Goal: Communication & Community: Answer question/provide support

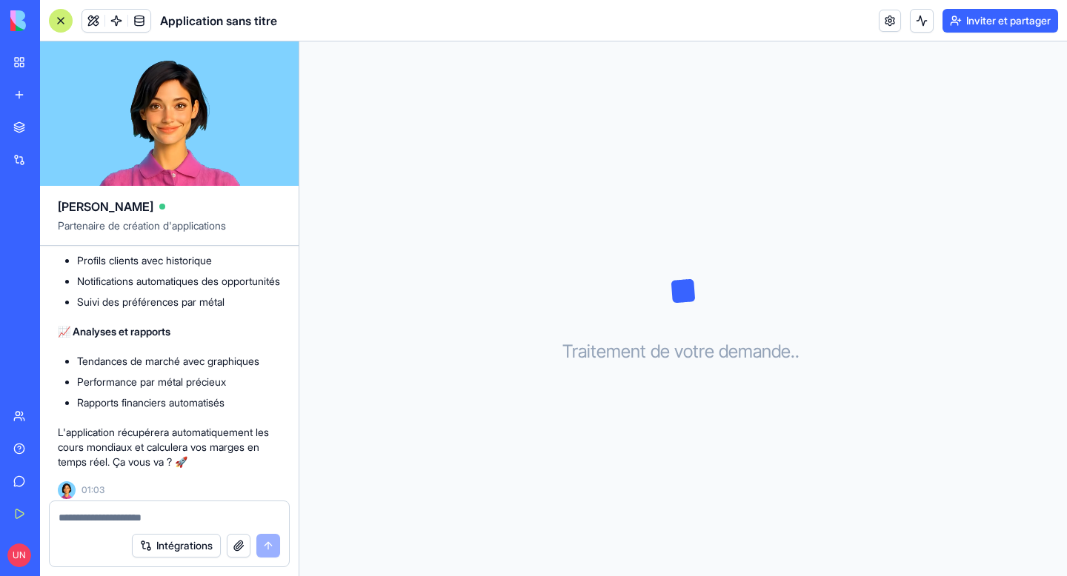
scroll to position [565, 0]
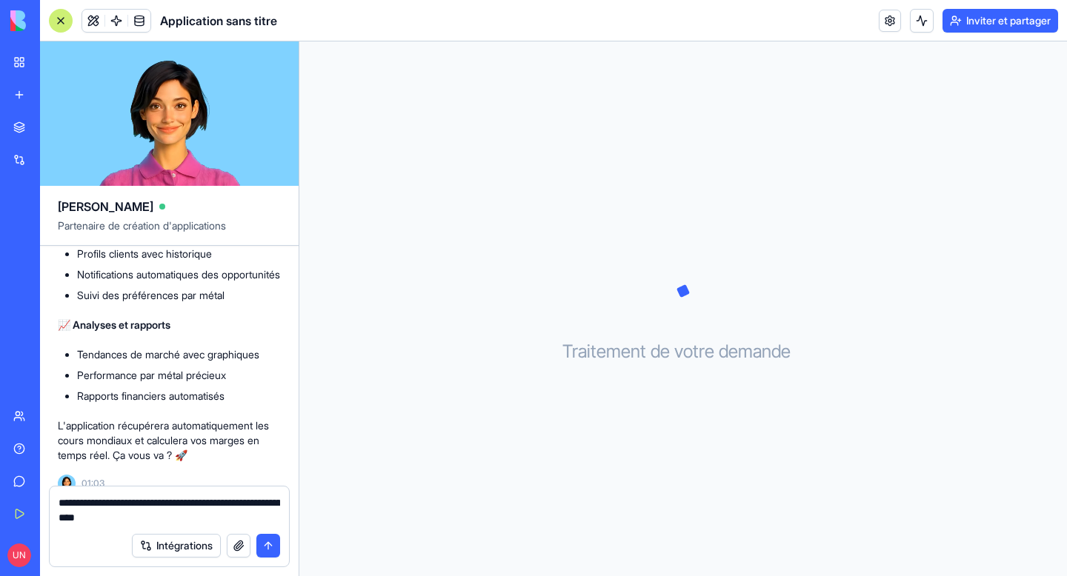
click at [162, 522] on textarea "**********" at bounding box center [170, 511] width 222 height 30
type textarea "**********"
click at [274, 550] on button "submit" at bounding box center [268, 546] width 24 height 24
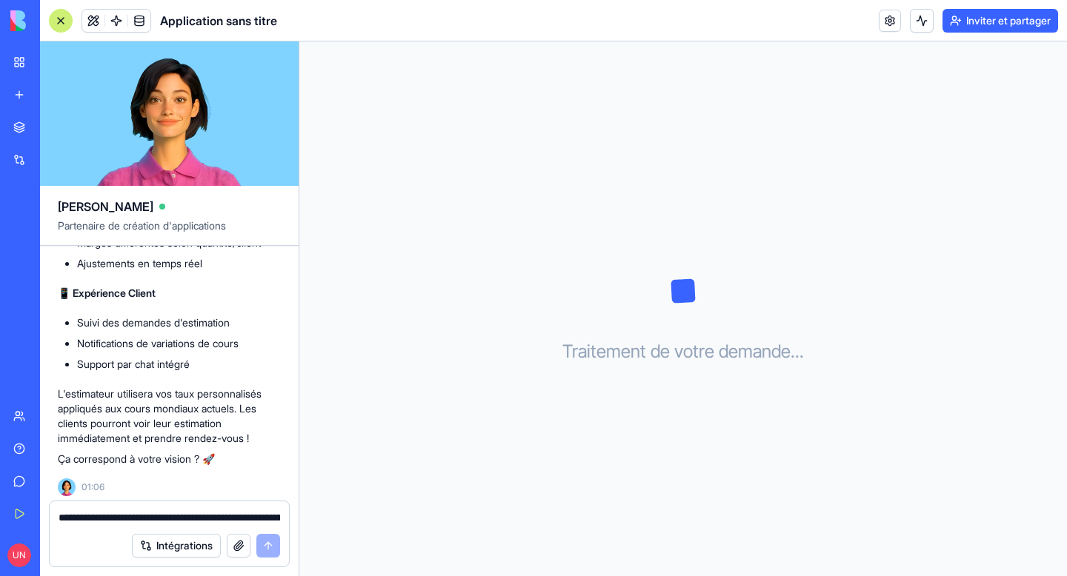
scroll to position [1291, 0]
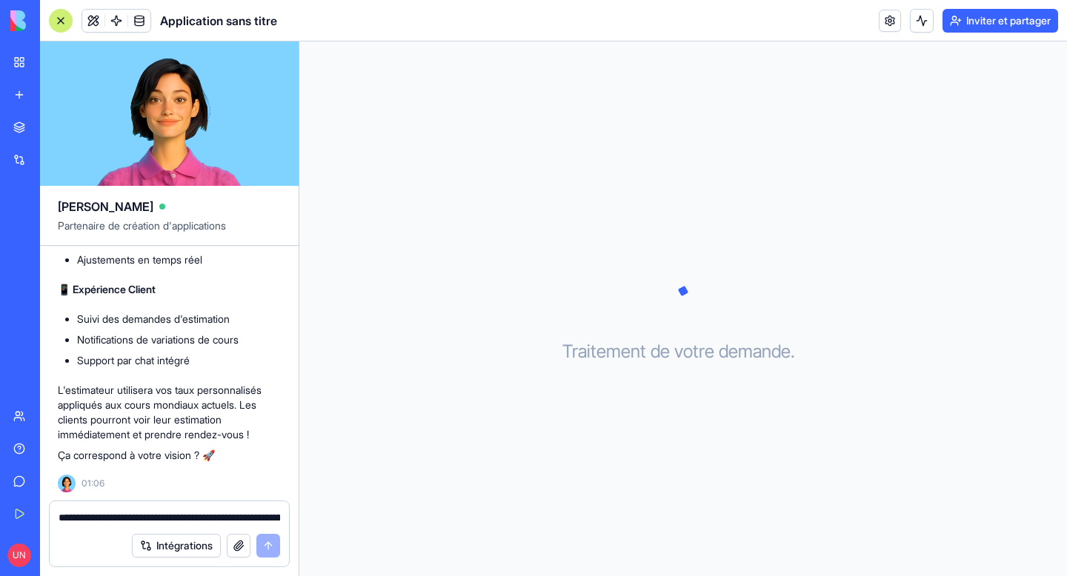
click at [134, 513] on textarea "**********" at bounding box center [170, 517] width 222 height 15
type textarea "**********"
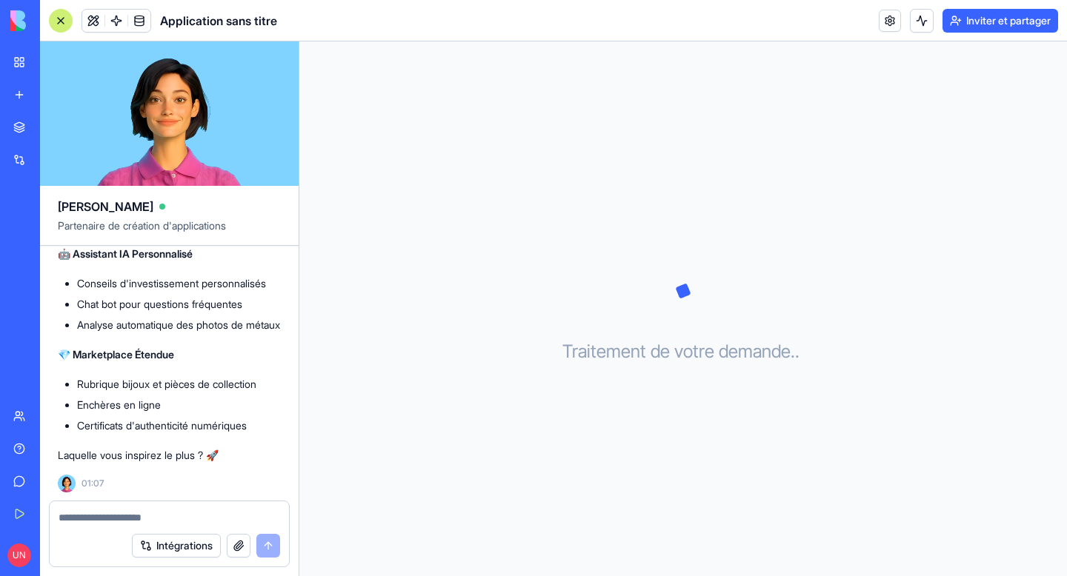
scroll to position [2133, 0]
type textarea "**********"
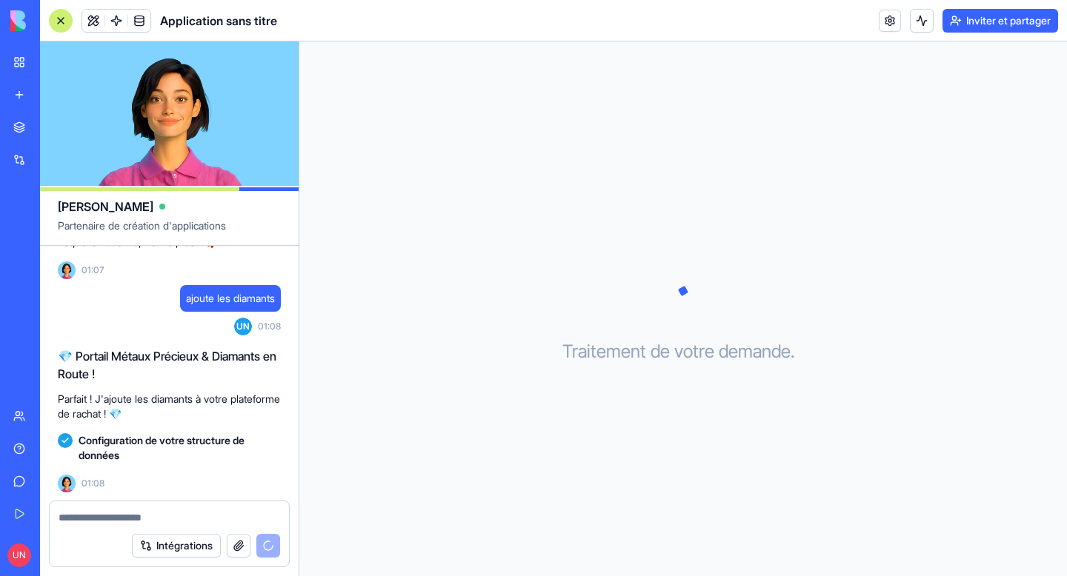
scroll to position [2346, 0]
click at [190, 519] on textarea at bounding box center [170, 517] width 222 height 15
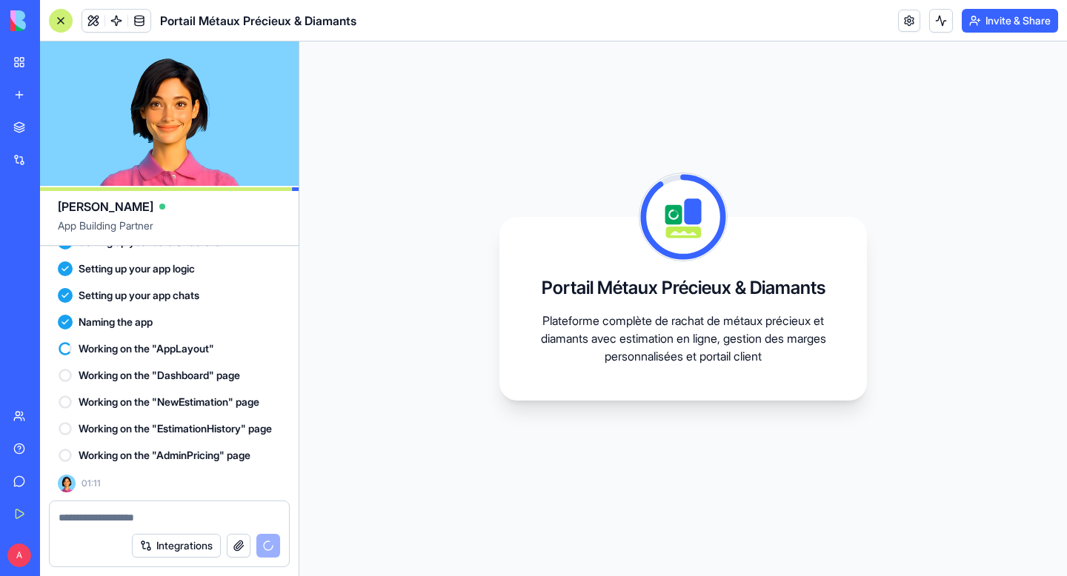
scroll to position [2545, 0]
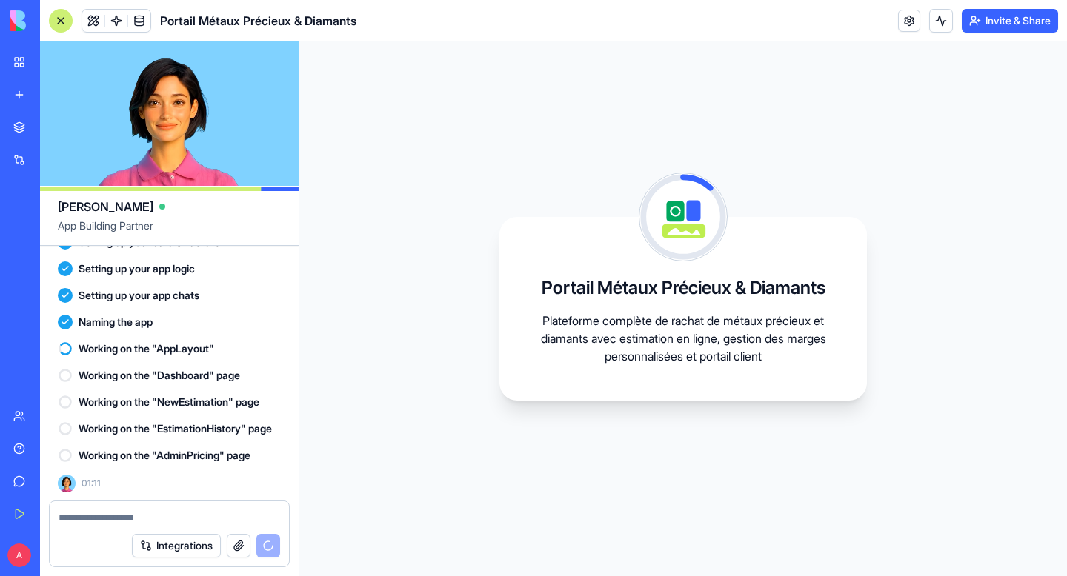
click at [278, 21] on span "Portail Métaux Précieux & Diamants" at bounding box center [258, 21] width 196 height 18
click at [93, 21] on span at bounding box center [93, 20] width 41 height 41
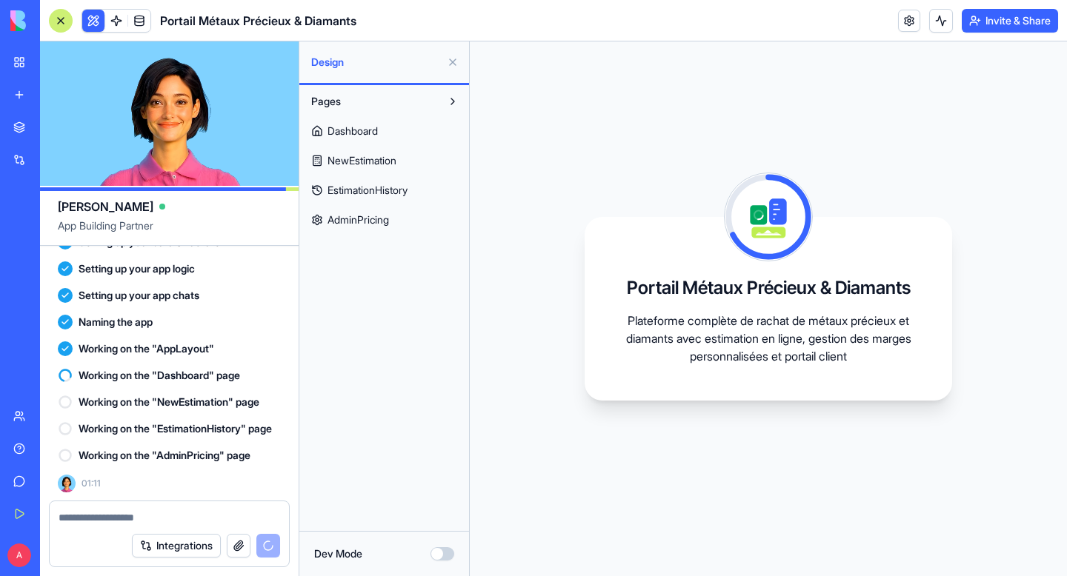
click at [93, 21] on button at bounding box center [93, 21] width 22 height 22
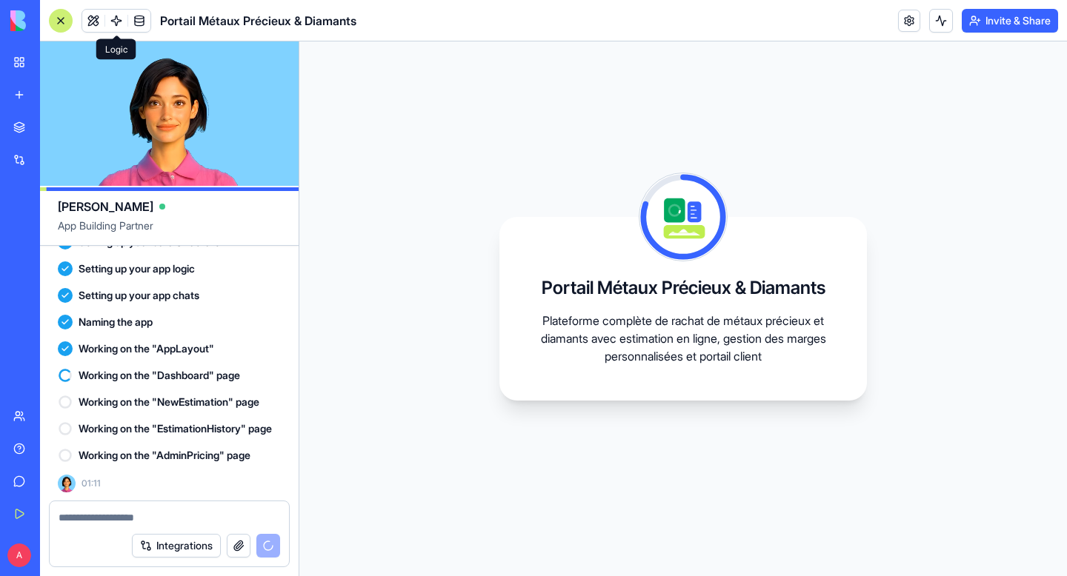
click at [112, 21] on span at bounding box center [116, 20] width 41 height 41
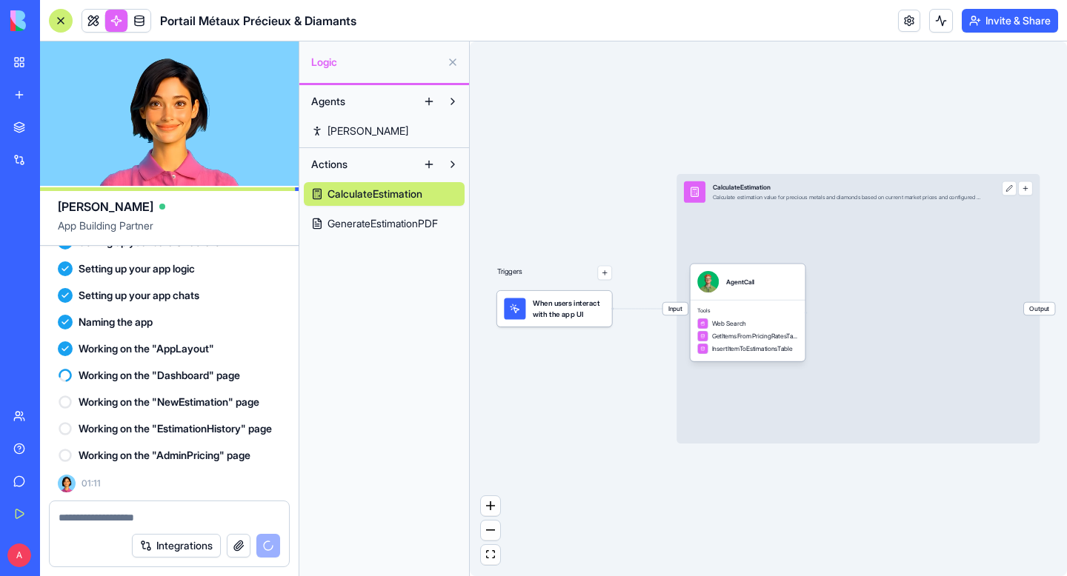
click at [112, 20] on link at bounding box center [116, 21] width 22 height 22
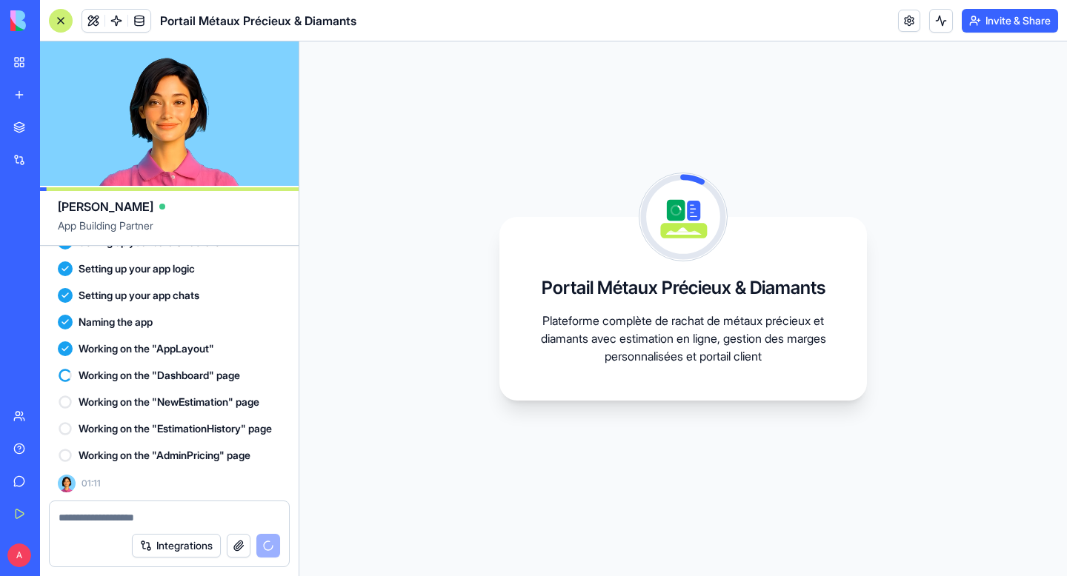
click at [112, 20] on link at bounding box center [116, 21] width 22 height 22
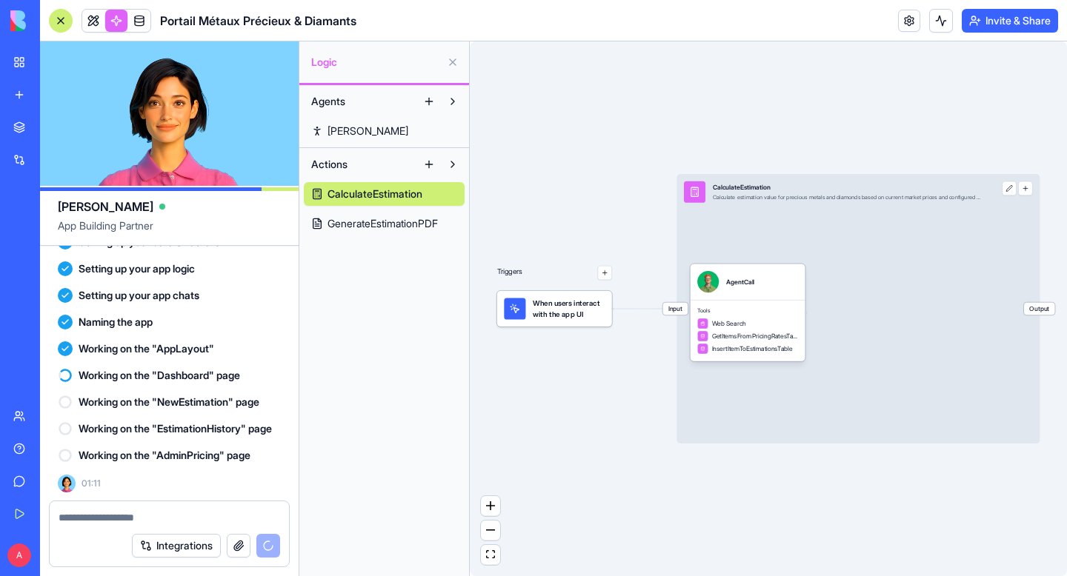
click at [115, 17] on link at bounding box center [116, 21] width 22 height 22
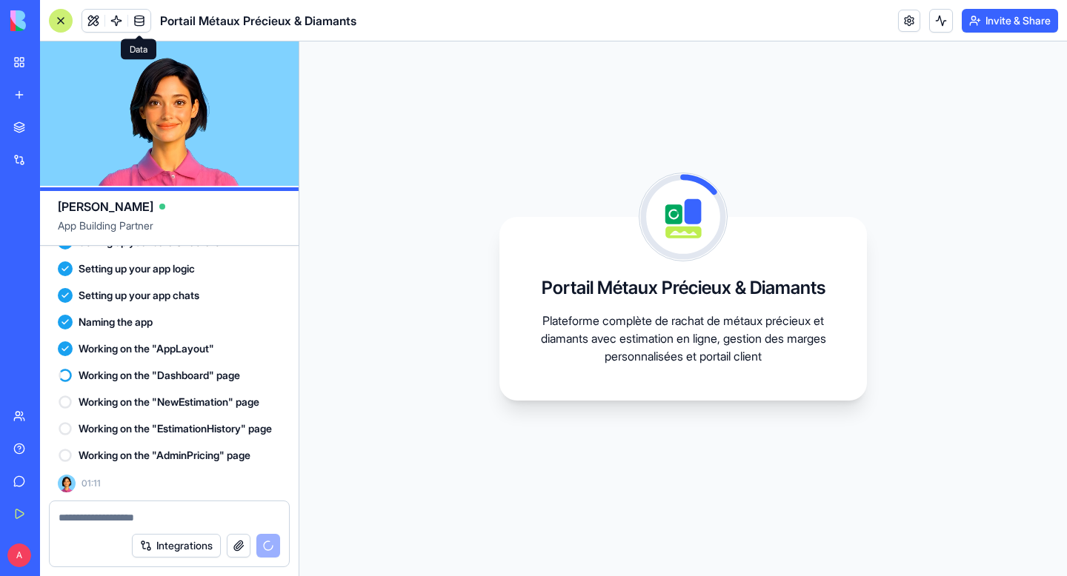
click at [146, 22] on link at bounding box center [139, 21] width 22 height 22
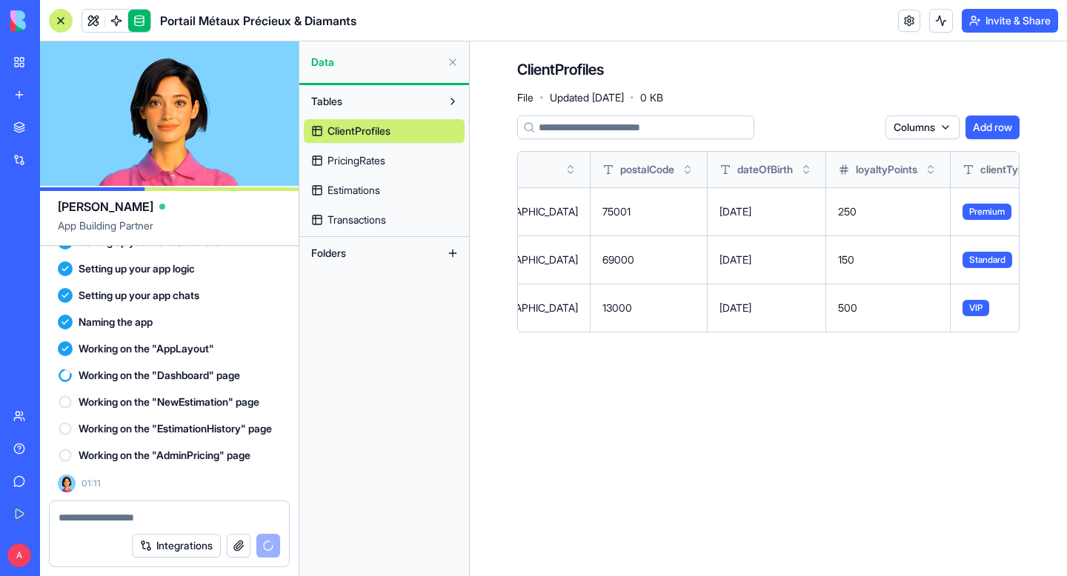
scroll to position [0, 1011]
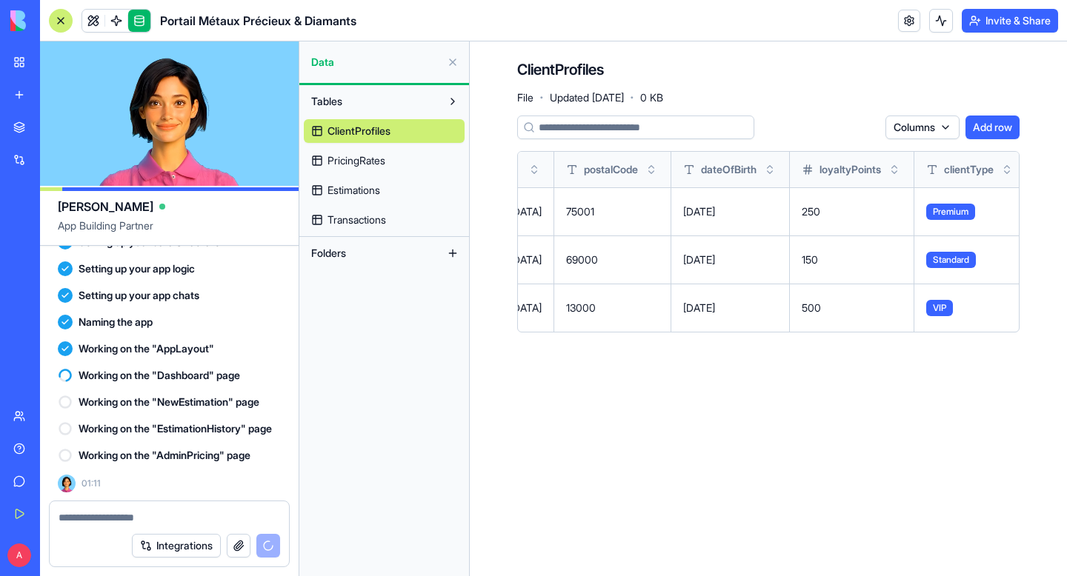
click at [136, 22] on link at bounding box center [139, 21] width 22 height 22
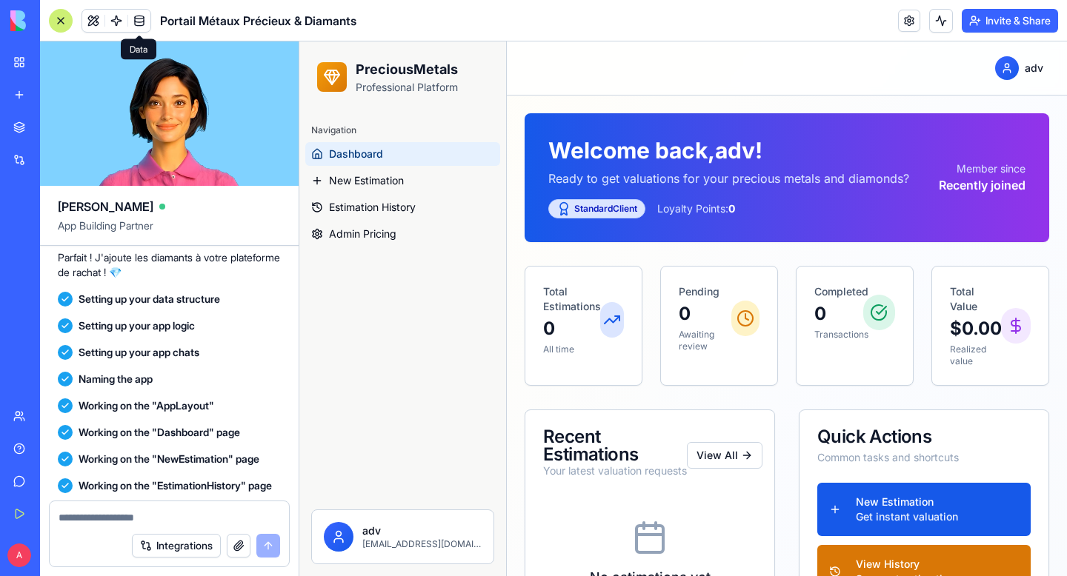
scroll to position [2455, 0]
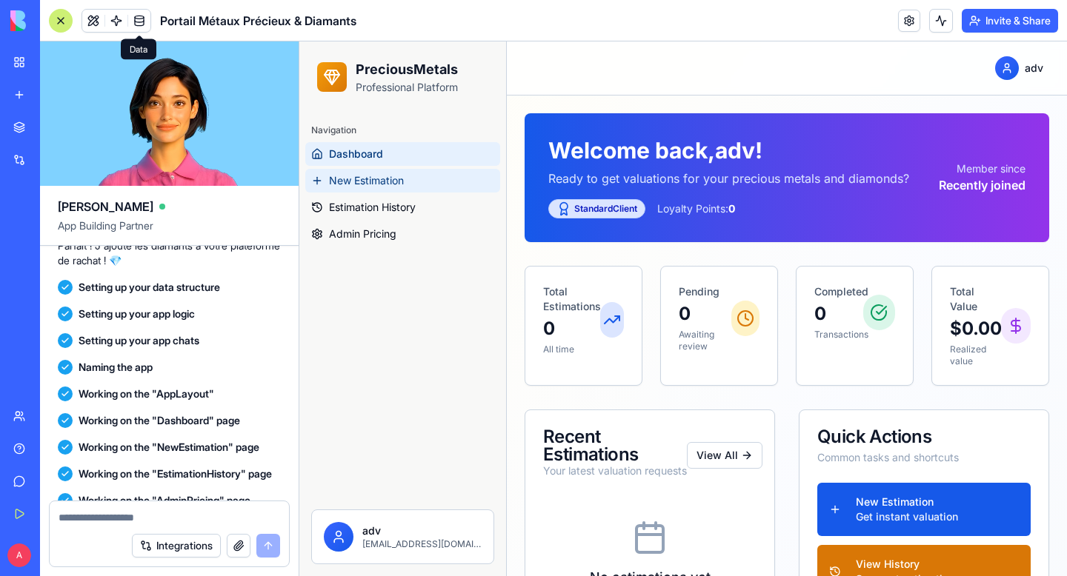
click at [368, 186] on span "New Estimation" at bounding box center [366, 180] width 75 height 15
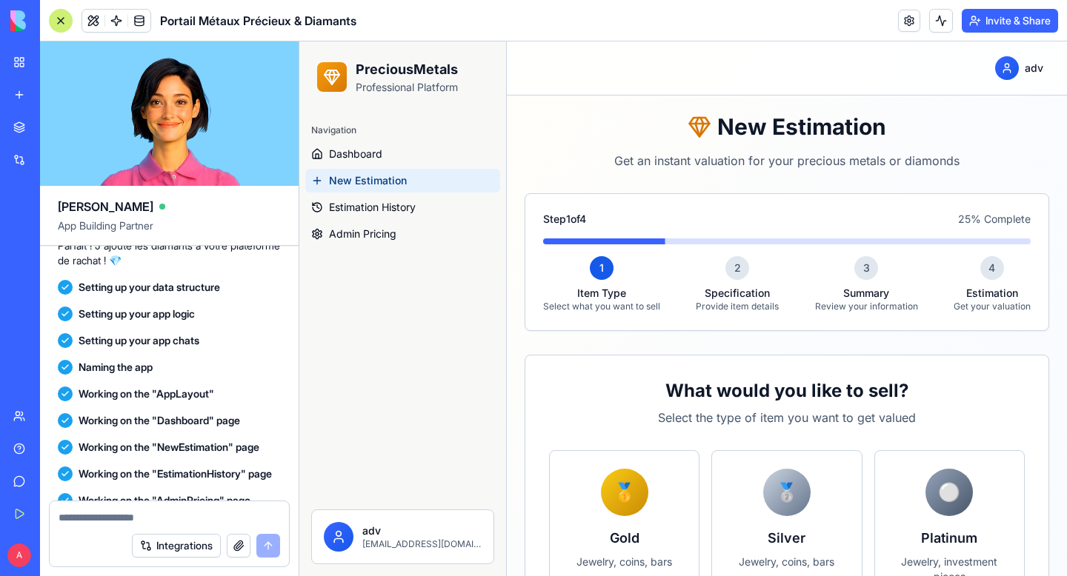
click at [166, 507] on div at bounding box center [169, 514] width 239 height 24
click at [122, 519] on textarea at bounding box center [170, 517] width 222 height 15
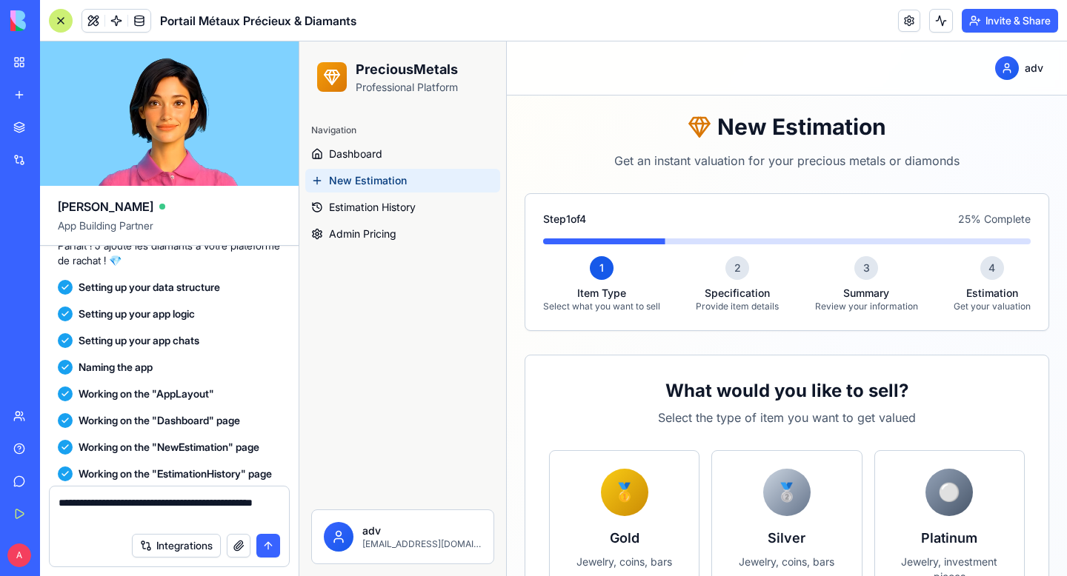
type textarea "**********"
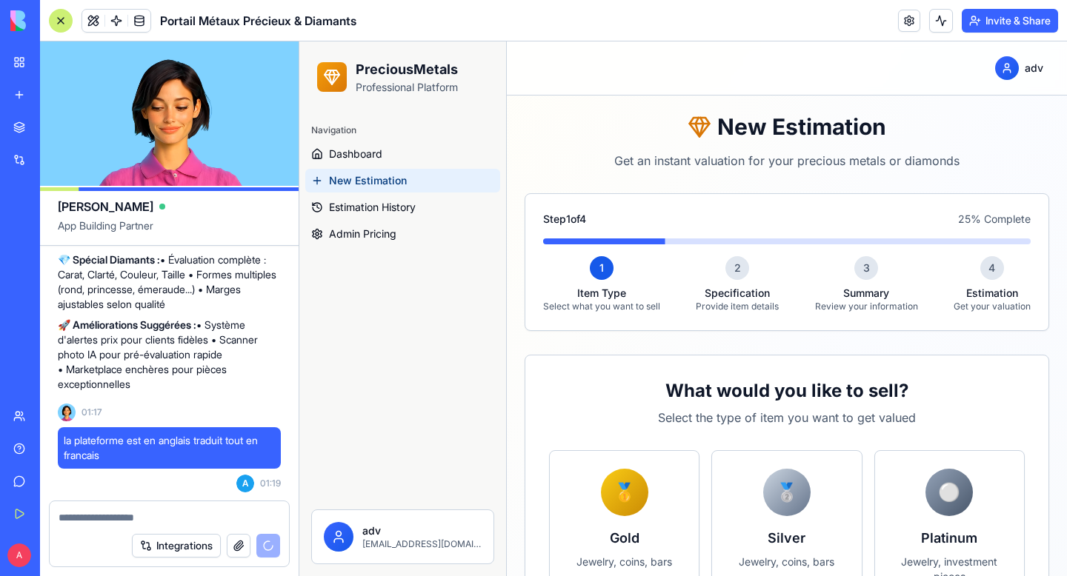
scroll to position [2910, 0]
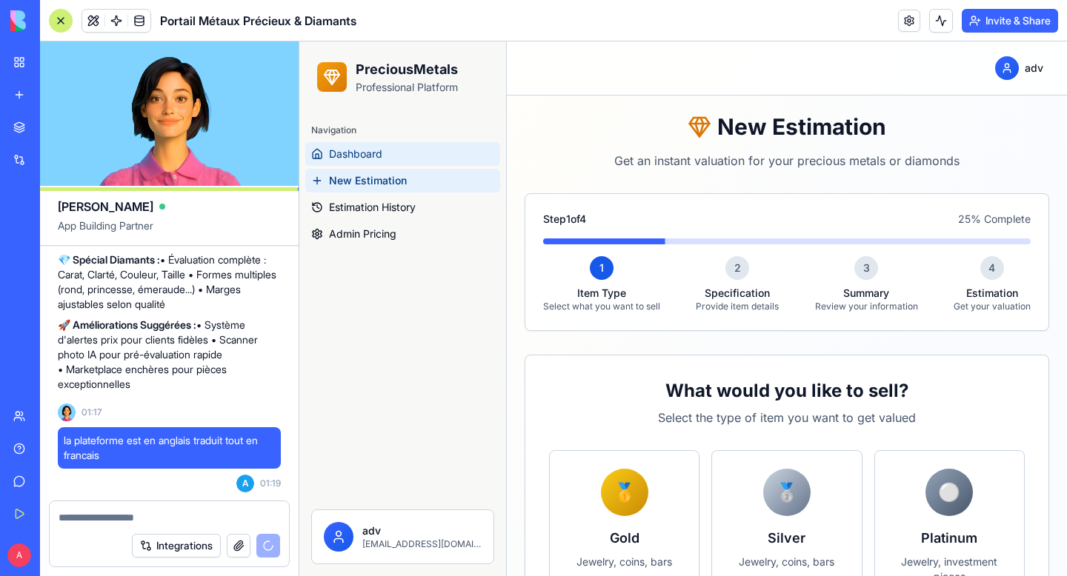
click at [399, 152] on link "Dashboard" at bounding box center [402, 154] width 195 height 24
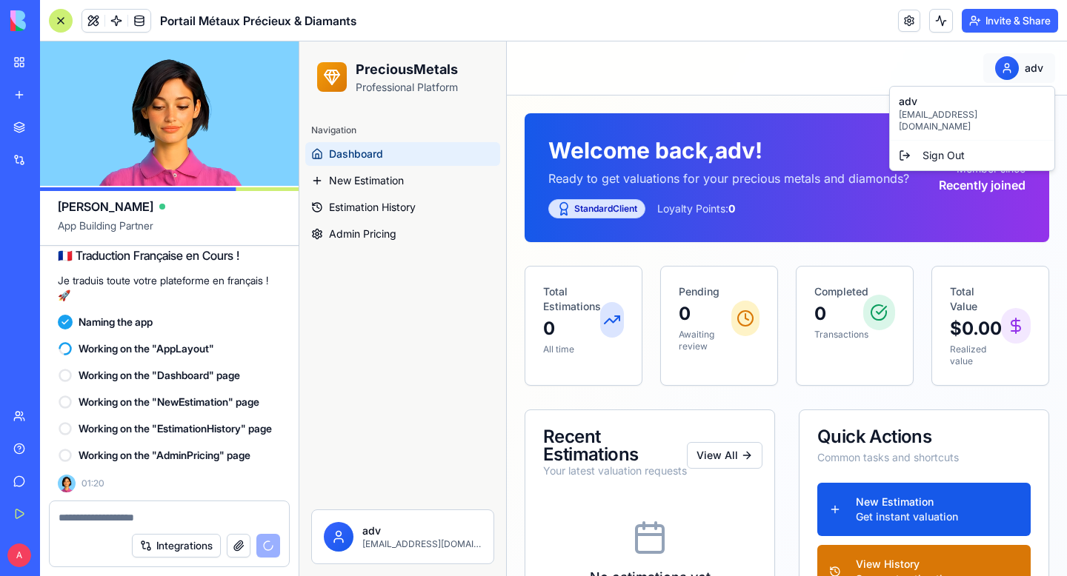
click at [1030, 64] on html "PreciousMetals Professional Platform Navigation Dashboard New Estimation Estima…" at bounding box center [683, 475] width 768 height 869
click at [786, 87] on html "PreciousMetals Professional Platform Navigation Dashboard New Estimation Estima…" at bounding box center [683, 475] width 768 height 869
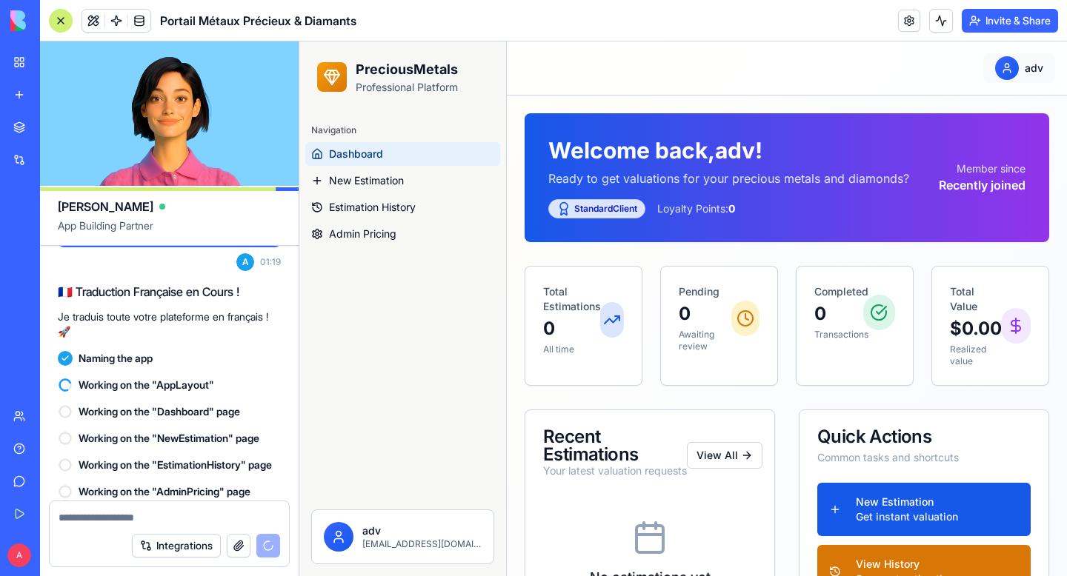
click at [1006, 65] on html "PreciousMetals Professional Platform Navigation Dashboard New Estimation Estima…" at bounding box center [683, 475] width 768 height 869
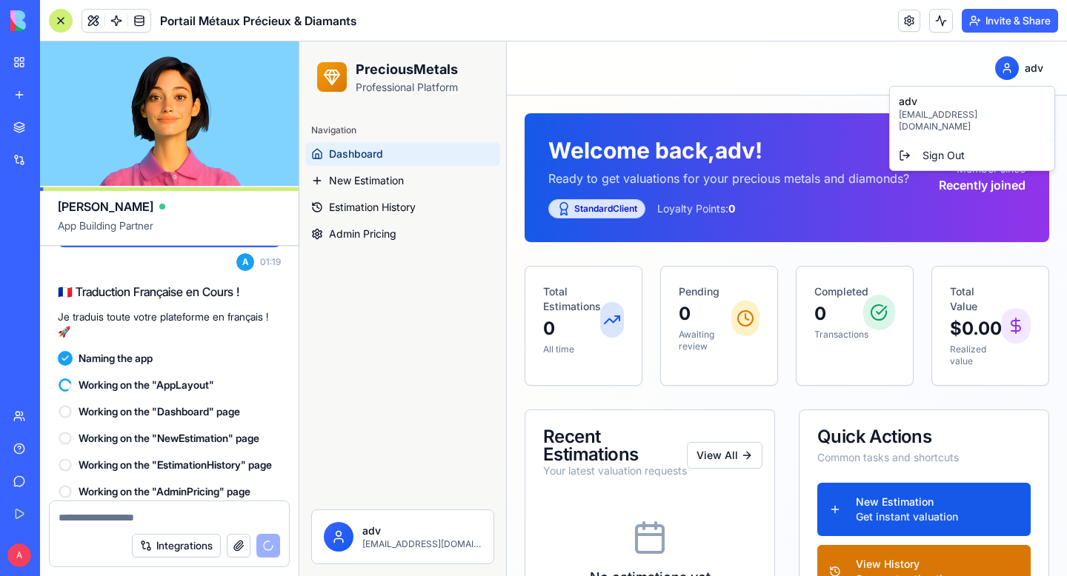
click at [742, 101] on html "PreciousMetals Professional Platform Navigation Dashboard New Estimation Estima…" at bounding box center [683, 475] width 768 height 869
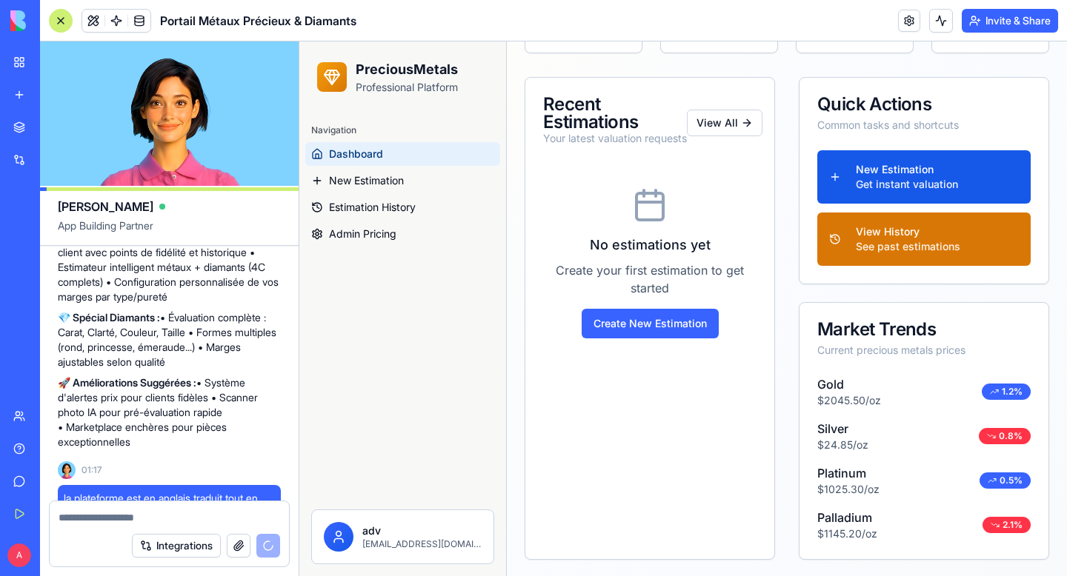
scroll to position [334, 0]
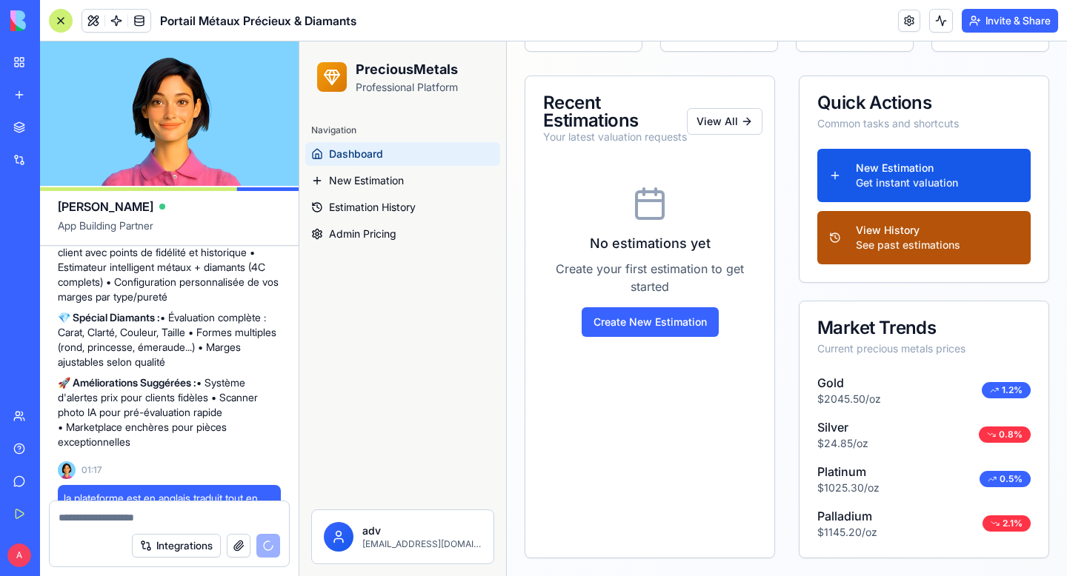
click at [882, 245] on div "See past estimations" at bounding box center [908, 245] width 104 height 15
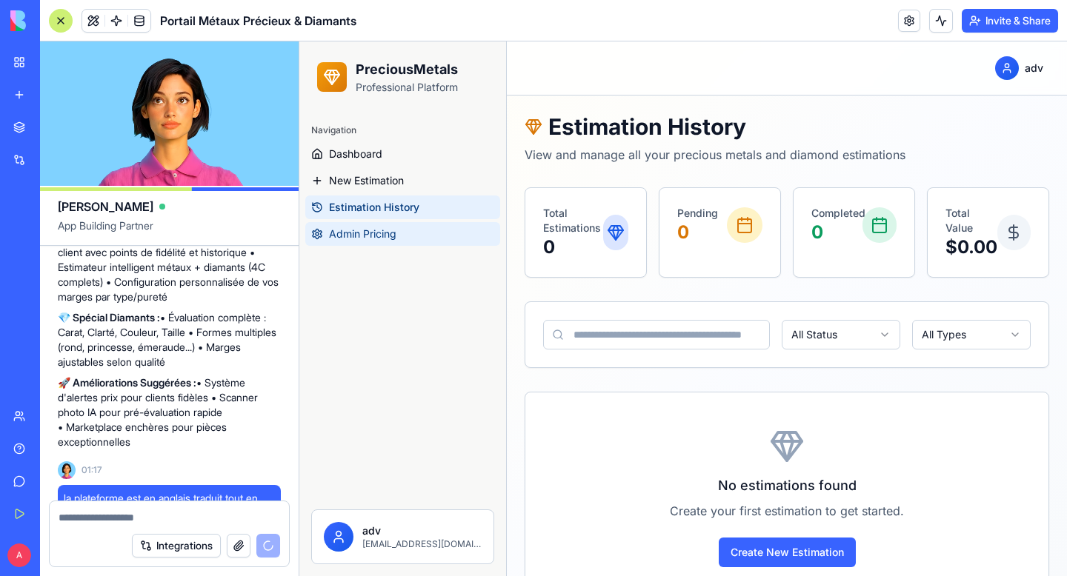
click at [405, 236] on link "Admin Pricing" at bounding box center [402, 234] width 195 height 24
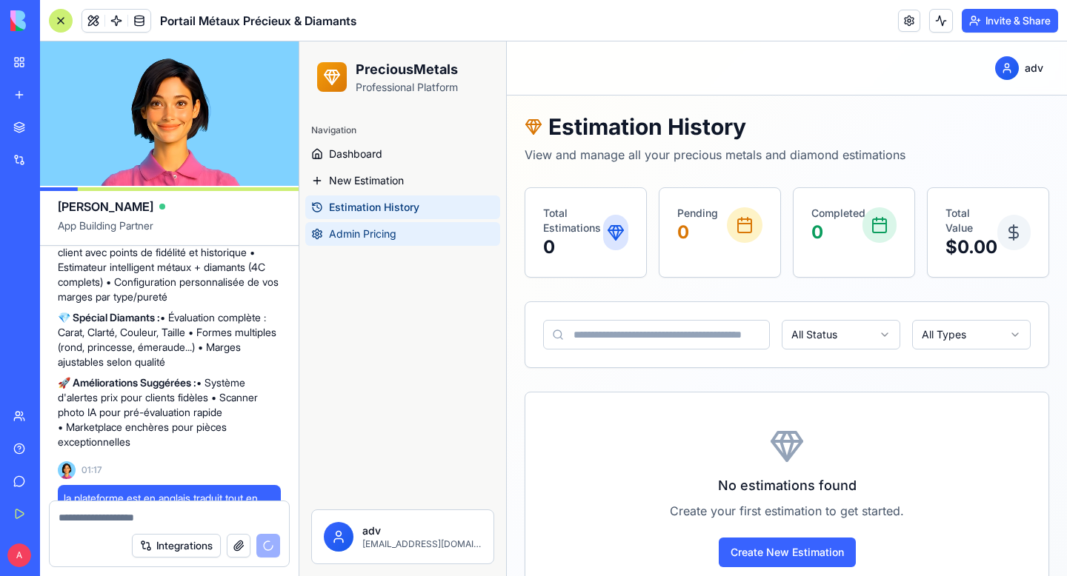
click at [390, 242] on link "Admin Pricing" at bounding box center [402, 234] width 195 height 24
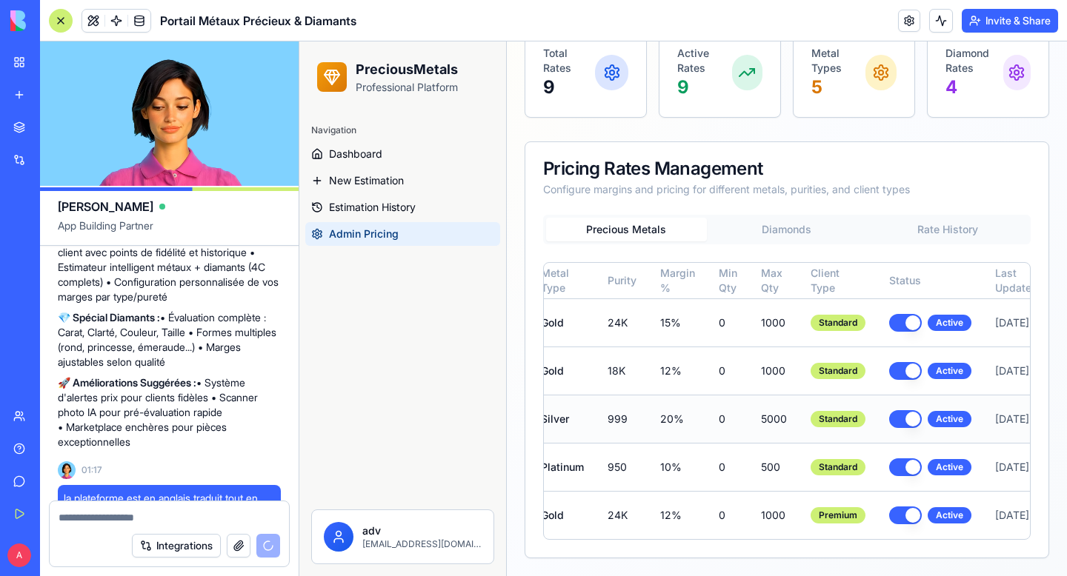
scroll to position [0, 96]
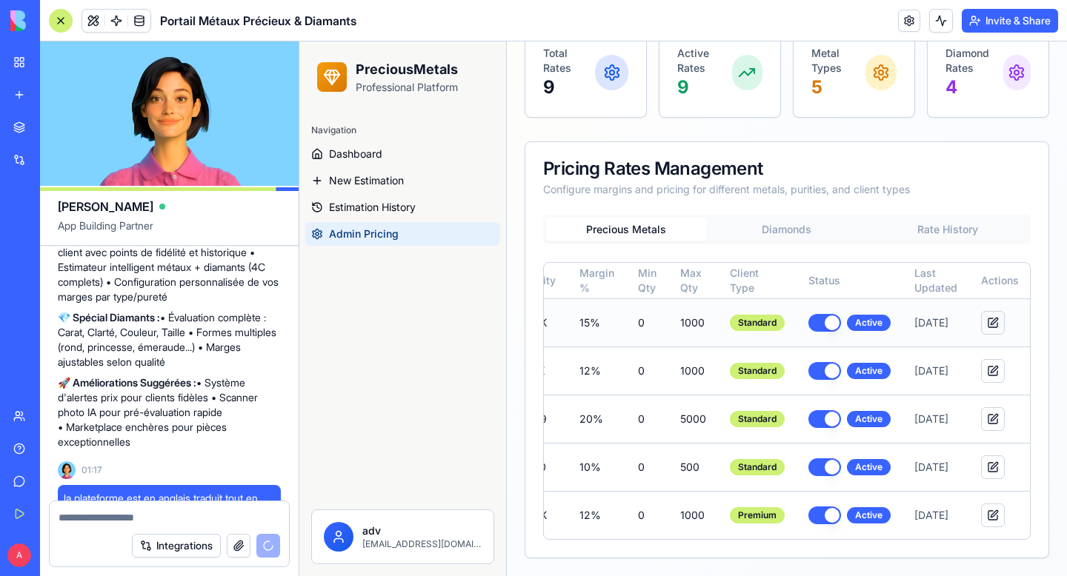
click at [989, 311] on button at bounding box center [993, 323] width 24 height 24
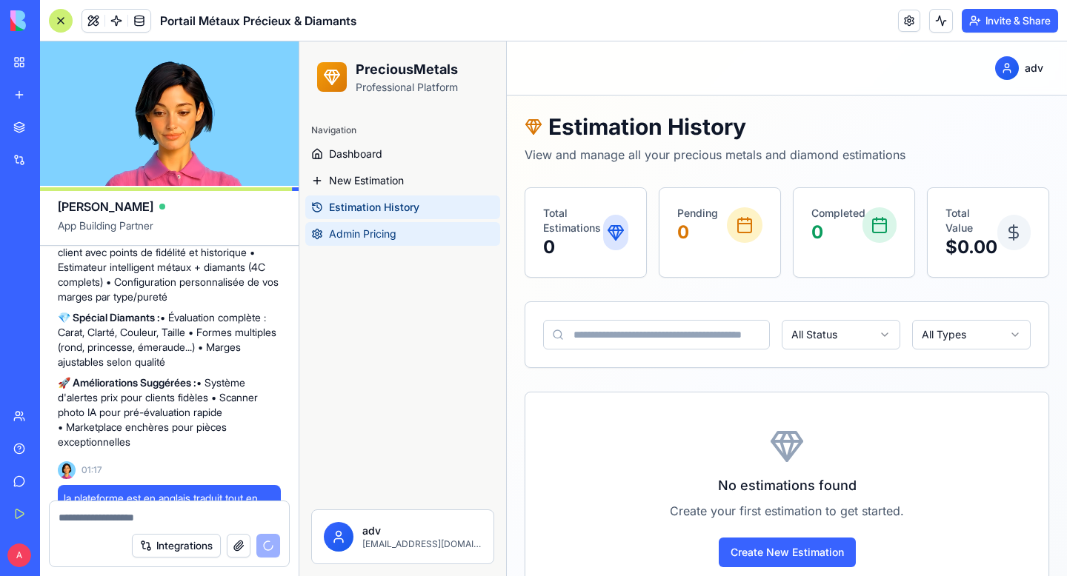
click at [347, 233] on span "Admin Pricing" at bounding box center [362, 234] width 67 height 15
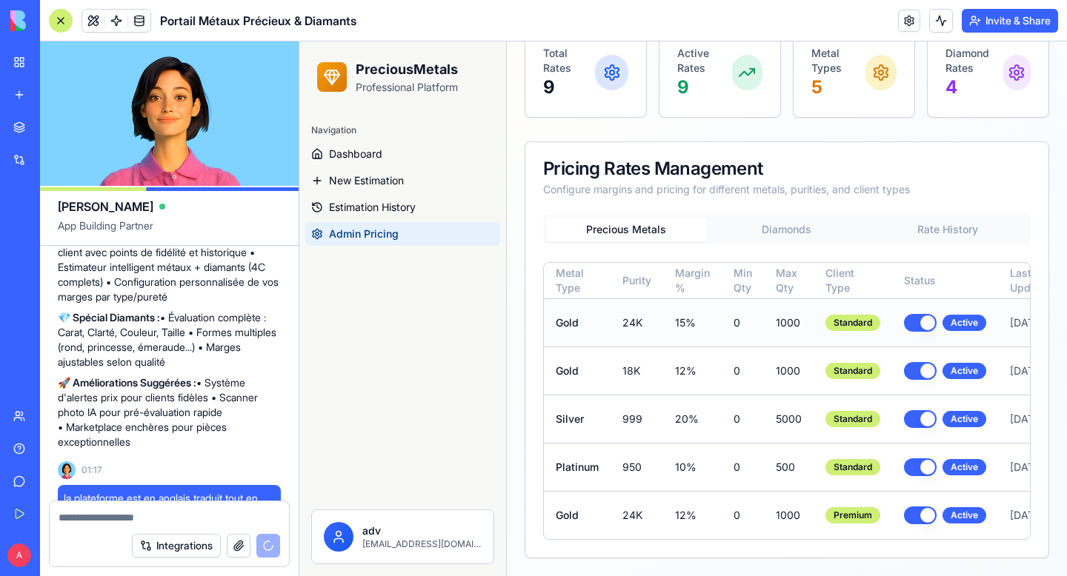
scroll to position [0, 96]
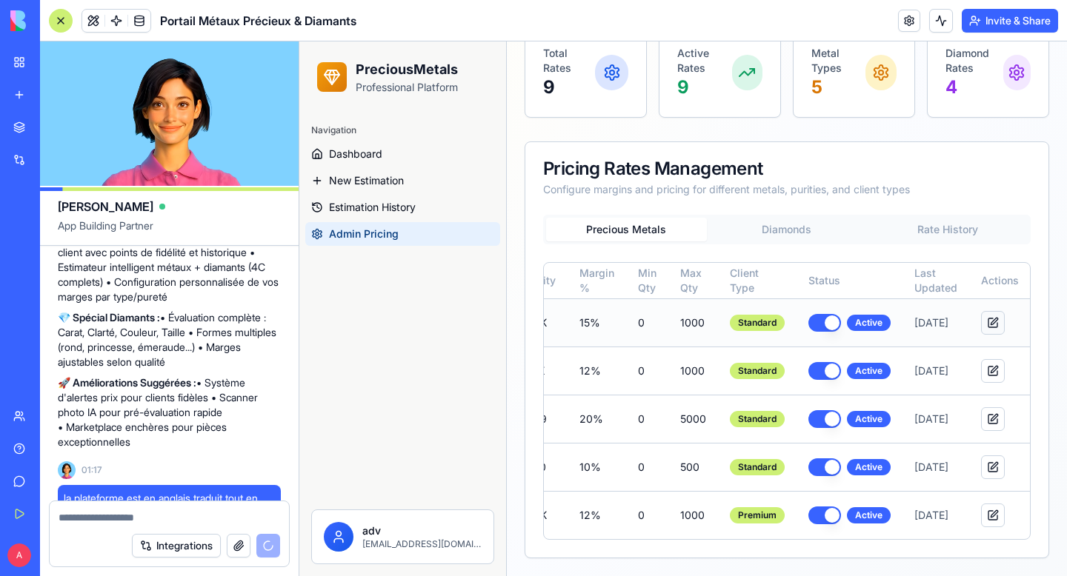
click at [989, 311] on button at bounding box center [993, 323] width 24 height 24
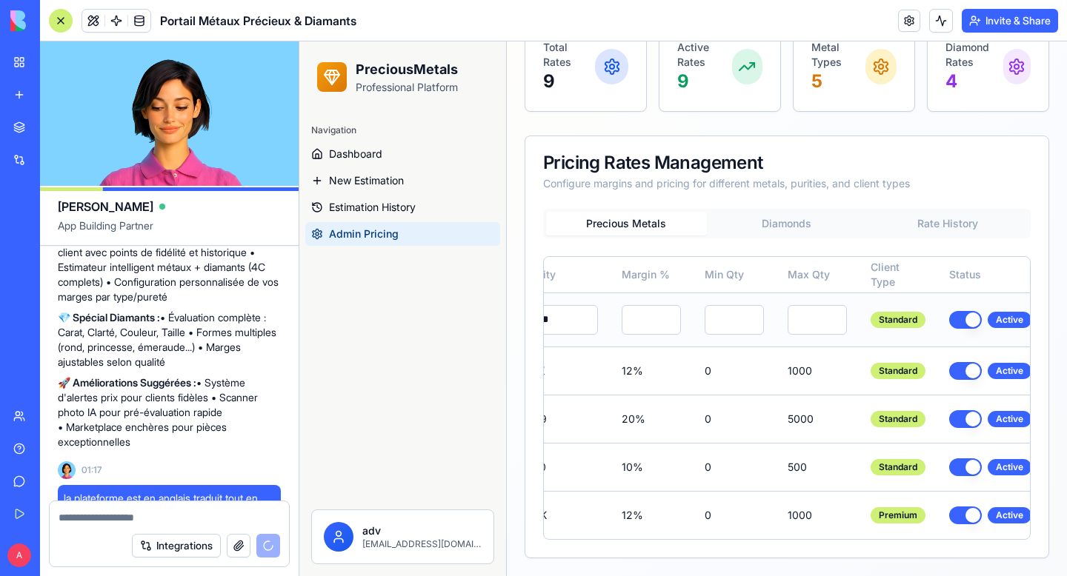
scroll to position [0, 93]
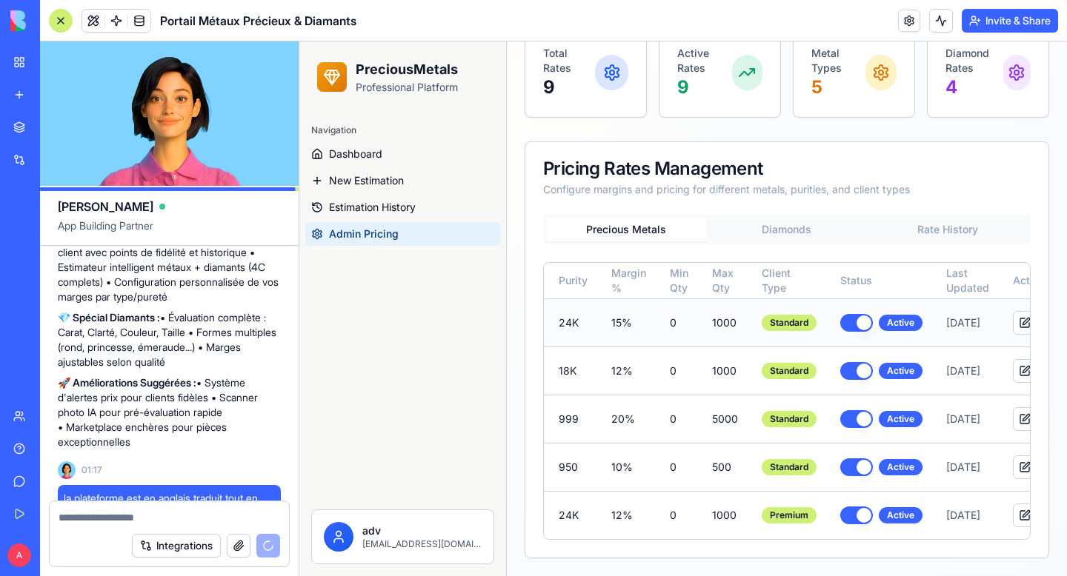
scroll to position [0, 96]
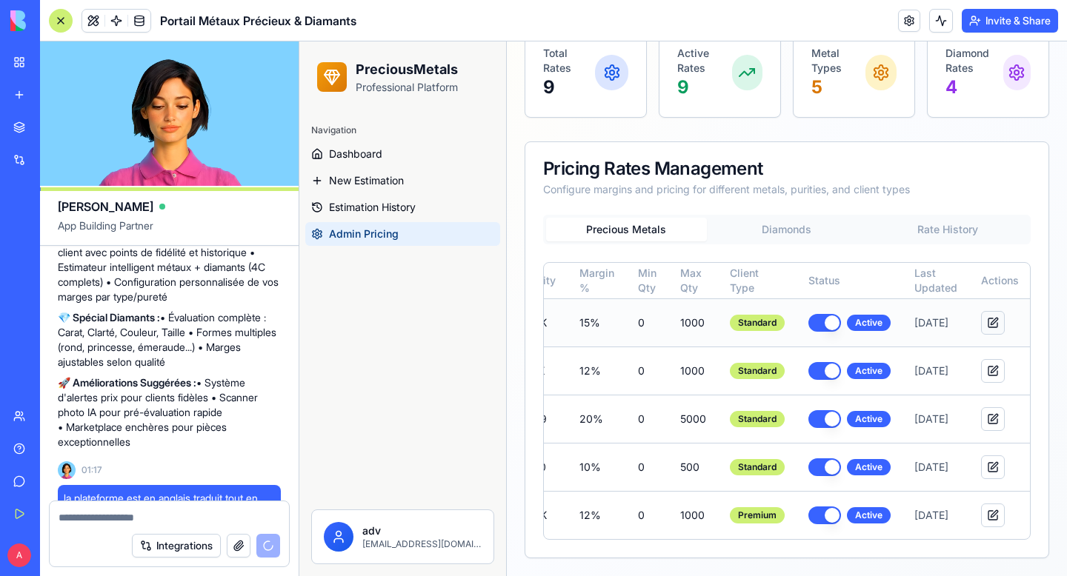
click at [991, 311] on button at bounding box center [993, 323] width 24 height 24
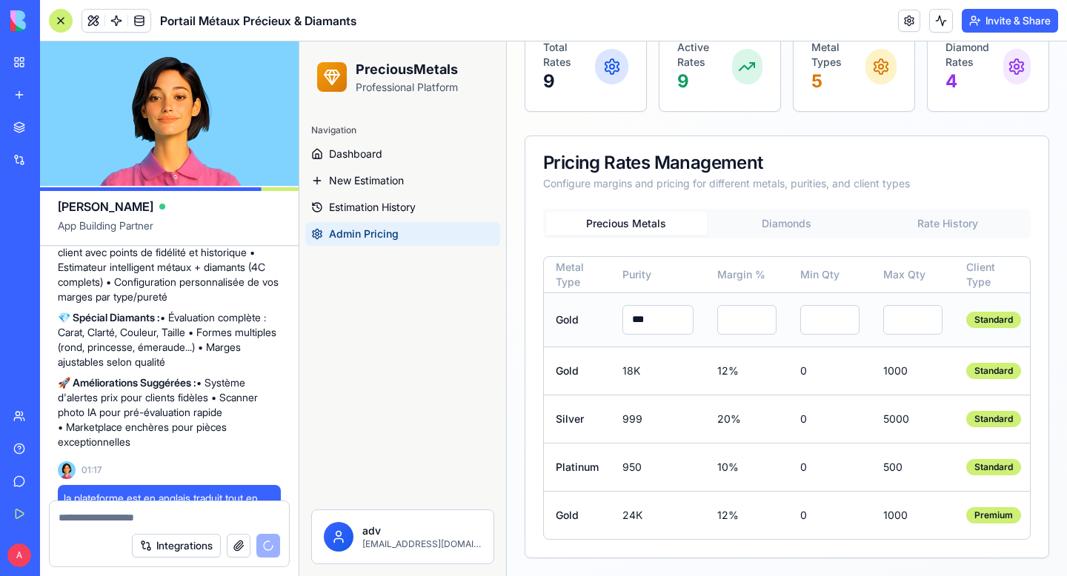
scroll to position [0, 0]
click at [645, 305] on input "***" at bounding box center [657, 320] width 71 height 30
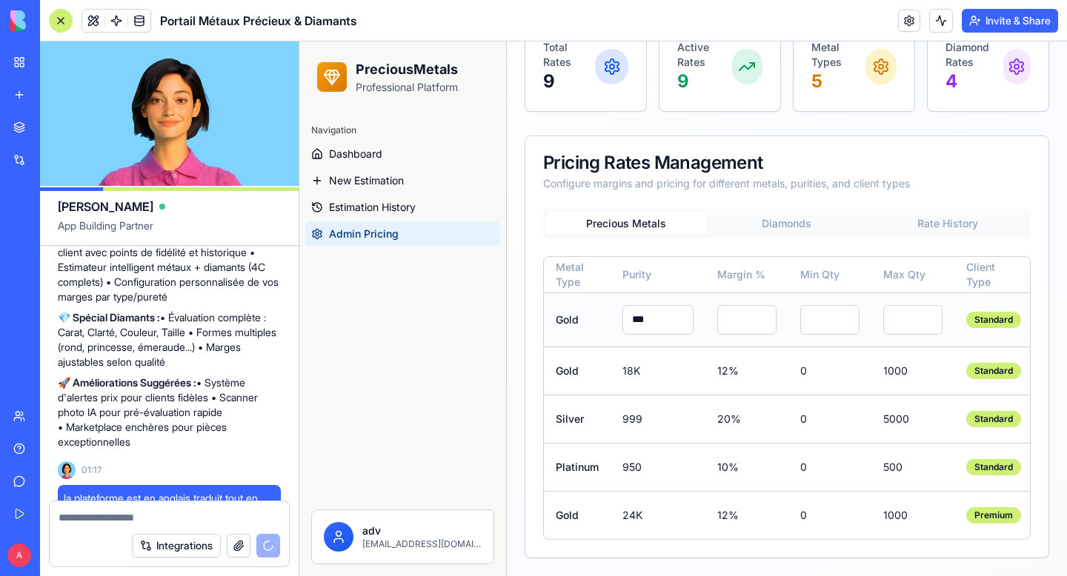
click at [735, 305] on input "**" at bounding box center [746, 320] width 59 height 30
click at [817, 305] on input "number" at bounding box center [829, 320] width 59 height 30
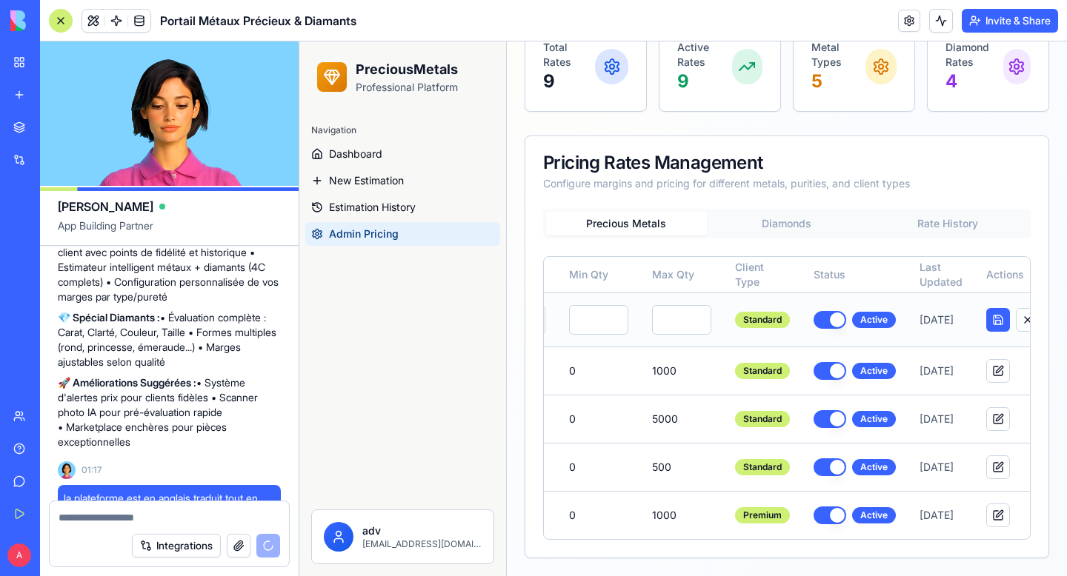
scroll to position [0, 252]
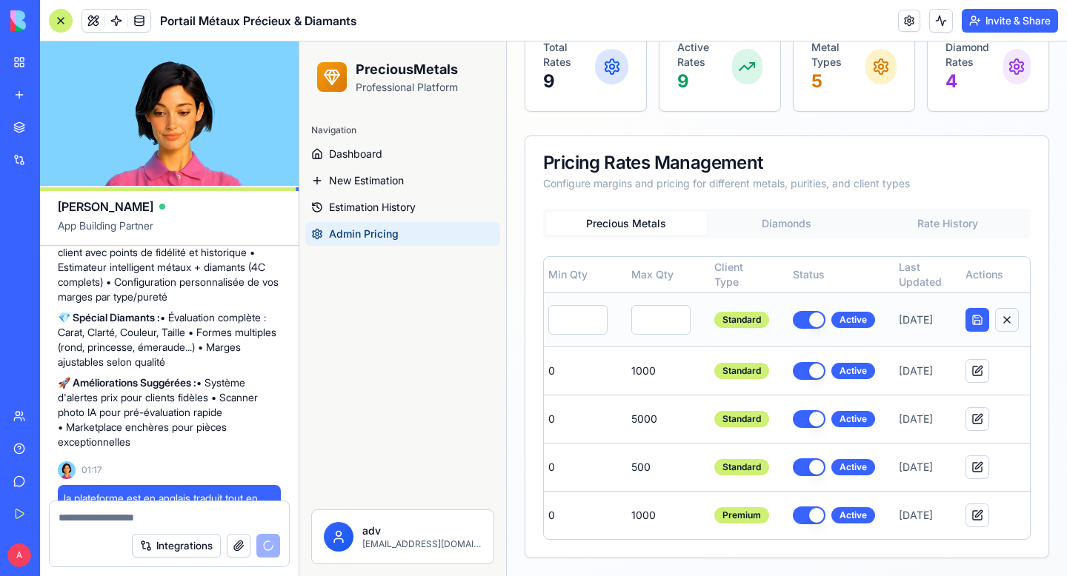
click at [1005, 308] on button at bounding box center [1007, 320] width 24 height 24
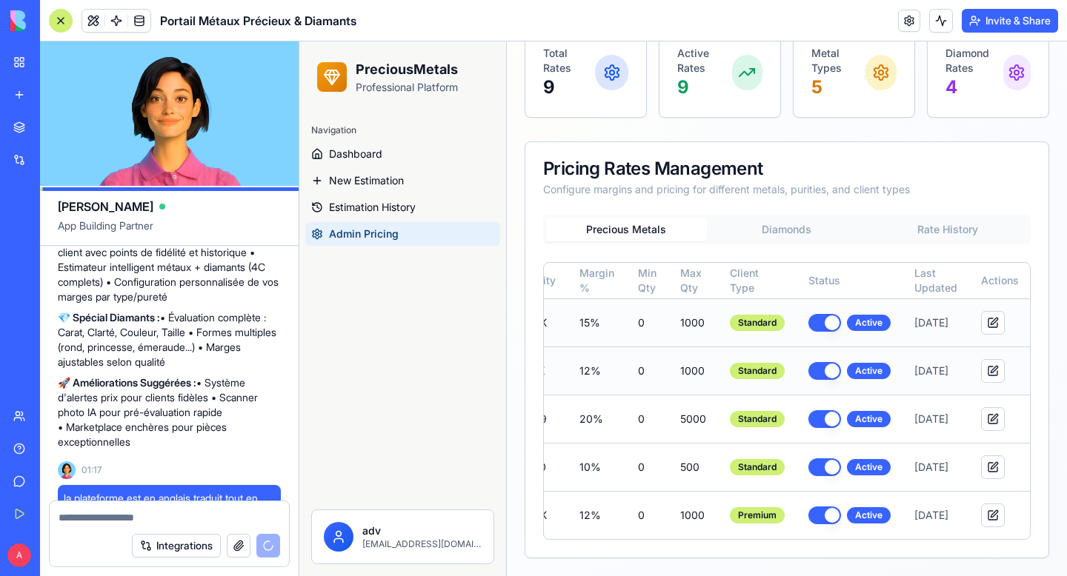
scroll to position [0, 0]
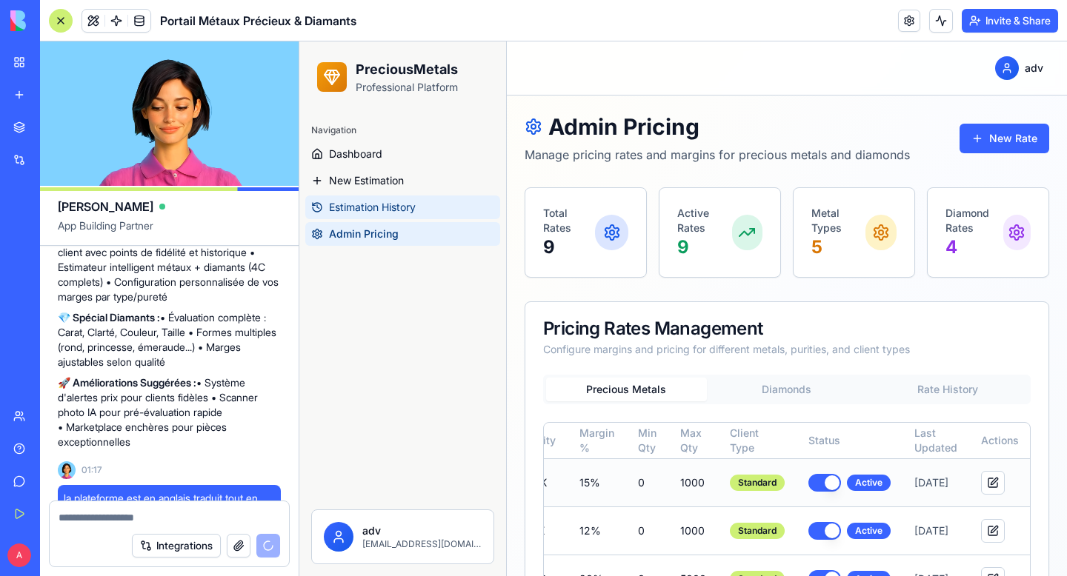
click at [396, 211] on span "Estimation History" at bounding box center [372, 207] width 87 height 15
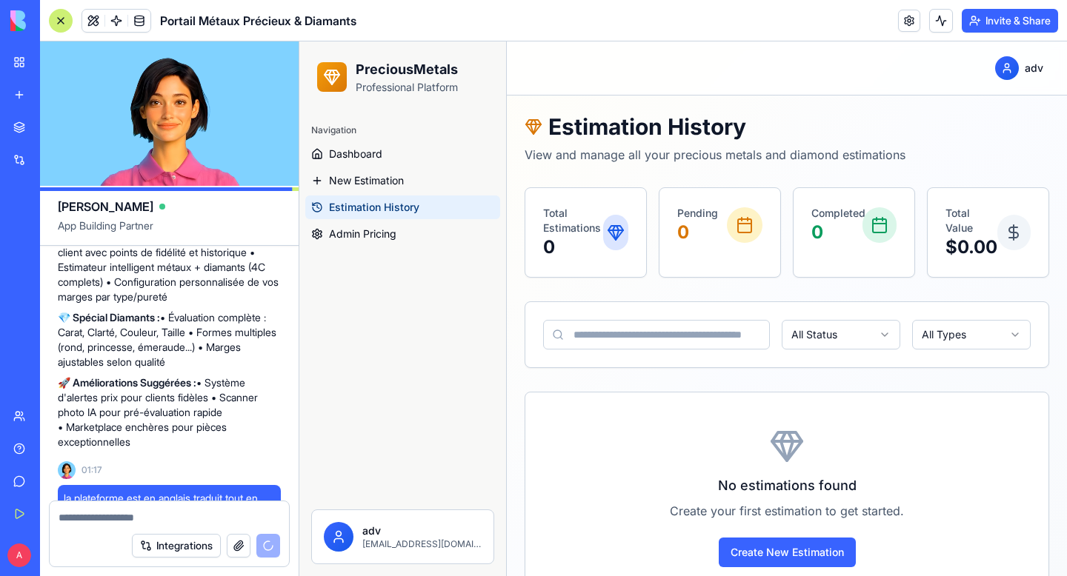
scroll to position [45, 0]
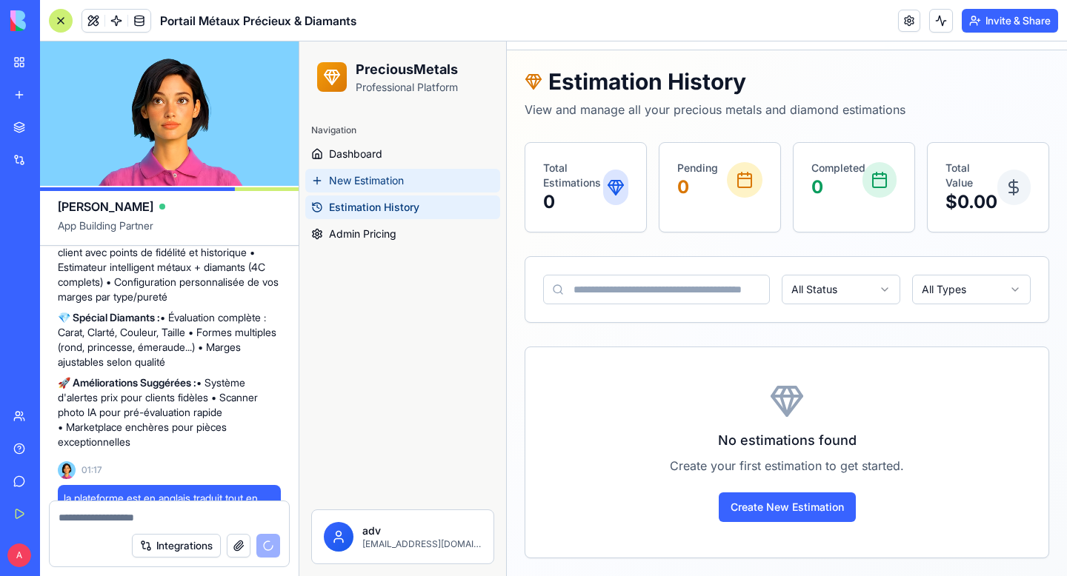
click at [361, 184] on span "New Estimation" at bounding box center [366, 180] width 75 height 15
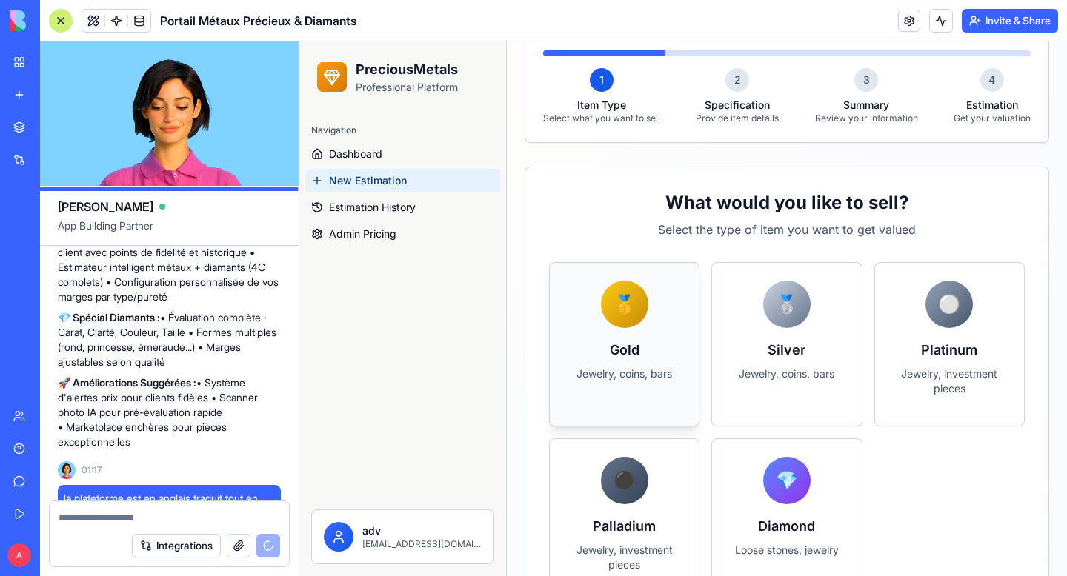
scroll to position [246, 0]
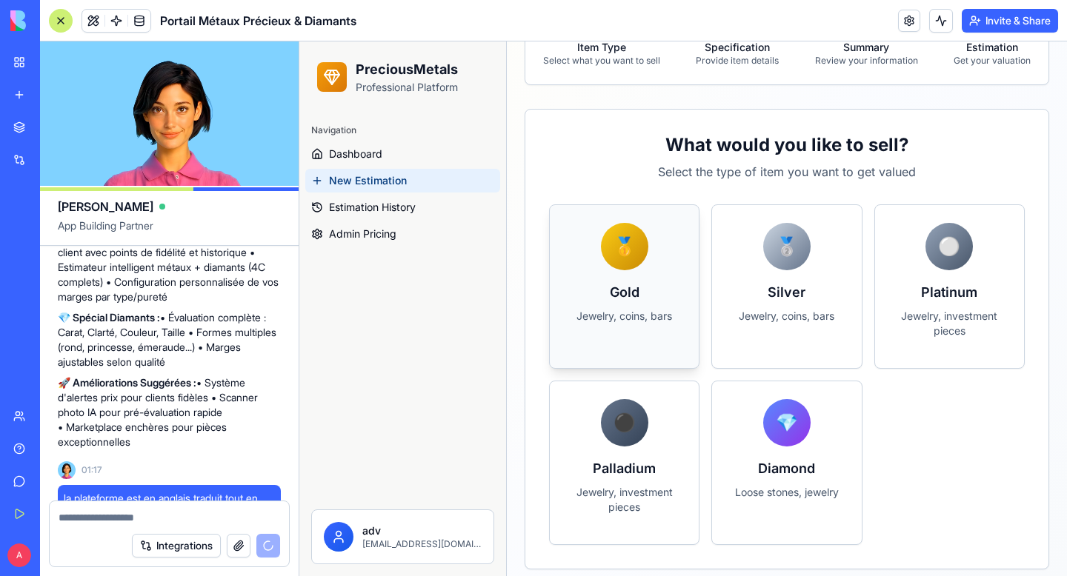
click at [613, 301] on h3 "Gold" at bounding box center [624, 292] width 113 height 21
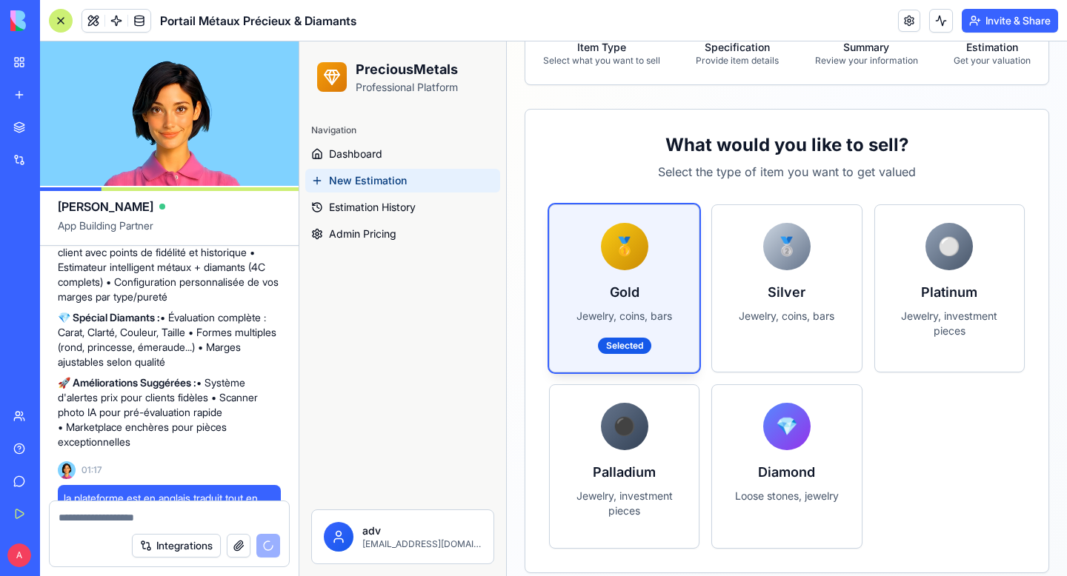
scroll to position [313, 0]
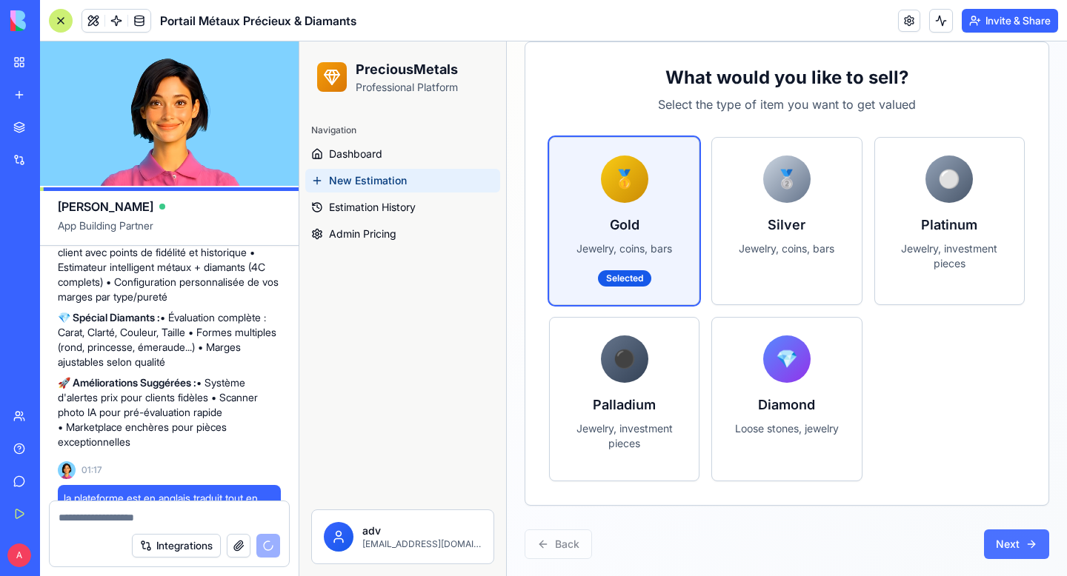
click at [1003, 533] on button "Next" at bounding box center [1016, 545] width 65 height 30
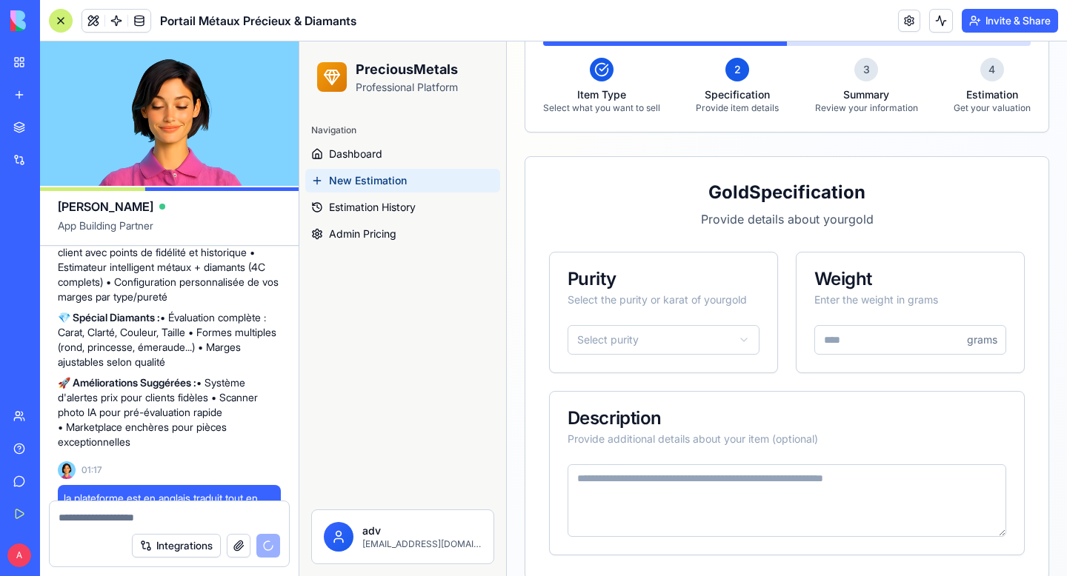
scroll to position [192, 0]
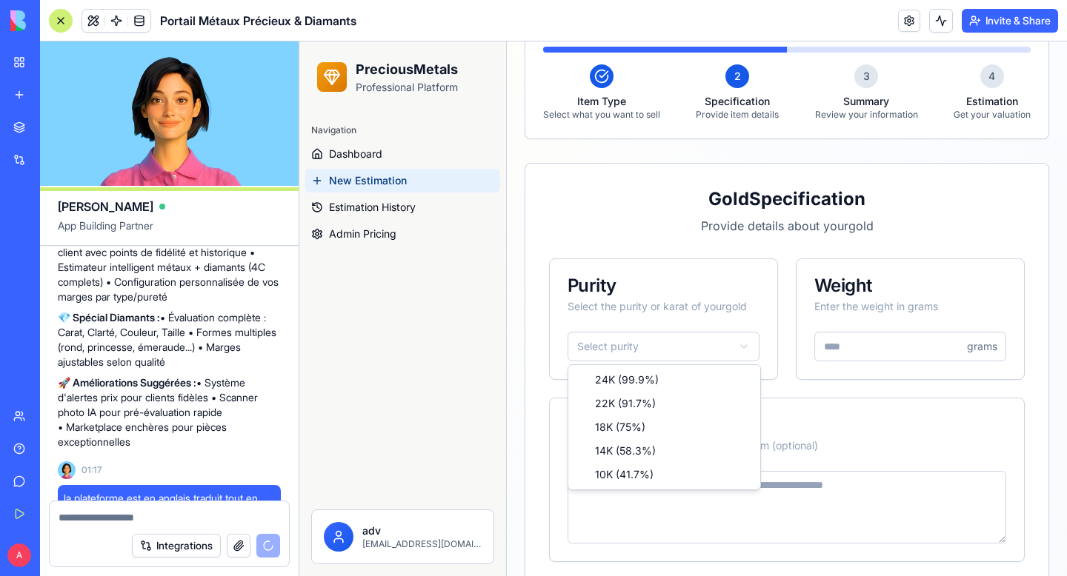
click at [688, 342] on html "PreciousMetals Professional Platform Navigation Dashboard New Estimation Estima…" at bounding box center [683, 254] width 768 height 808
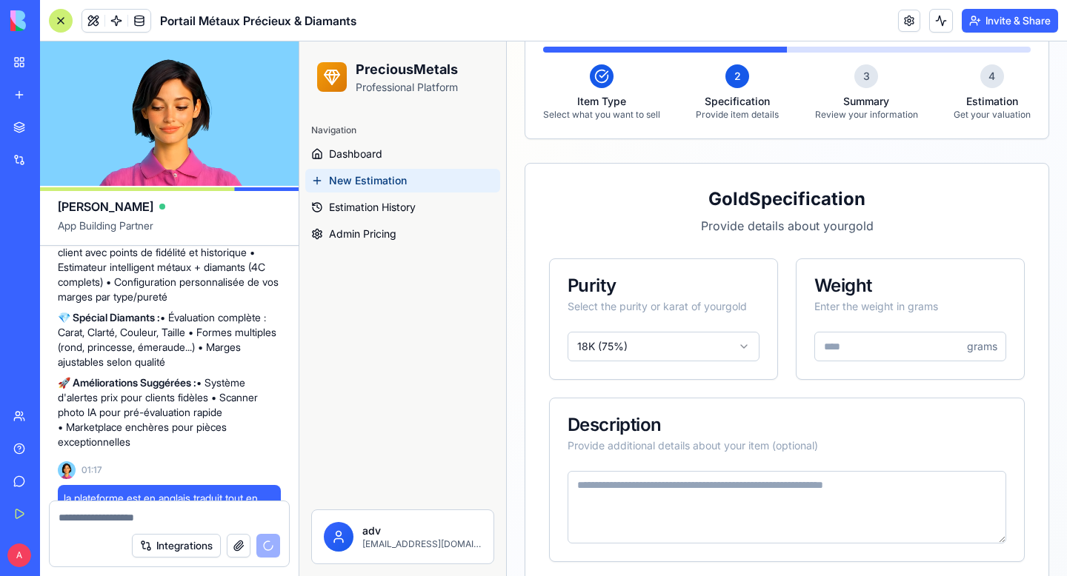
click at [877, 356] on input "number" at bounding box center [910, 347] width 192 height 30
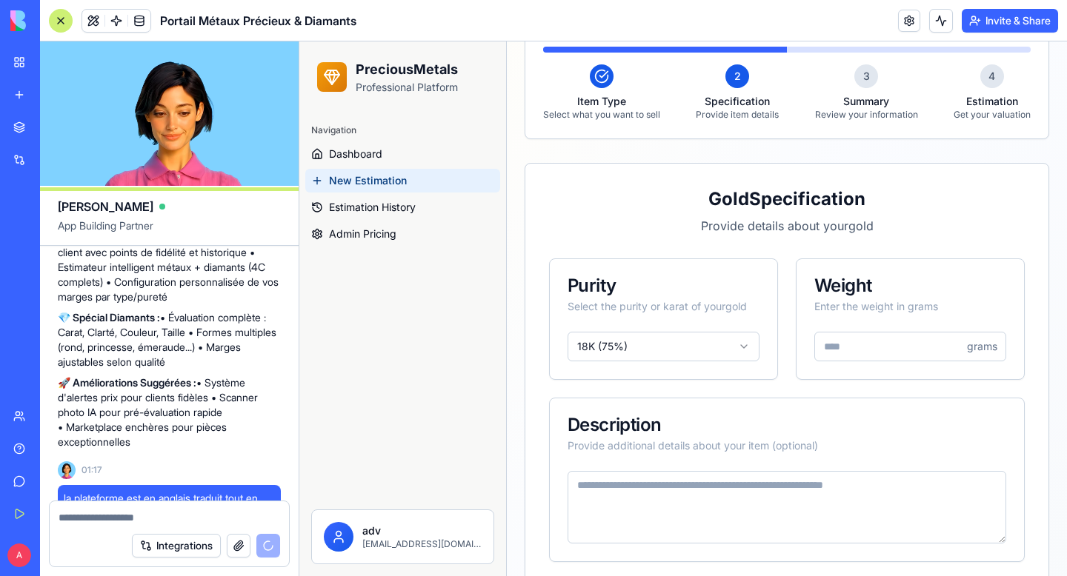
type input "**"
click at [997, 269] on div "Weight Enter the weight in grams" at bounding box center [909, 295] width 227 height 73
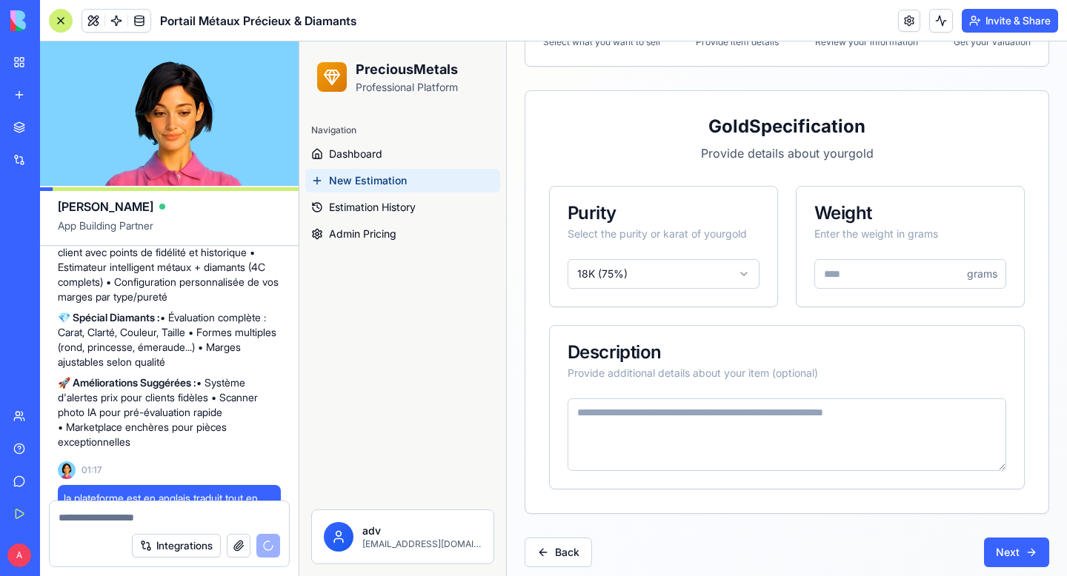
scroll to position [273, 0]
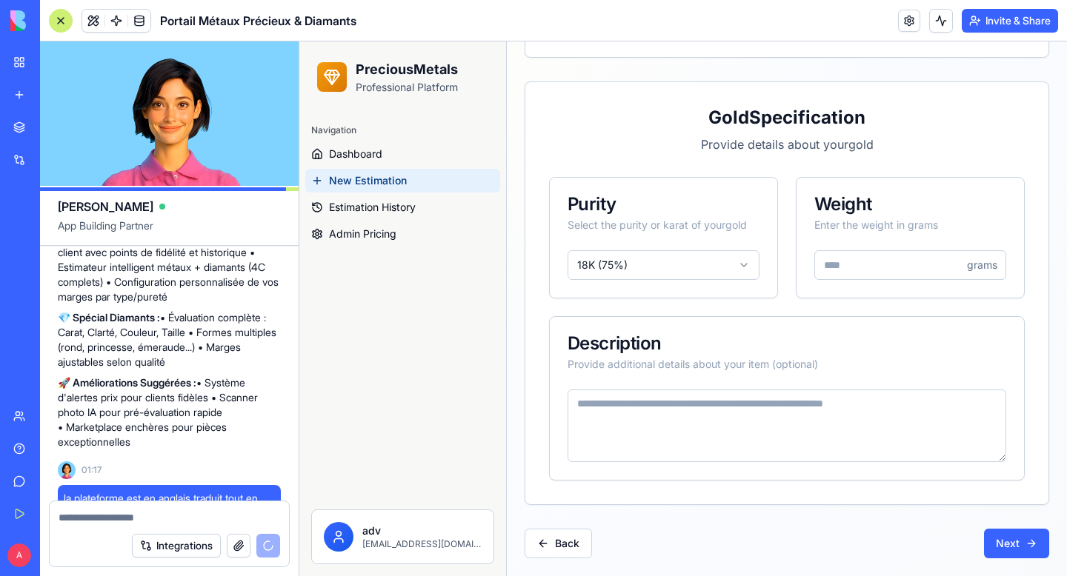
click at [653, 416] on textarea at bounding box center [787, 426] width 439 height 73
click at [564, 550] on button "Back" at bounding box center [558, 544] width 67 height 30
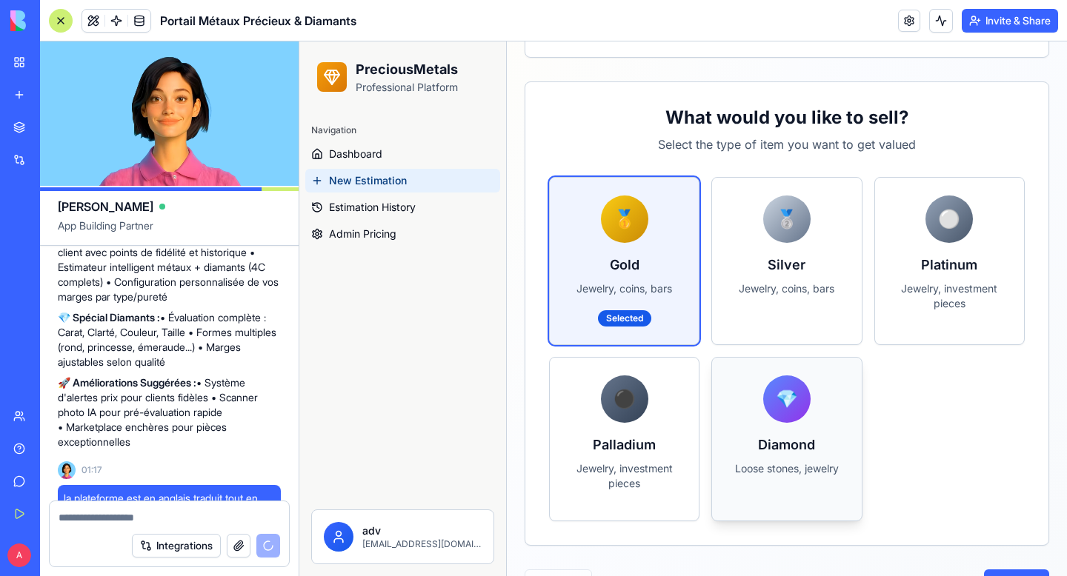
click at [776, 432] on div "💎 Diamond Loose stones, jewelry" at bounding box center [786, 432] width 149 height 148
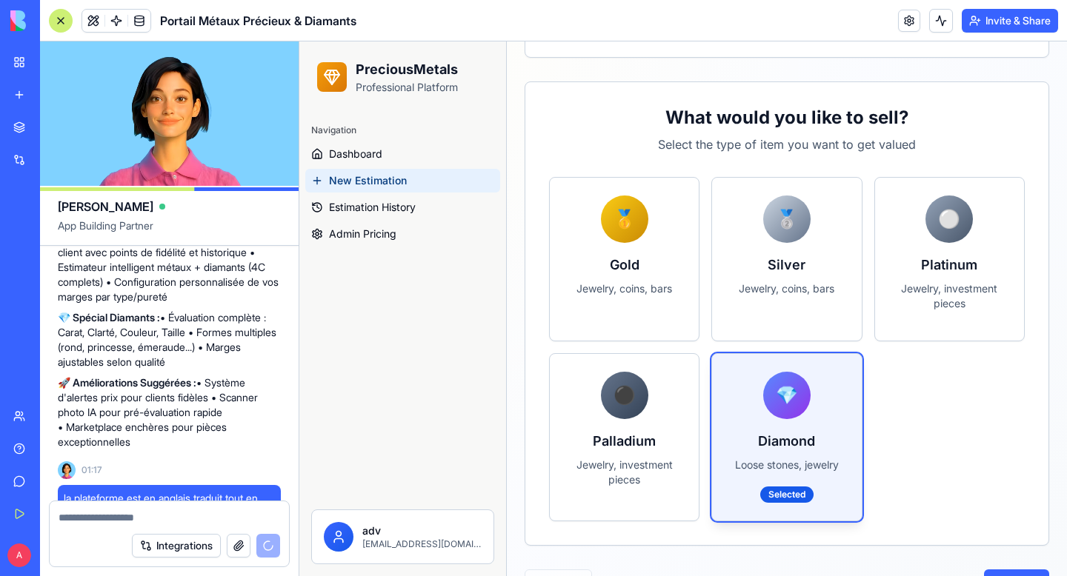
scroll to position [313, 0]
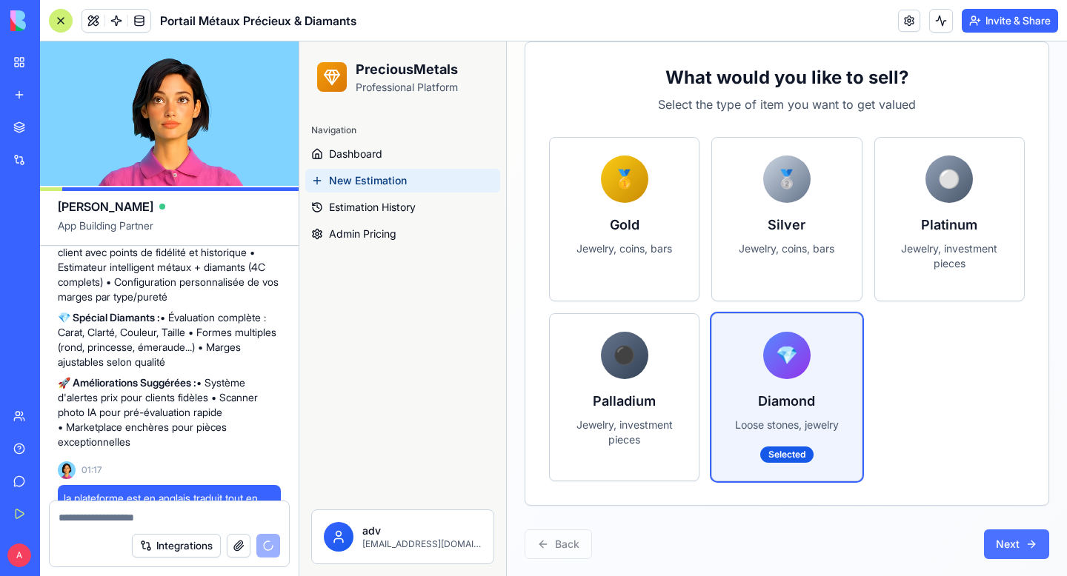
click at [1042, 545] on button "Next" at bounding box center [1016, 545] width 65 height 30
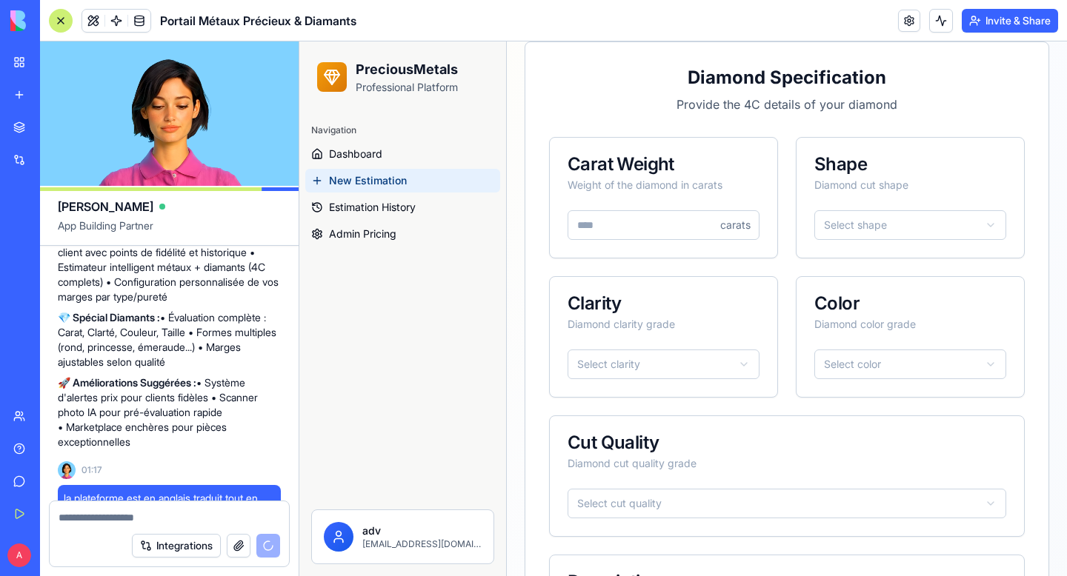
click at [846, 224] on html "PreciousMetals Professional Platform Navigation Dashboard New Estimation Estima…" at bounding box center [683, 271] width 768 height 1087
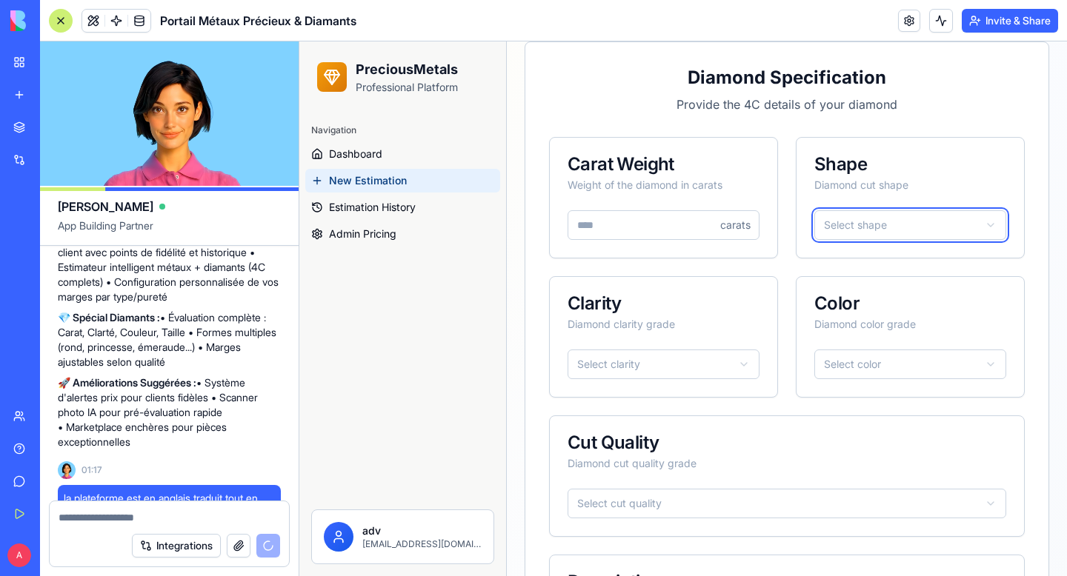
click at [846, 224] on html "PreciousMetals Professional Platform Navigation Dashboard New Estimation Estima…" at bounding box center [683, 271] width 768 height 1087
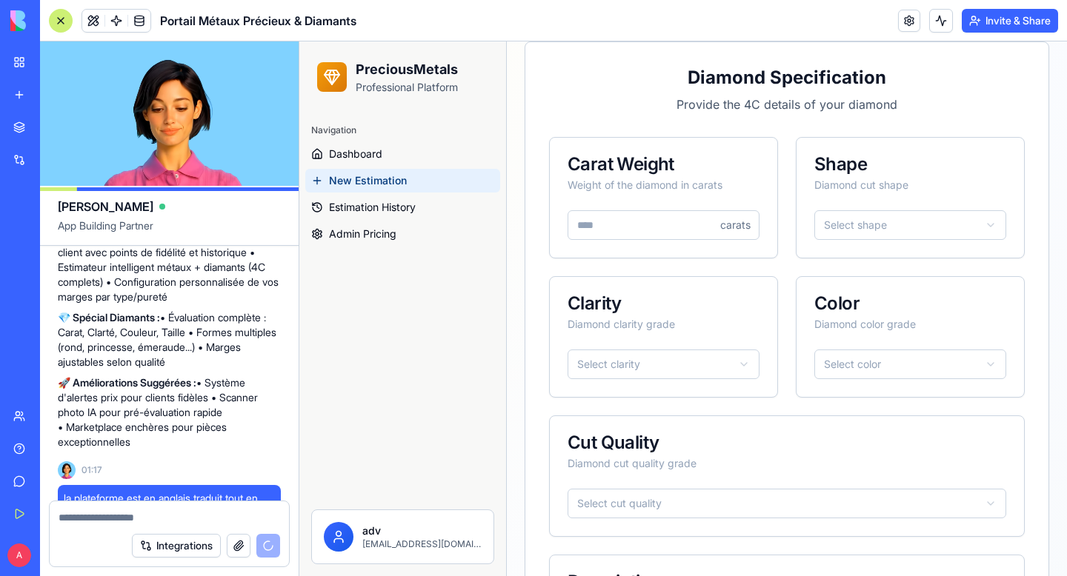
click at [653, 368] on html "PreciousMetals Professional Platform Navigation Dashboard New Estimation Estima…" at bounding box center [683, 271] width 768 height 1087
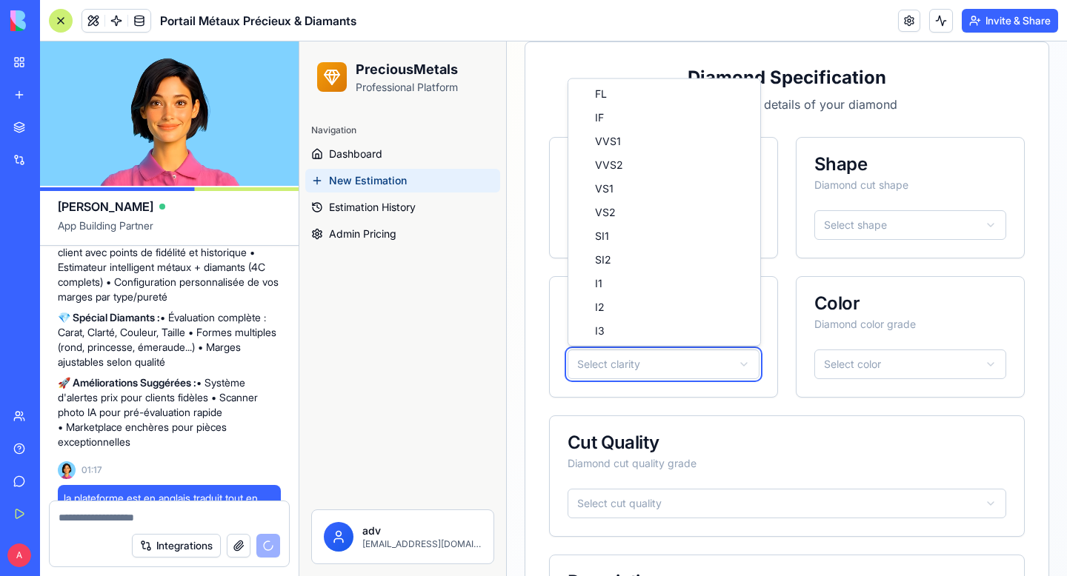
click at [666, 365] on html "PreciousMetals Professional Platform Navigation Dashboard New Estimation Estima…" at bounding box center [683, 271] width 768 height 1087
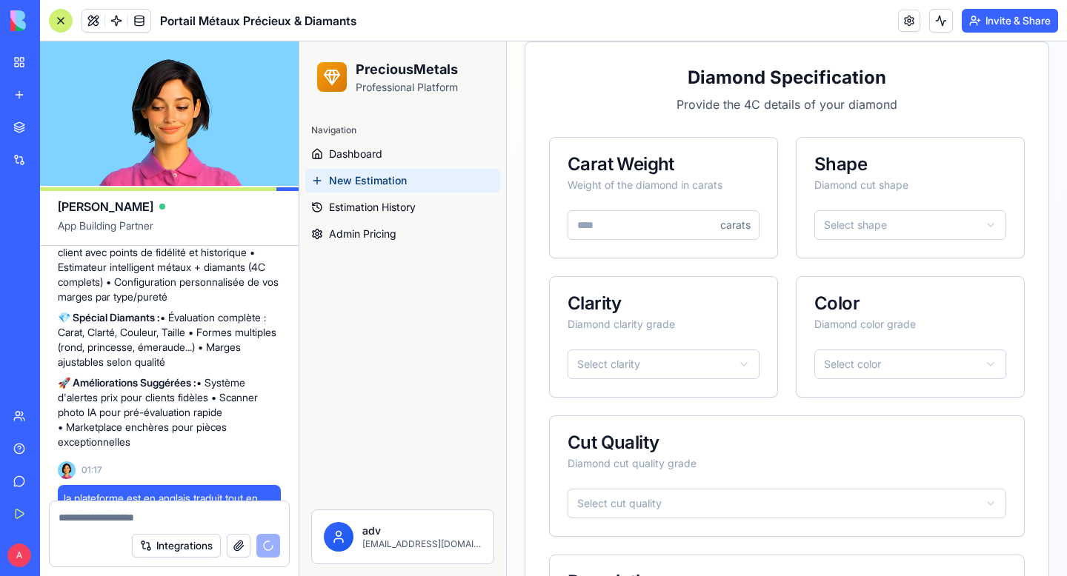
click at [851, 373] on html "PreciousMetals Professional Platform Navigation Dashboard New Estimation Estima…" at bounding box center [683, 271] width 768 height 1087
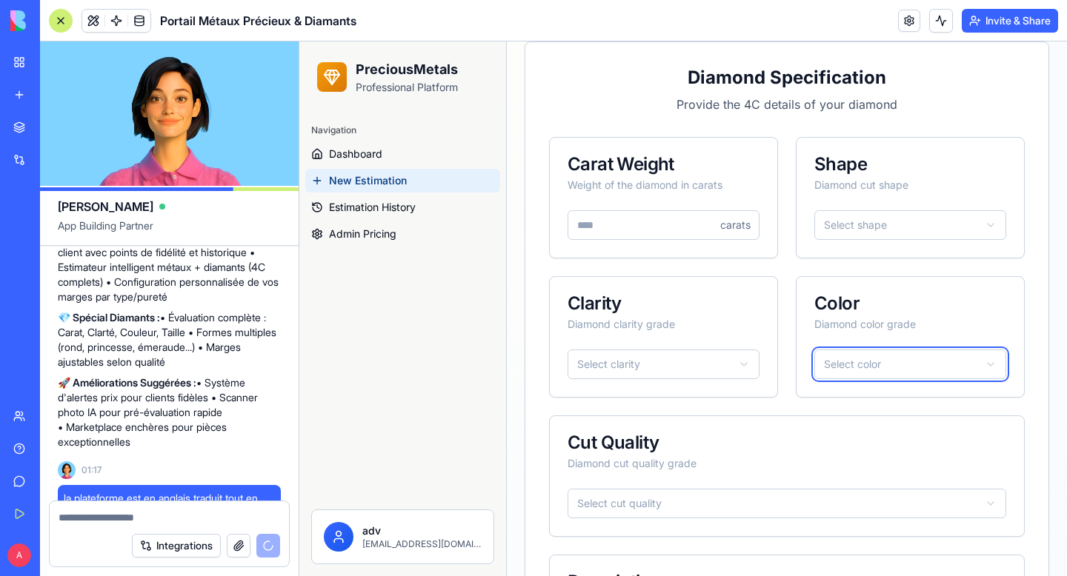
click at [851, 373] on html "PreciousMetals Professional Platform Navigation Dashboard New Estimation Estima…" at bounding box center [683, 271] width 768 height 1087
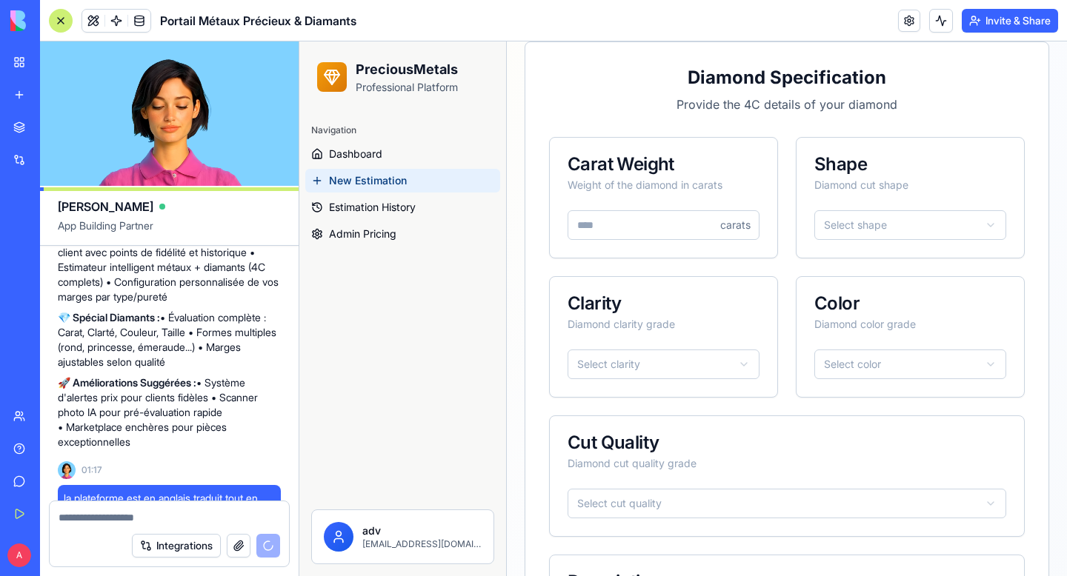
click at [828, 434] on div "Cut Quality" at bounding box center [787, 443] width 439 height 18
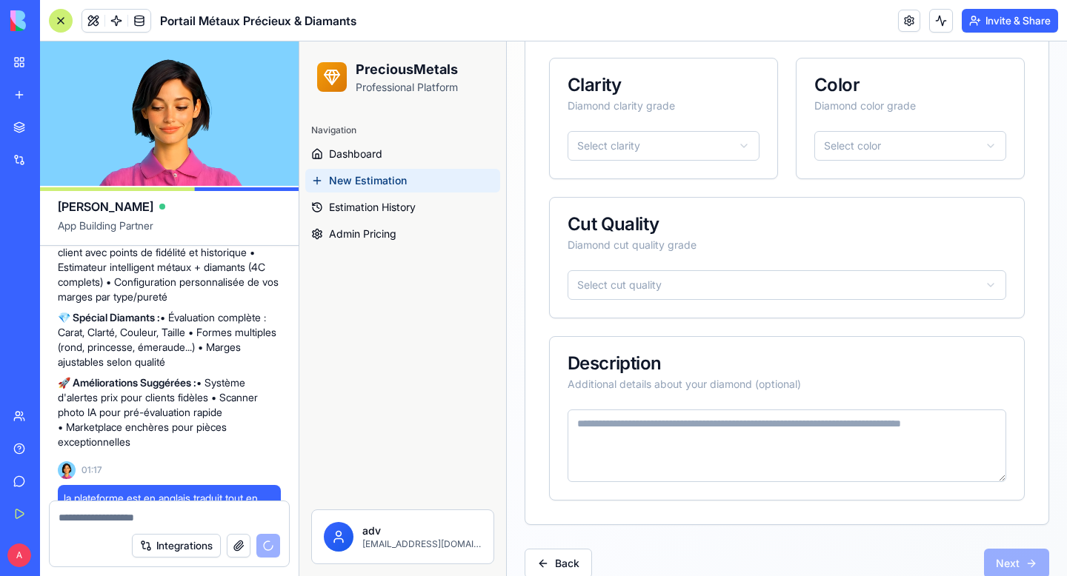
scroll to position [552, 0]
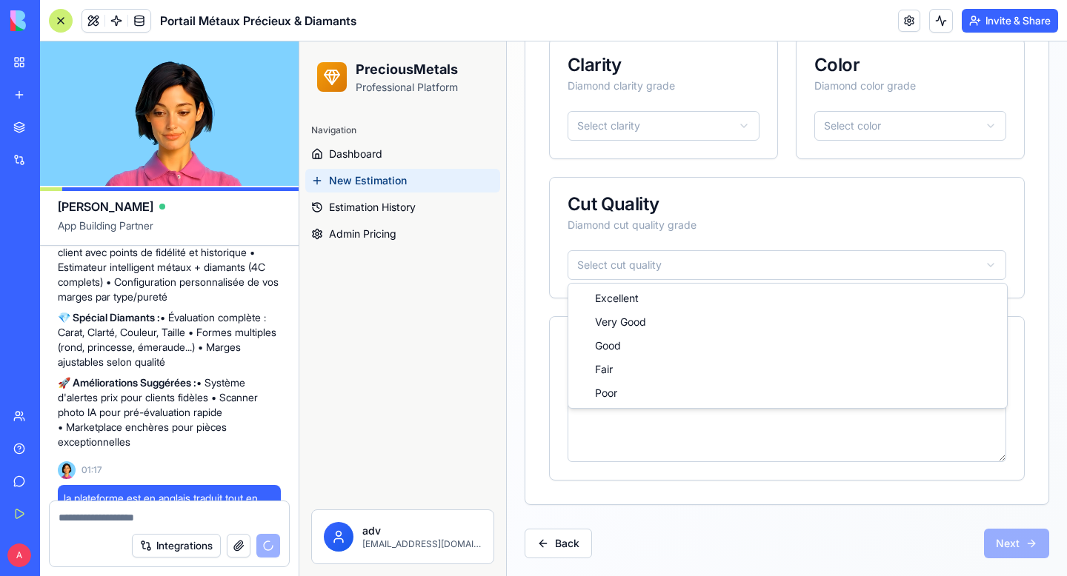
click at [656, 273] on html "PreciousMetals Professional Platform Navigation Dashboard New Estimation Estima…" at bounding box center [683, 33] width 768 height 1087
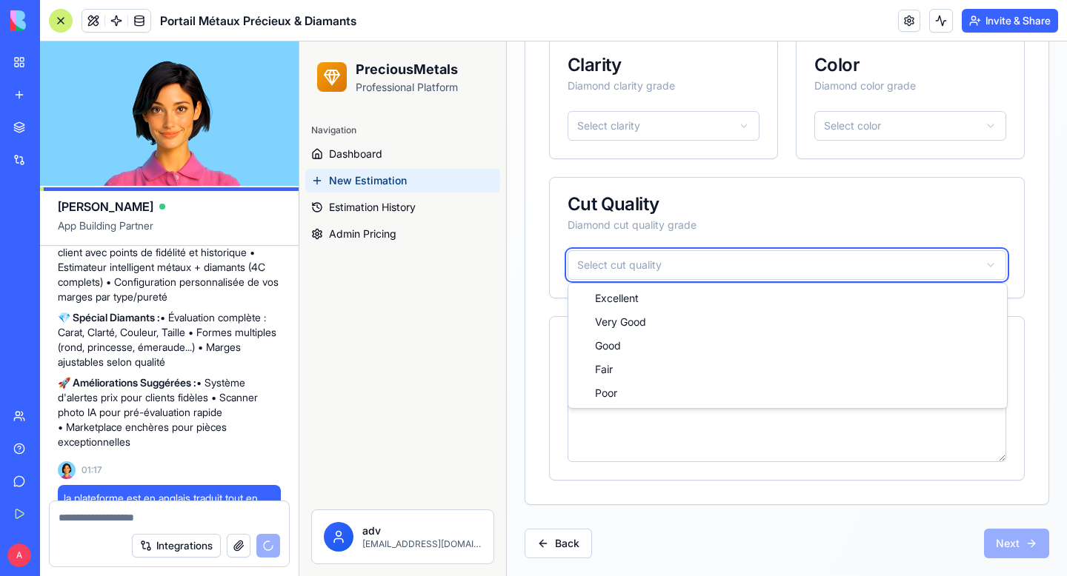
click at [656, 269] on html "PreciousMetals Professional Platform Navigation Dashboard New Estimation Estima…" at bounding box center [683, 33] width 768 height 1087
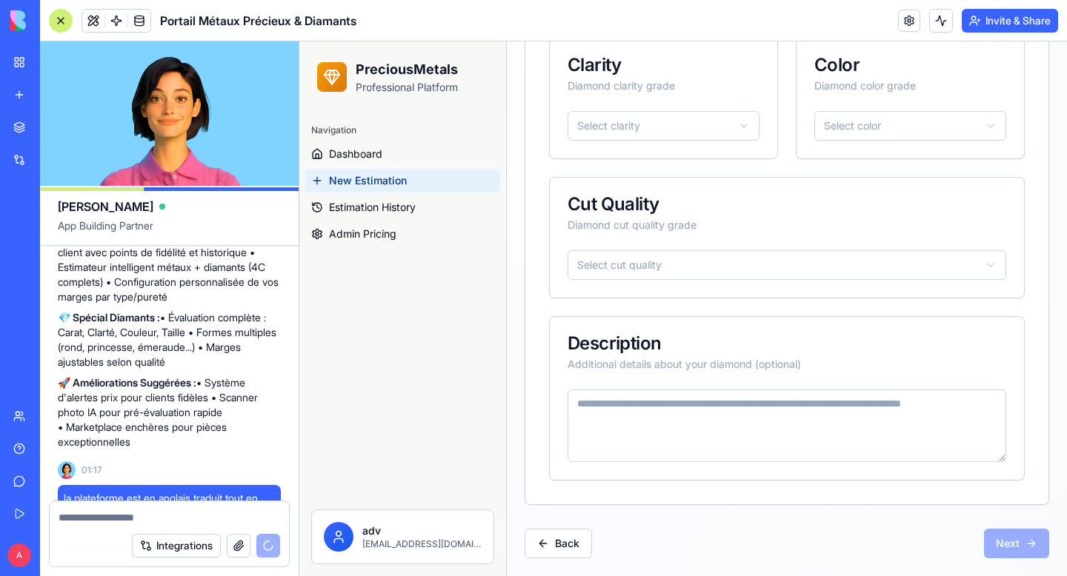
click at [681, 422] on textarea at bounding box center [787, 426] width 439 height 73
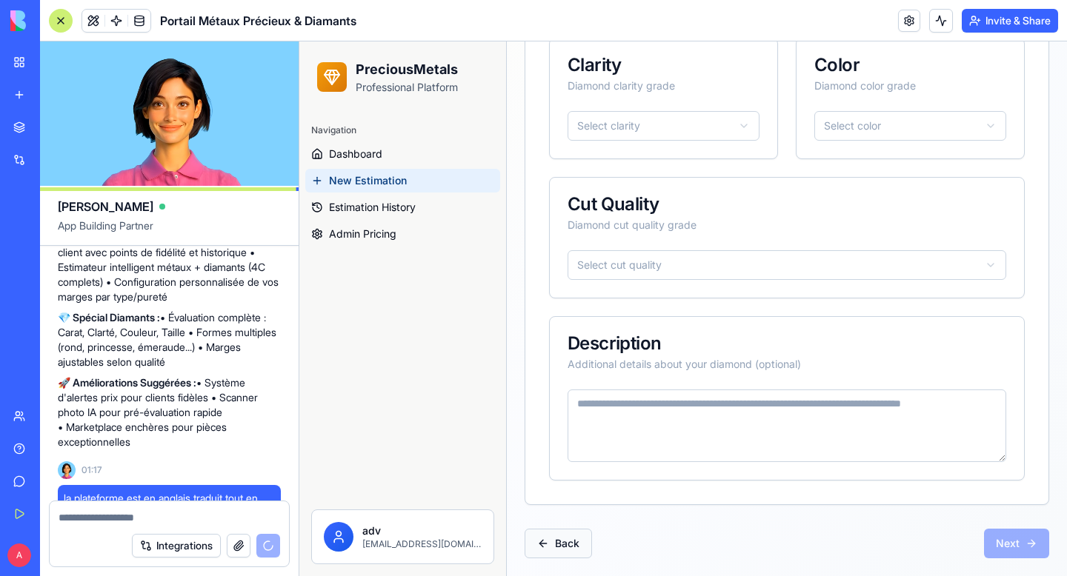
click at [564, 553] on button "Back" at bounding box center [558, 544] width 67 height 30
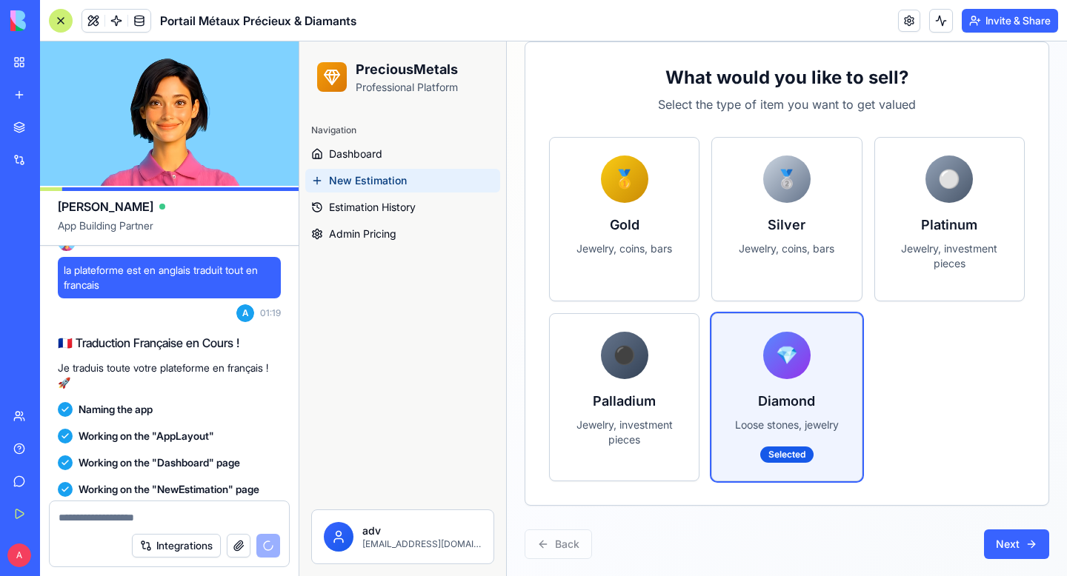
scroll to position [3182, 0]
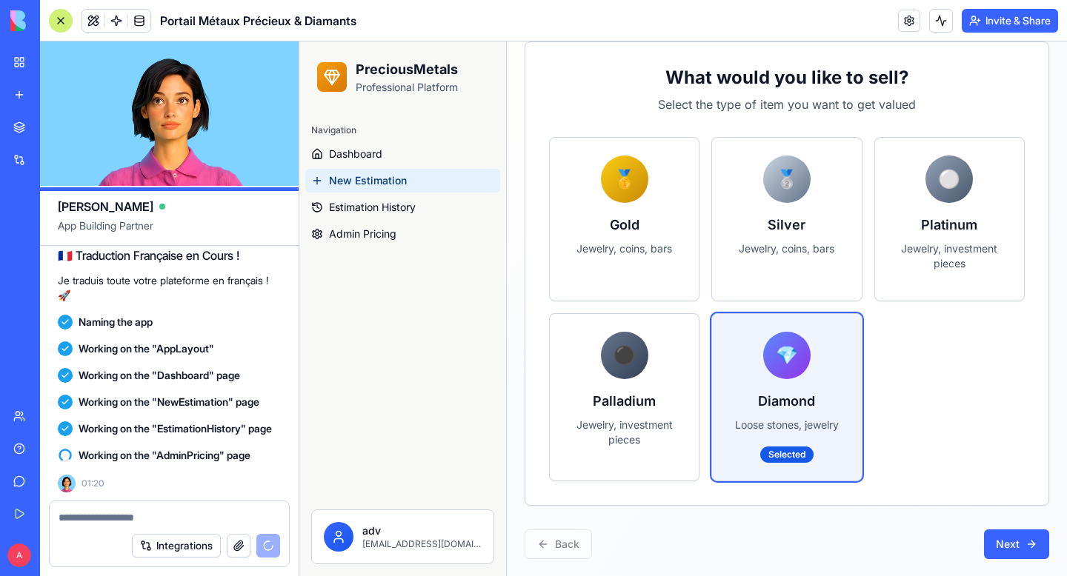
click at [336, 533] on circle at bounding box center [338, 534] width 5 height 5
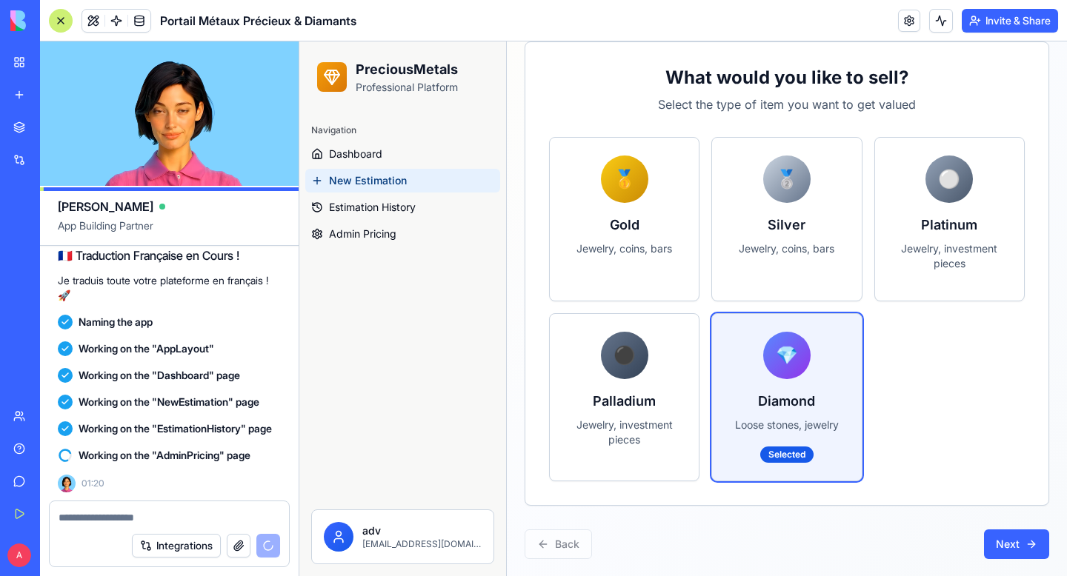
click at [931, 426] on div "🥇 Gold Jewelry, coins, bars 🥈 Silver Jewelry, coins, bars ⚪ Platinum Jewelry, i…" at bounding box center [787, 309] width 476 height 345
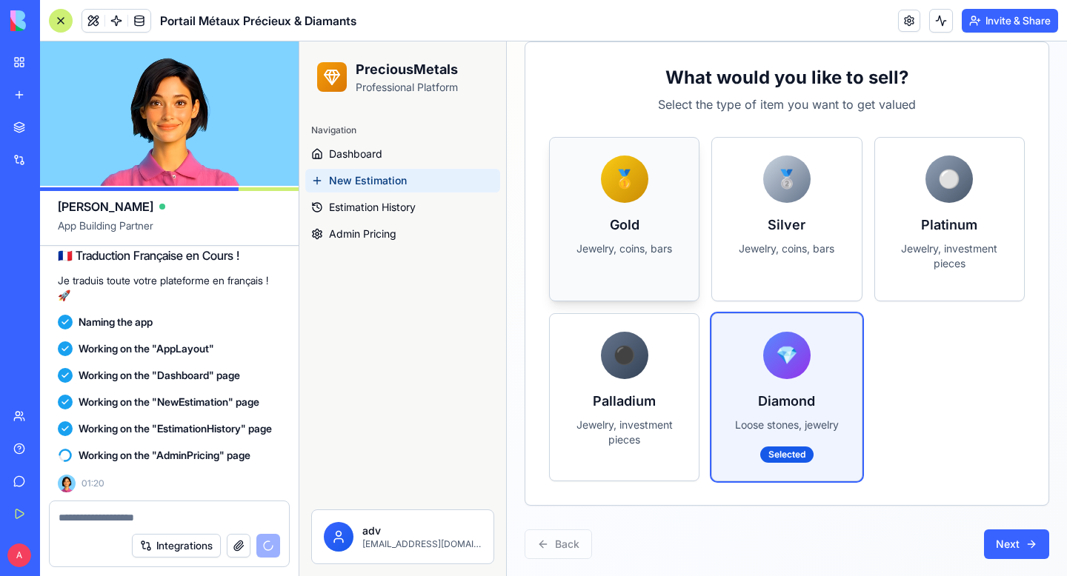
click at [600, 190] on div "🥇 Gold Jewelry, coins, bars" at bounding box center [624, 212] width 149 height 148
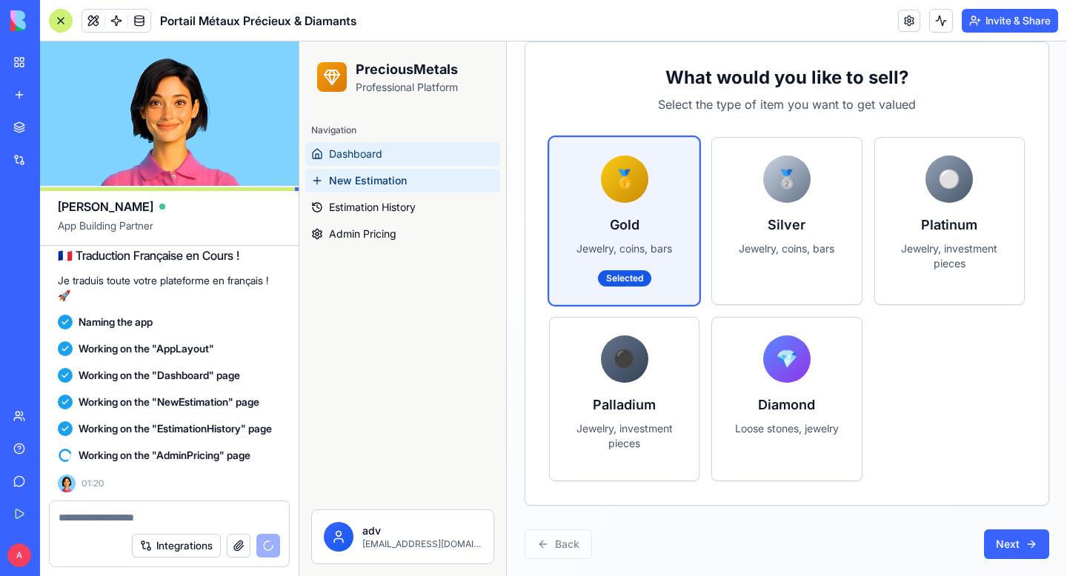
click at [399, 152] on link "Dashboard" at bounding box center [402, 154] width 195 height 24
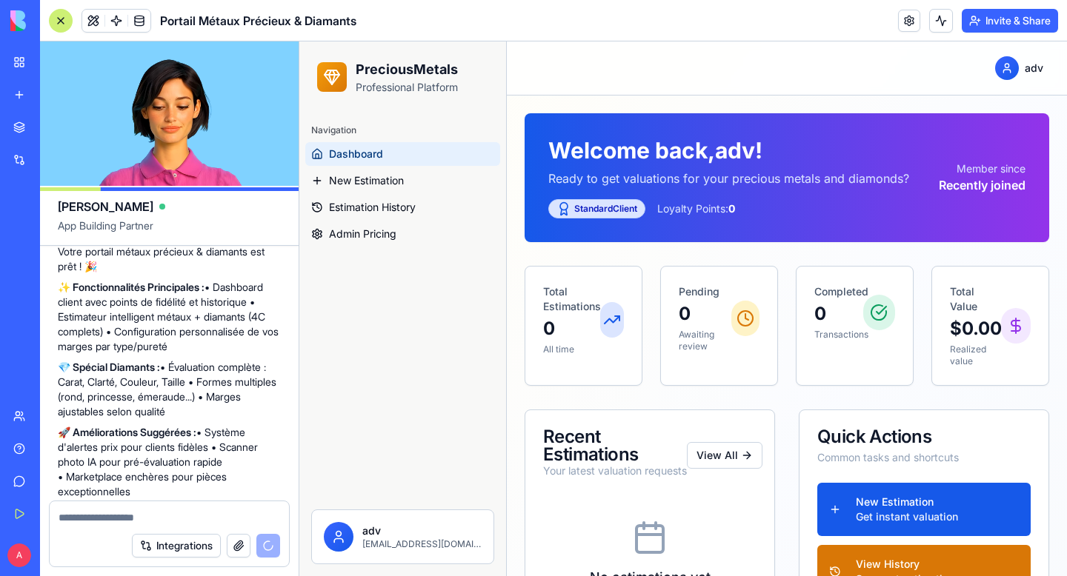
scroll to position [2781, 0]
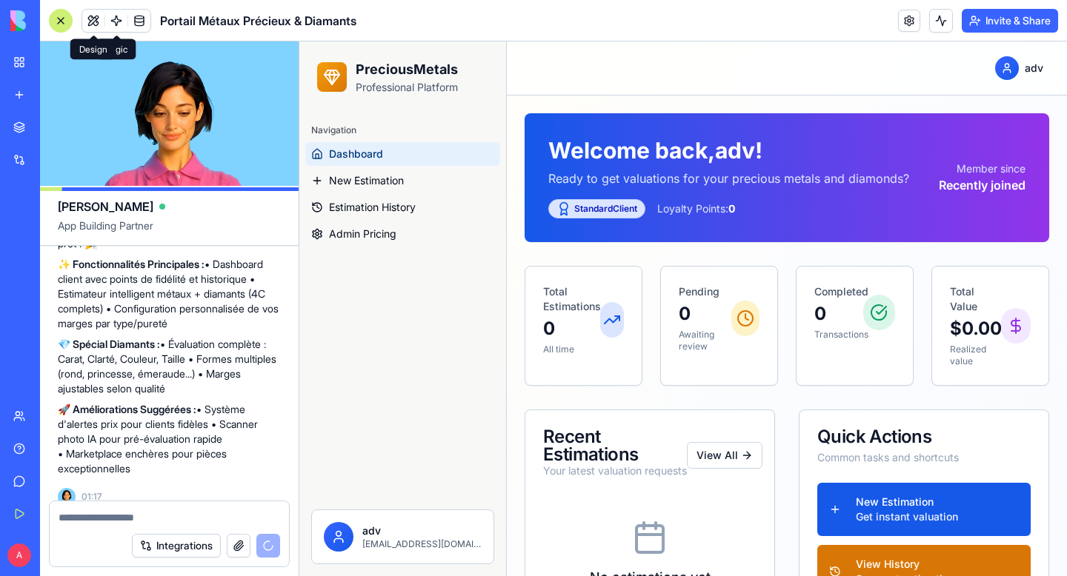
click at [90, 19] on span at bounding box center [93, 20] width 41 height 41
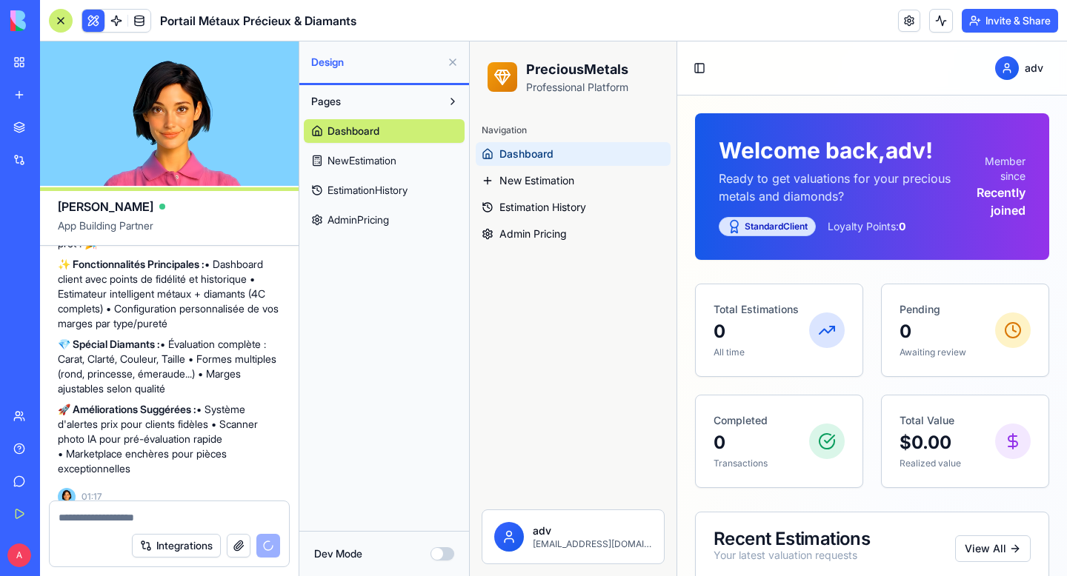
click at [439, 549] on button "Dev Mode" at bounding box center [442, 554] width 24 height 13
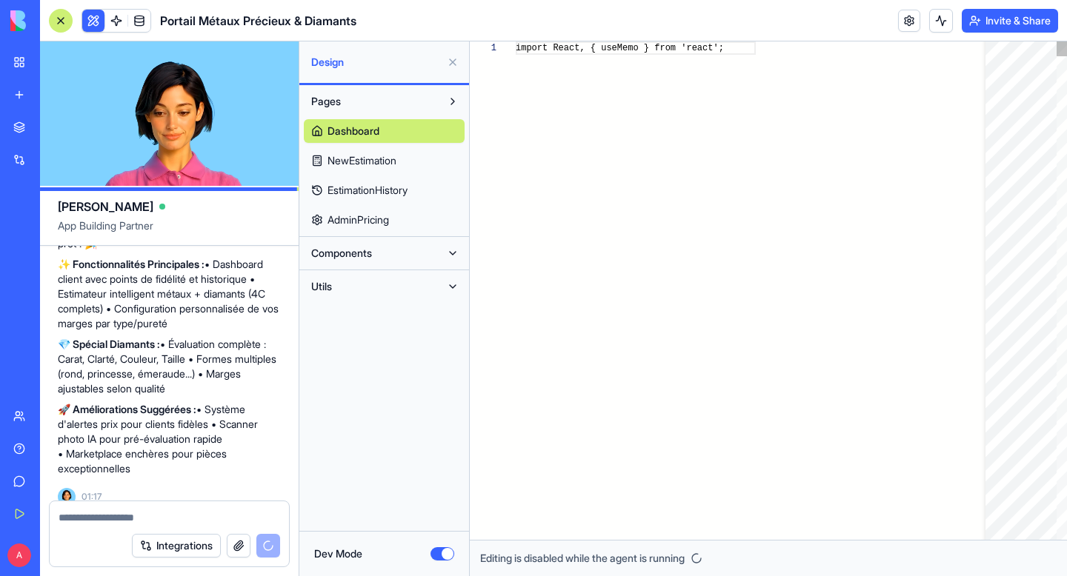
scroll to position [133, 0]
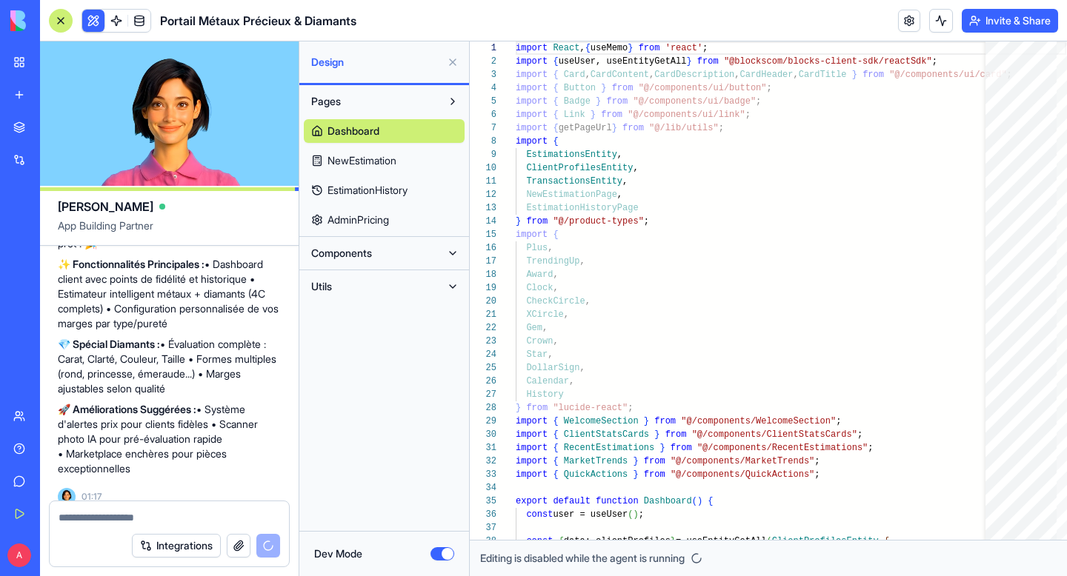
click at [365, 255] on span "Components" at bounding box center [341, 253] width 61 height 15
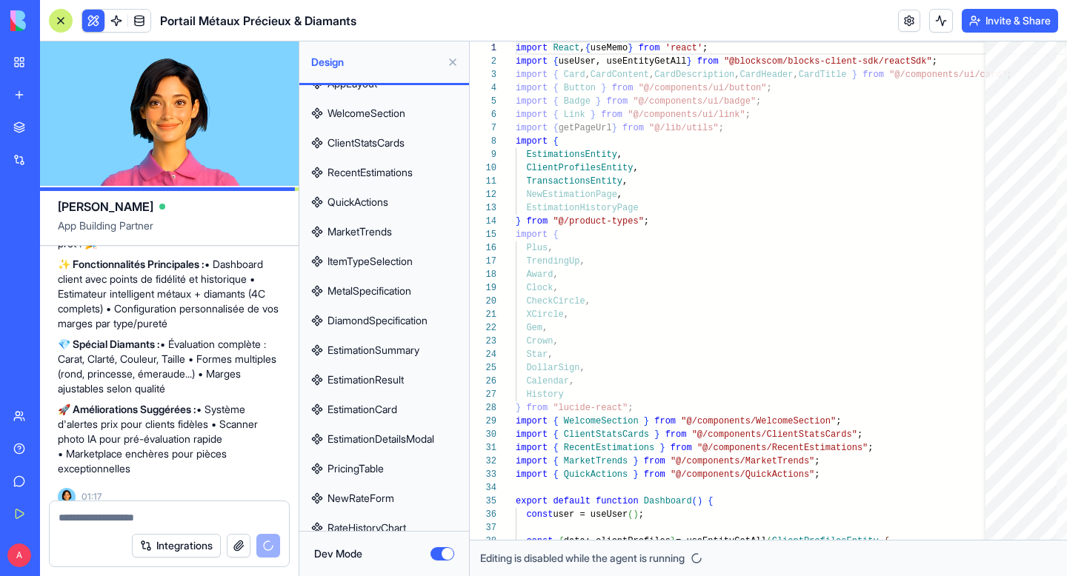
scroll to position [246, 0]
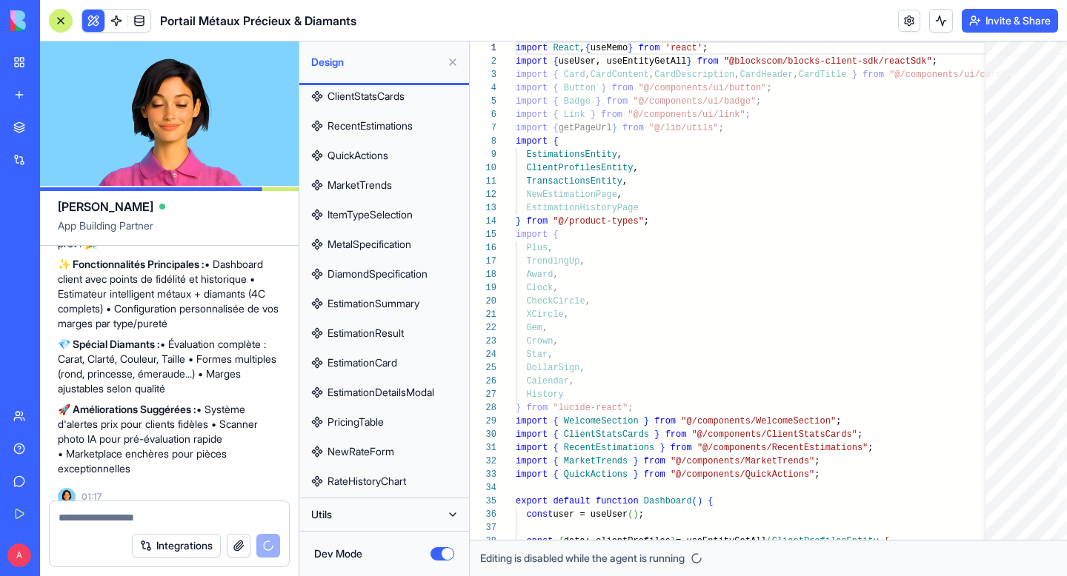
click at [388, 516] on button "Utils" at bounding box center [372, 515] width 137 height 24
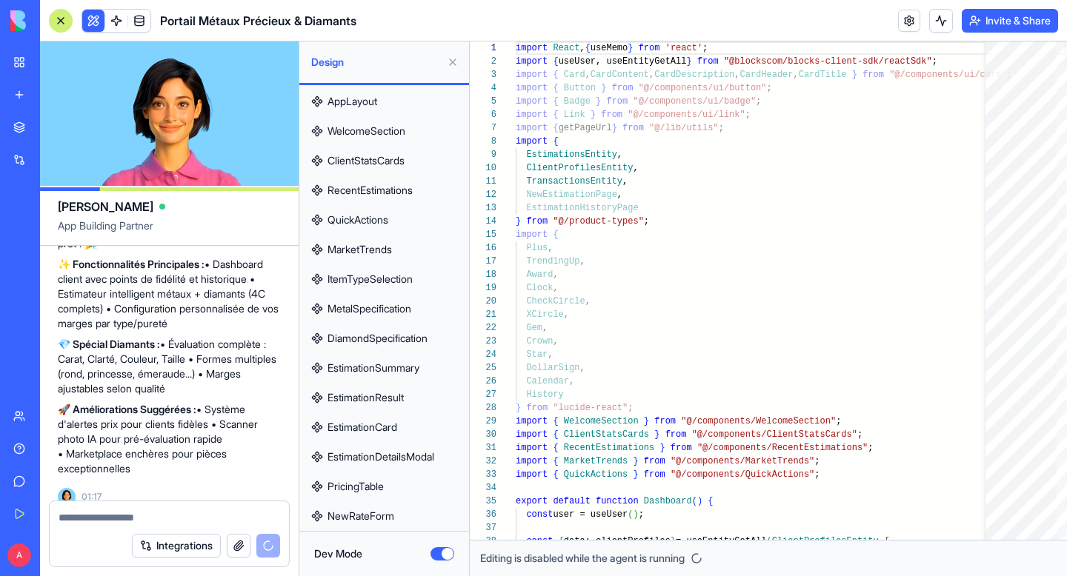
scroll to position [0, 0]
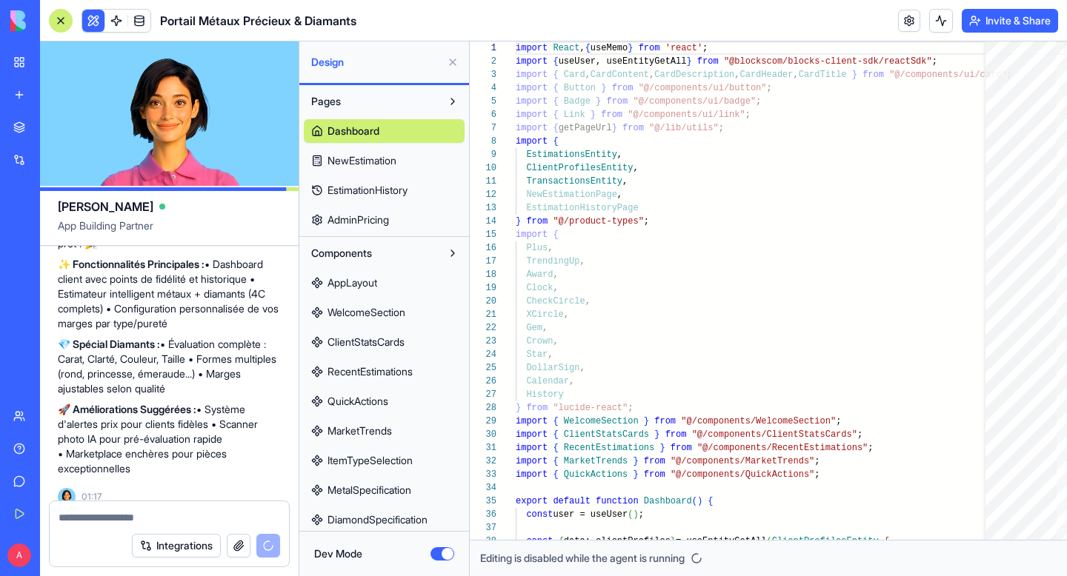
click at [447, 64] on button at bounding box center [453, 62] width 24 height 24
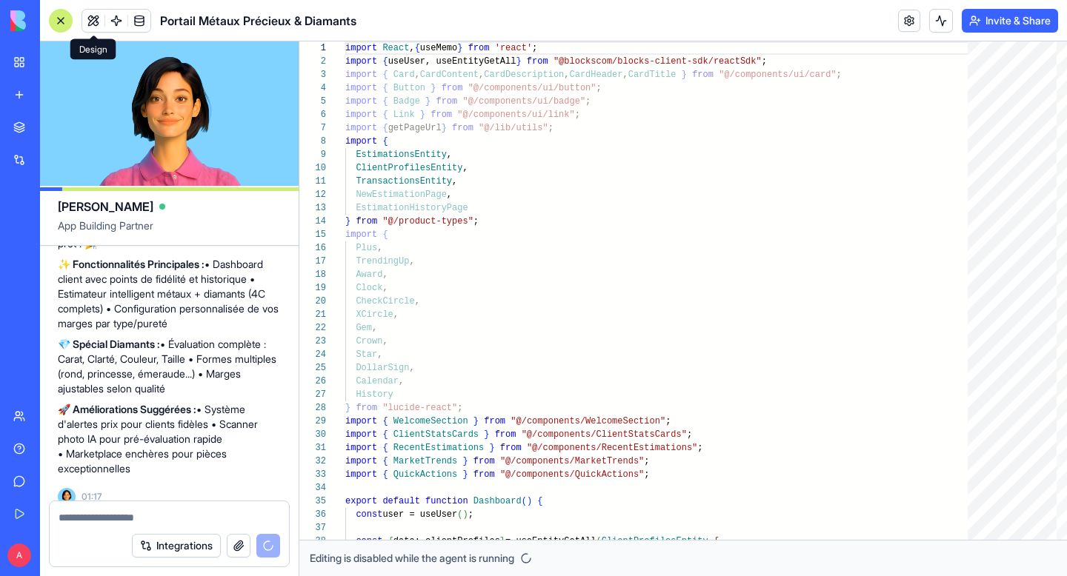
click at [88, 21] on button at bounding box center [93, 21] width 22 height 22
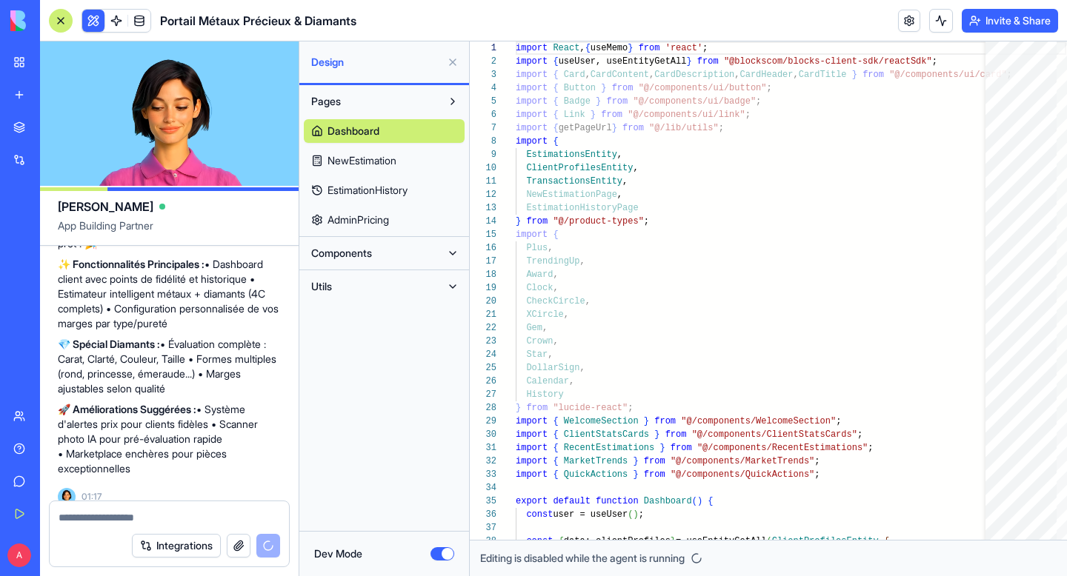
click at [88, 21] on button at bounding box center [93, 21] width 22 height 22
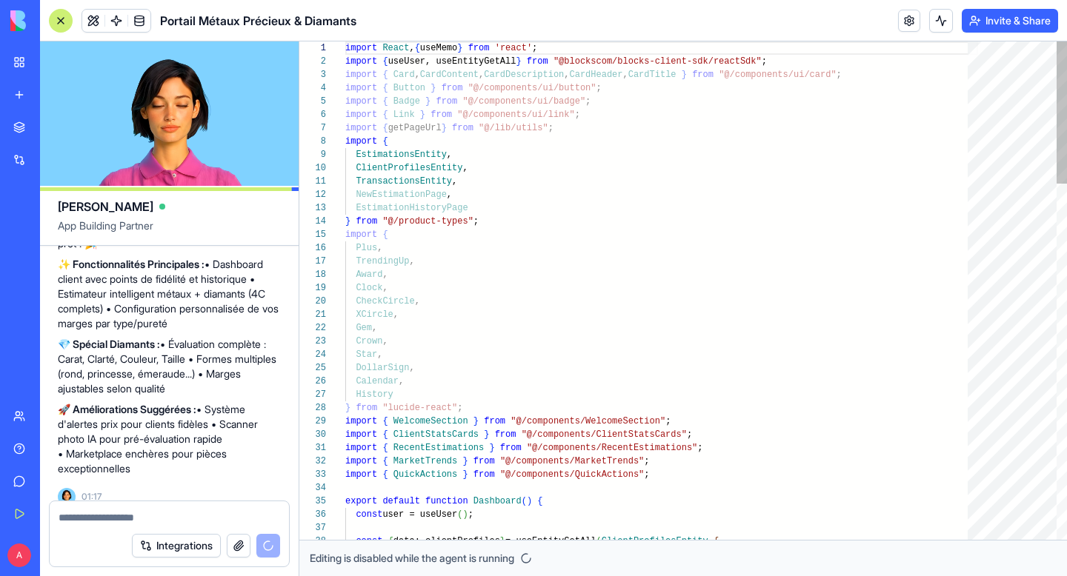
click at [88, 21] on button at bounding box center [93, 21] width 22 height 22
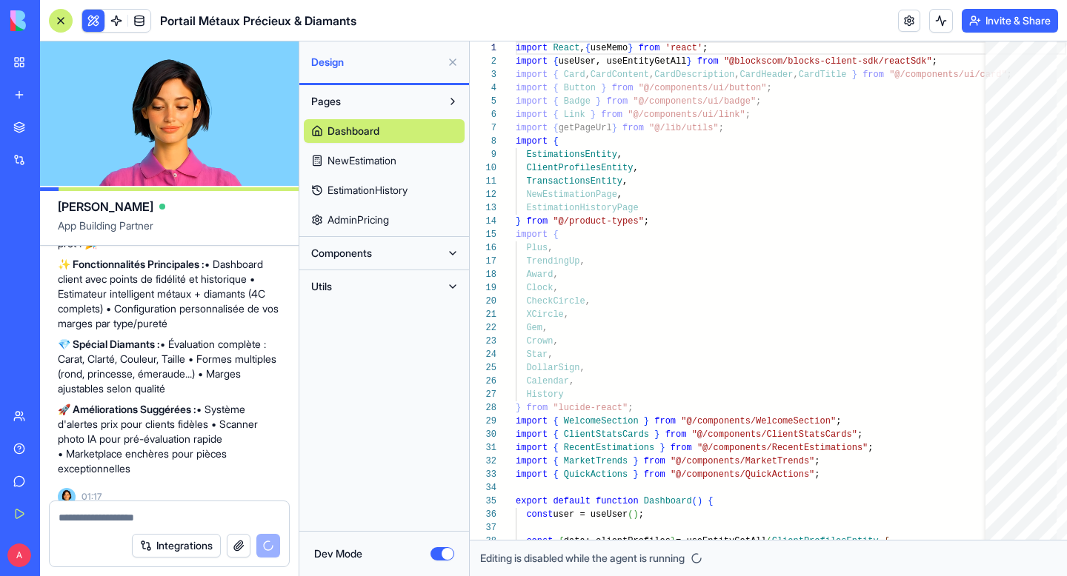
click at [452, 552] on button "Dev Mode" at bounding box center [442, 554] width 24 height 13
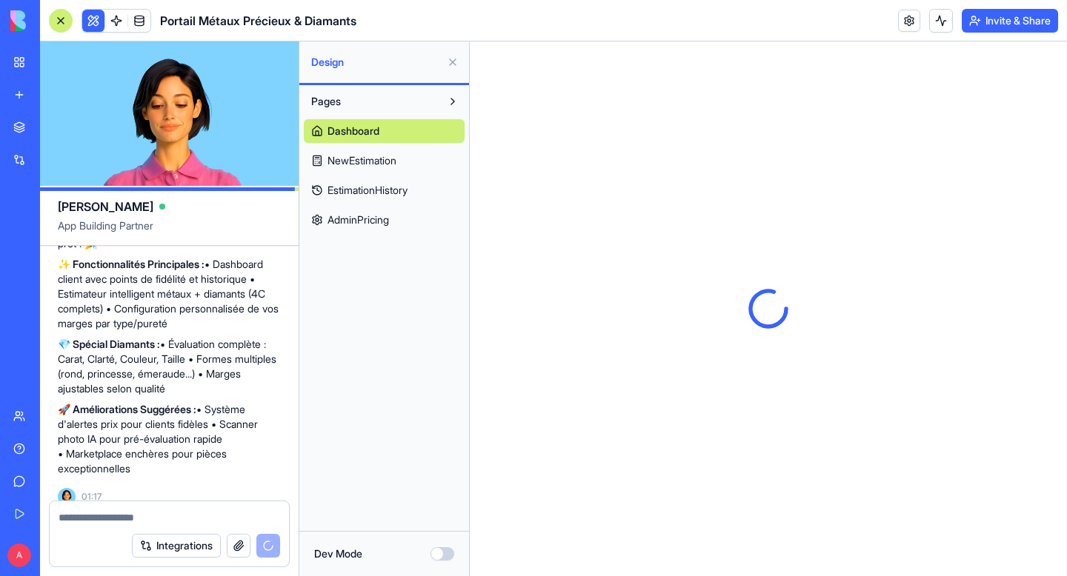
click at [457, 64] on button at bounding box center [453, 62] width 24 height 24
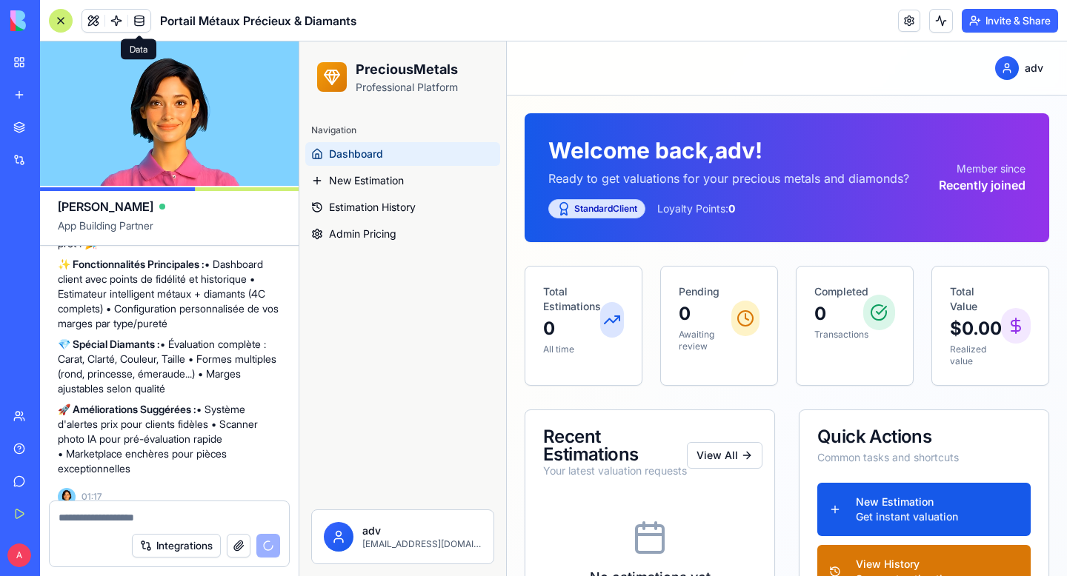
click at [119, 21] on span at bounding box center [139, 20] width 41 height 41
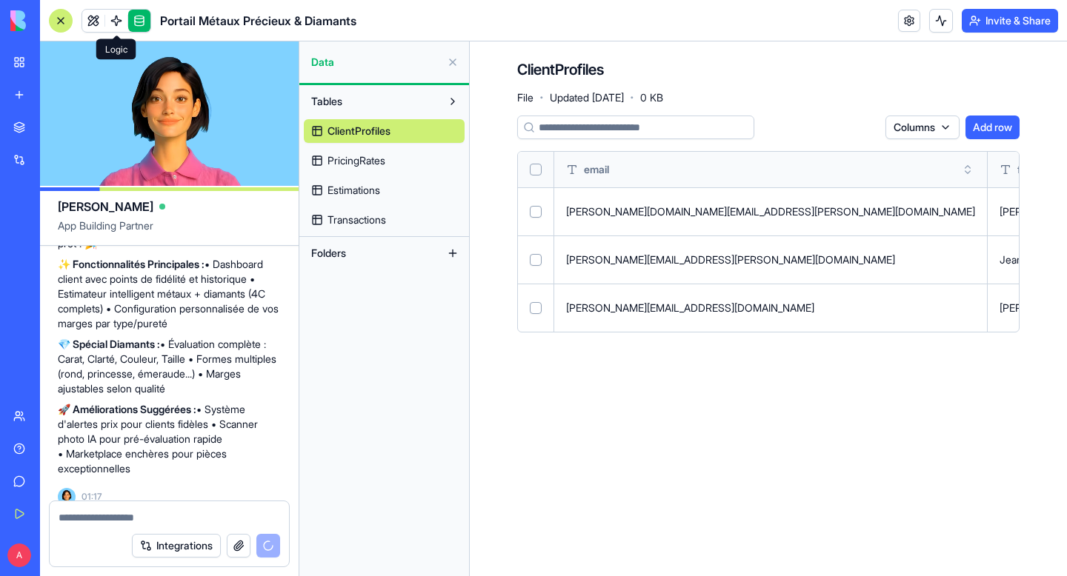
click at [124, 20] on span at bounding box center [116, 20] width 41 height 41
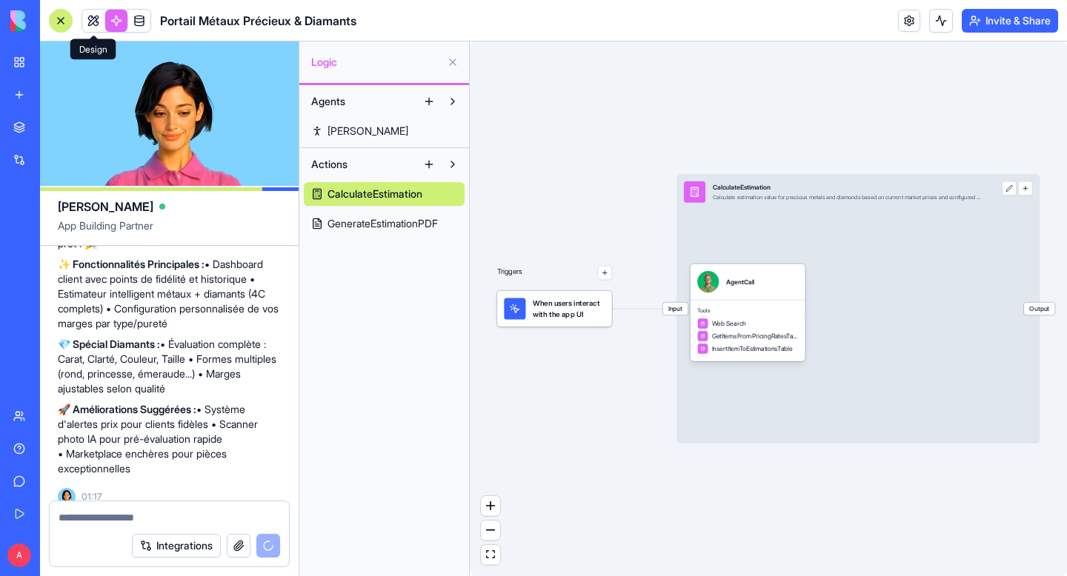
click at [100, 19] on link at bounding box center [93, 21] width 22 height 22
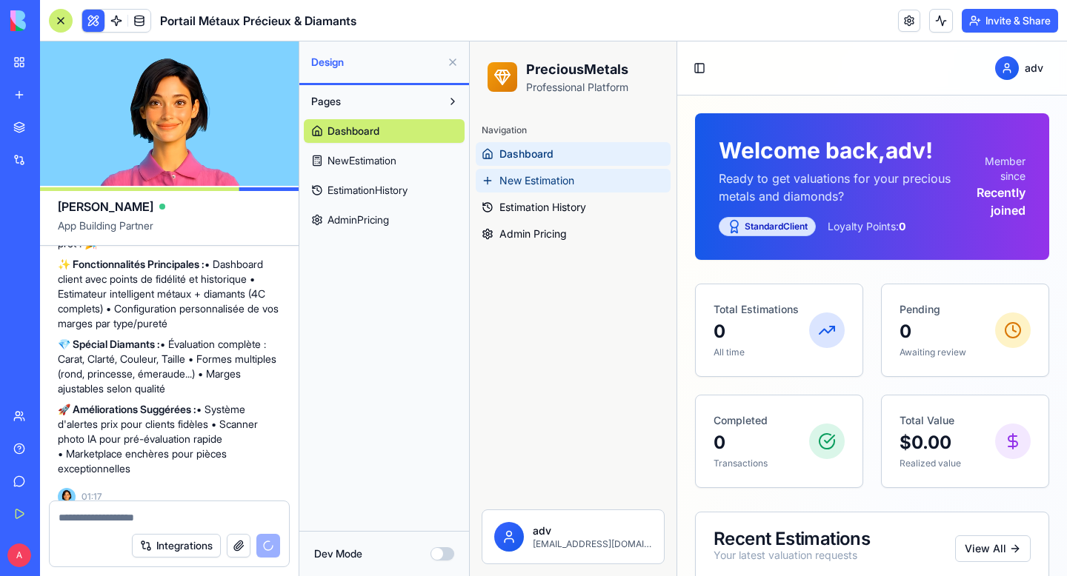
click at [550, 182] on span "New Estimation" at bounding box center [536, 180] width 75 height 15
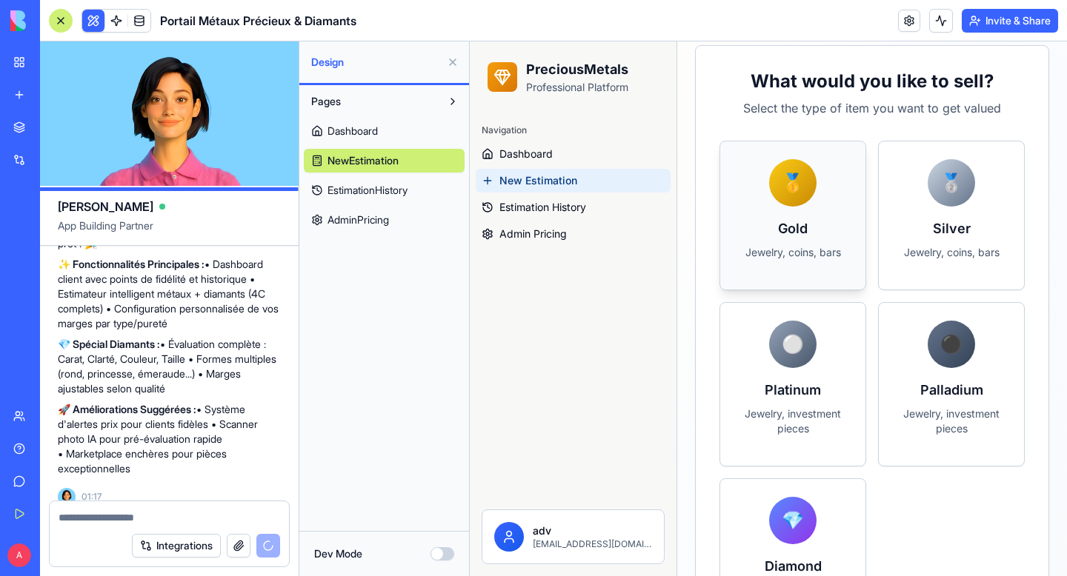
click at [802, 220] on h3 "Gold" at bounding box center [793, 229] width 110 height 21
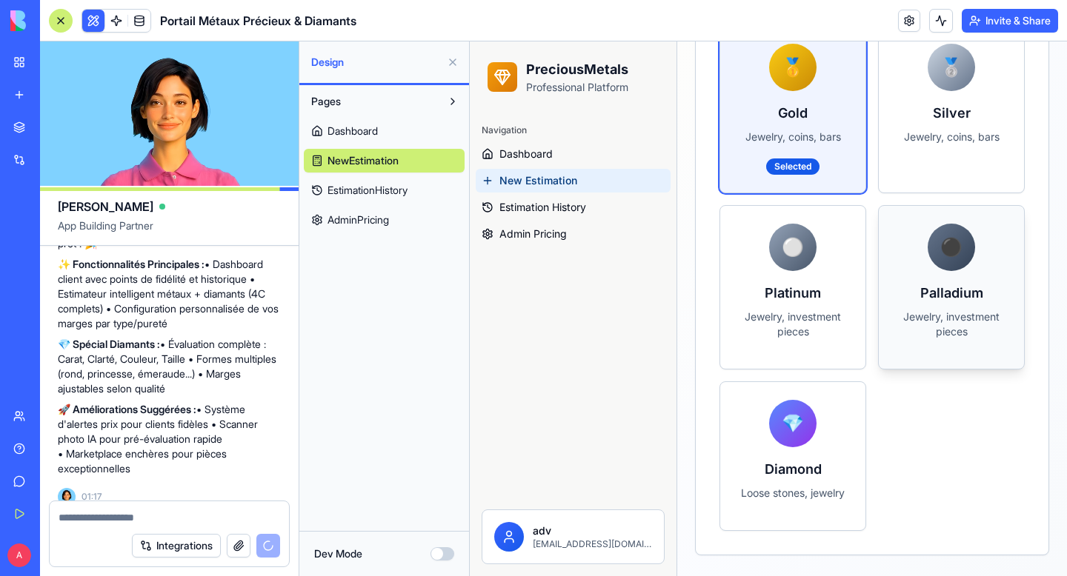
scroll to position [487, 0]
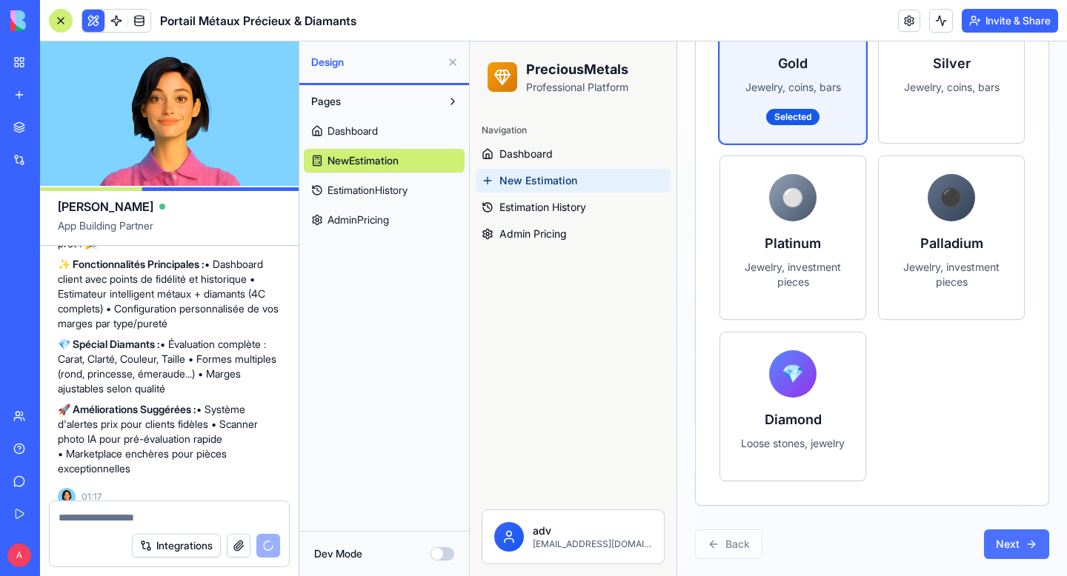
click at [1025, 550] on button "Next" at bounding box center [1016, 545] width 65 height 30
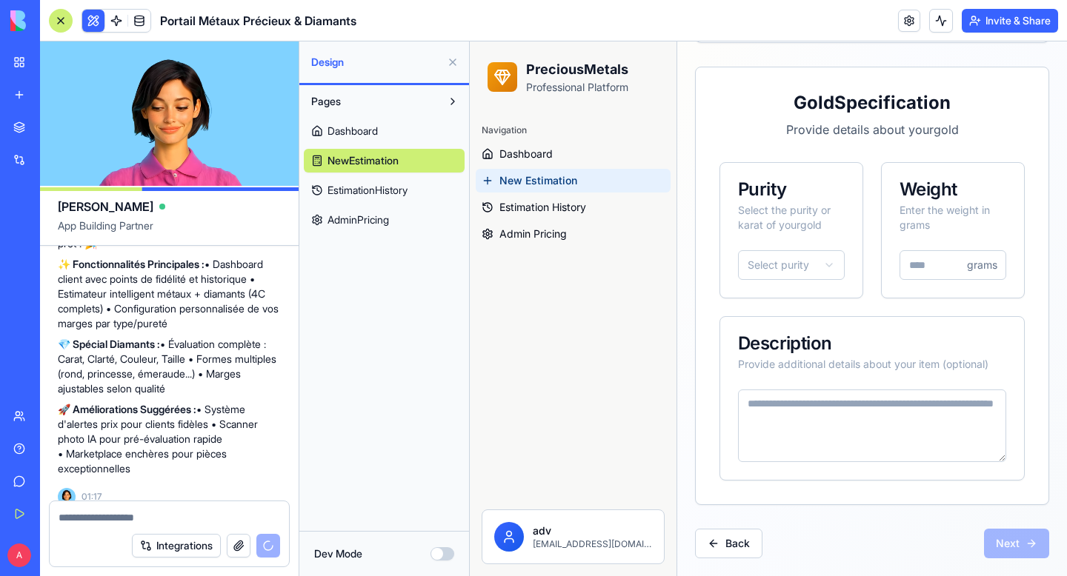
scroll to position [300, 0]
click at [793, 271] on html "PreciousMetals Professional Platform Navigation Dashboard New Estimation Estima…" at bounding box center [768, 158] width 597 height 835
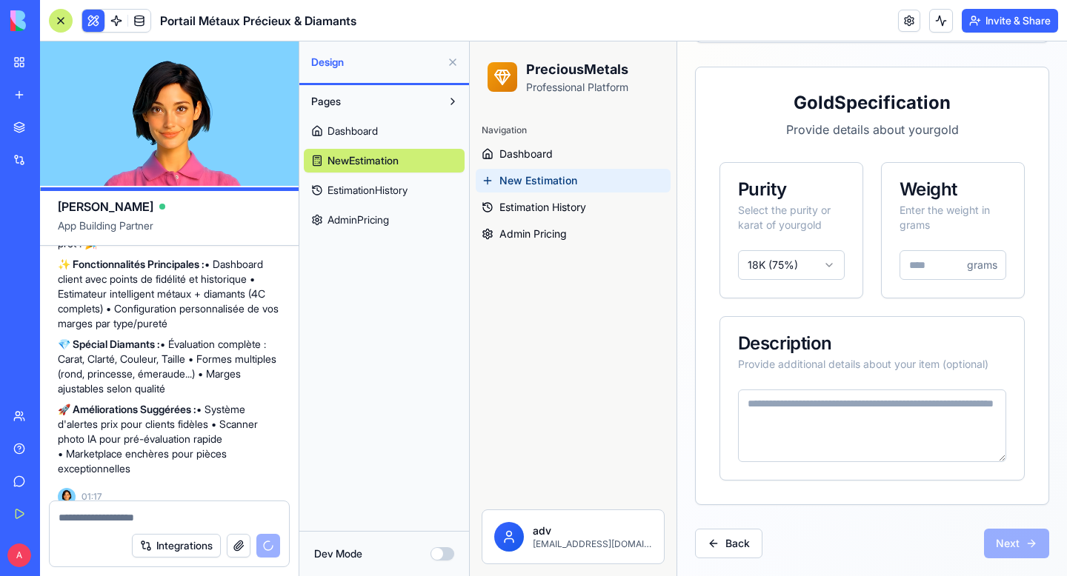
click at [911, 272] on input "number" at bounding box center [952, 265] width 107 height 30
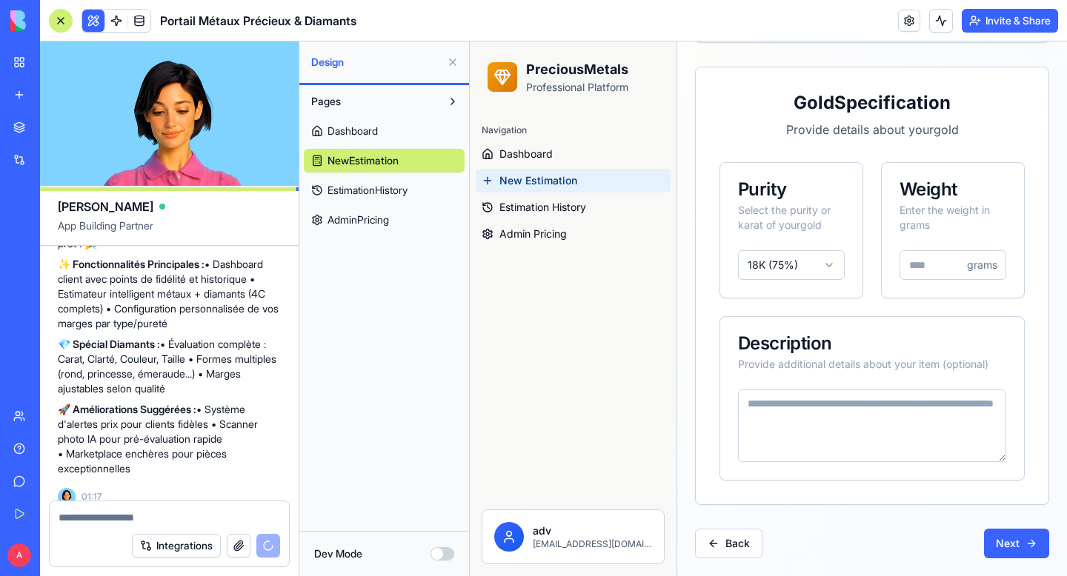
type input "**"
click at [858, 433] on textarea at bounding box center [872, 426] width 268 height 73
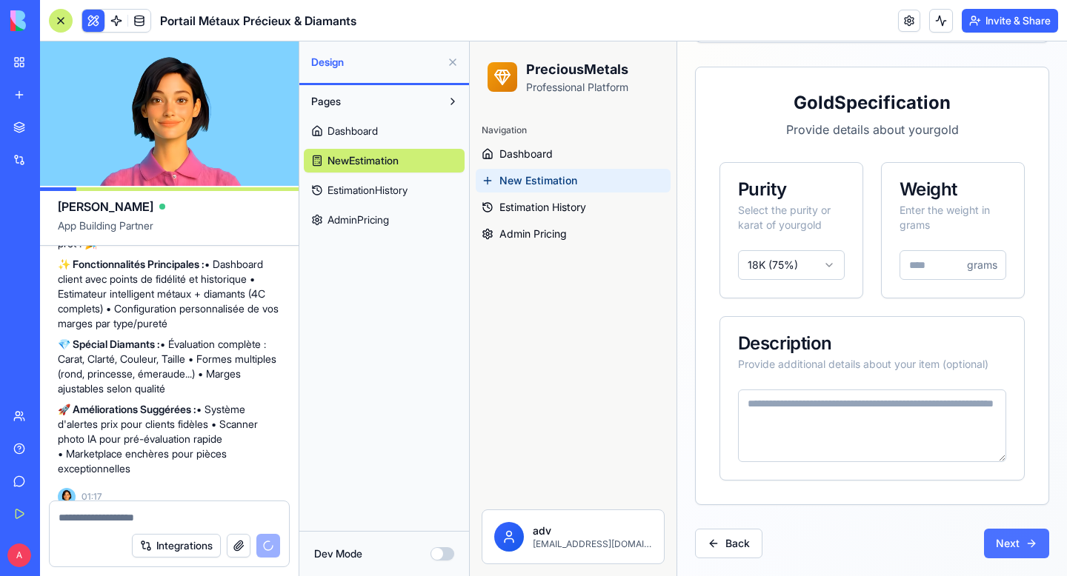
click at [1002, 541] on button "Next" at bounding box center [1016, 544] width 65 height 30
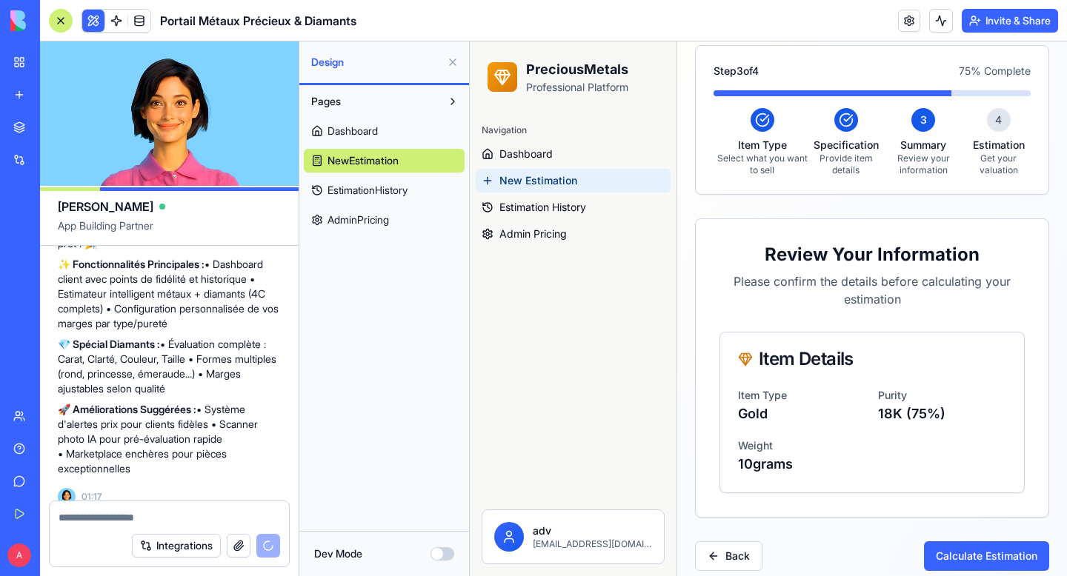
scroll to position [161, 0]
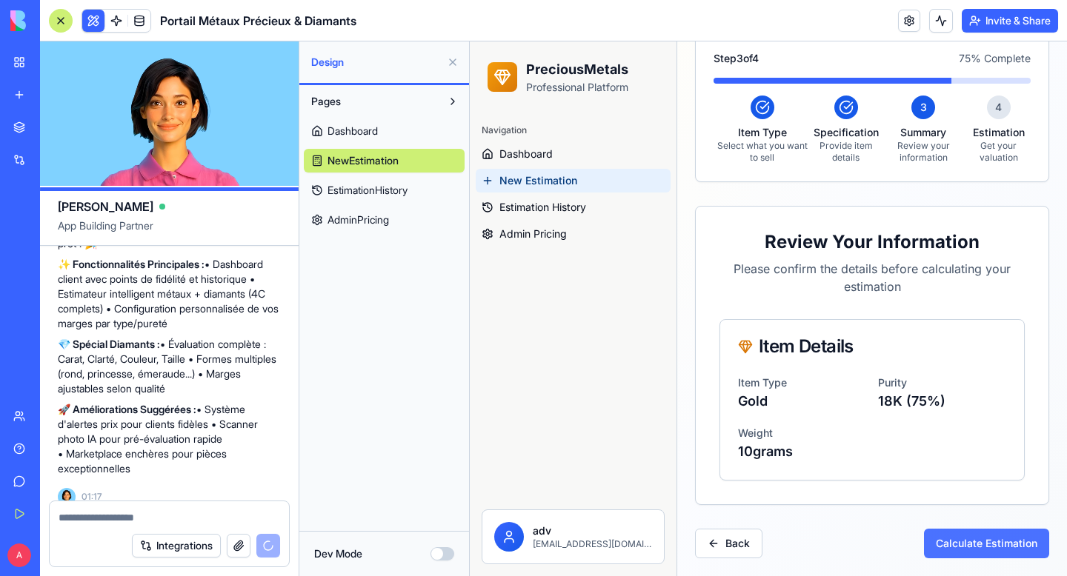
click at [961, 541] on button "Calculate Estimation" at bounding box center [986, 544] width 125 height 30
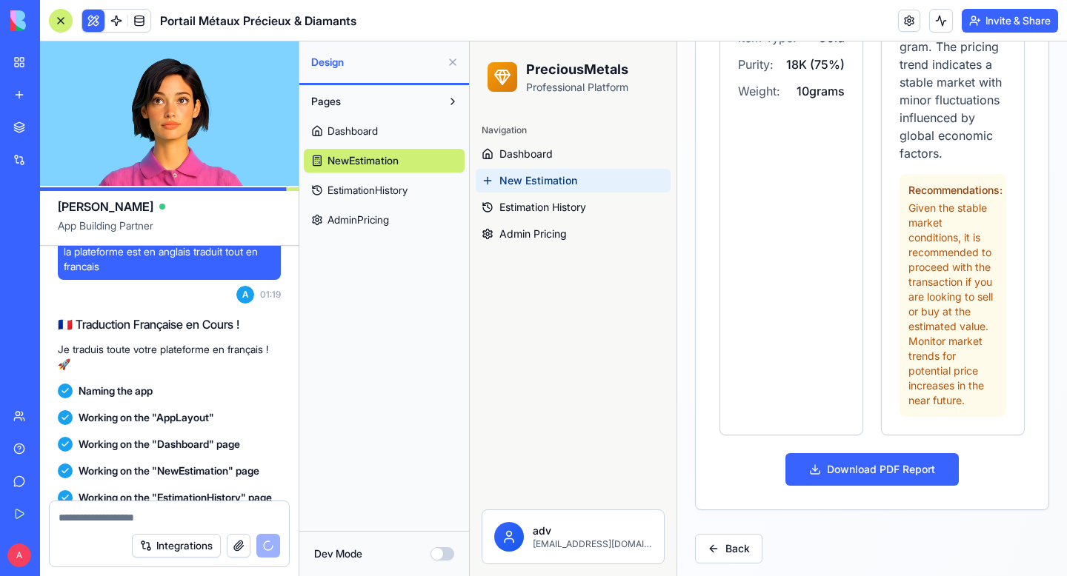
scroll to position [807, 0]
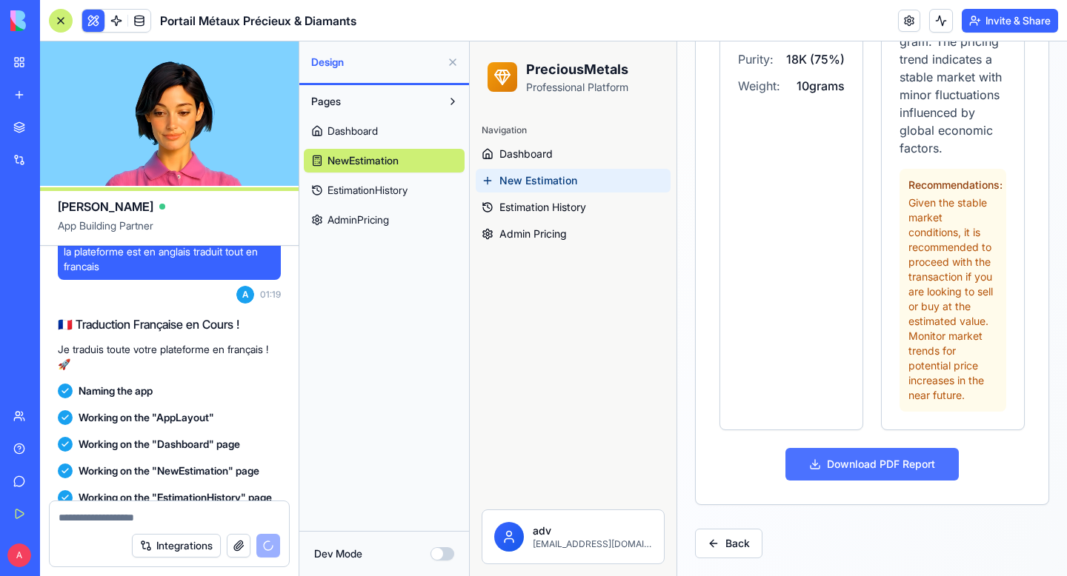
click at [871, 467] on button "Download PDF Report" at bounding box center [871, 464] width 173 height 33
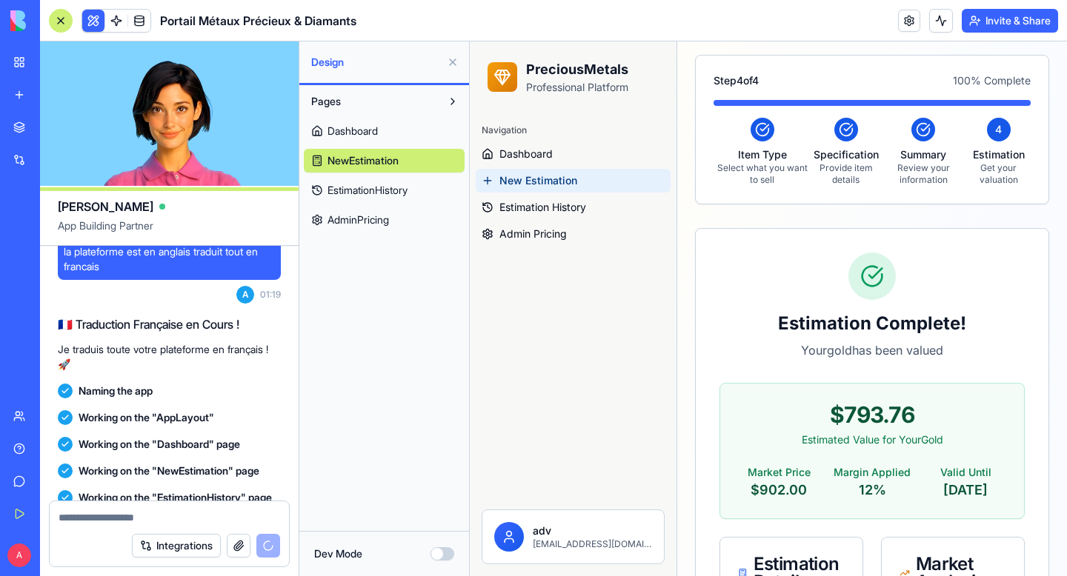
scroll to position [115, 0]
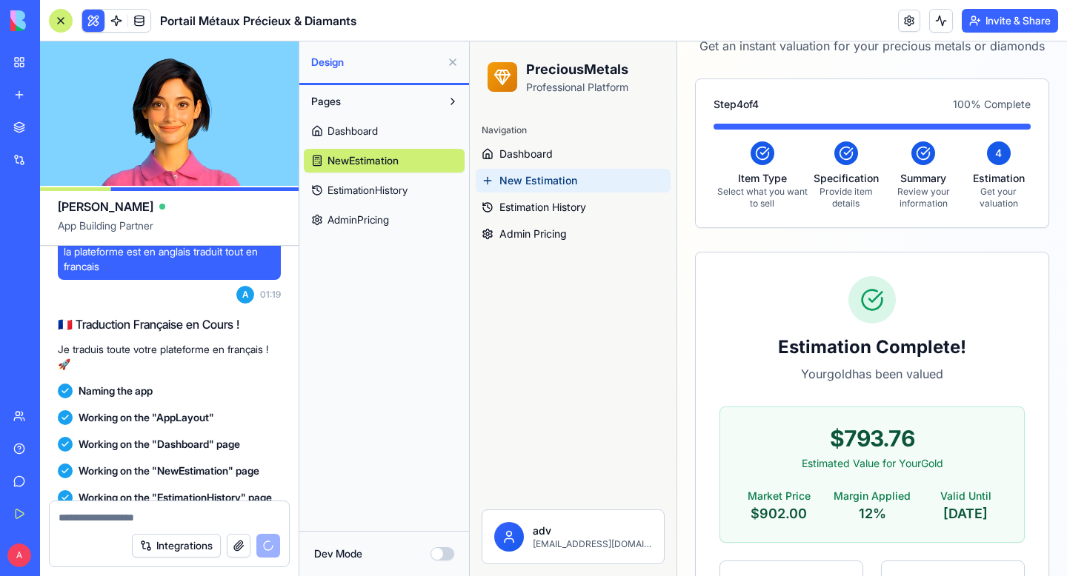
click at [450, 64] on button at bounding box center [453, 62] width 24 height 24
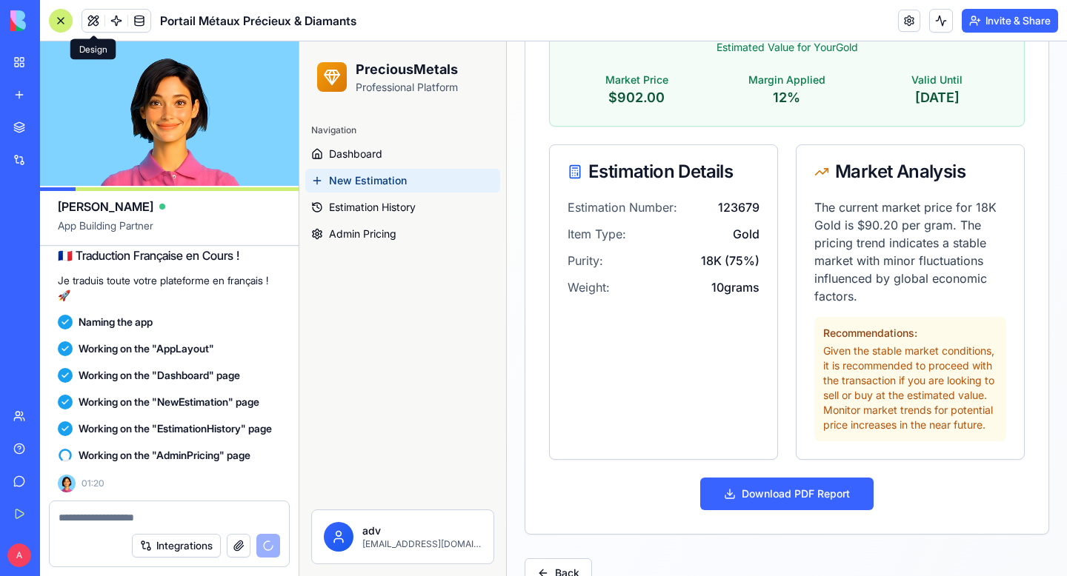
scroll to position [549, 0]
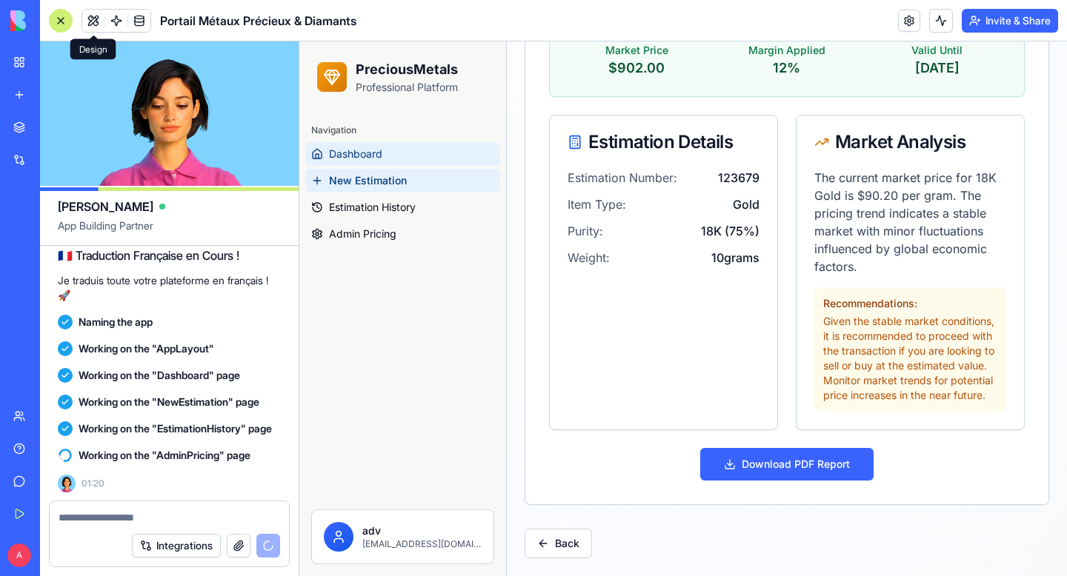
click at [408, 157] on link "Dashboard" at bounding box center [402, 154] width 195 height 24
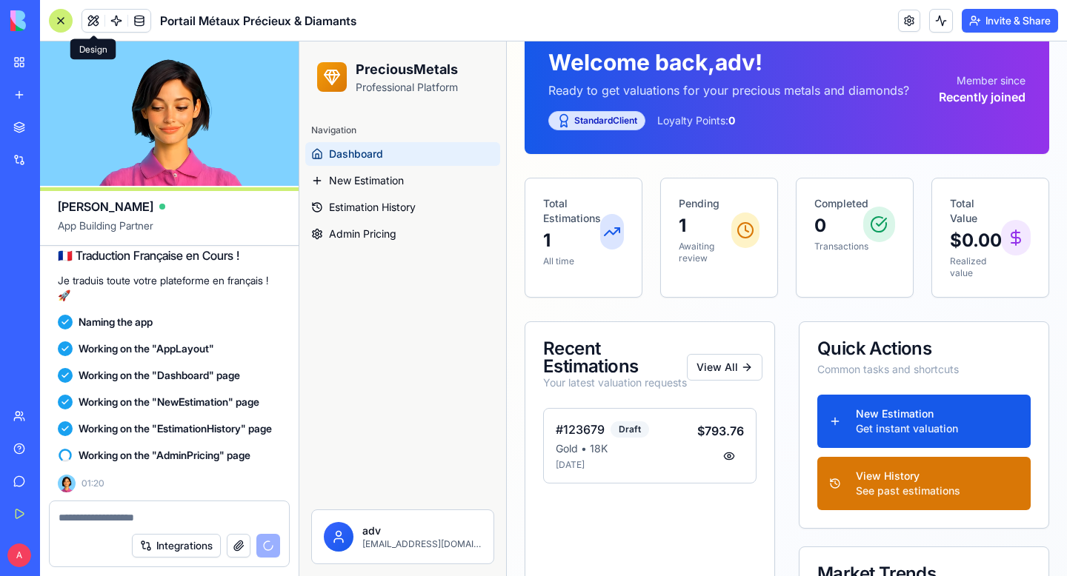
scroll to position [113, 0]
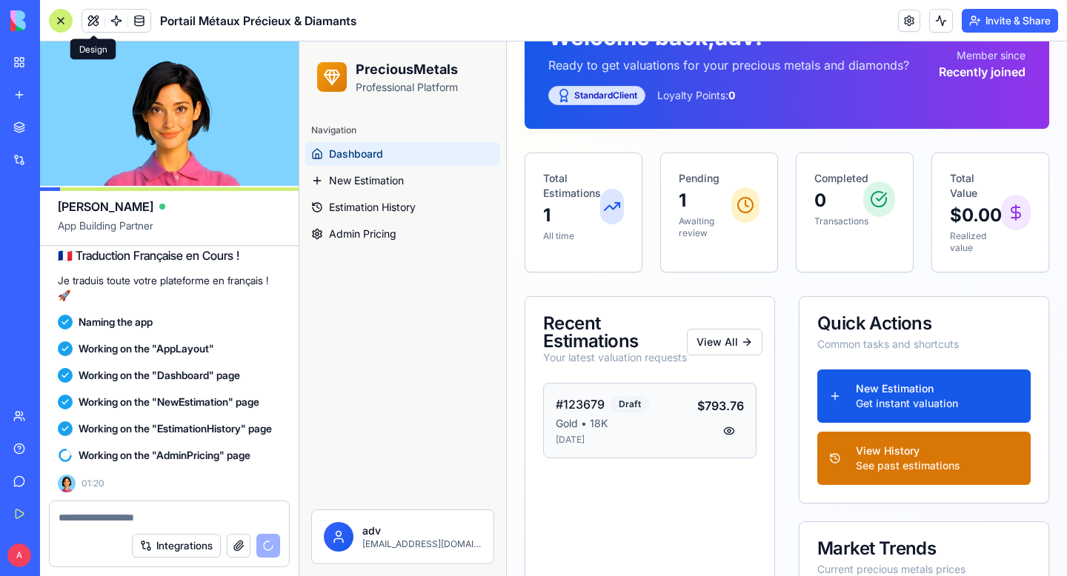
click at [568, 403] on h4 "#123679" at bounding box center [580, 405] width 49 height 18
click at [733, 430] on button at bounding box center [729, 431] width 30 height 27
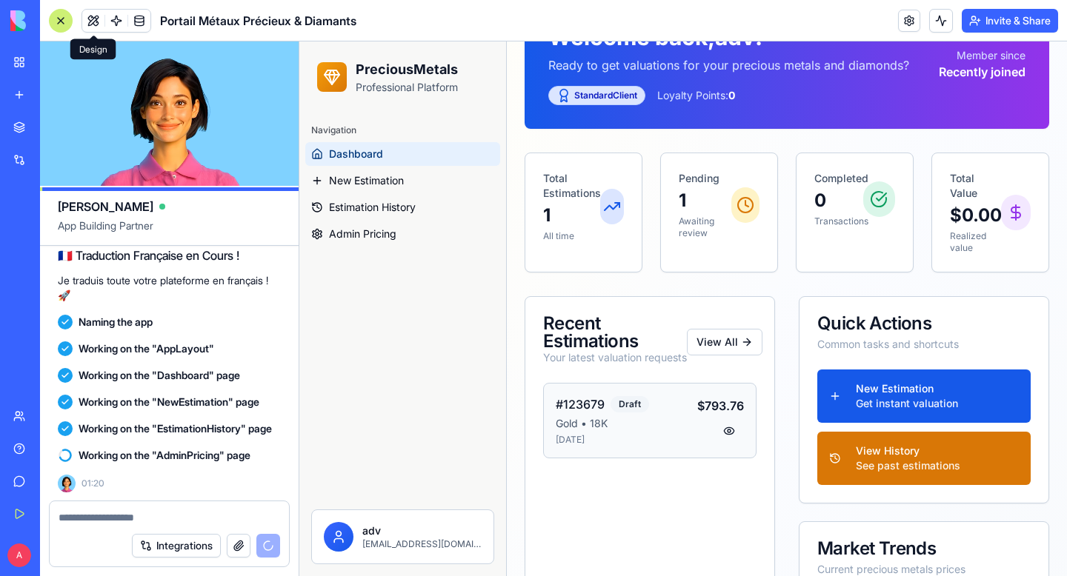
click at [589, 405] on h4 "#123679" at bounding box center [580, 405] width 49 height 18
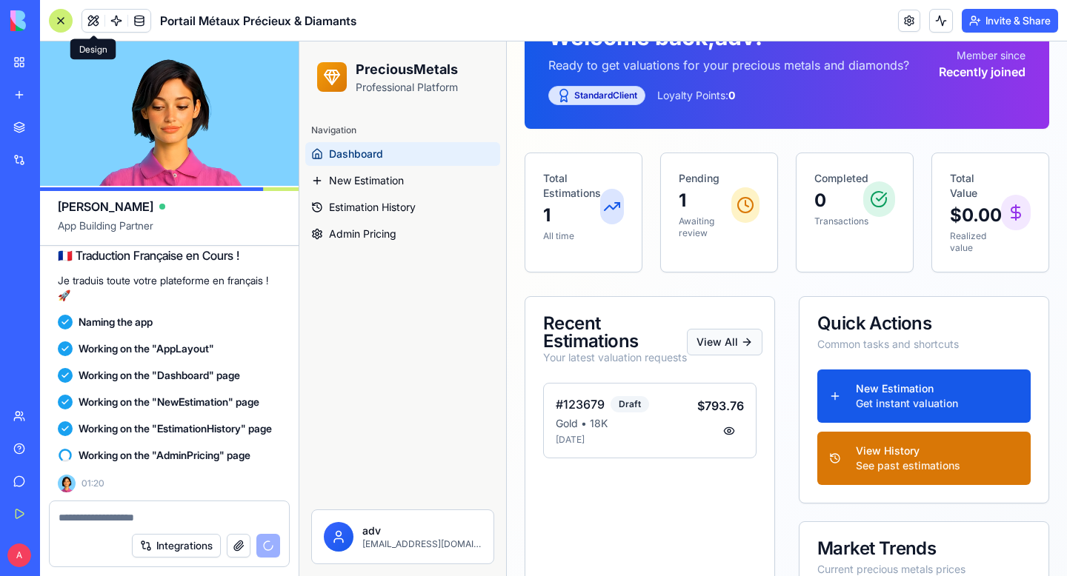
click at [709, 345] on button "View All" at bounding box center [725, 342] width 76 height 27
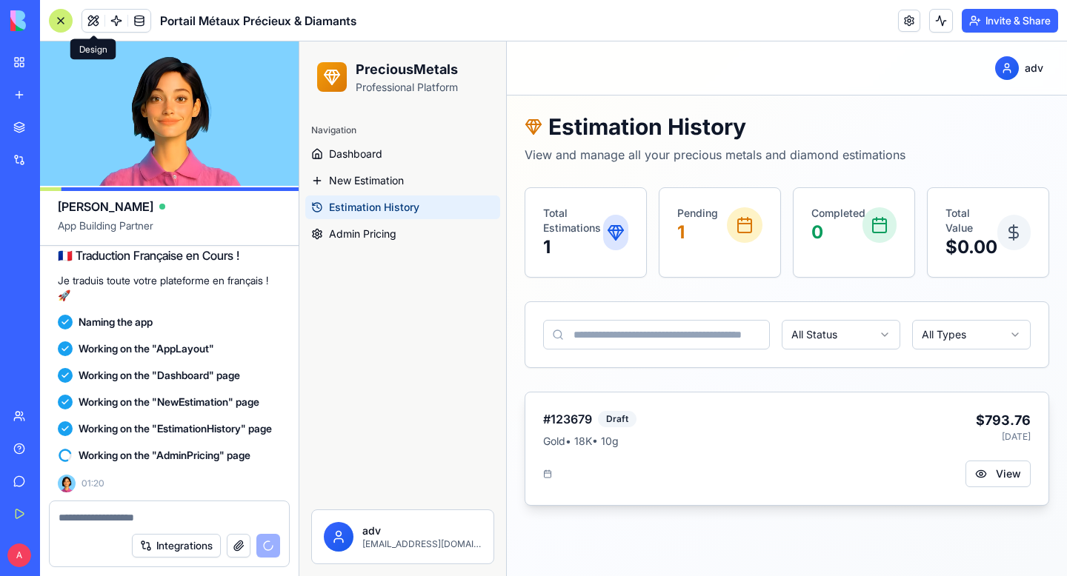
click at [550, 426] on h3 "#123679" at bounding box center [567, 419] width 49 height 18
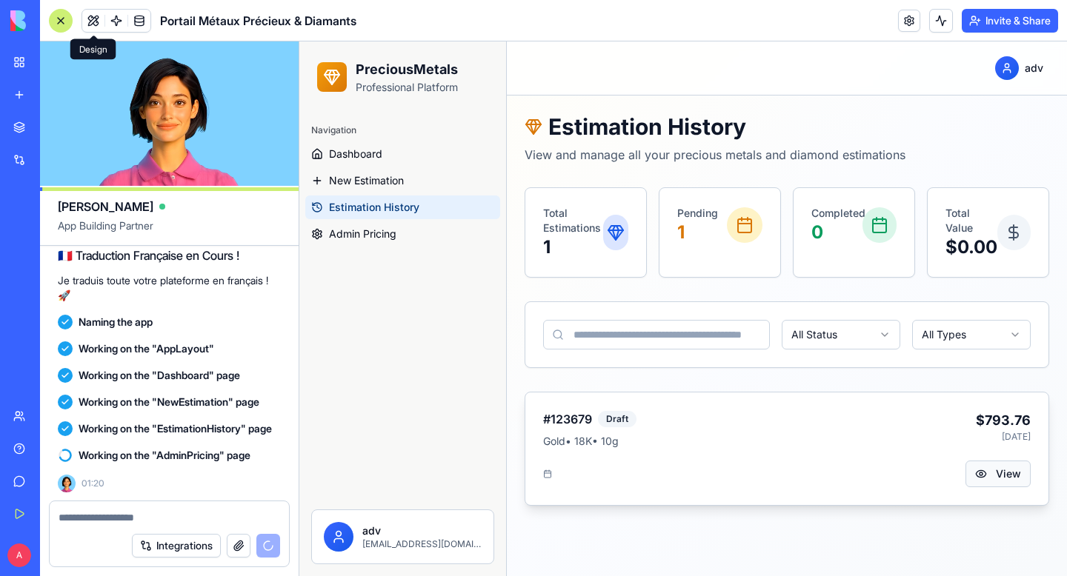
click at [1011, 482] on button "View" at bounding box center [997, 474] width 65 height 27
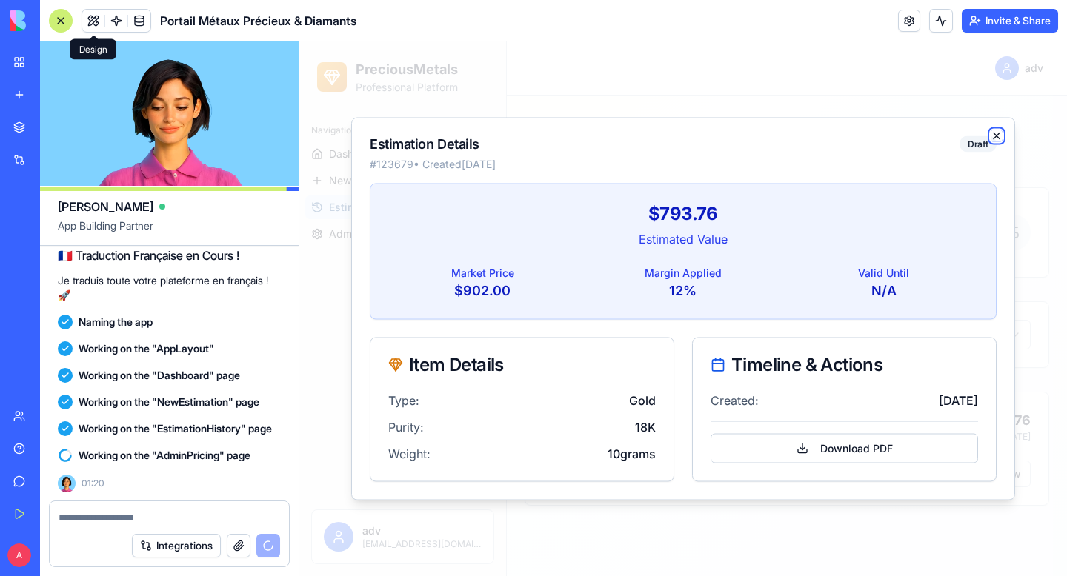
click at [993, 133] on icon "button" at bounding box center [997, 136] width 12 height 12
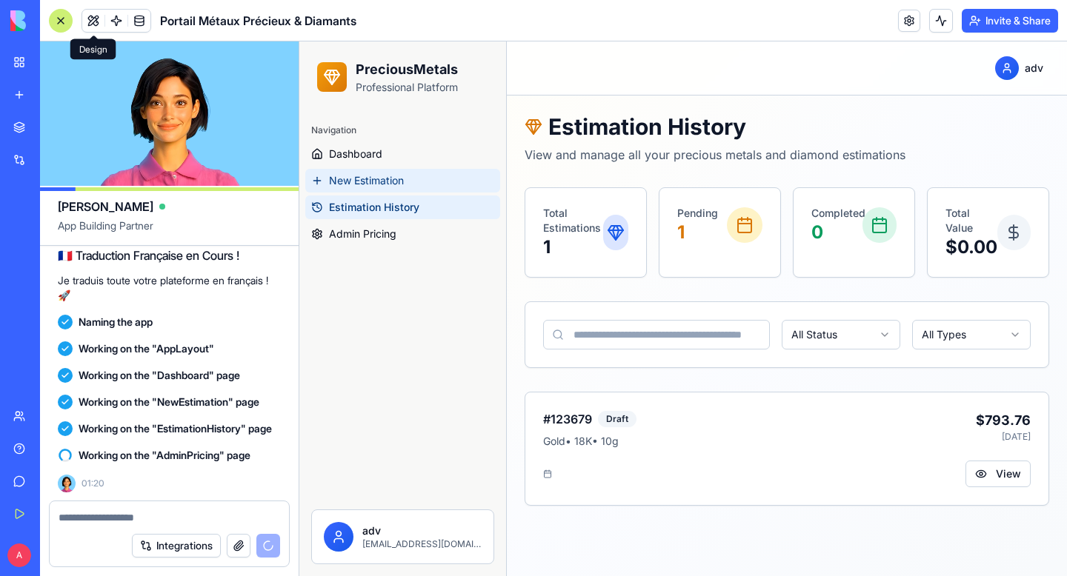
click at [374, 181] on span "New Estimation" at bounding box center [366, 180] width 75 height 15
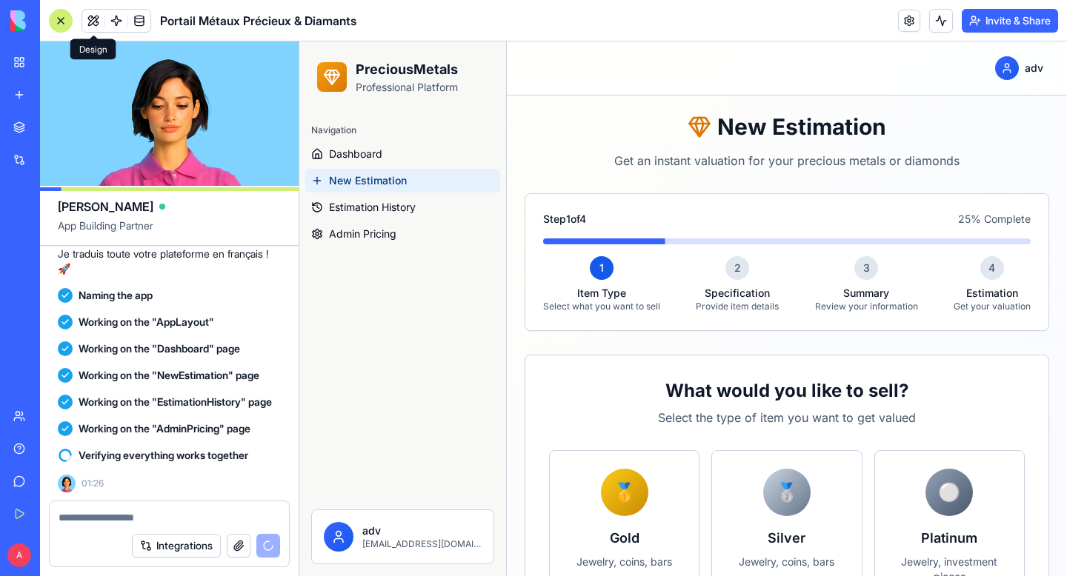
click at [595, 148] on div "New Estimation Get an instant valuation for your precious metals or diamonds" at bounding box center [787, 141] width 525 height 56
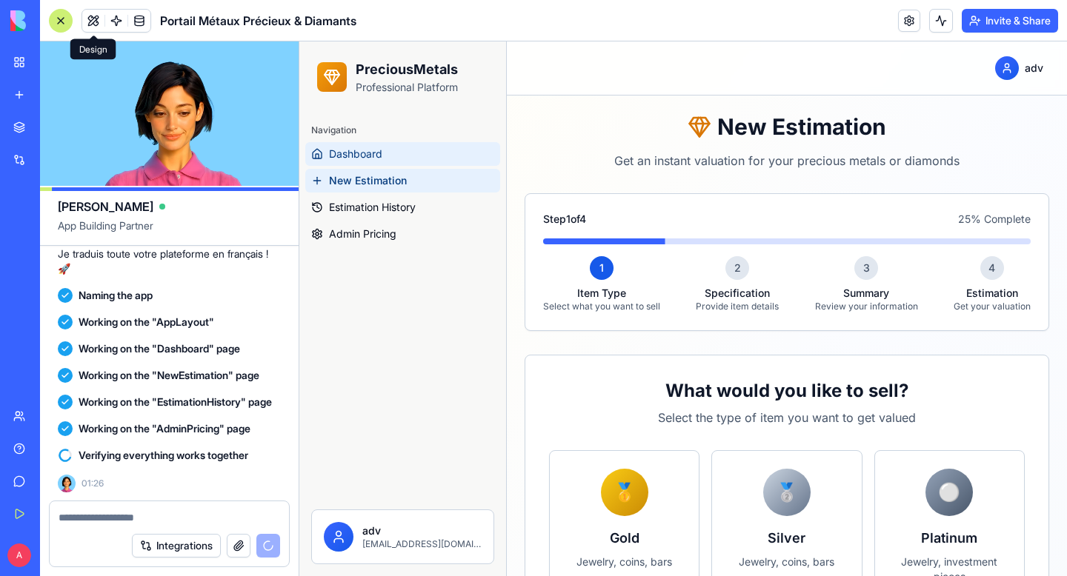
click at [392, 156] on link "Dashboard" at bounding box center [402, 154] width 195 height 24
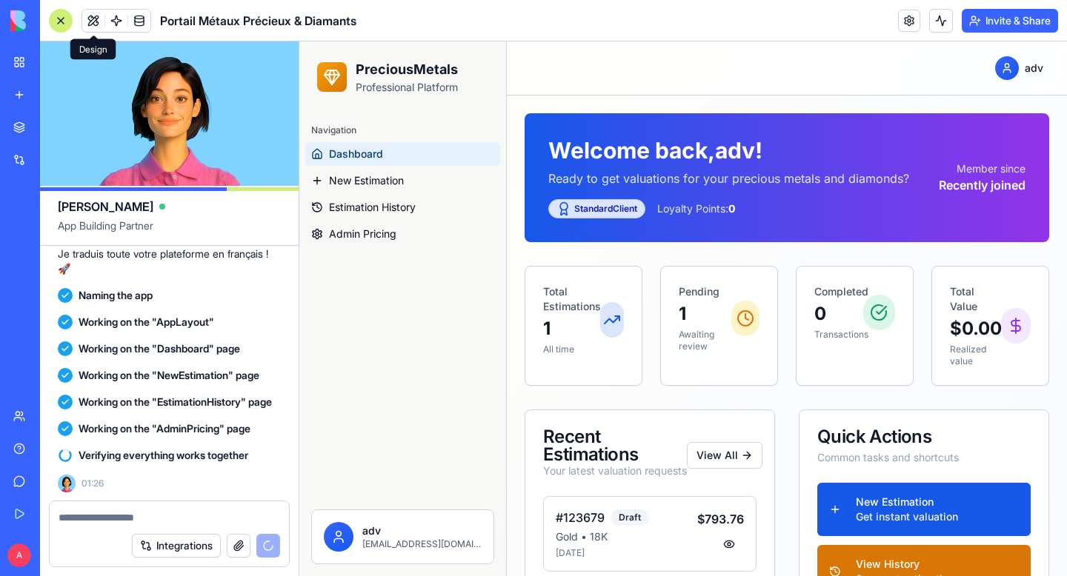
click at [331, 528] on div at bounding box center [339, 537] width 30 height 30
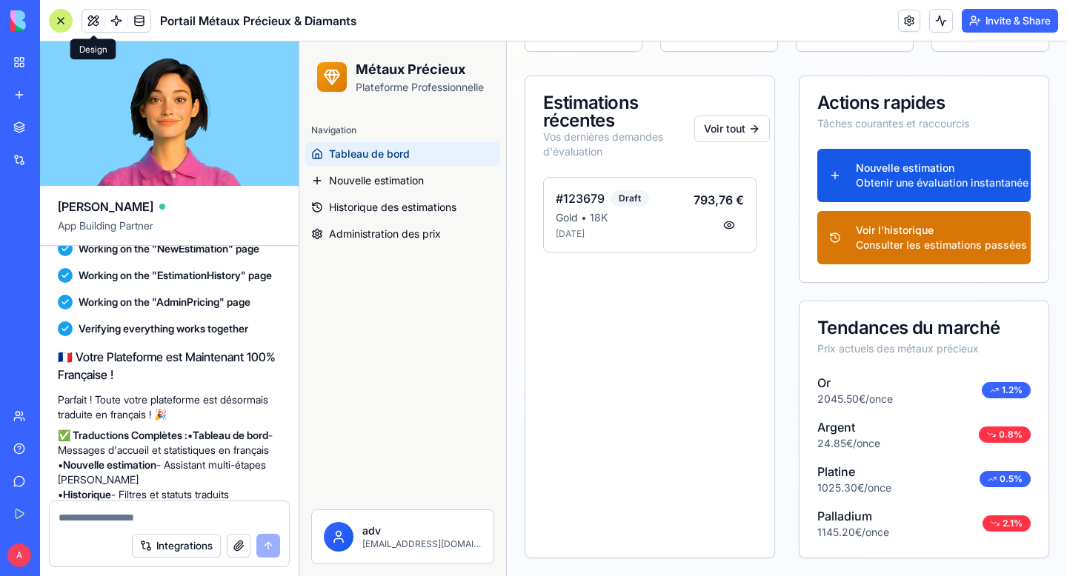
scroll to position [3600, 0]
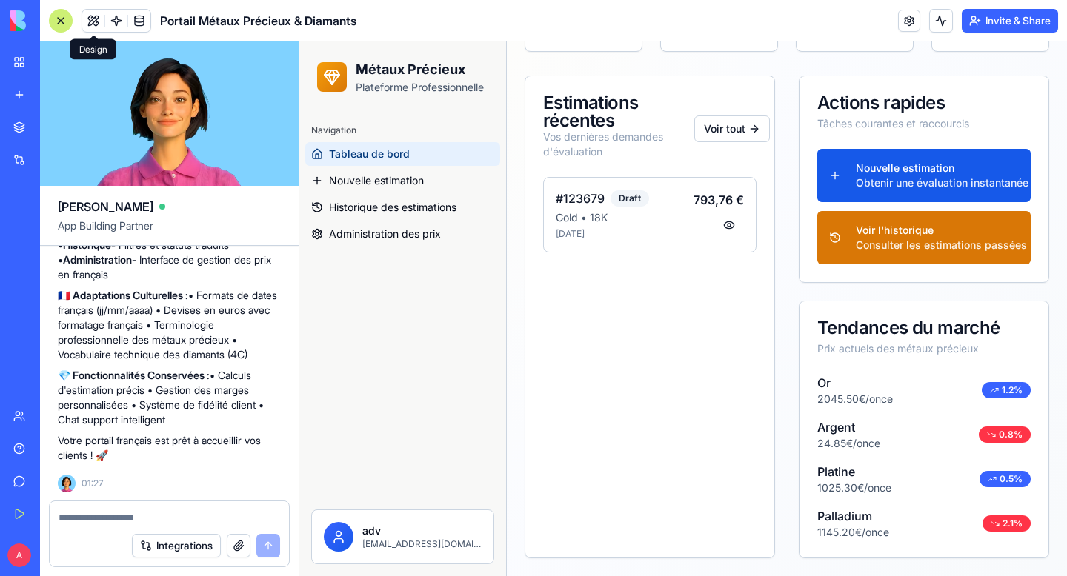
click at [145, 515] on textarea at bounding box center [170, 517] width 222 height 15
type textarea "*"
click at [107, 512] on textarea at bounding box center [170, 517] width 222 height 15
type textarea "*"
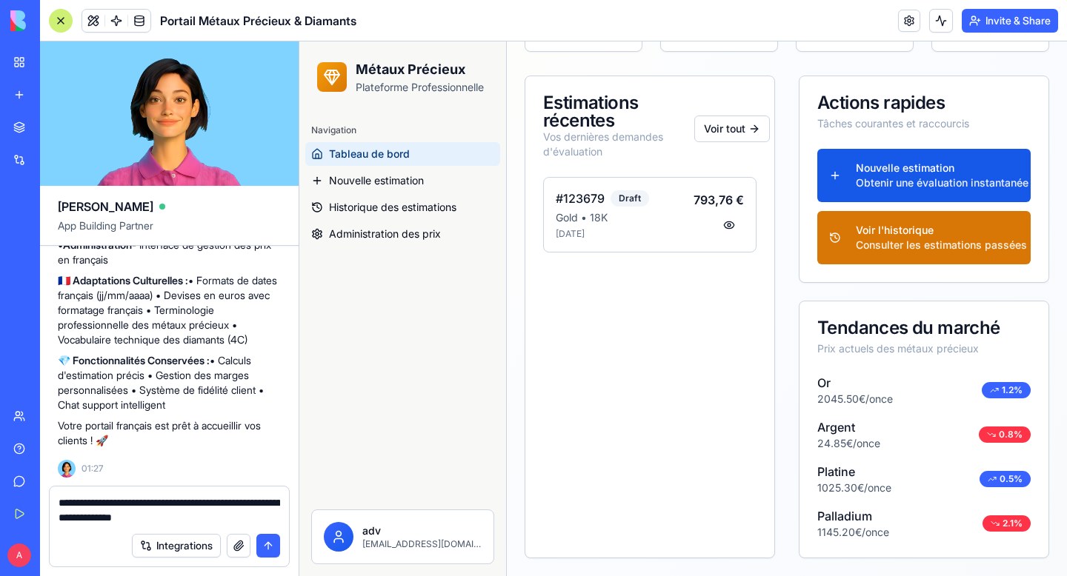
click at [95, 517] on textarea "**********" at bounding box center [170, 511] width 222 height 30
click at [242, 519] on textarea "**********" at bounding box center [170, 511] width 222 height 30
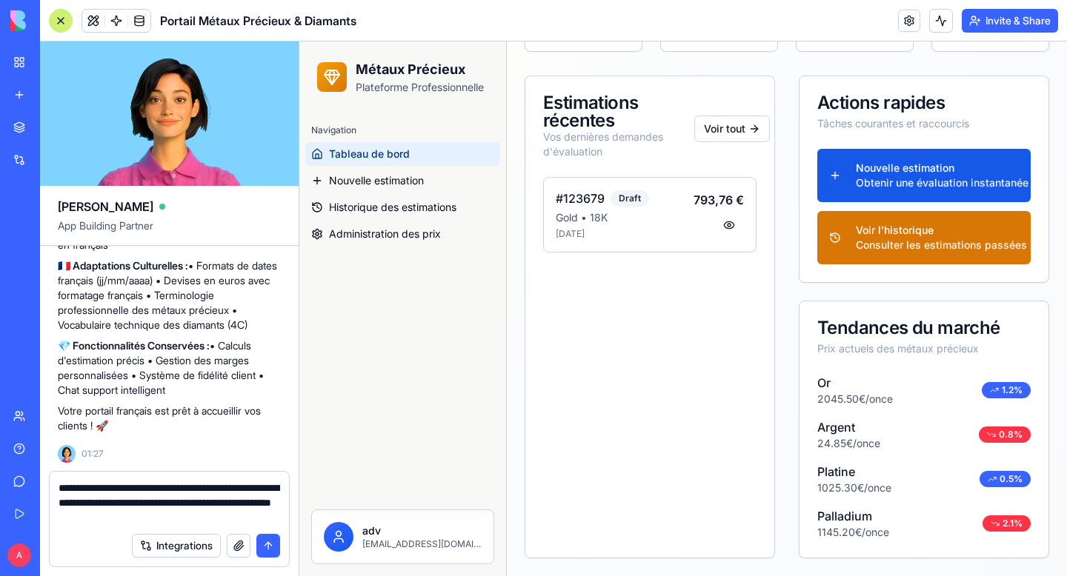
type textarea "**********"
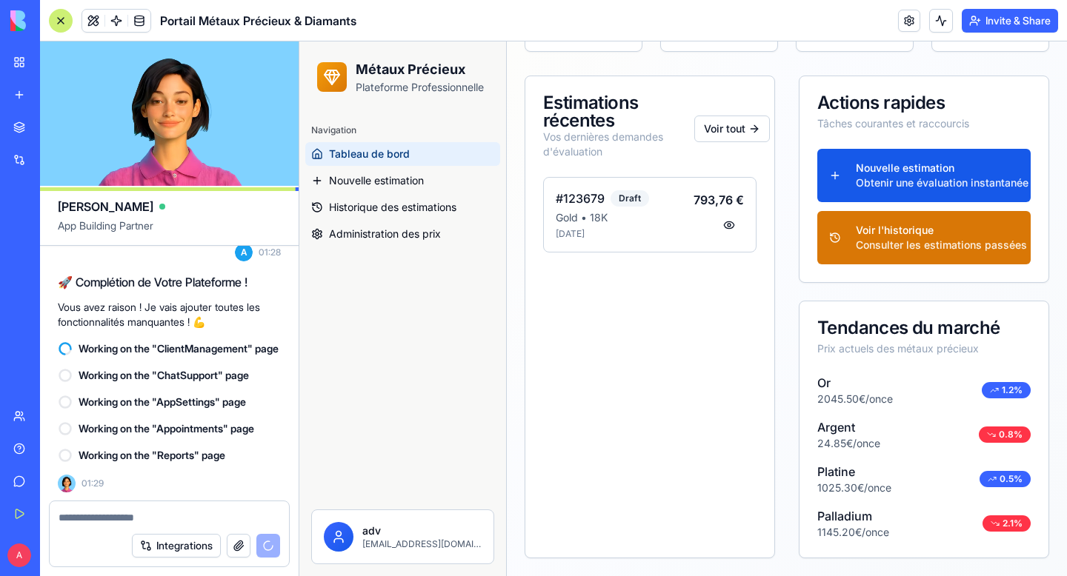
scroll to position [3932, 0]
click at [401, 173] on span "Nouvelle estimation" at bounding box center [376, 180] width 95 height 15
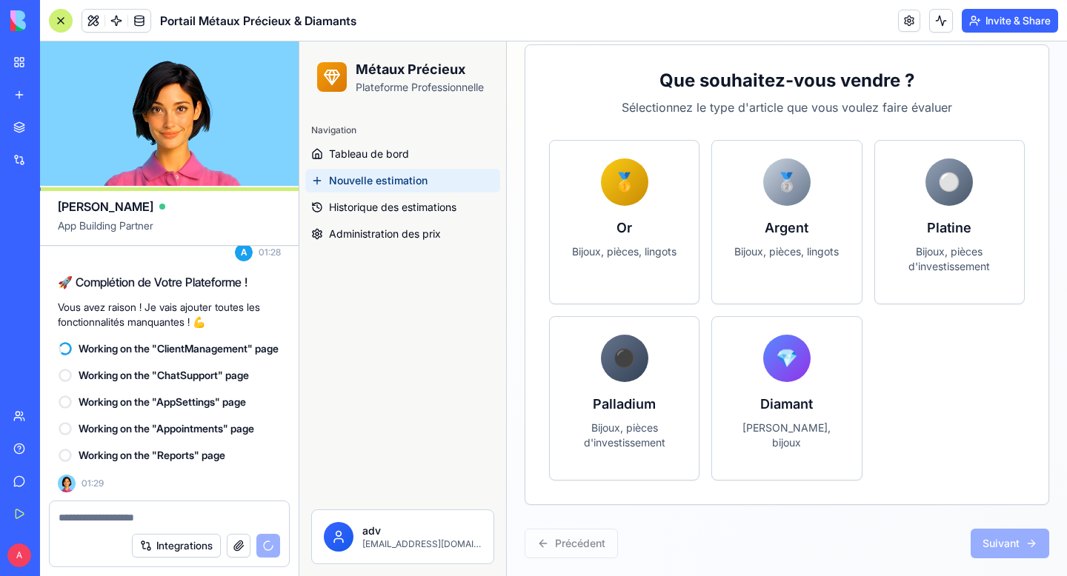
scroll to position [322, 0]
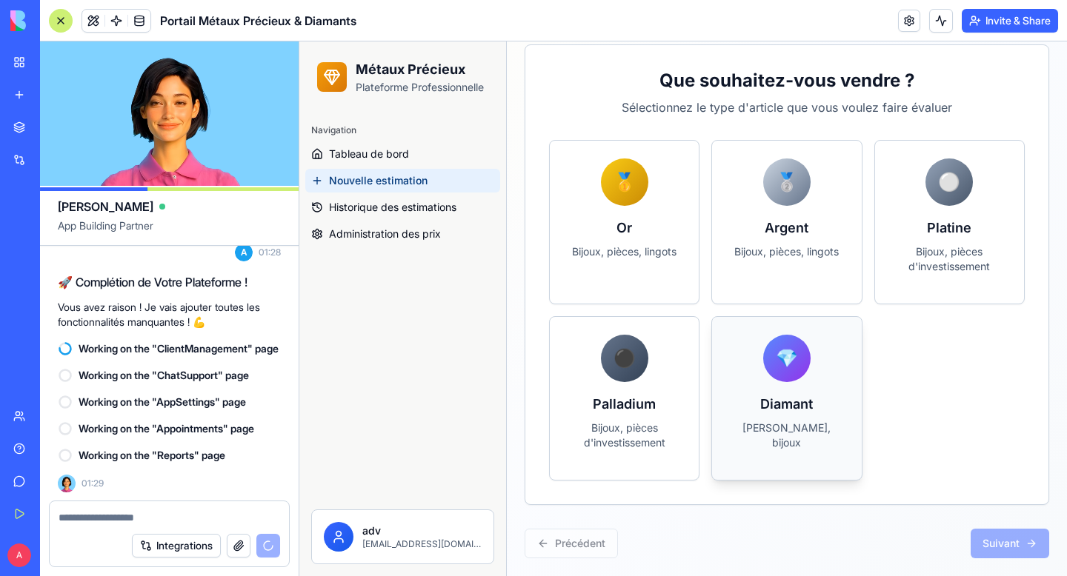
click at [742, 365] on div "💎 Diamant Pierres libres, bijoux" at bounding box center [786, 398] width 149 height 163
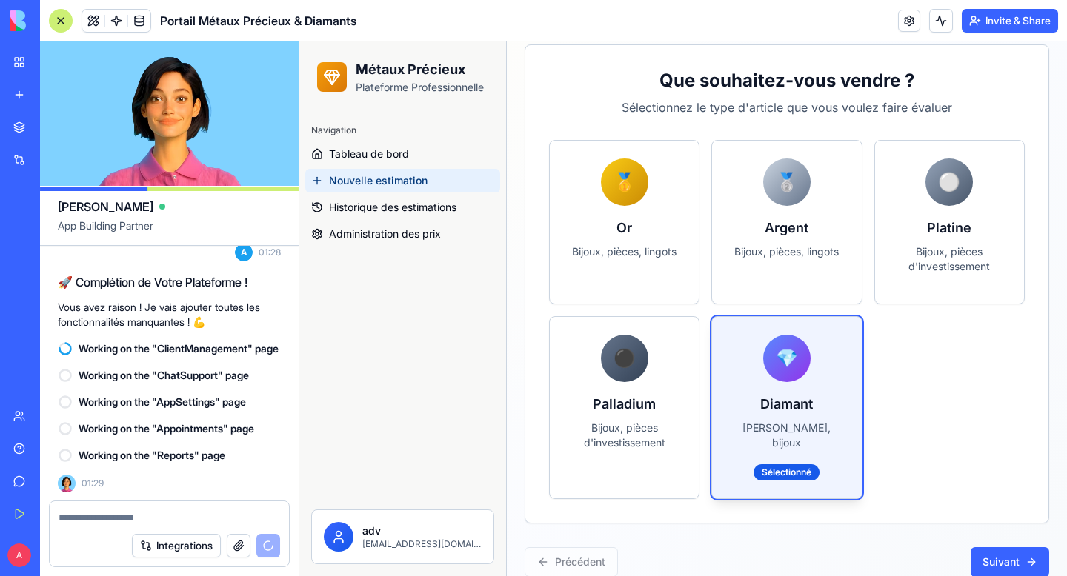
scroll to position [325, 0]
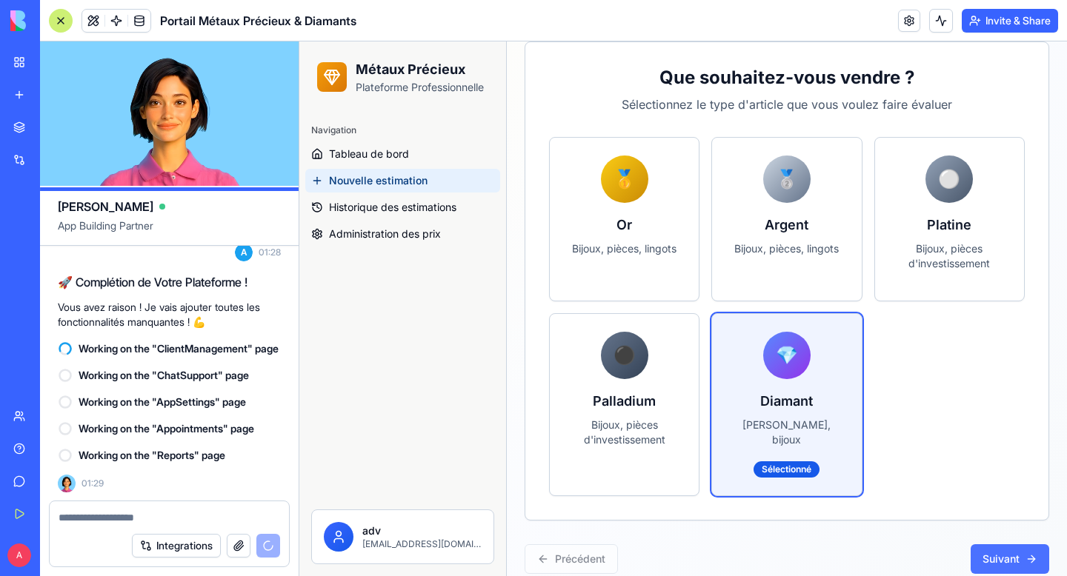
click at [1008, 545] on button "Suivant" at bounding box center [1010, 560] width 79 height 30
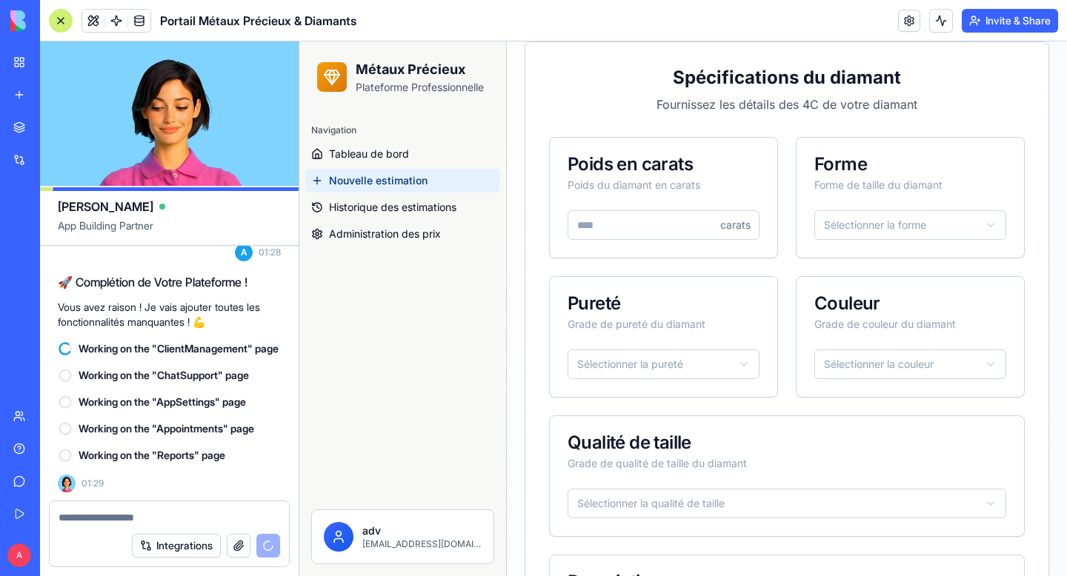
scroll to position [564, 0]
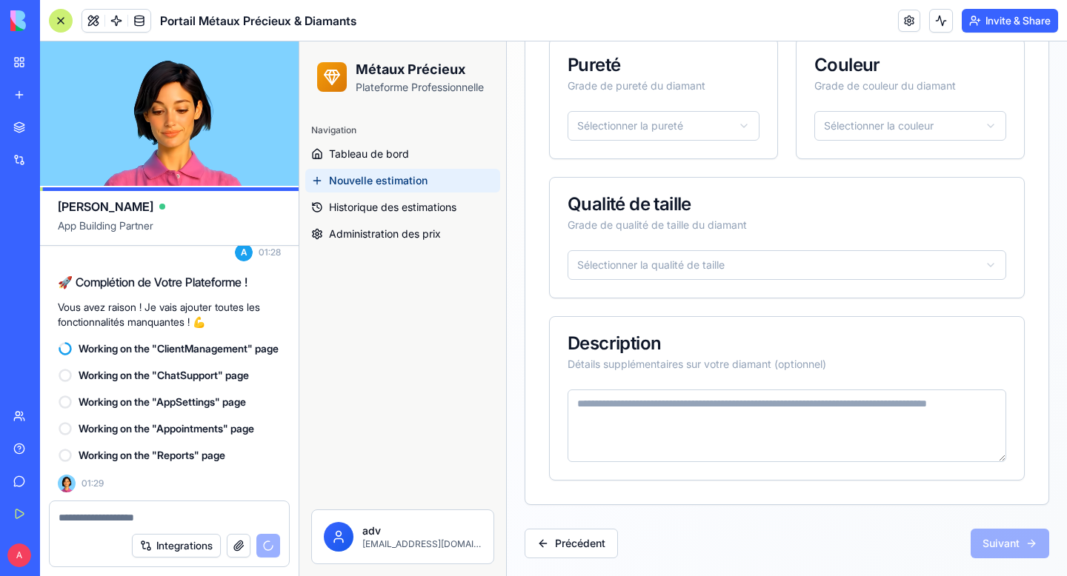
click at [644, 402] on textarea at bounding box center [787, 426] width 439 height 73
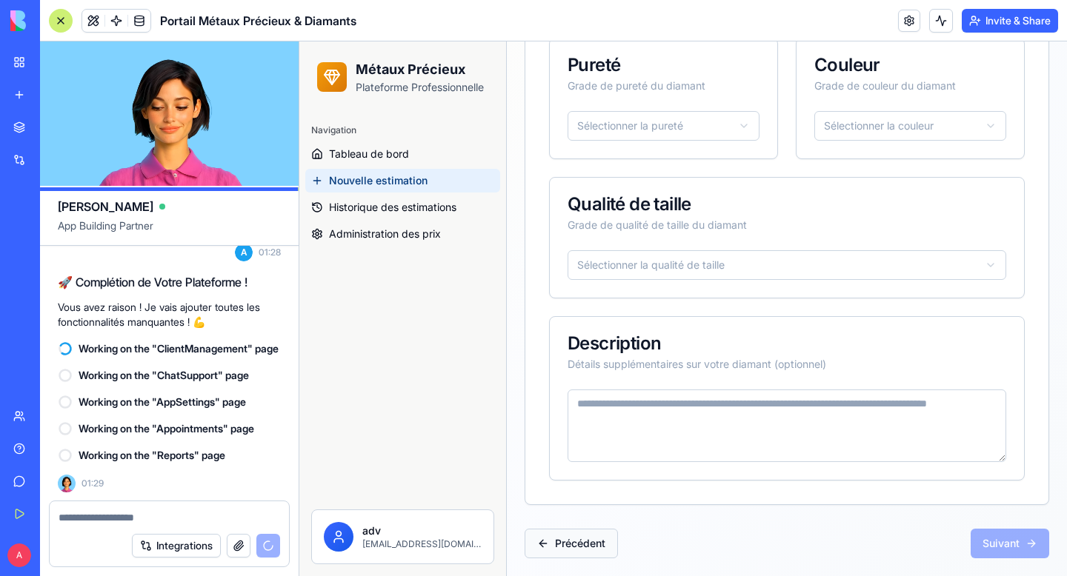
click at [596, 537] on button "Précédent" at bounding box center [571, 544] width 93 height 30
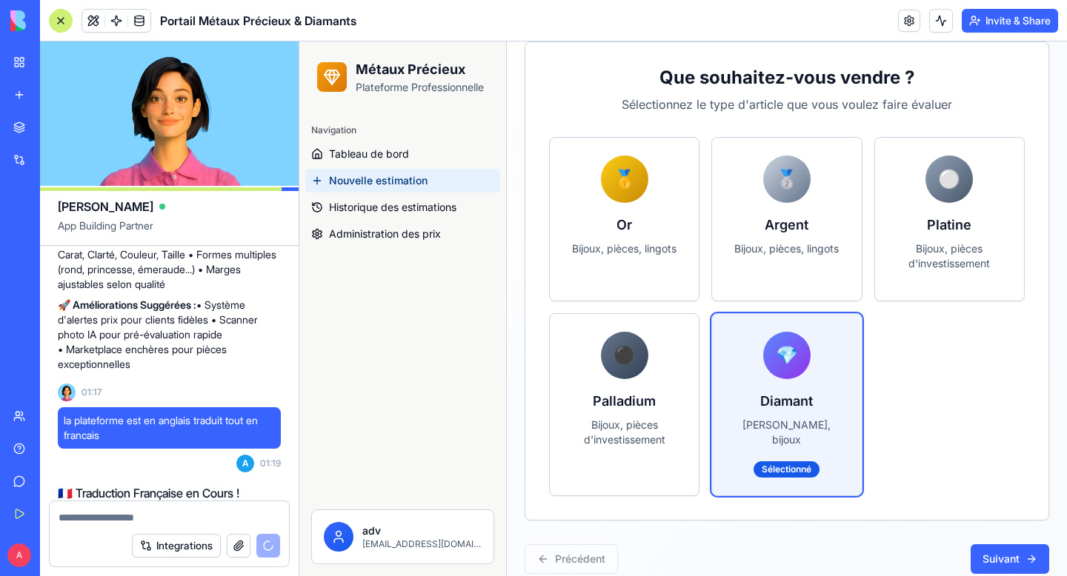
scroll to position [2878, 0]
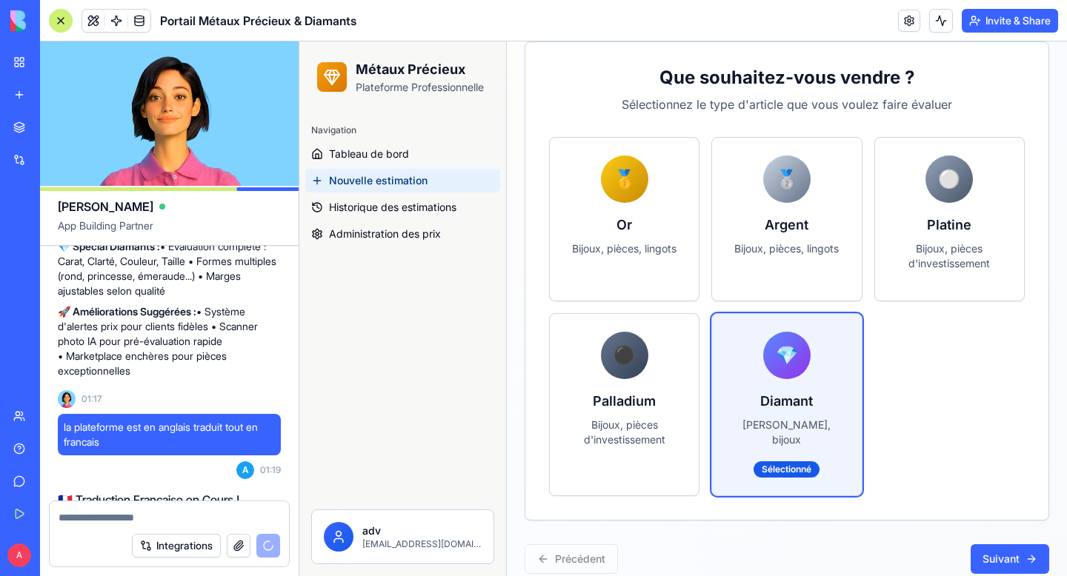
click at [214, 353] on p "🚀 Améliorations Suggérées : • Système d'alertes prix pour clients fidèles • Sca…" at bounding box center [169, 342] width 223 height 74
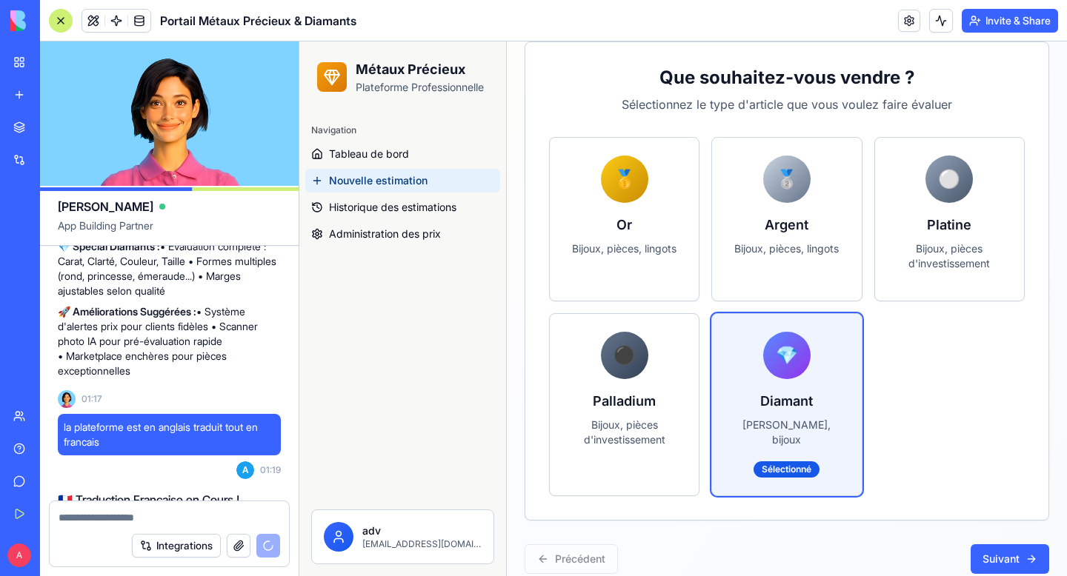
drag, startPoint x: 207, startPoint y: 353, endPoint x: 250, endPoint y: 410, distance: 71.3
click at [250, 379] on p "🚀 Améliorations Suggérées : • Système d'alertes prix pour clients fidèles • Sca…" at bounding box center [169, 342] width 223 height 74
copy p "• Système d'alertes prix pour clients fidèles • Scanner photo IA pour pré-évalu…"
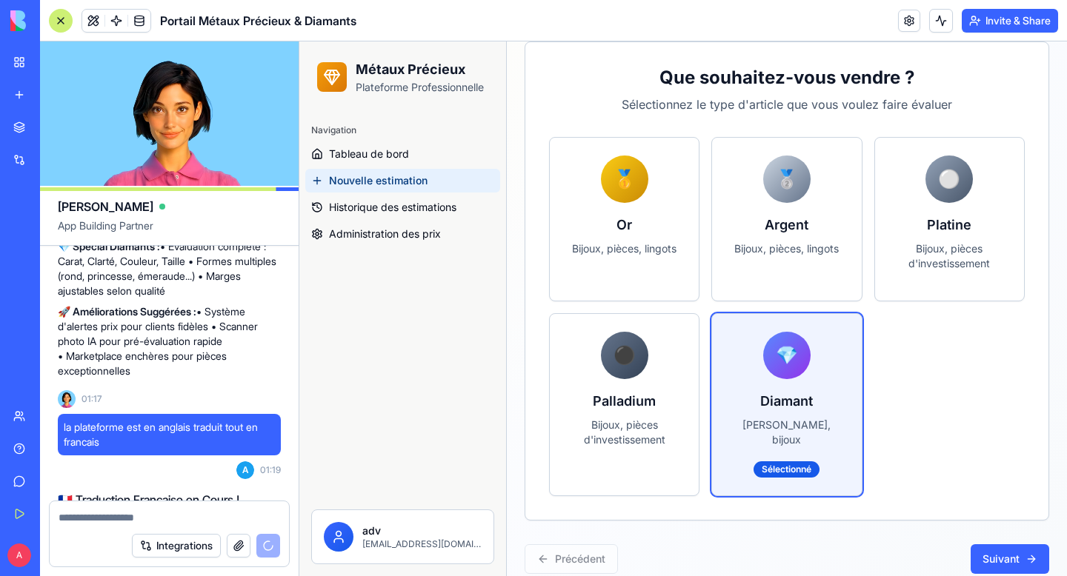
click at [163, 513] on textarea at bounding box center [170, 517] width 222 height 15
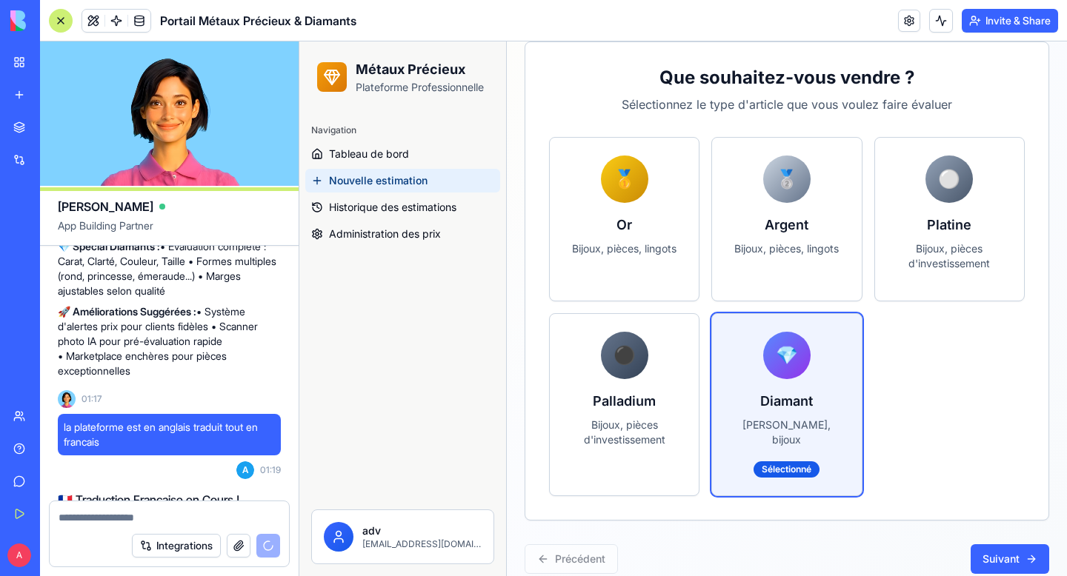
paste textarea "**********"
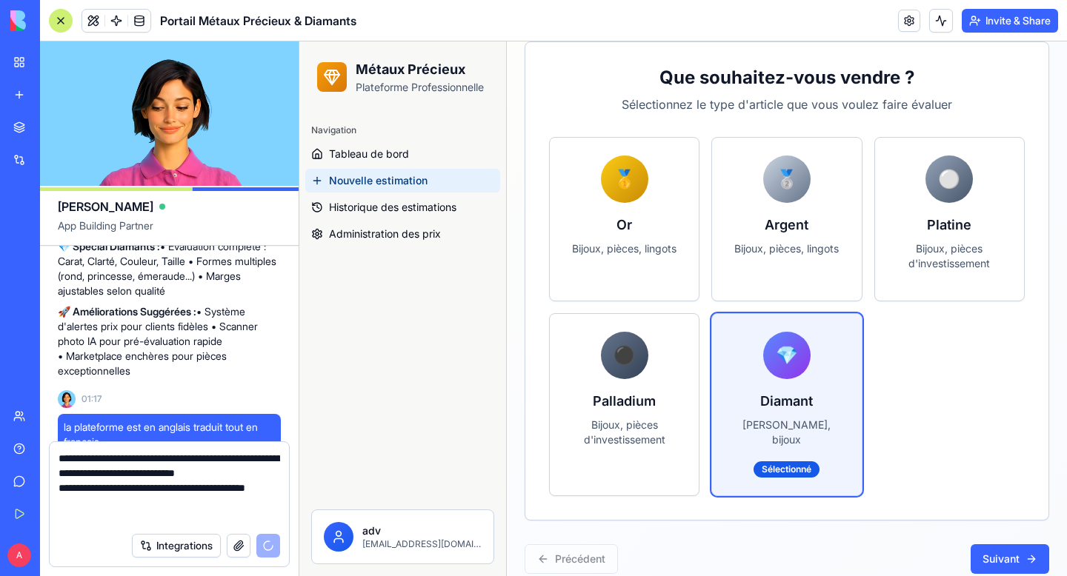
drag, startPoint x: 147, startPoint y: 517, endPoint x: 59, endPoint y: 505, distance: 89.1
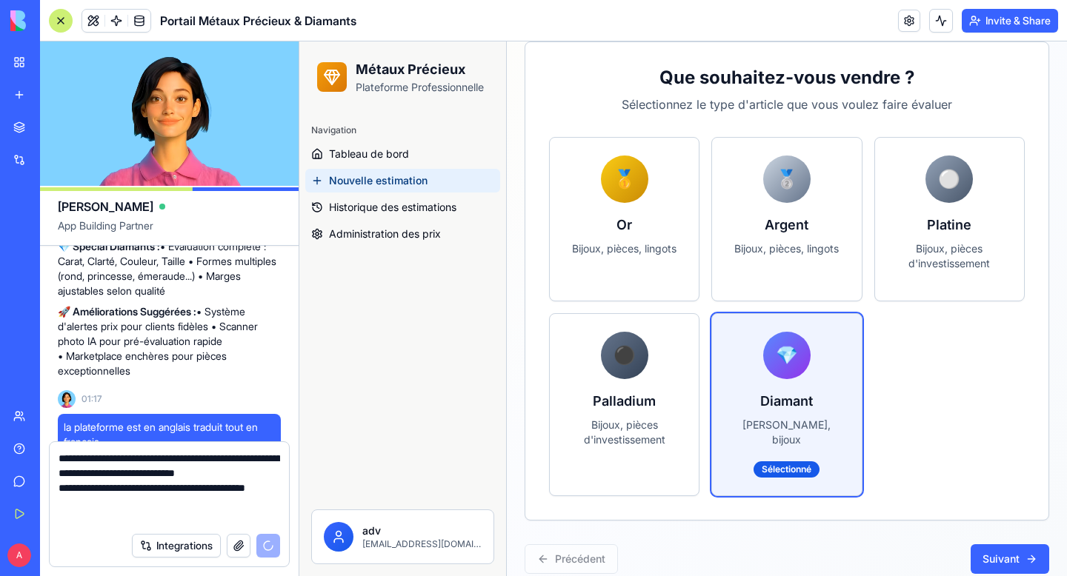
click at [59, 505] on textarea "**********" at bounding box center [170, 488] width 222 height 74
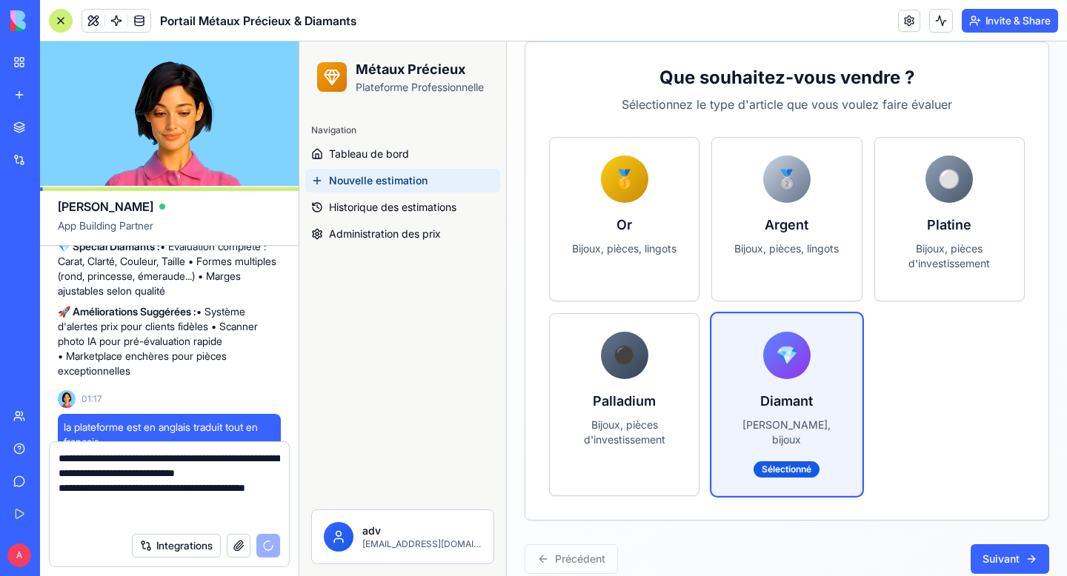
click at [150, 516] on textarea "**********" at bounding box center [170, 488] width 222 height 74
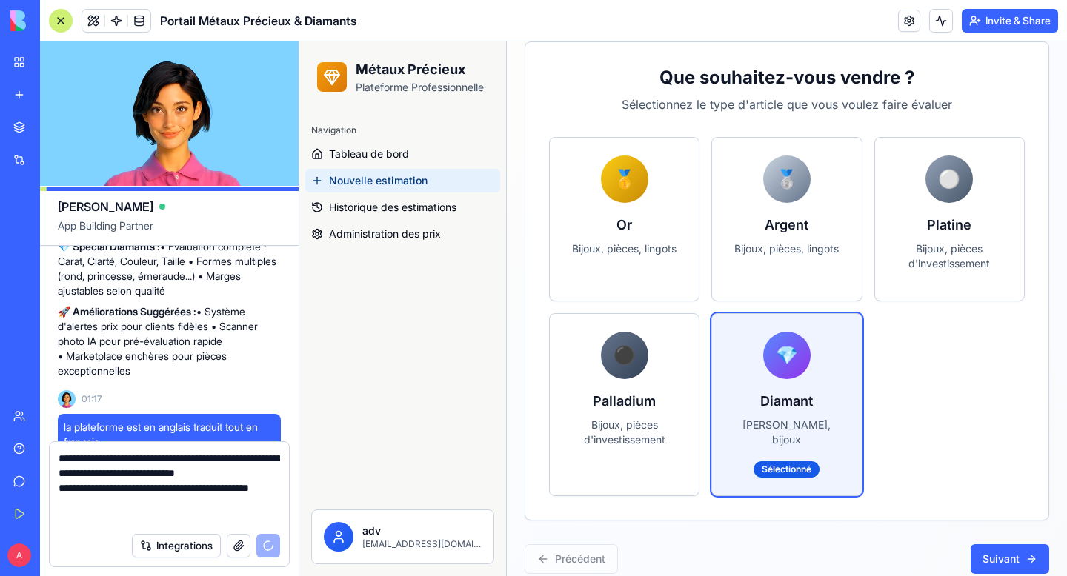
paste textarea "**********"
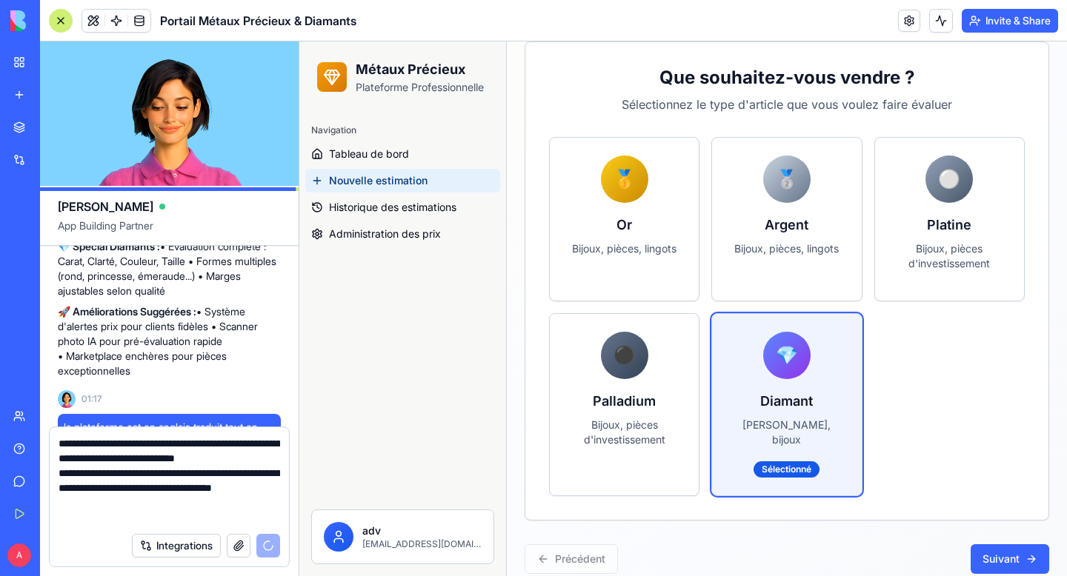
click at [139, 505] on textarea "**********" at bounding box center [170, 480] width 222 height 89
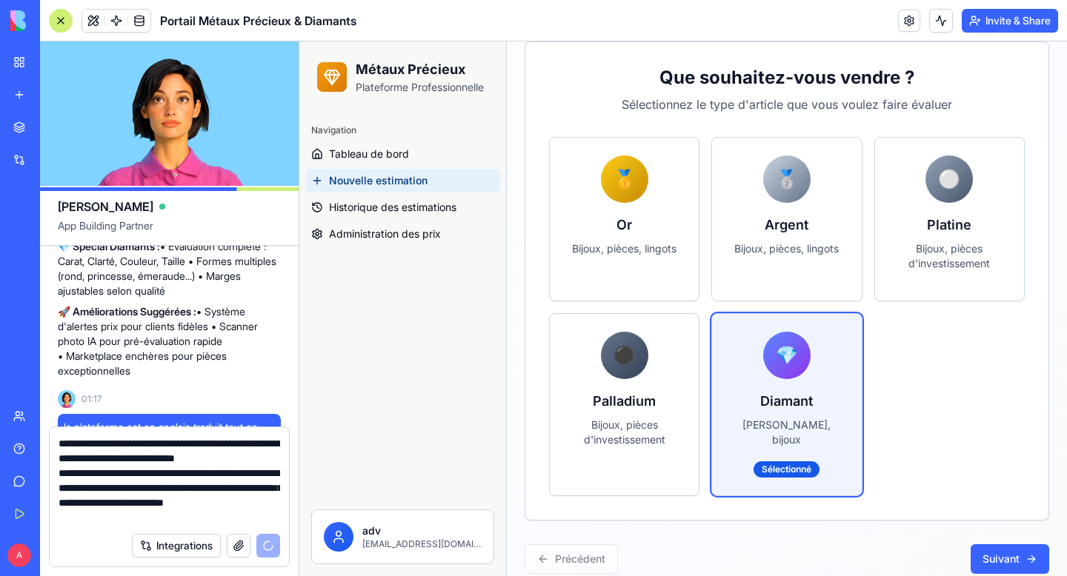
scroll to position [10, 0]
drag, startPoint x: 71, startPoint y: 517, endPoint x: 243, endPoint y: 517, distance: 171.9
click at [243, 517] on textarea "**********" at bounding box center [170, 480] width 222 height 89
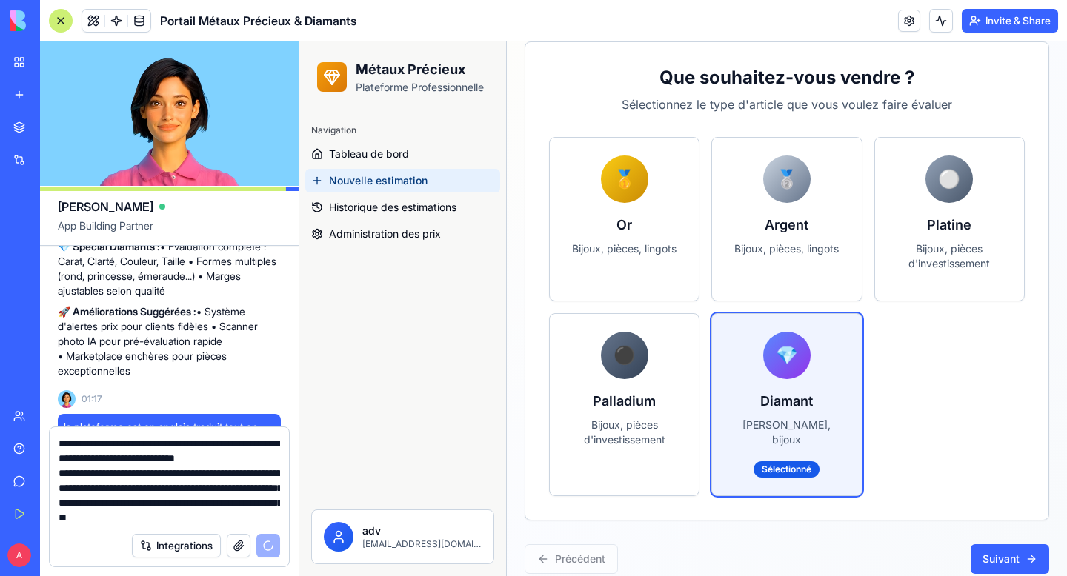
scroll to position [28, 0]
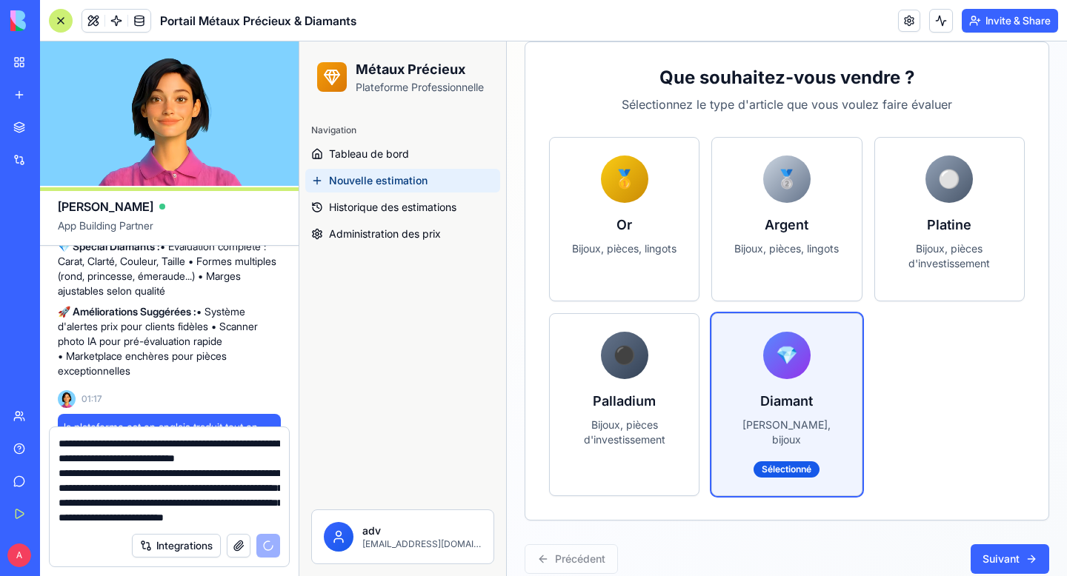
click at [104, 520] on textarea "**********" at bounding box center [170, 480] width 222 height 89
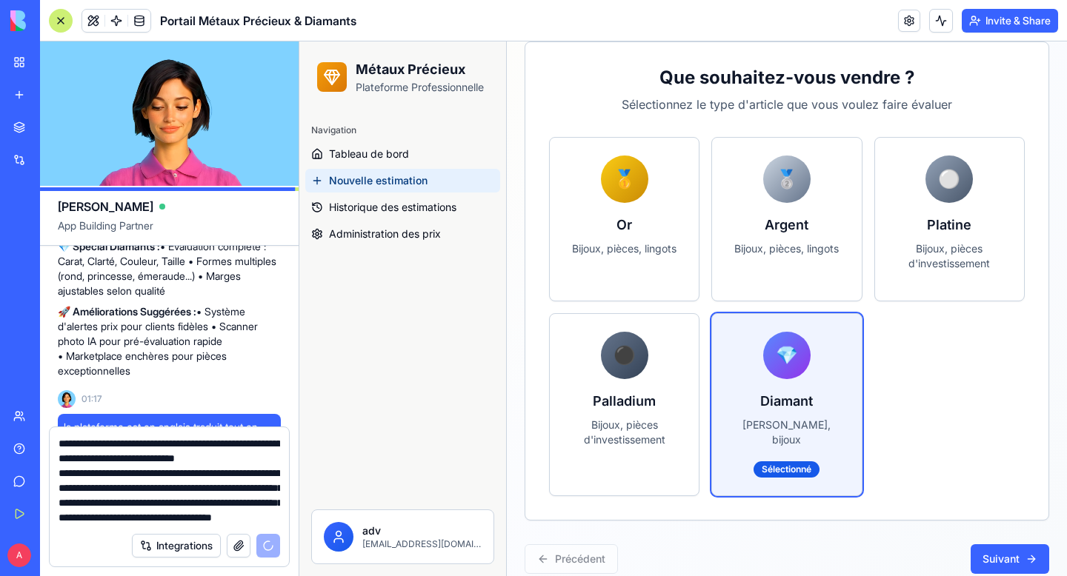
click at [269, 517] on textarea "**********" at bounding box center [170, 480] width 222 height 89
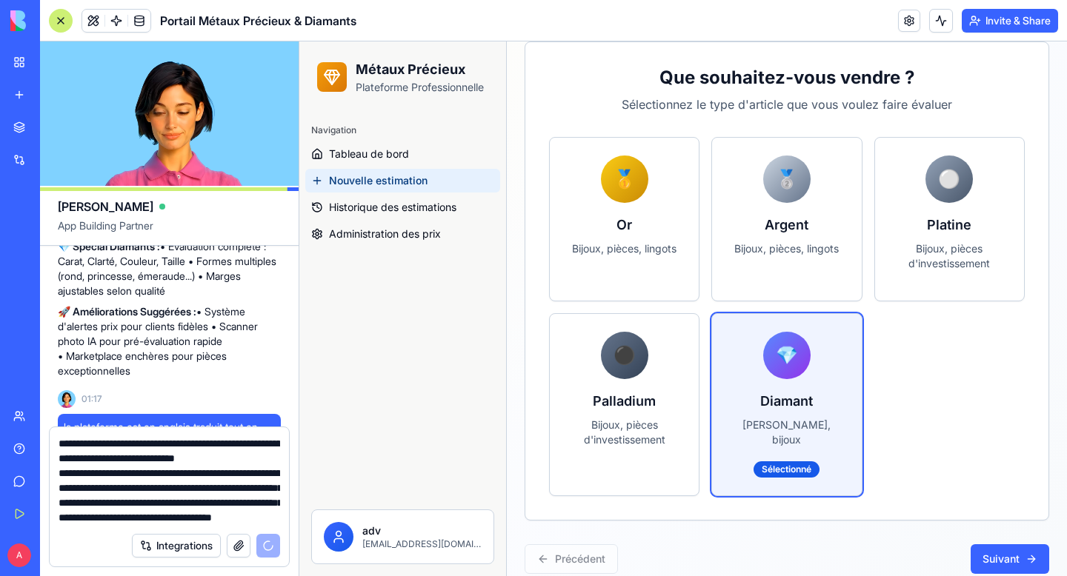
type textarea "**********"
drag, startPoint x: 58, startPoint y: 490, endPoint x: 77, endPoint y: 490, distance: 19.3
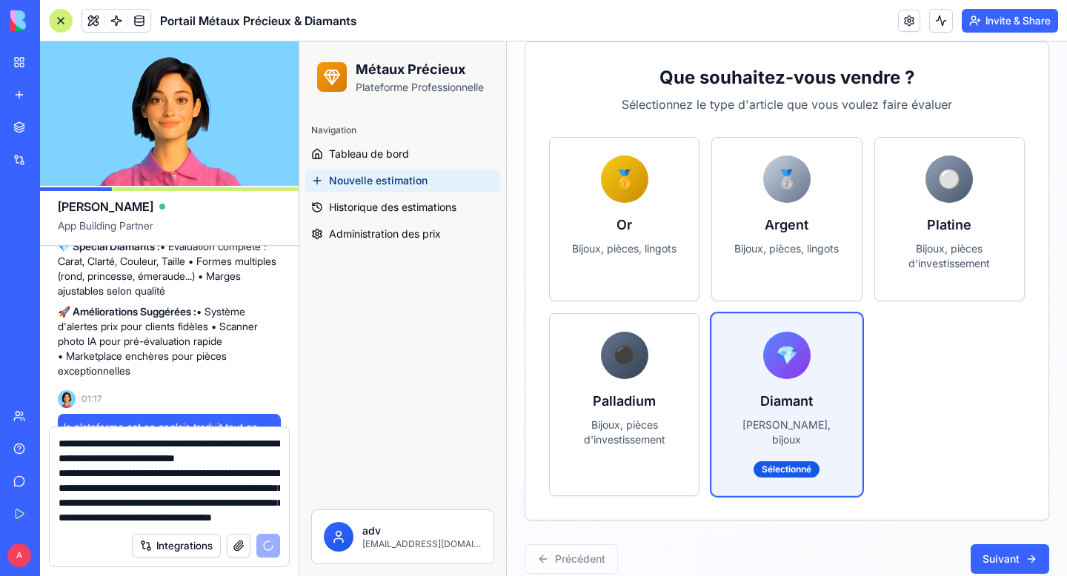
click at [77, 490] on div "**********" at bounding box center [169, 477] width 239 height 98
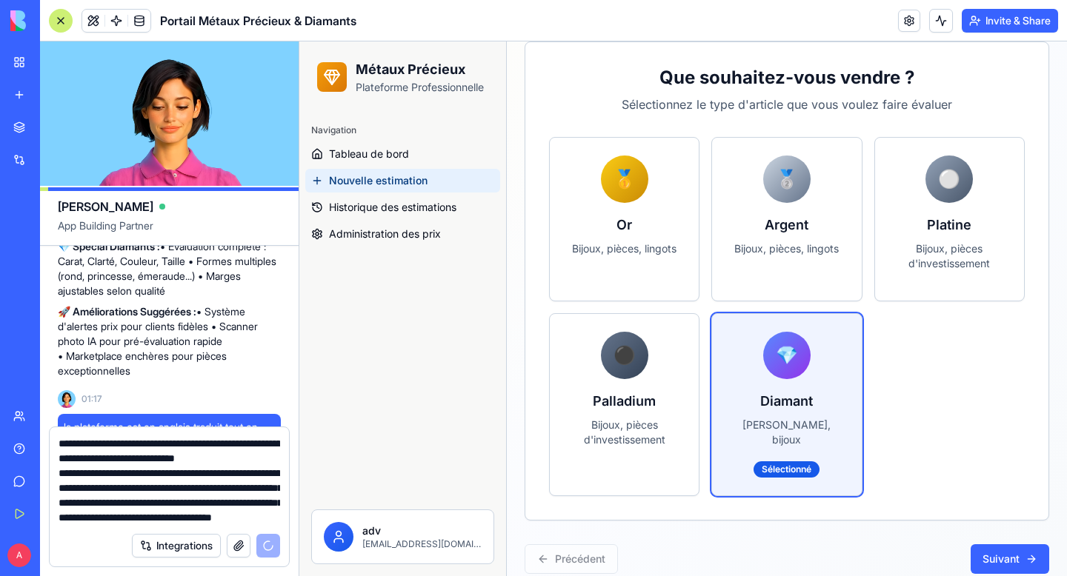
drag, startPoint x: 61, startPoint y: 490, endPoint x: 89, endPoint y: 490, distance: 28.2
click at [89, 490] on textarea "**********" at bounding box center [170, 480] width 222 height 89
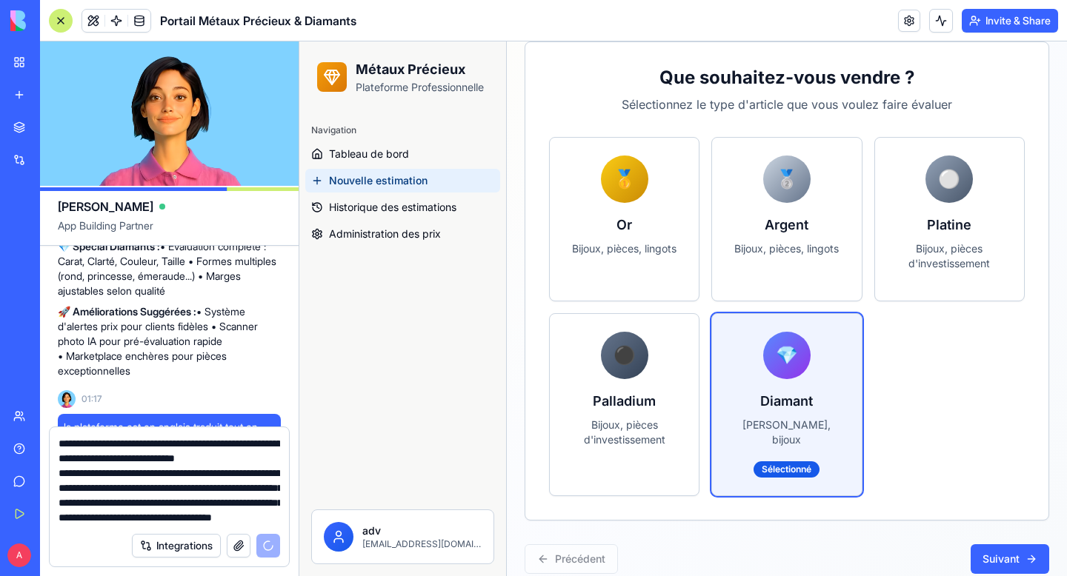
click at [263, 523] on textarea "**********" at bounding box center [170, 480] width 222 height 89
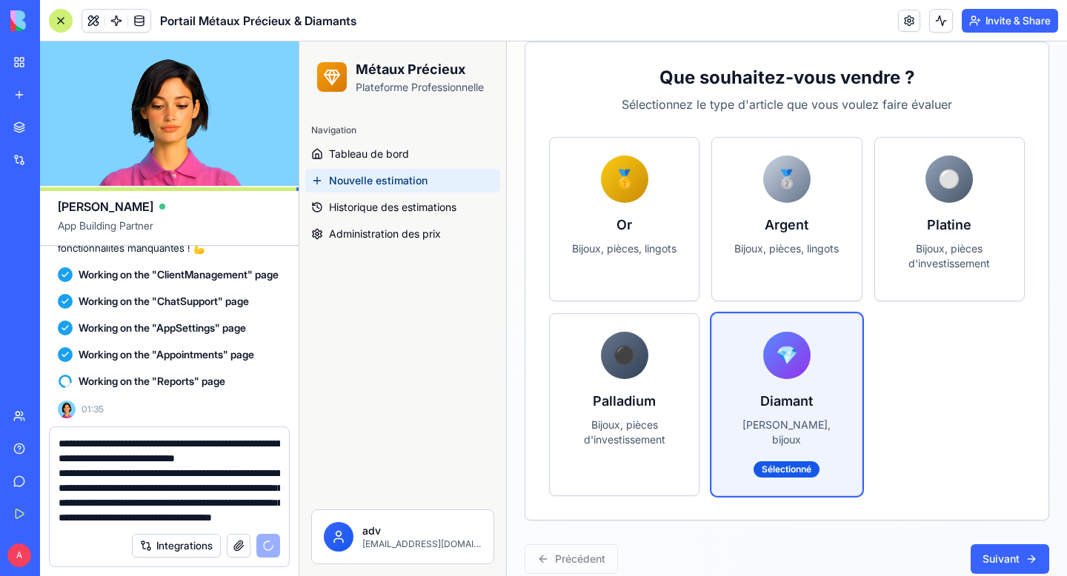
scroll to position [4033, 0]
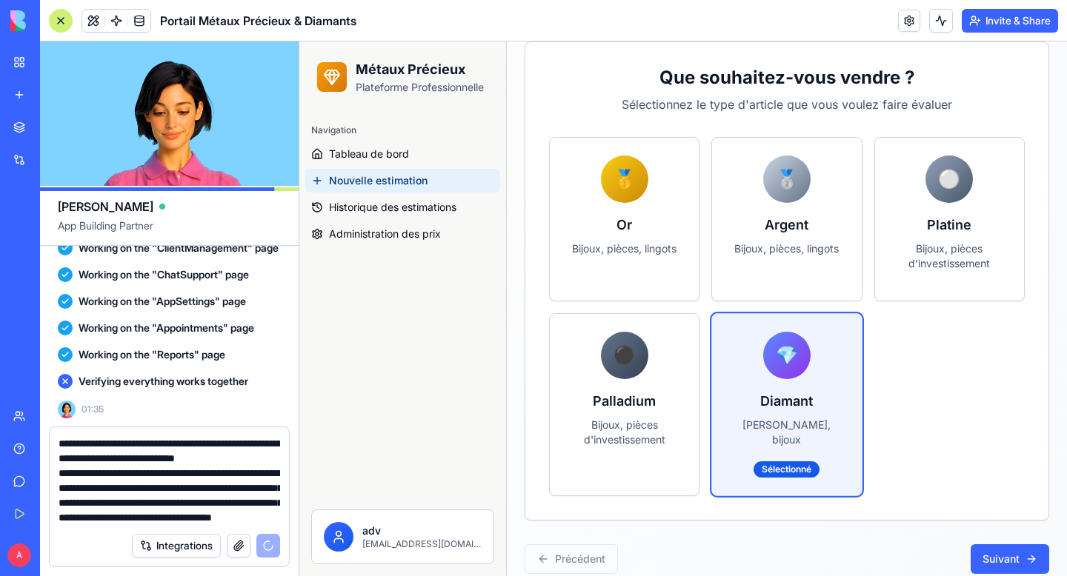
click at [147, 482] on textarea "**********" at bounding box center [170, 480] width 222 height 89
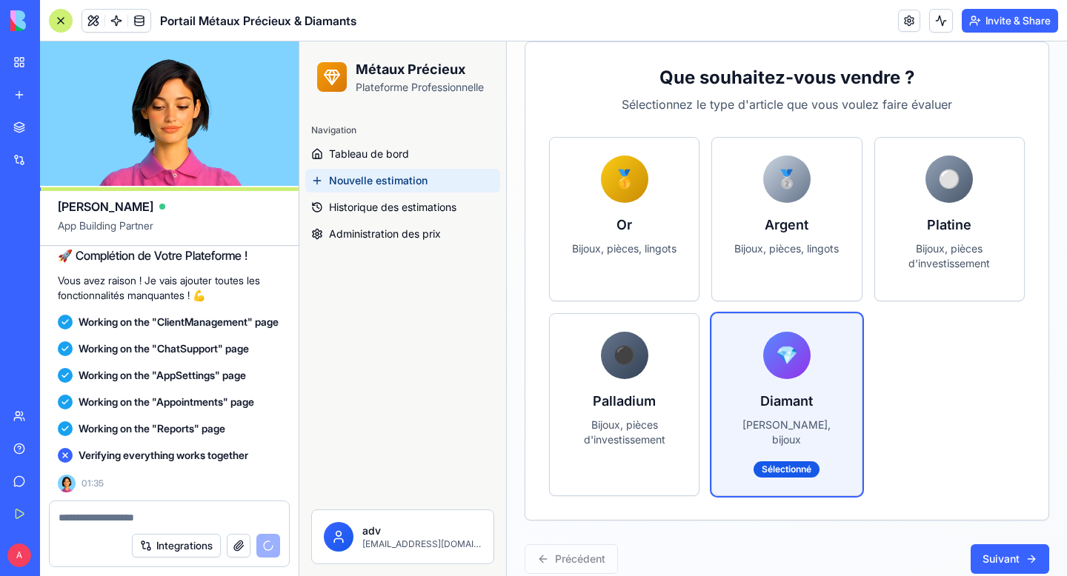
scroll to position [3959, 0]
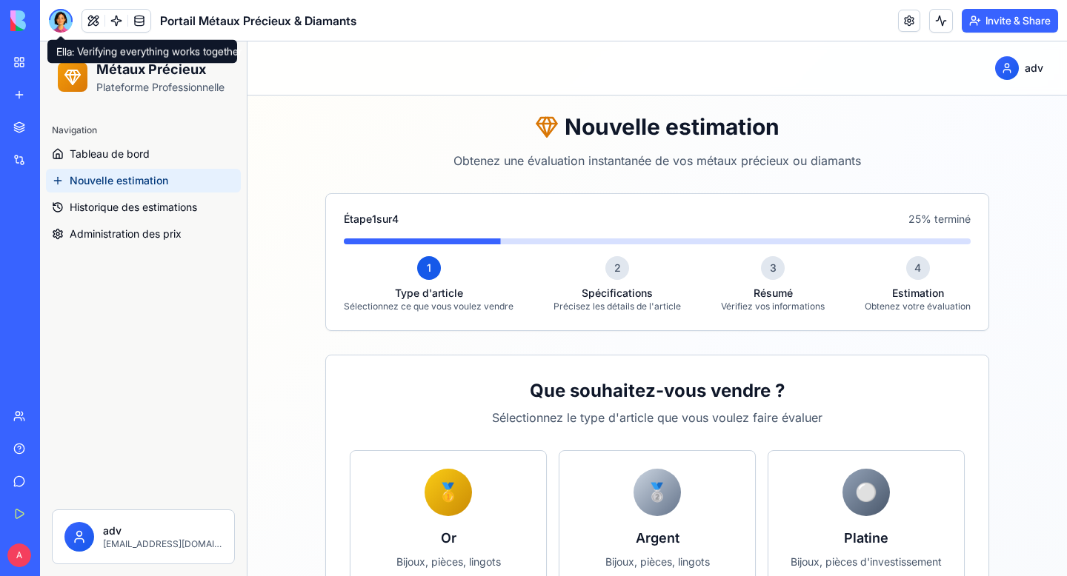
click at [60, 26] on div at bounding box center [61, 21] width 24 height 24
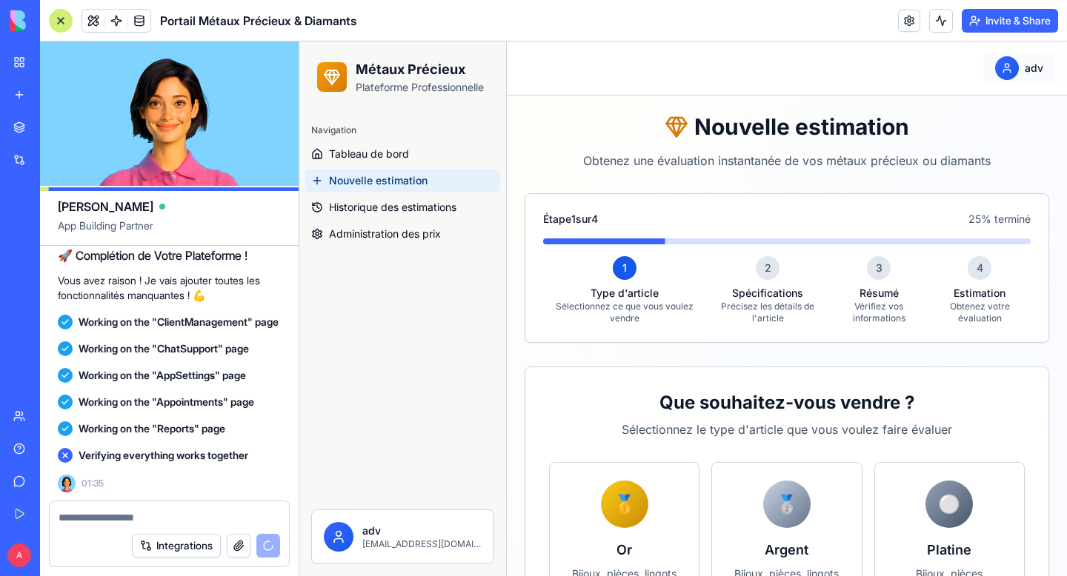
click at [1017, 74] on html "Métaux Précieux Plateforme Professionnelle Navigation Tableau de bord Nouvelle …" at bounding box center [683, 469] width 768 height 857
click at [937, 146] on div "Se déconnecter" at bounding box center [972, 156] width 159 height 24
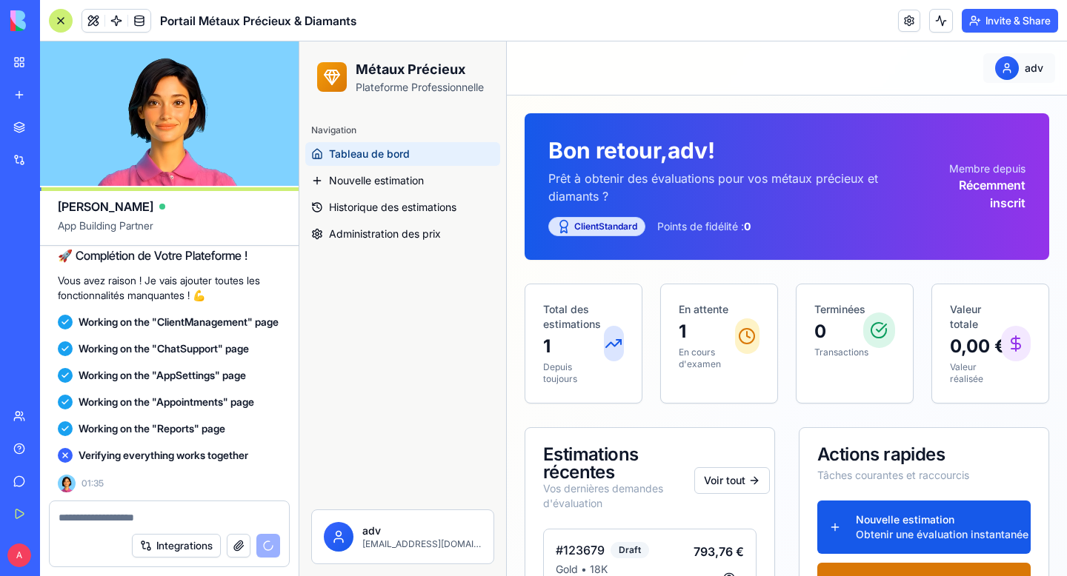
click at [1019, 74] on html "Métaux Précieux Plateforme Professionnelle Navigation Tableau de bord Nouvelle …" at bounding box center [683, 484] width 768 height 887
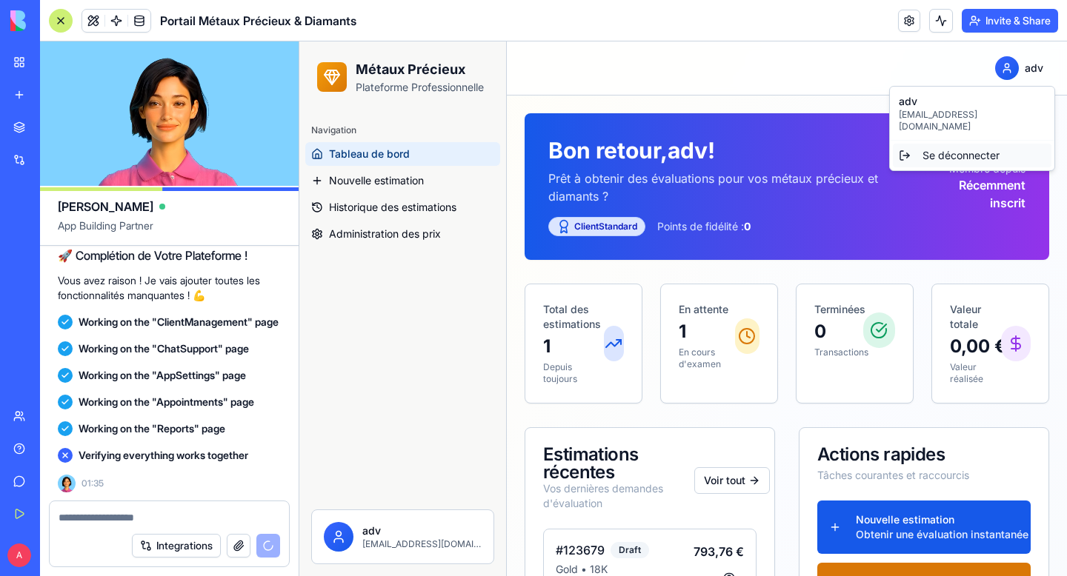
click at [957, 144] on div "Se déconnecter" at bounding box center [972, 156] width 159 height 24
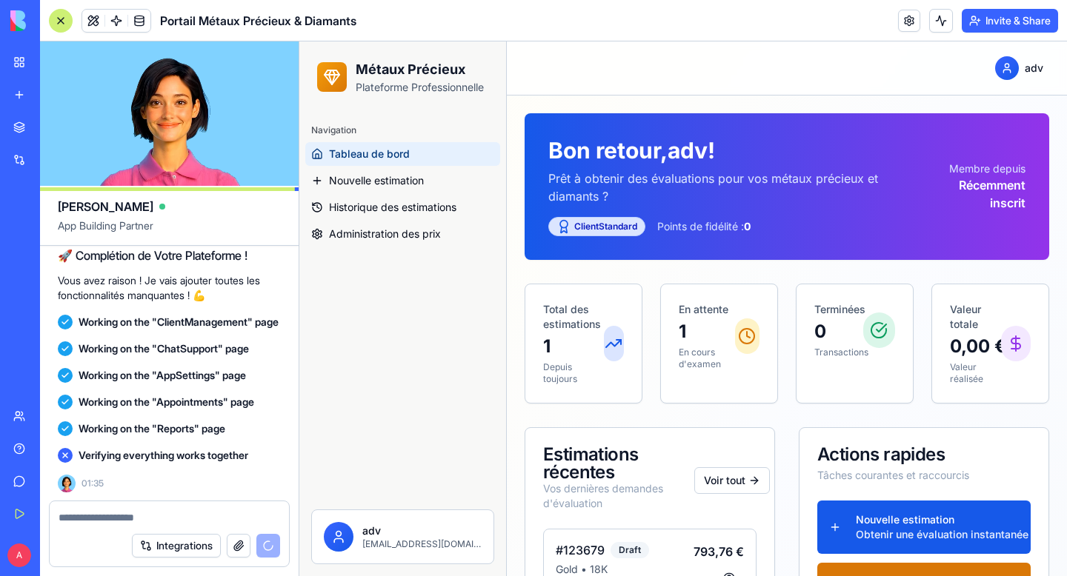
scroll to position [3959, 0]
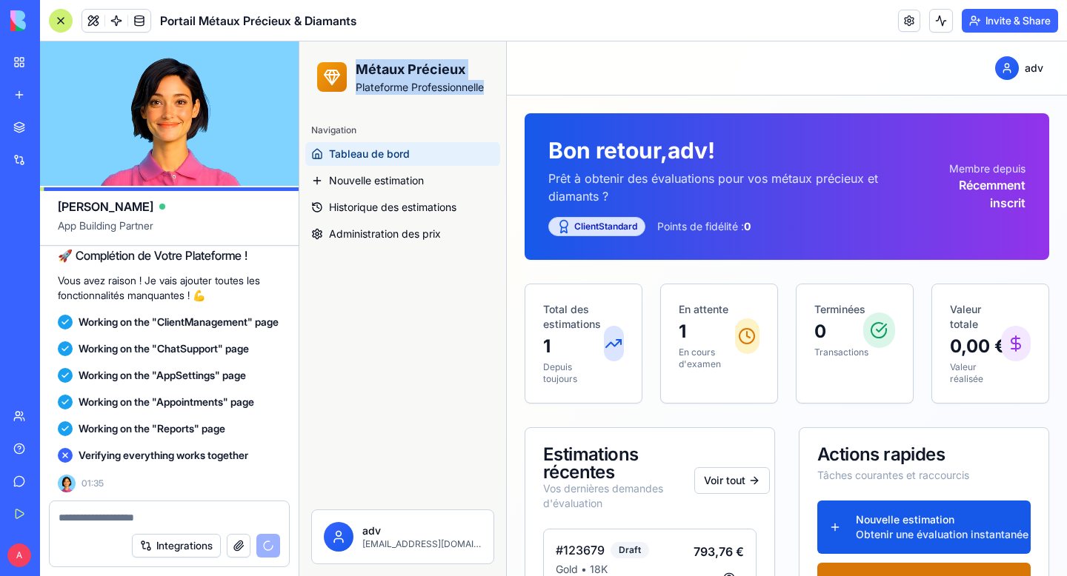
drag, startPoint x: 358, startPoint y: 70, endPoint x: 487, endPoint y: 96, distance: 131.5
click at [487, 96] on div "Métaux Précieux Plateforme Professionnelle" at bounding box center [402, 76] width 207 height 71
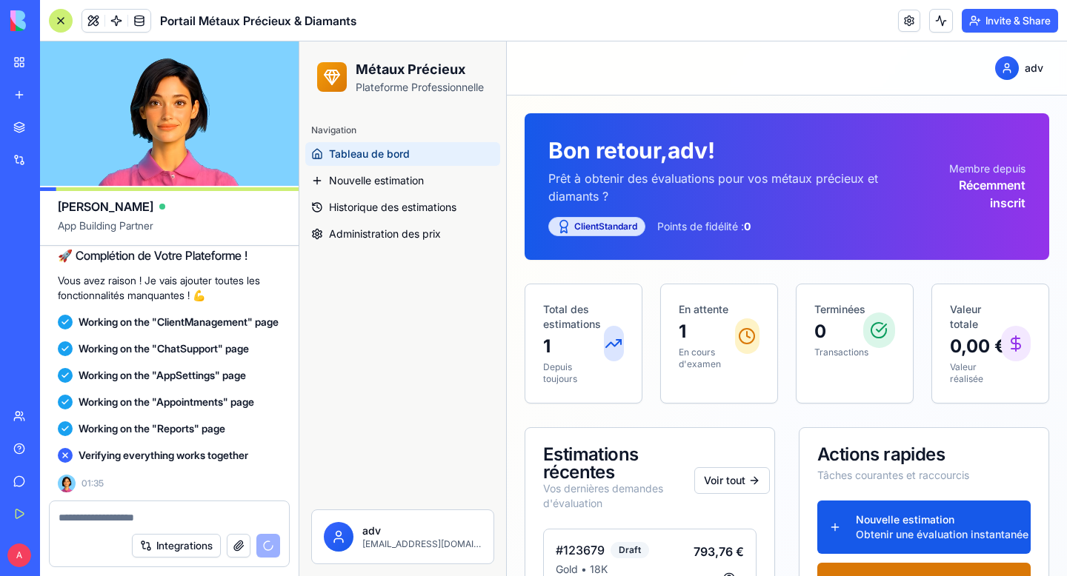
click at [470, 124] on div "Navigation" at bounding box center [402, 131] width 195 height 24
click at [1011, 68] on html "Métaux Précieux Plateforme Professionnelle Navigation Tableau de bord Nouvelle …" at bounding box center [683, 484] width 768 height 887
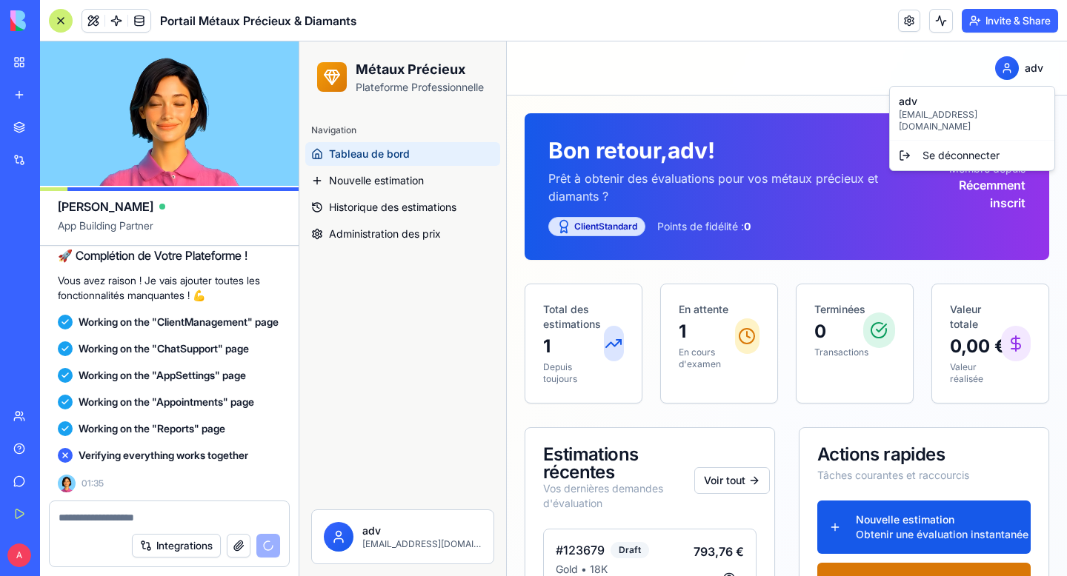
click at [757, 93] on html "Métaux Précieux Plateforme Professionnelle Navigation Tableau de bord Nouvelle …" at bounding box center [683, 484] width 768 height 887
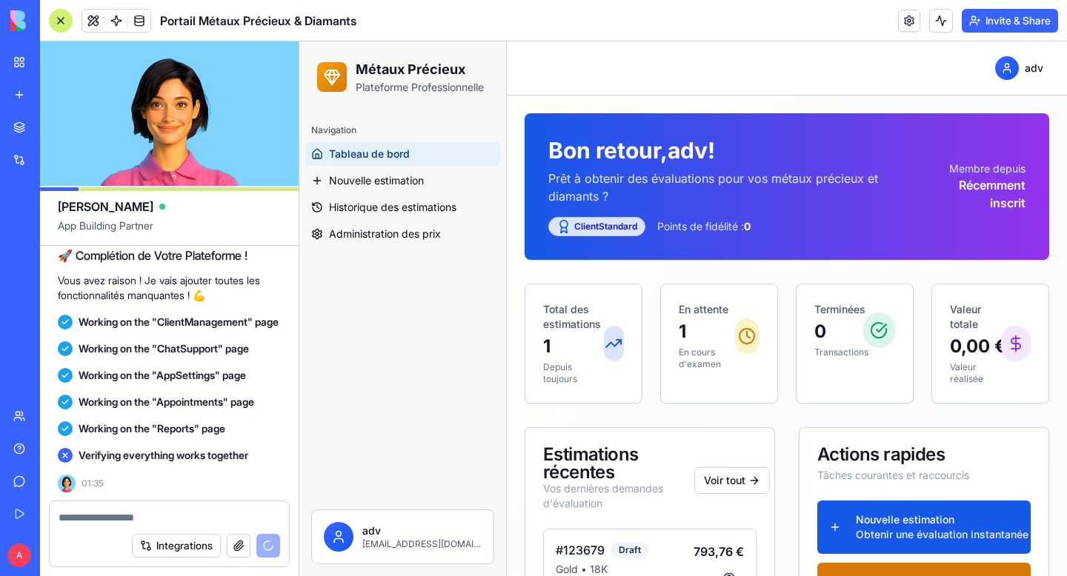
click at [439, 535] on p "adv" at bounding box center [421, 531] width 119 height 15
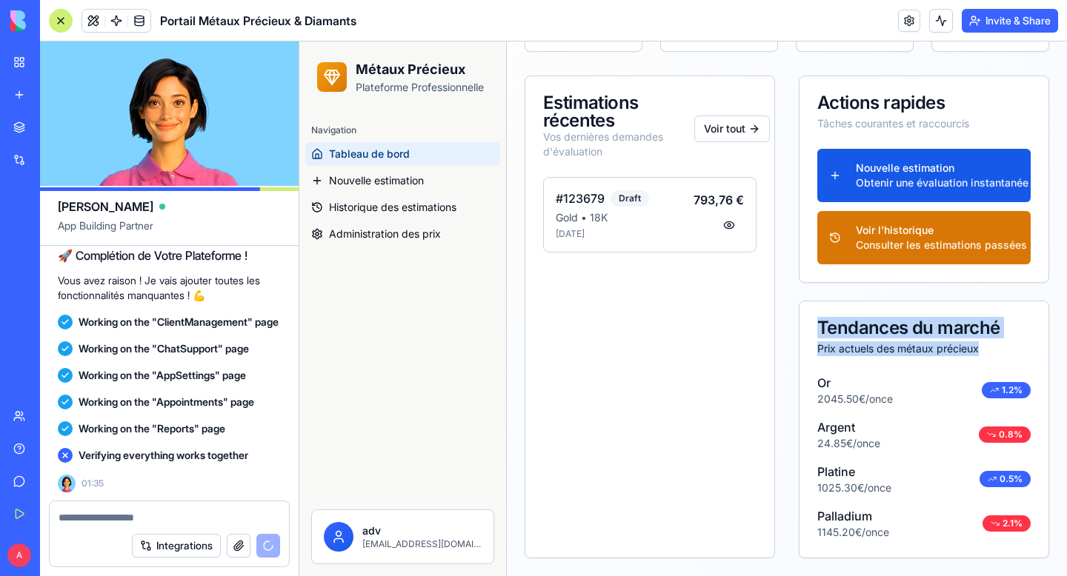
drag, startPoint x: 820, startPoint y: 325, endPoint x: 1000, endPoint y: 362, distance: 183.8
click at [1000, 362] on div "Tendances du marché Prix actuels des métaux précieux" at bounding box center [923, 338] width 249 height 73
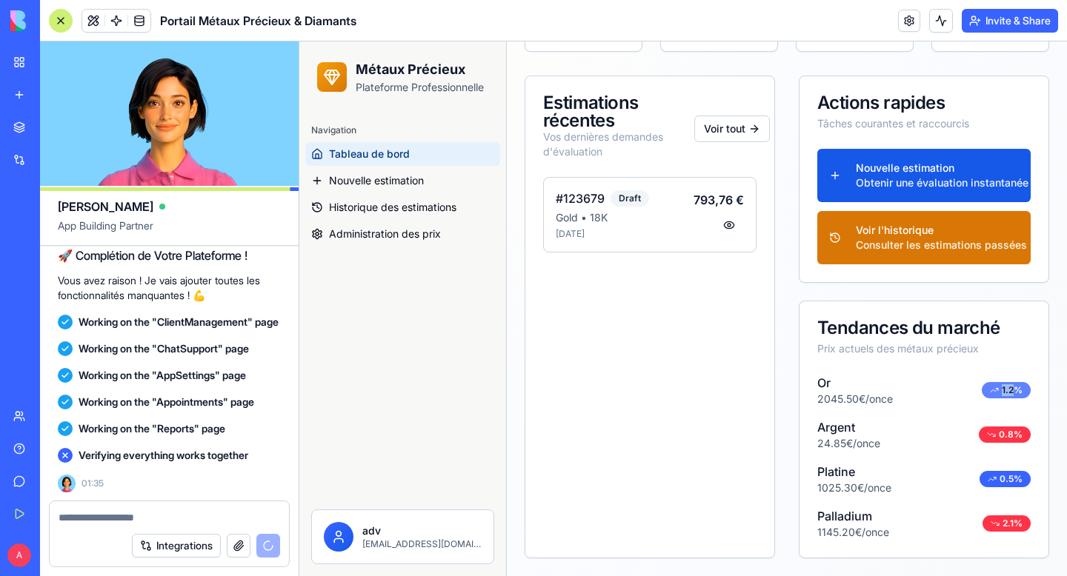
drag, startPoint x: 1001, startPoint y: 390, endPoint x: 1017, endPoint y: 390, distance: 15.6
click at [1017, 390] on div "1.2 %" at bounding box center [1006, 390] width 49 height 16
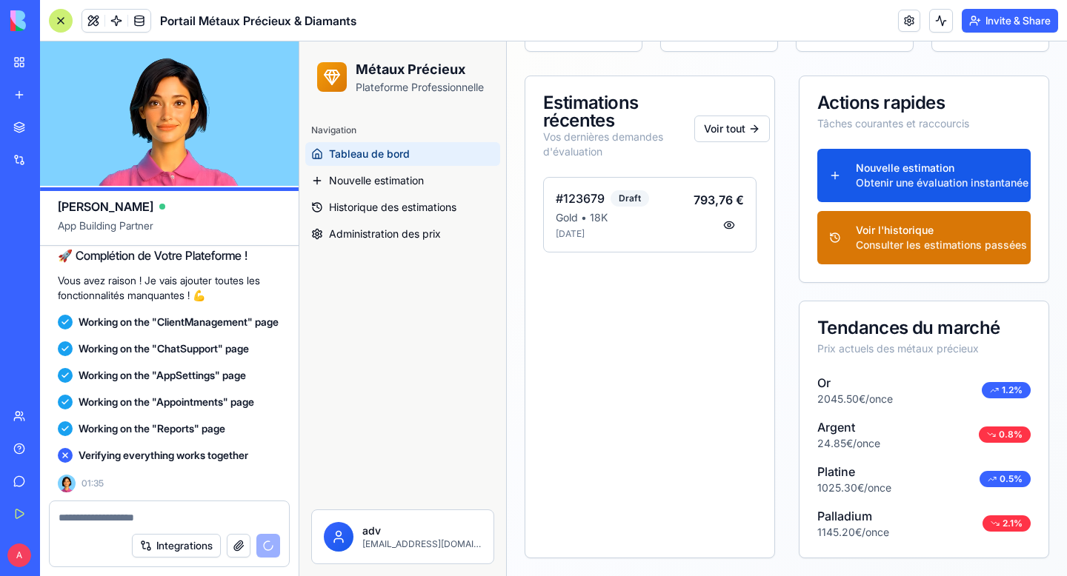
click at [967, 401] on div "Or 2045.50 € /once 1.2 %" at bounding box center [923, 390] width 213 height 33
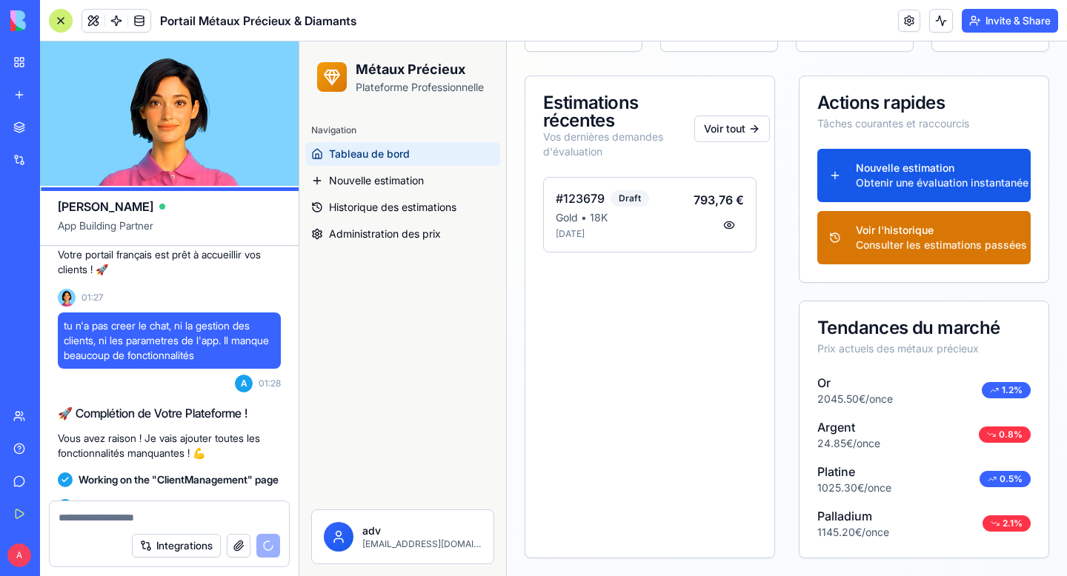
scroll to position [3959, 0]
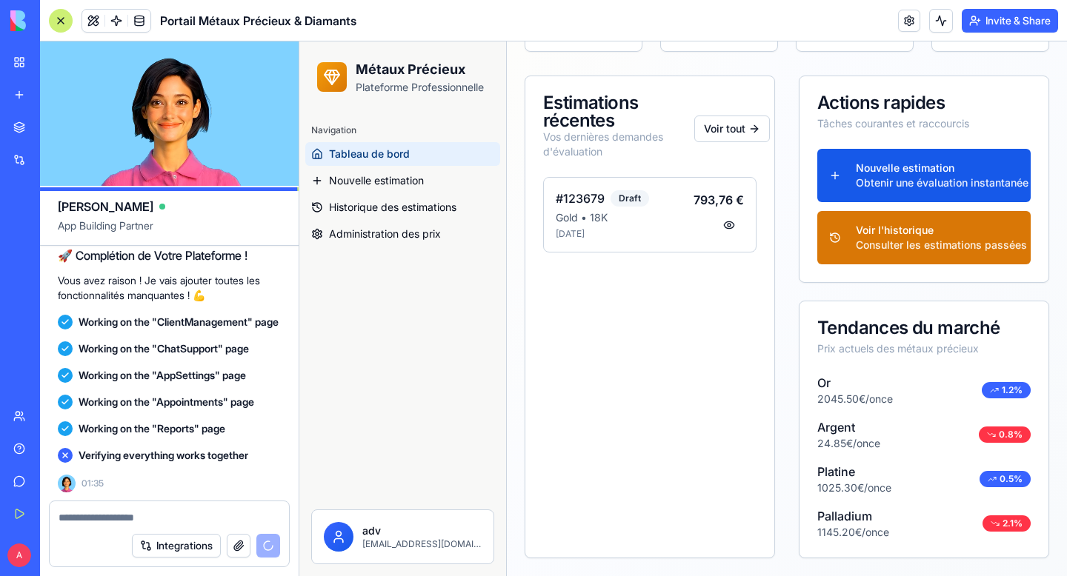
drag, startPoint x: 822, startPoint y: 329, endPoint x: 997, endPoint y: 350, distance: 176.9
click at [997, 350] on div "Tendances du marché Prix actuels des métaux précieux" at bounding box center [923, 338] width 249 height 73
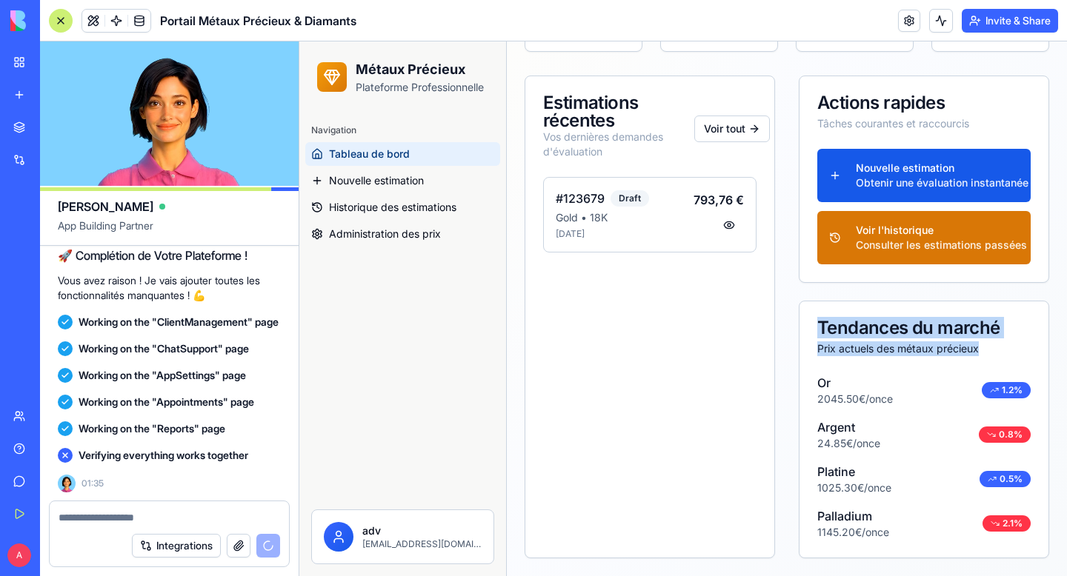
drag, startPoint x: 995, startPoint y: 350, endPoint x: 820, endPoint y: 327, distance: 176.5
click at [820, 327] on div "Tendances du marché Prix actuels des métaux précieux" at bounding box center [923, 338] width 249 height 73
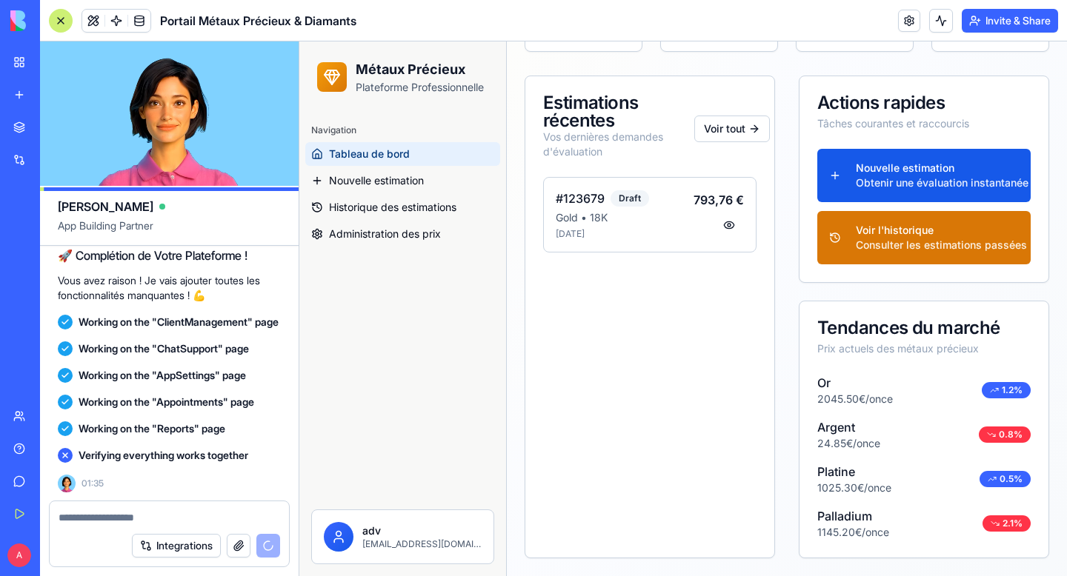
click at [827, 376] on p "Or" at bounding box center [855, 383] width 76 height 18
click at [625, 202] on div "Draft" at bounding box center [630, 198] width 39 height 16
click at [582, 202] on h4 "#123679" at bounding box center [580, 199] width 49 height 18
click at [728, 229] on button at bounding box center [729, 225] width 30 height 27
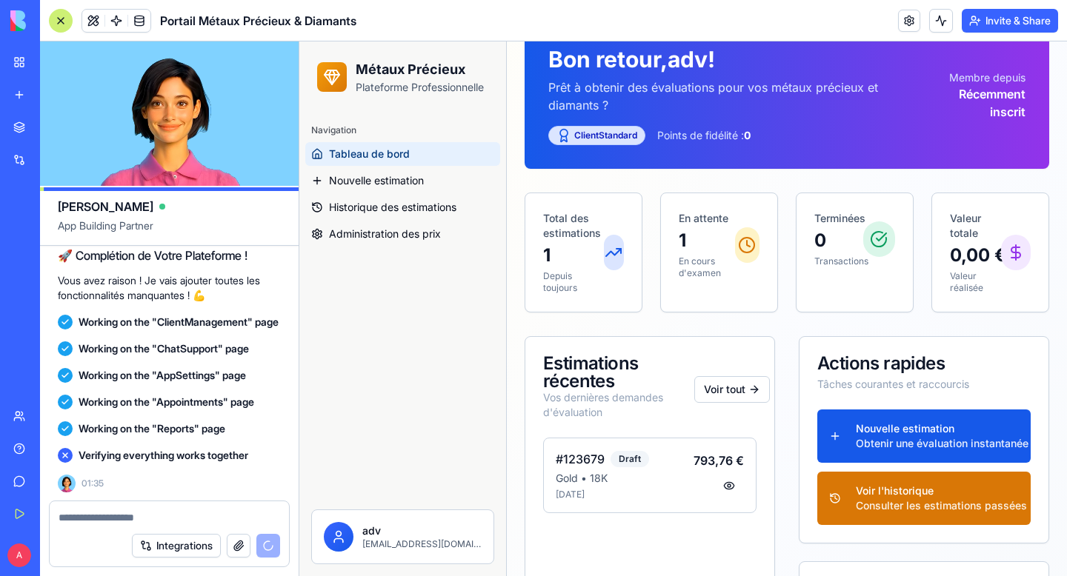
scroll to position [105, 0]
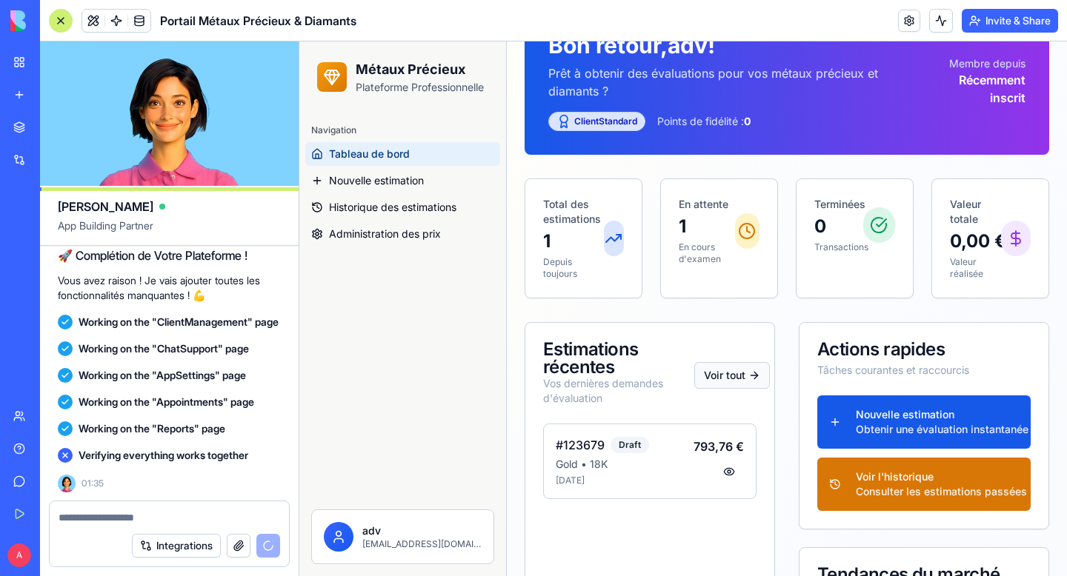
click at [741, 377] on button "Voir tout" at bounding box center [732, 375] width 76 height 27
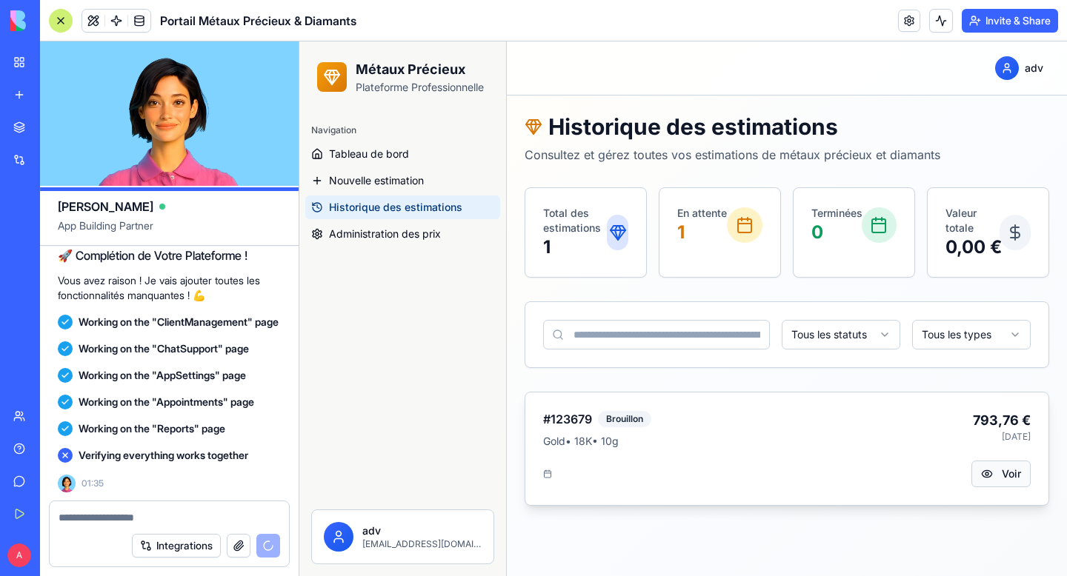
click at [1008, 485] on button "Voir" at bounding box center [1000, 474] width 59 height 27
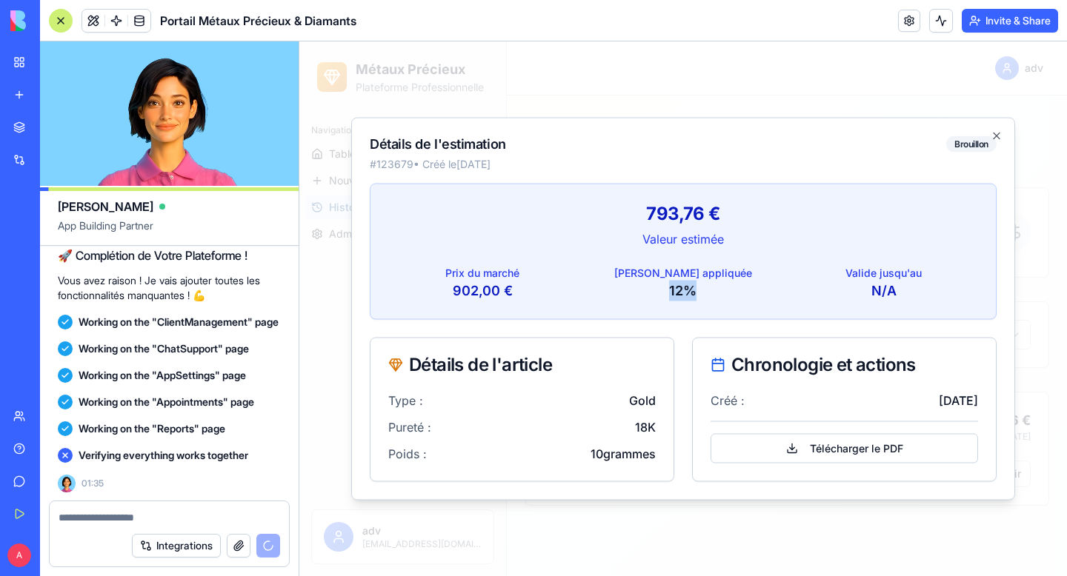
drag, startPoint x: 671, startPoint y: 288, endPoint x: 731, endPoint y: 289, distance: 59.3
click at [731, 288] on p "12 %" at bounding box center [683, 291] width 189 height 21
click at [731, 289] on p "12 %" at bounding box center [683, 291] width 189 height 21
drag, startPoint x: 850, startPoint y: 272, endPoint x: 925, endPoint y: 303, distance: 81.7
click at [925, 303] on div "Prix du marché 902,00 € Marge appliquée 12 % Valide jusqu'au N/A" at bounding box center [682, 292] width 625 height 53
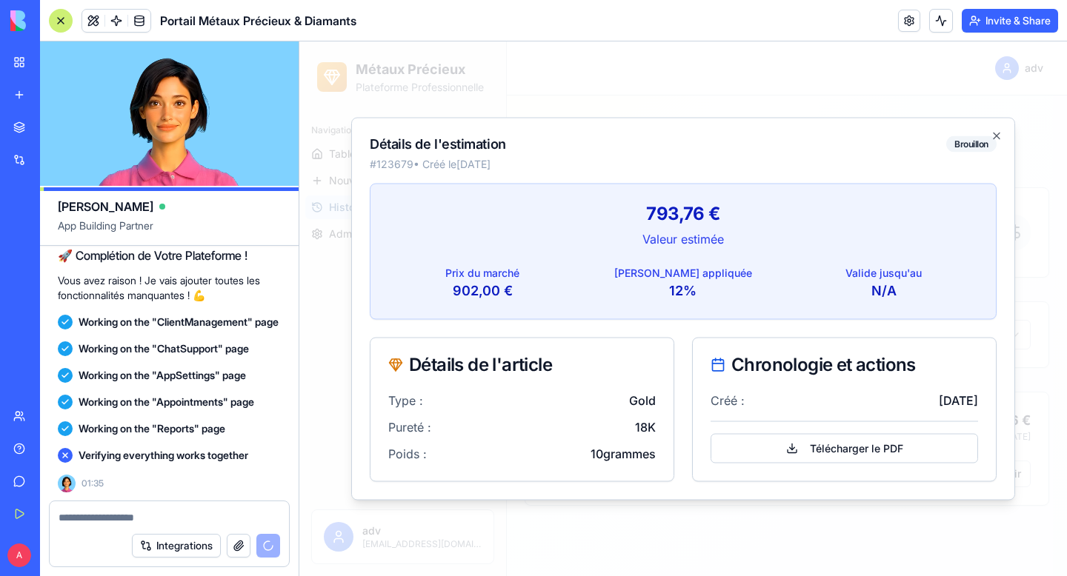
click at [848, 161] on p "#123679 • Créé le 26 sept. 2025" at bounding box center [683, 164] width 627 height 15
click at [388, 167] on p "#123679 • Créé le 26 sept. 2025" at bounding box center [683, 164] width 627 height 15
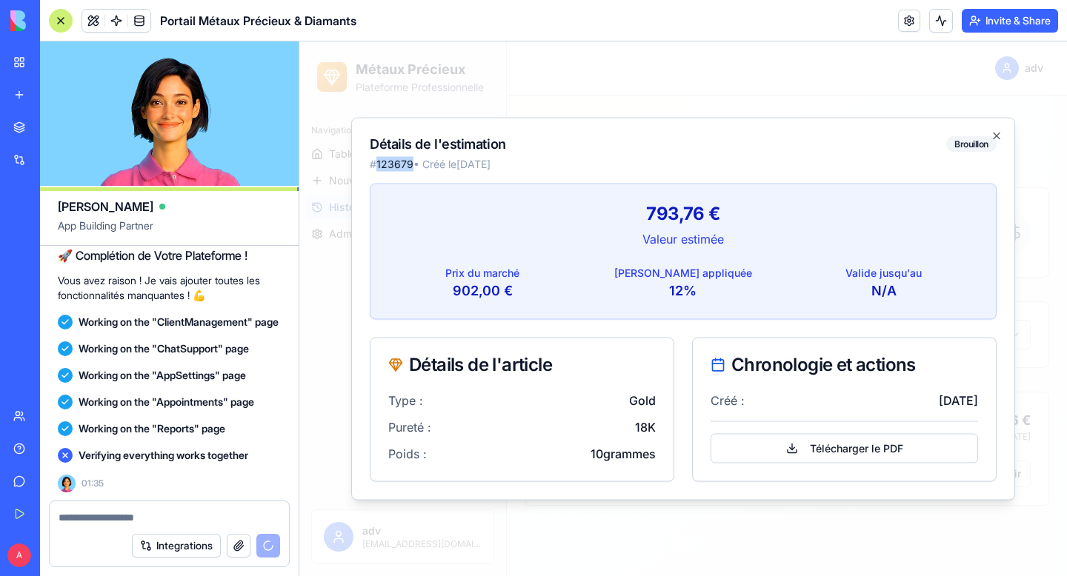
click at [388, 167] on p "#123679 • Créé le 26 sept. 2025" at bounding box center [683, 164] width 627 height 15
click at [997, 137] on icon "button" at bounding box center [997, 136] width 6 height 6
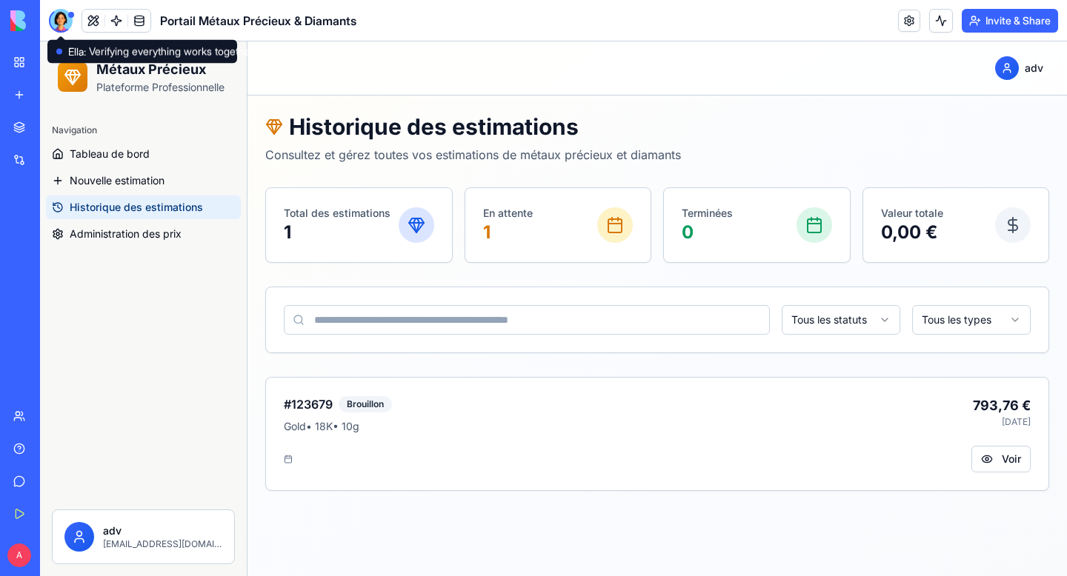
click at [61, 26] on div at bounding box center [61, 21] width 24 height 24
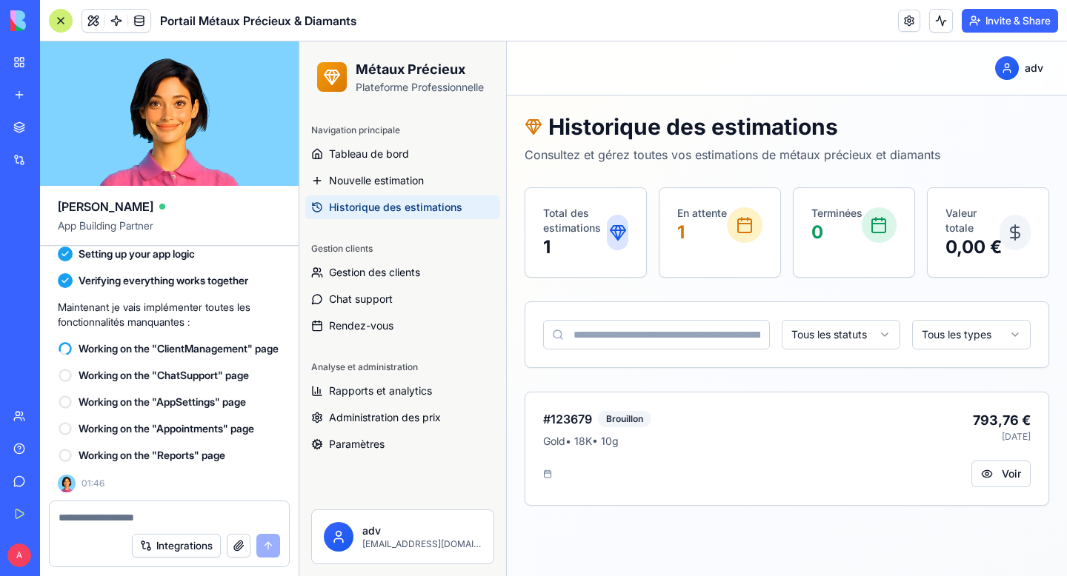
scroll to position [4205, 0]
click at [367, 450] on span "Paramètres" at bounding box center [357, 444] width 56 height 15
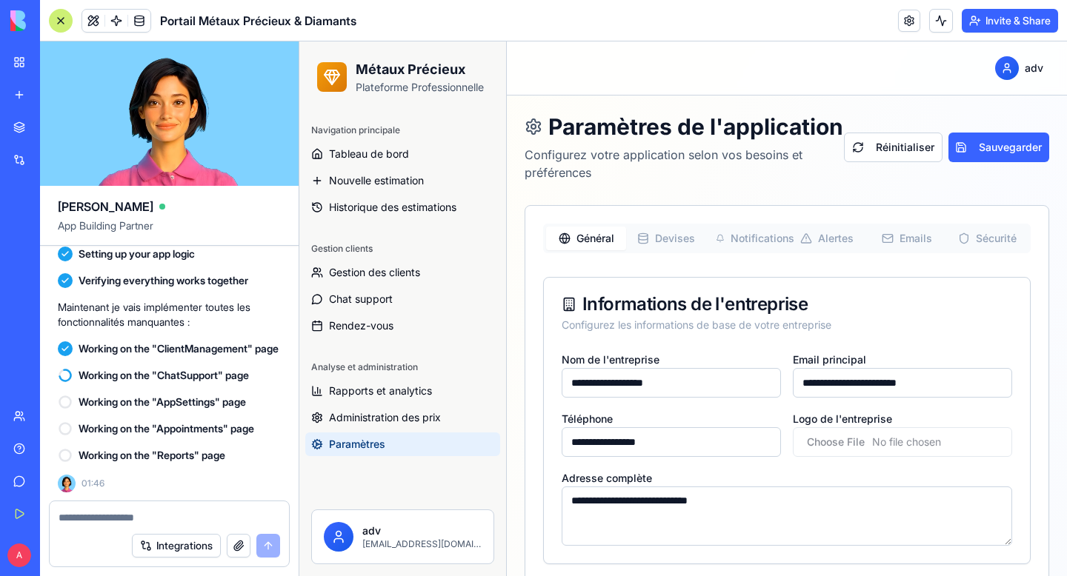
scroll to position [1, 0]
click at [659, 250] on button "Devises" at bounding box center [666, 238] width 80 height 24
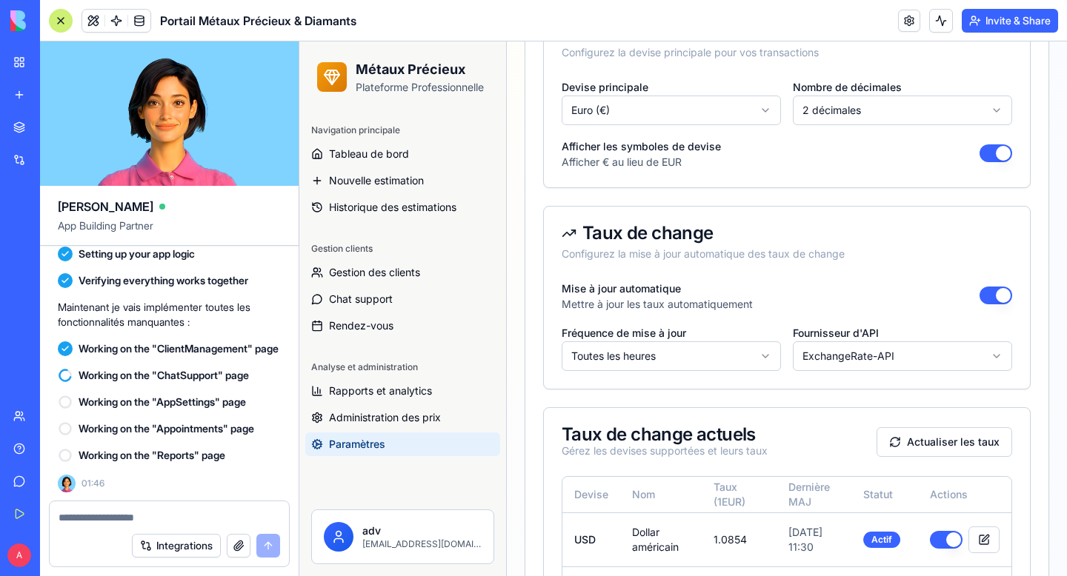
scroll to position [290, 0]
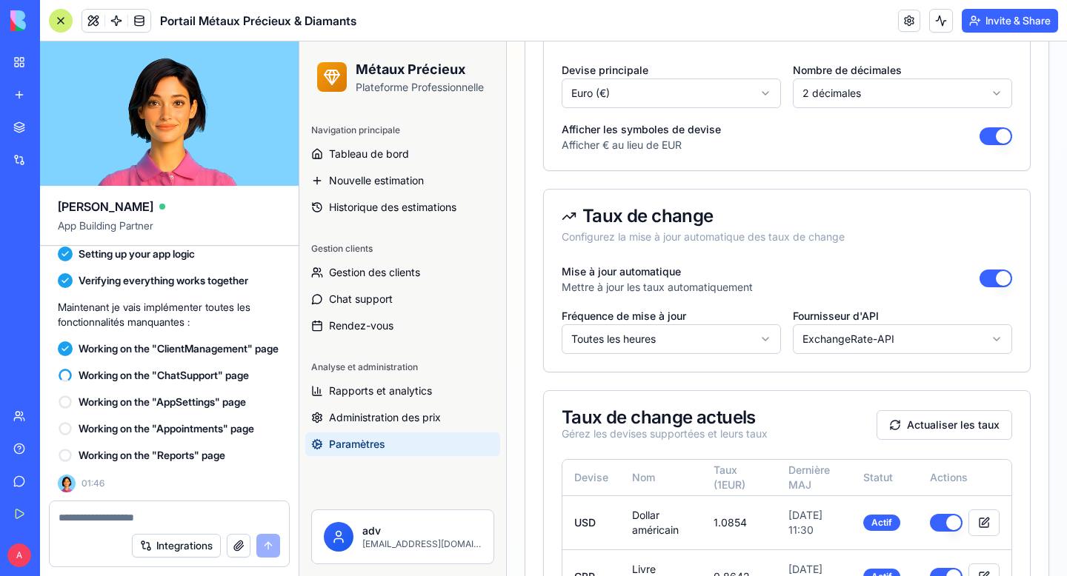
click at [897, 362] on html "Métaux Précieux Plateforme Professionnelle Navigation principale Tableau de bor…" at bounding box center [683, 371] width 768 height 1239
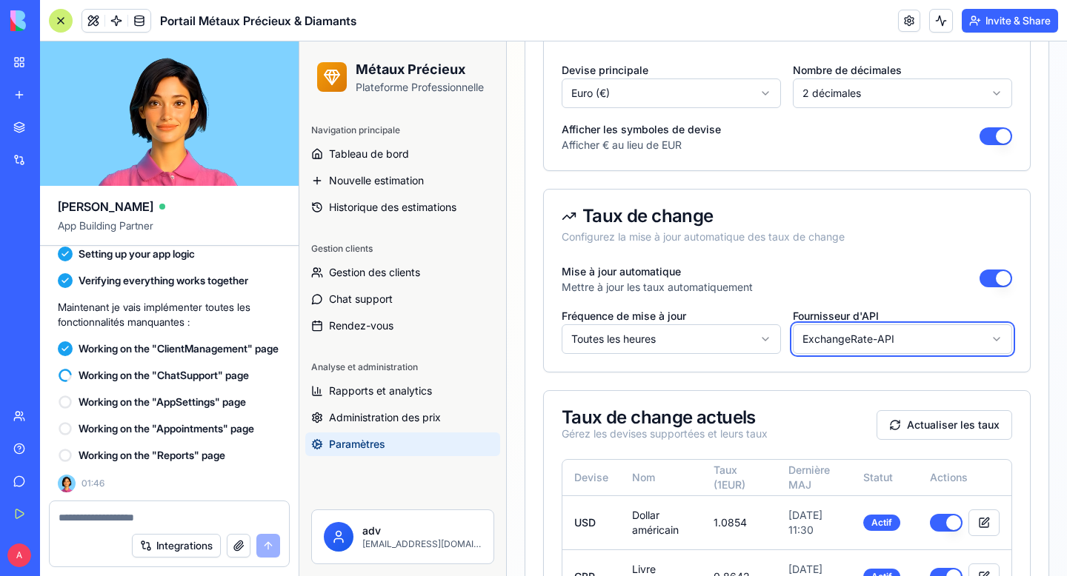
click at [897, 362] on html "Métaux Précieux Plateforme Professionnelle Navigation principale Tableau de bor…" at bounding box center [683, 371] width 768 height 1239
click at [709, 369] on html "Métaux Précieux Plateforme Professionnelle Navigation principale Tableau de bor…" at bounding box center [683, 371] width 768 height 1239
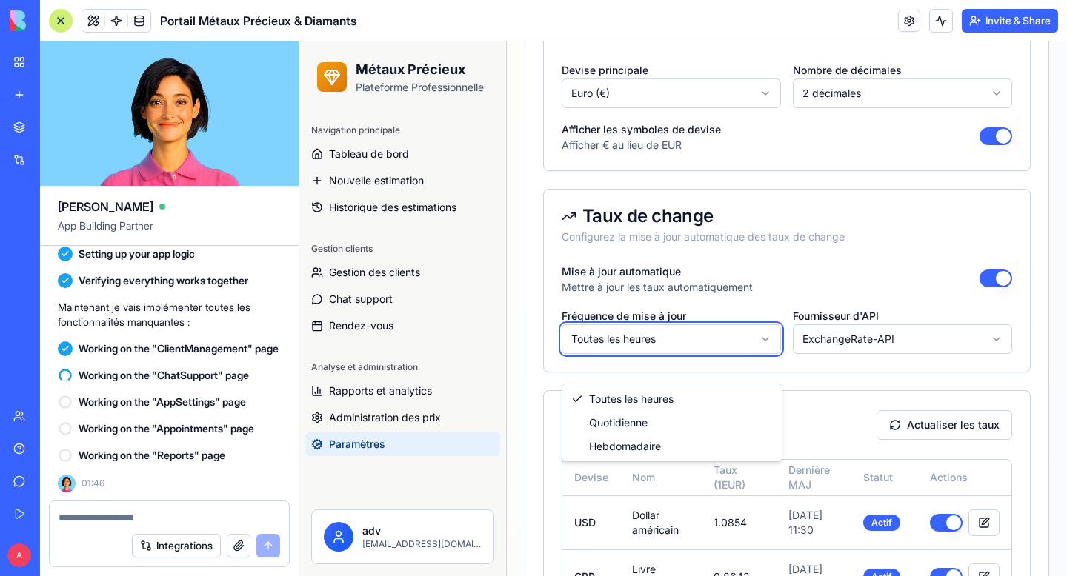
click at [753, 310] on html "Métaux Précieux Plateforme Professionnelle Navigation principale Tableau de bor…" at bounding box center [683, 371] width 768 height 1239
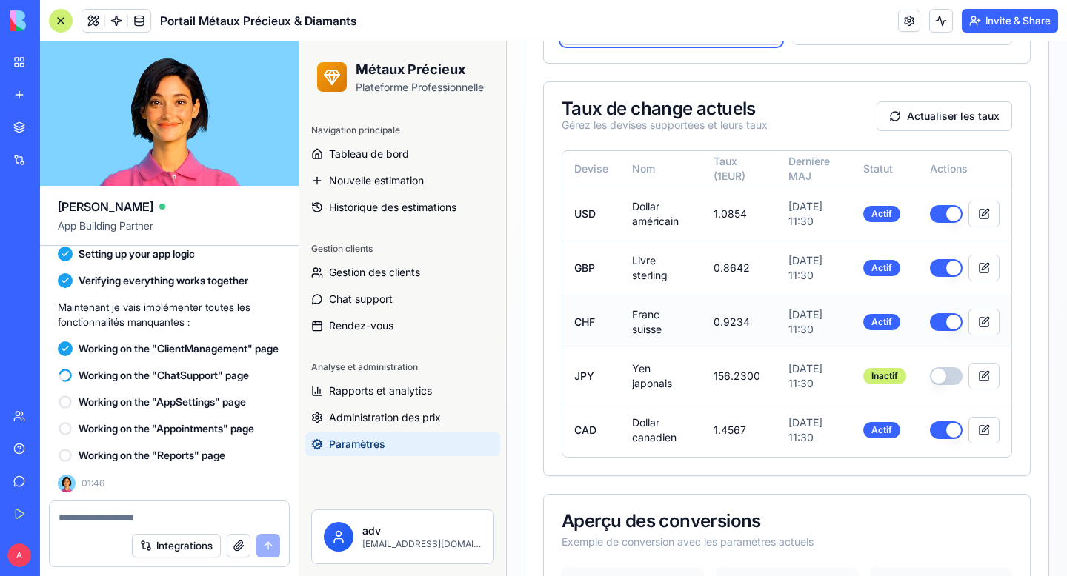
scroll to position [606, 0]
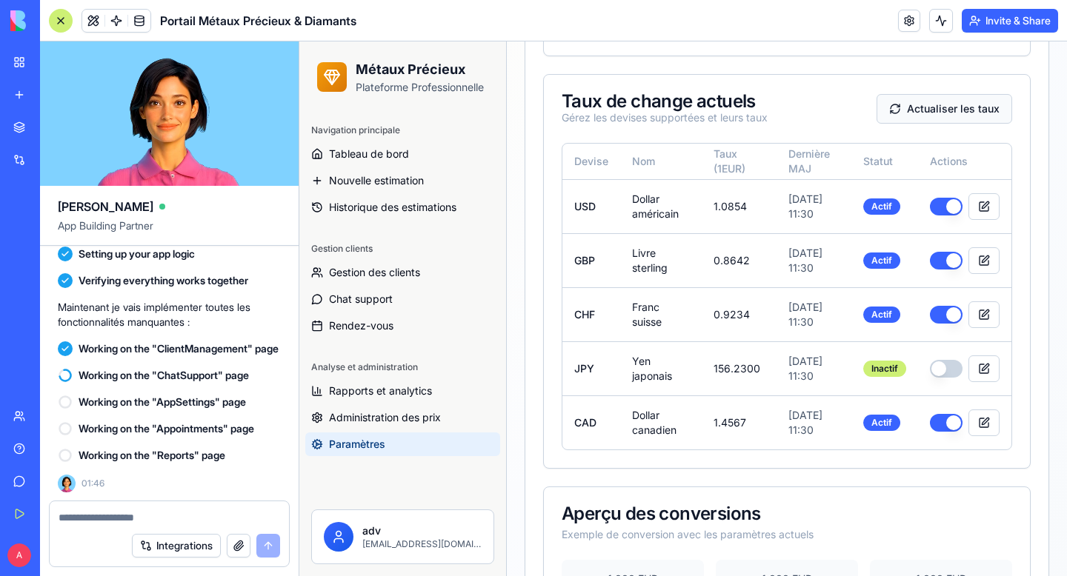
click at [922, 124] on button "Actualiser les taux" at bounding box center [944, 109] width 136 height 30
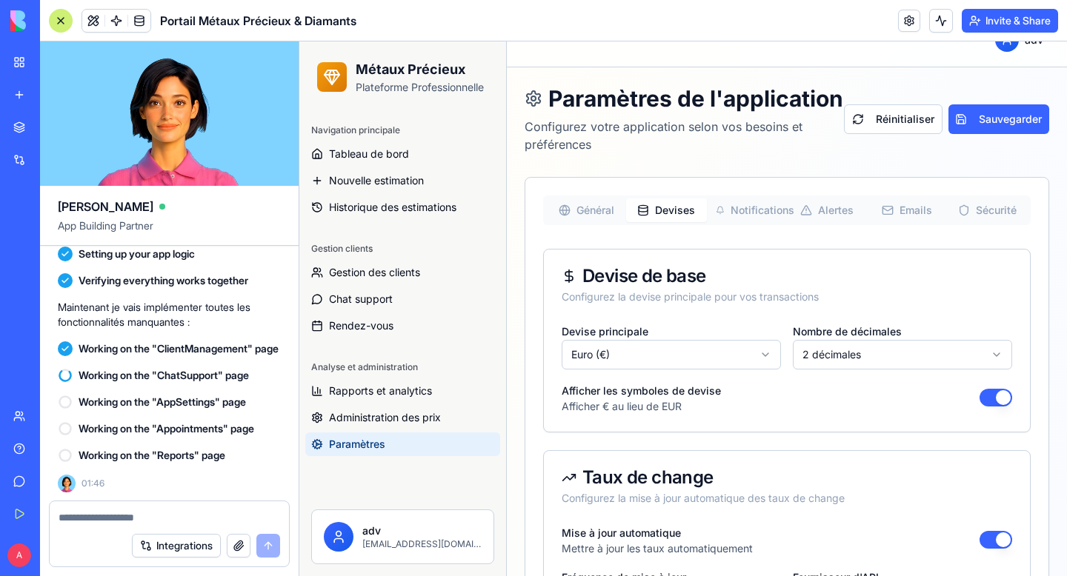
scroll to position [0, 0]
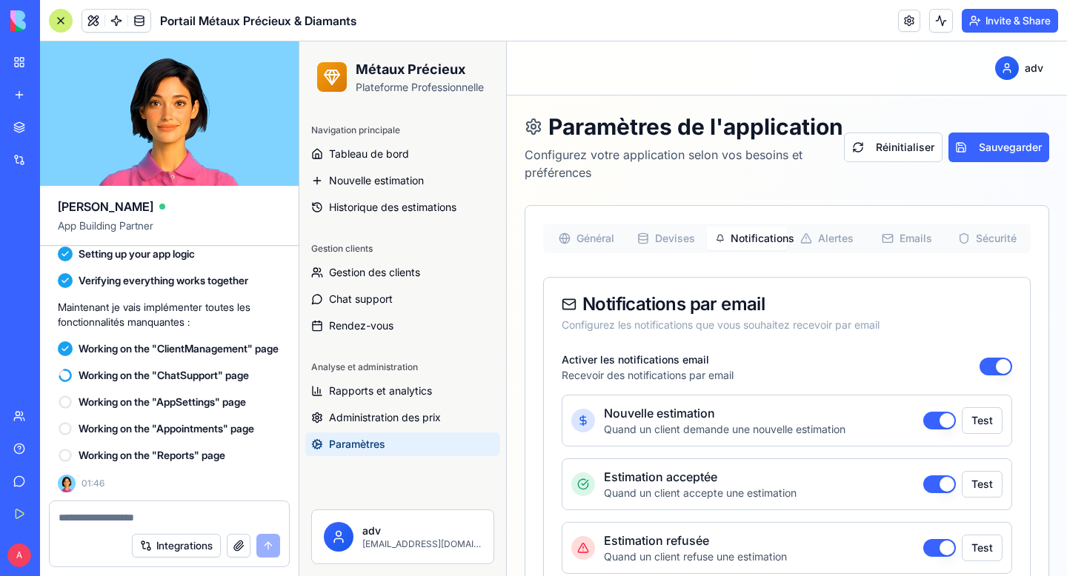
click at [771, 246] on span "Notifications" at bounding box center [754, 238] width 47 height 15
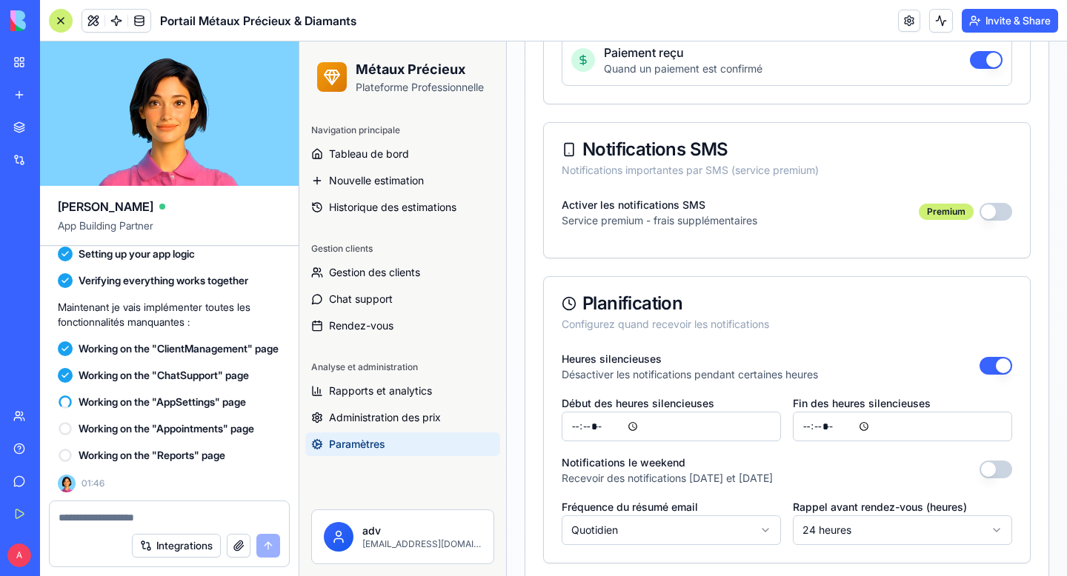
scroll to position [1303, 0]
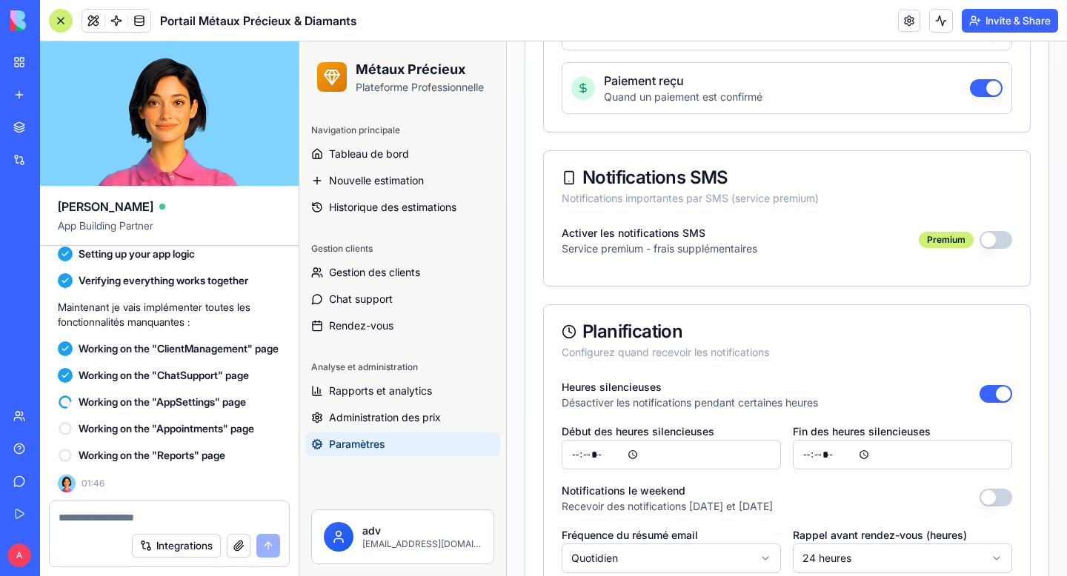
click at [997, 249] on button "button" at bounding box center [995, 240] width 33 height 18
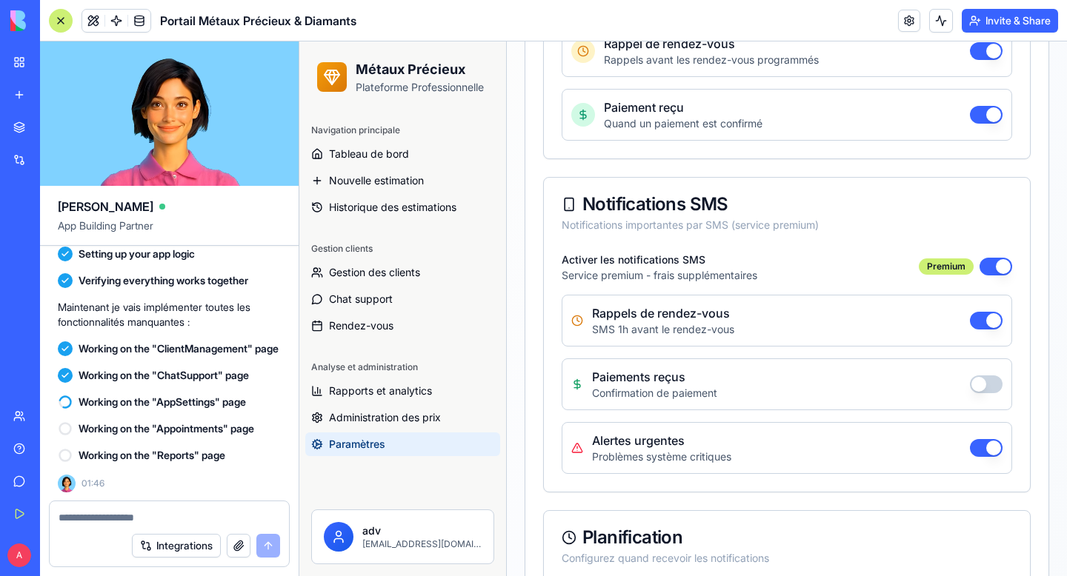
click at [982, 383] on button "button" at bounding box center [986, 385] width 33 height 18
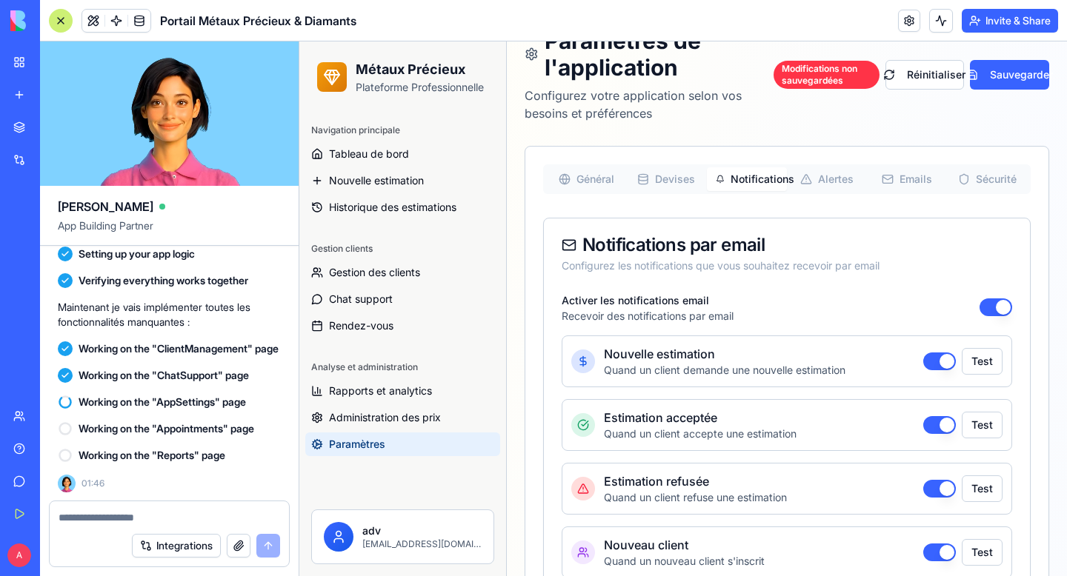
scroll to position [0, 0]
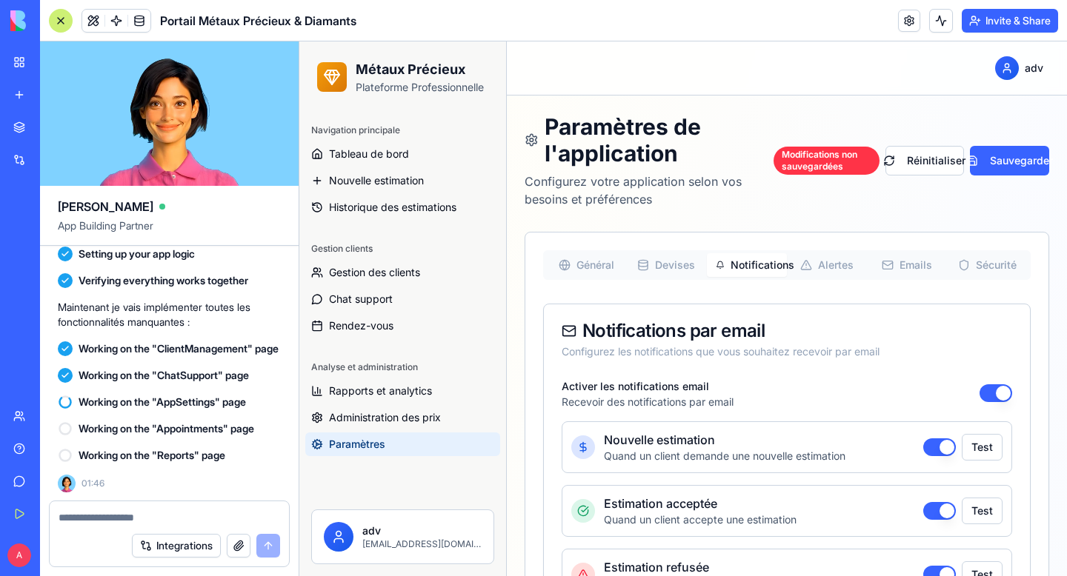
click at [840, 265] on span "Alertes" at bounding box center [836, 265] width 36 height 15
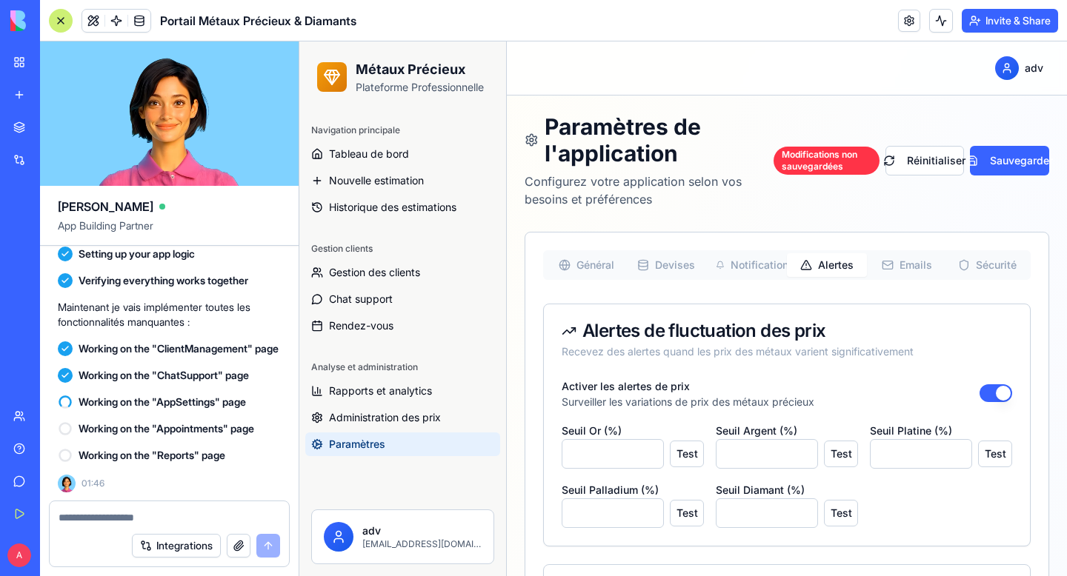
click at [910, 270] on span "Emails" at bounding box center [915, 265] width 33 height 15
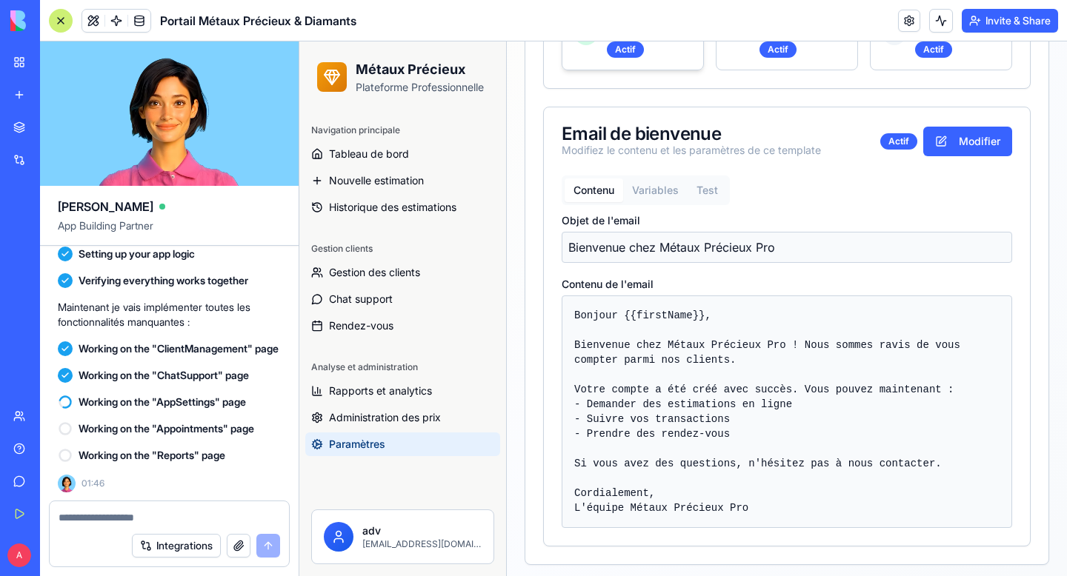
scroll to position [485, 0]
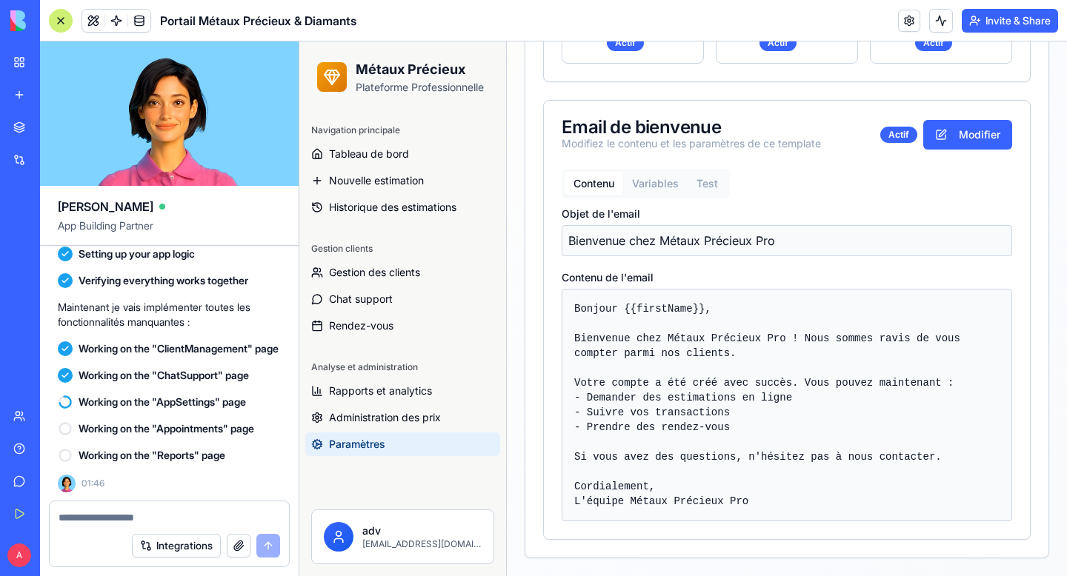
click at [660, 238] on p "Bienvenue chez Métaux Précieux Pro" at bounding box center [787, 240] width 450 height 31
click at [660, 370] on div "Bonjour {{firstName}}, Bienvenue chez Métaux Précieux Pro ! Nous sommes ravis d…" at bounding box center [787, 405] width 450 height 233
click at [634, 344] on div "Bonjour {{firstName}}, Bienvenue chez Métaux Précieux Pro ! Nous sommes ravis d…" at bounding box center [787, 405] width 450 height 233
click at [708, 390] on div "Bonjour {{firstName}}, Bienvenue chez Métaux Précieux Pro ! Nous sommes ravis d…" at bounding box center [787, 405] width 450 height 233
click at [967, 131] on button "Modifier" at bounding box center [967, 135] width 89 height 30
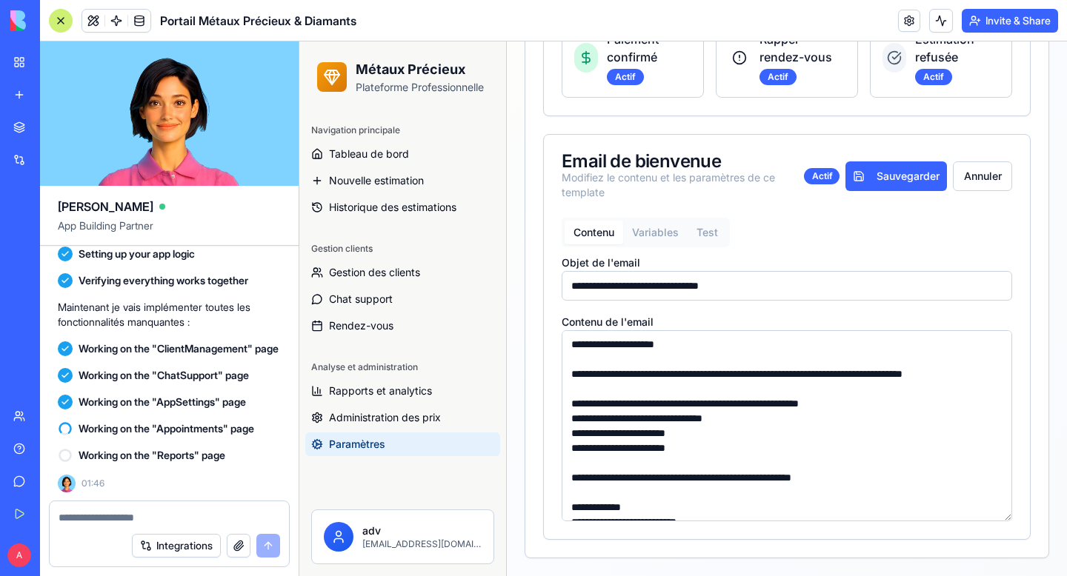
scroll to position [451, 0]
click at [742, 401] on textarea "**********" at bounding box center [787, 425] width 450 height 191
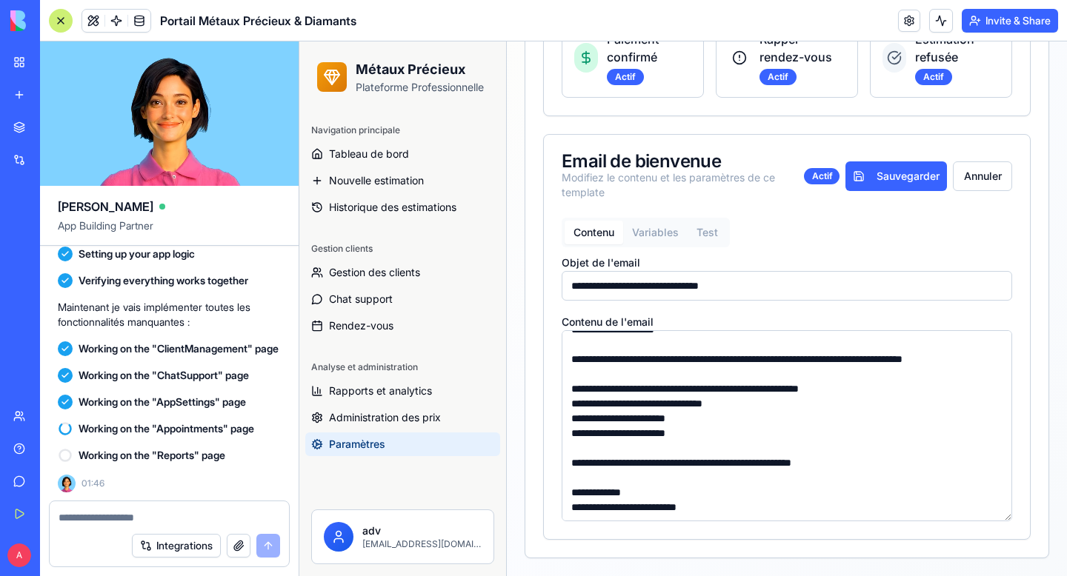
scroll to position [0, 0]
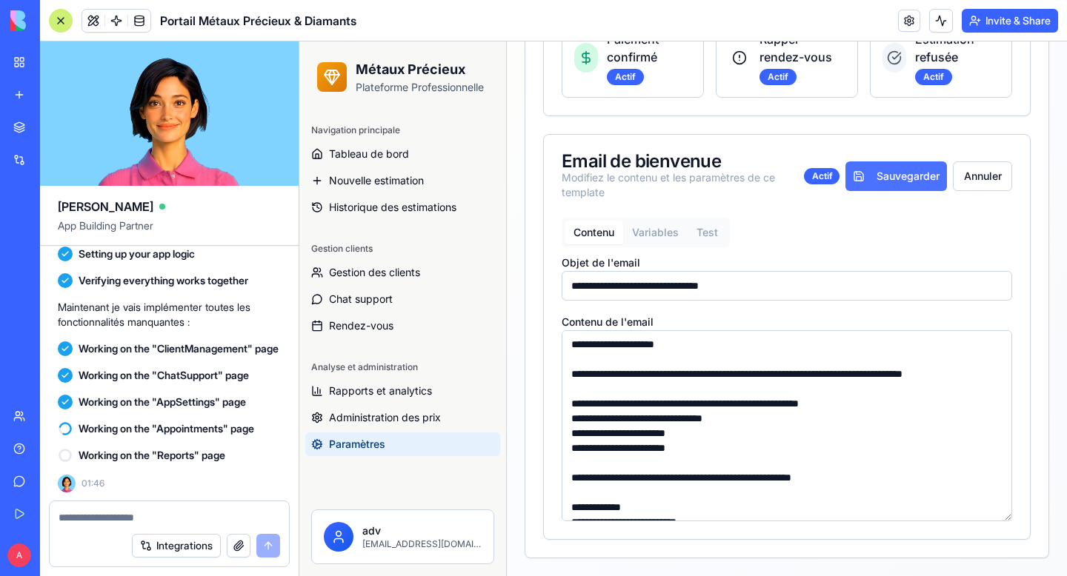
click at [905, 184] on button "Sauvegarder" at bounding box center [896, 177] width 102 height 30
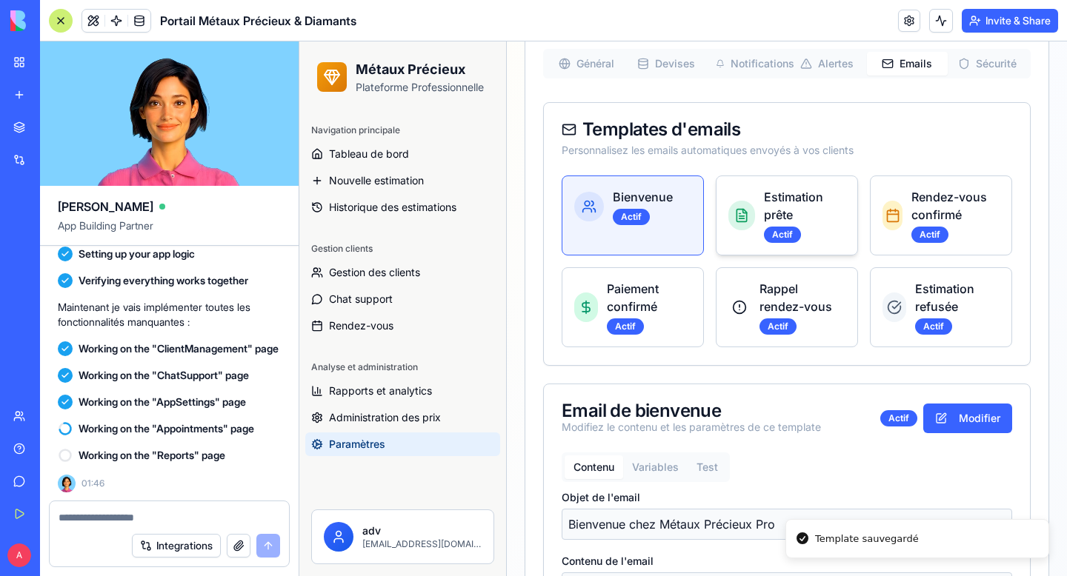
scroll to position [196, 0]
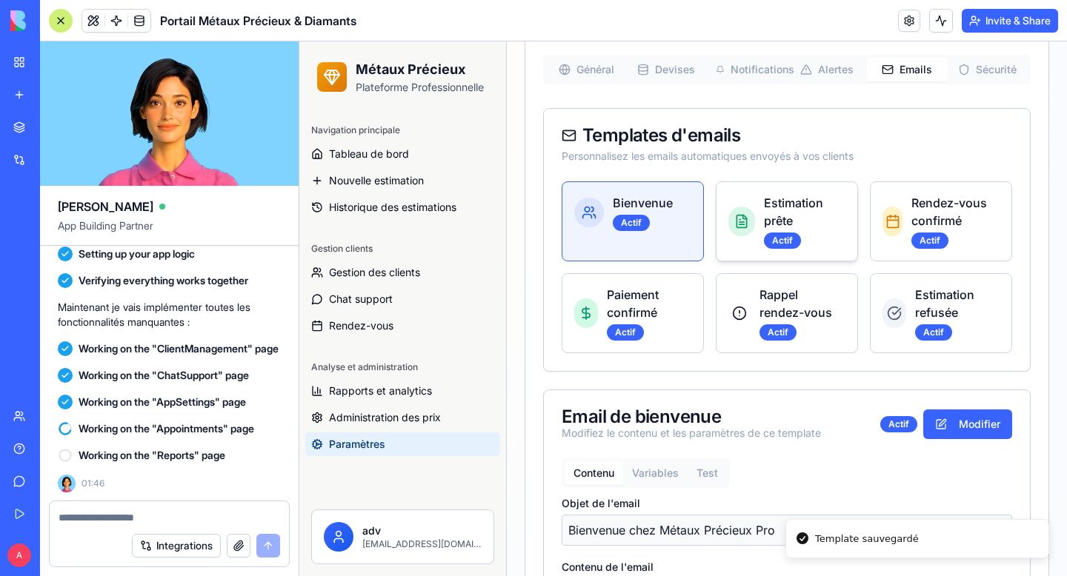
click at [798, 198] on h3 "Estimation prête" at bounding box center [804, 212] width 81 height 36
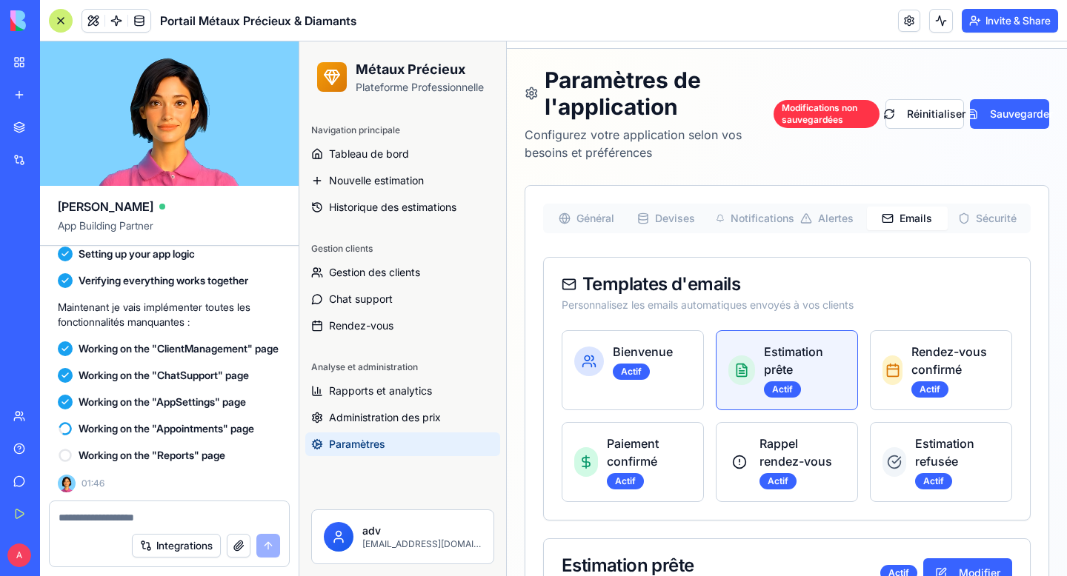
scroll to position [0, 0]
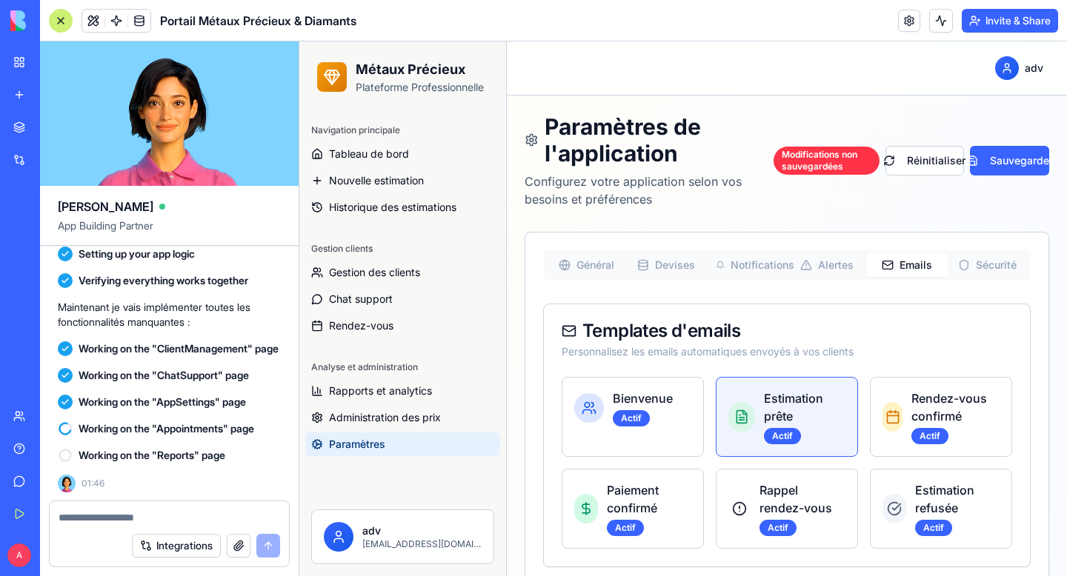
click at [1001, 265] on span "Sécurité" at bounding box center [996, 265] width 41 height 15
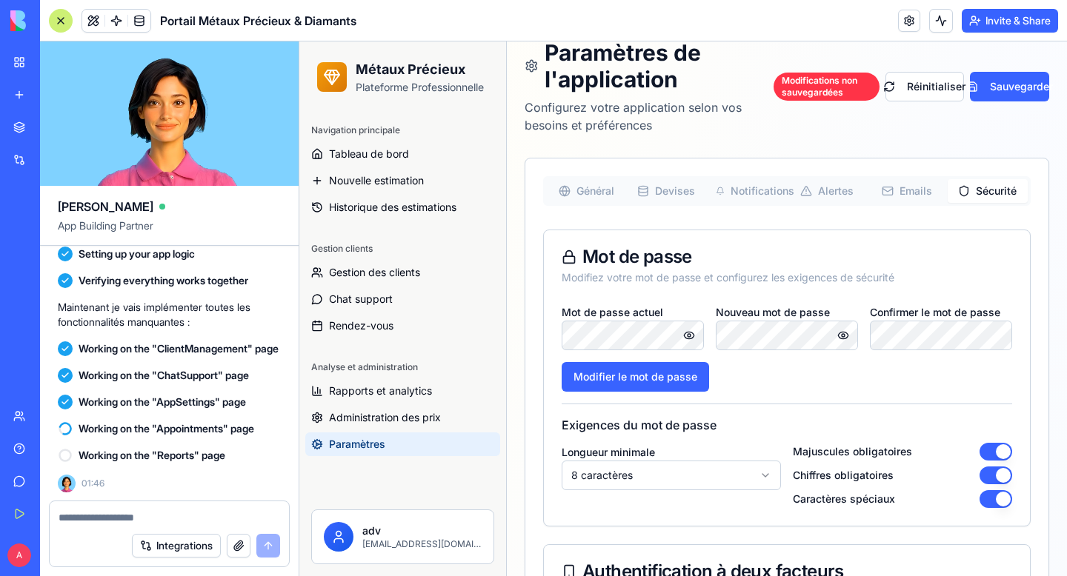
scroll to position [114, 0]
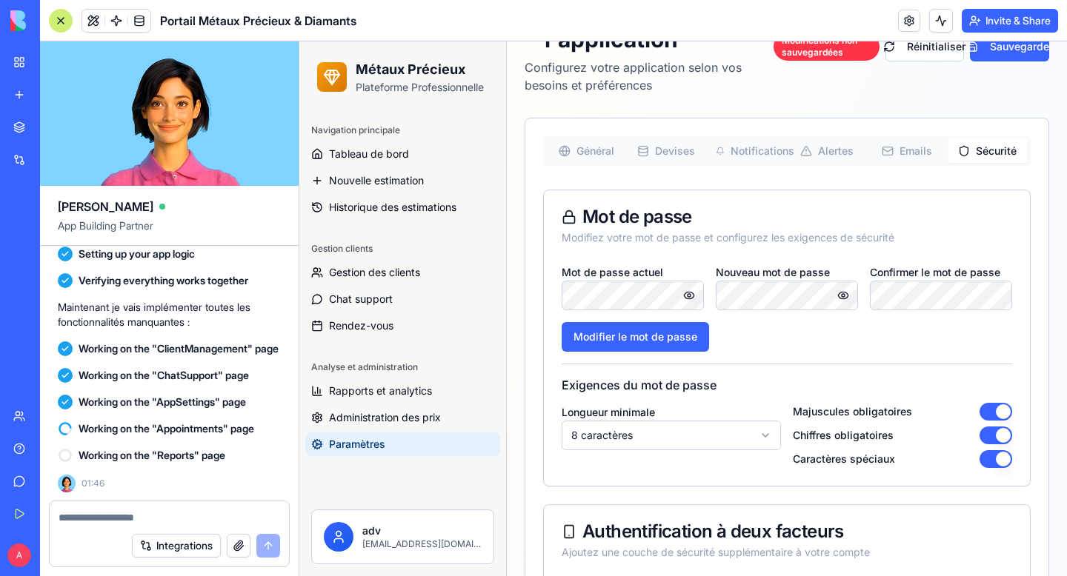
click at [800, 357] on div "Mot de passe actuel Nouveau mot de passe Confirmer le mot de passe Modifier le …" at bounding box center [787, 374] width 486 height 223
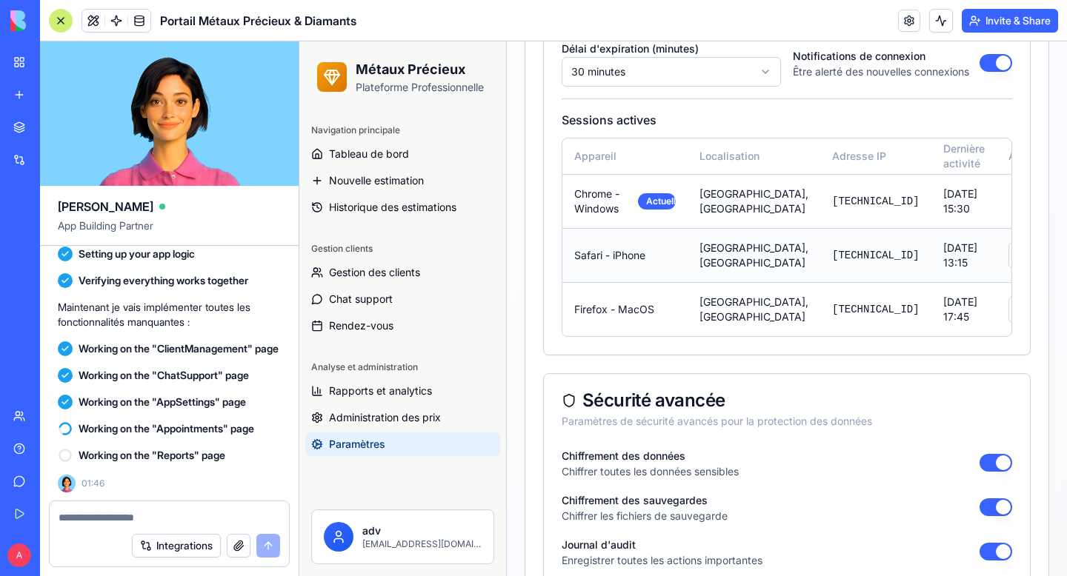
scroll to position [788, 0]
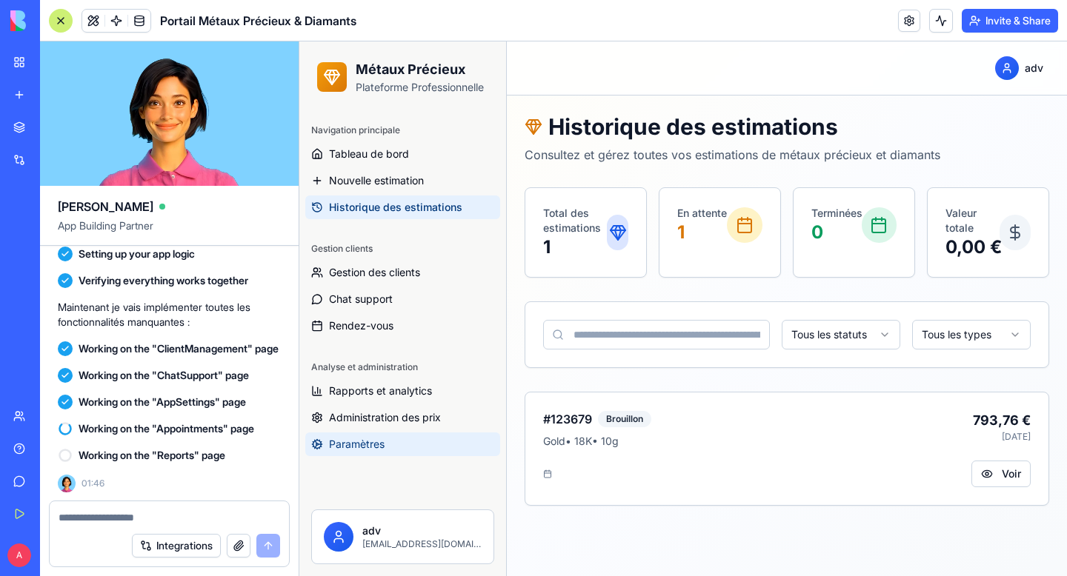
click at [401, 448] on link "Paramètres" at bounding box center [402, 445] width 195 height 24
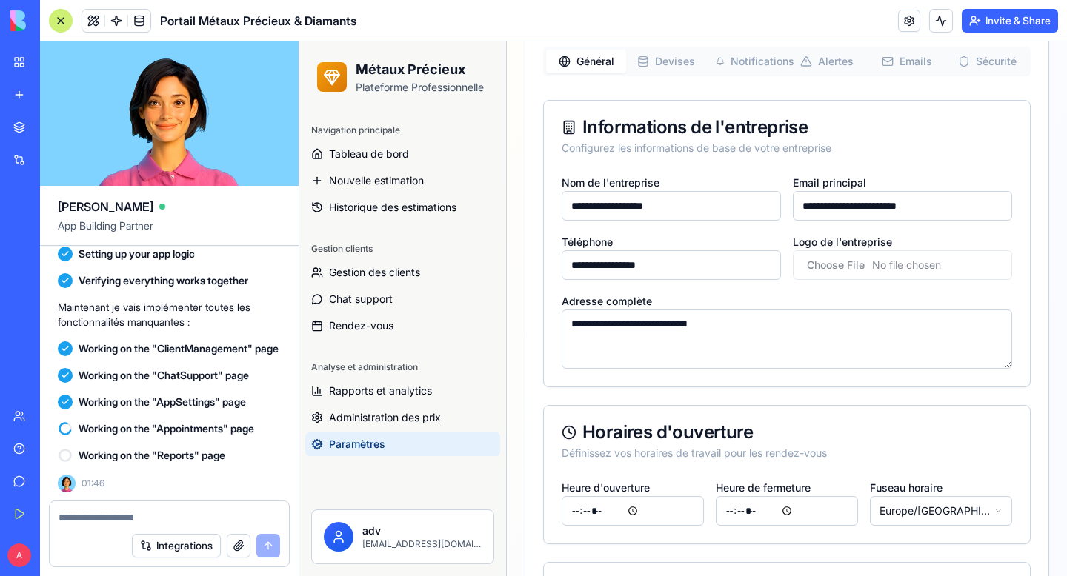
scroll to position [83, 0]
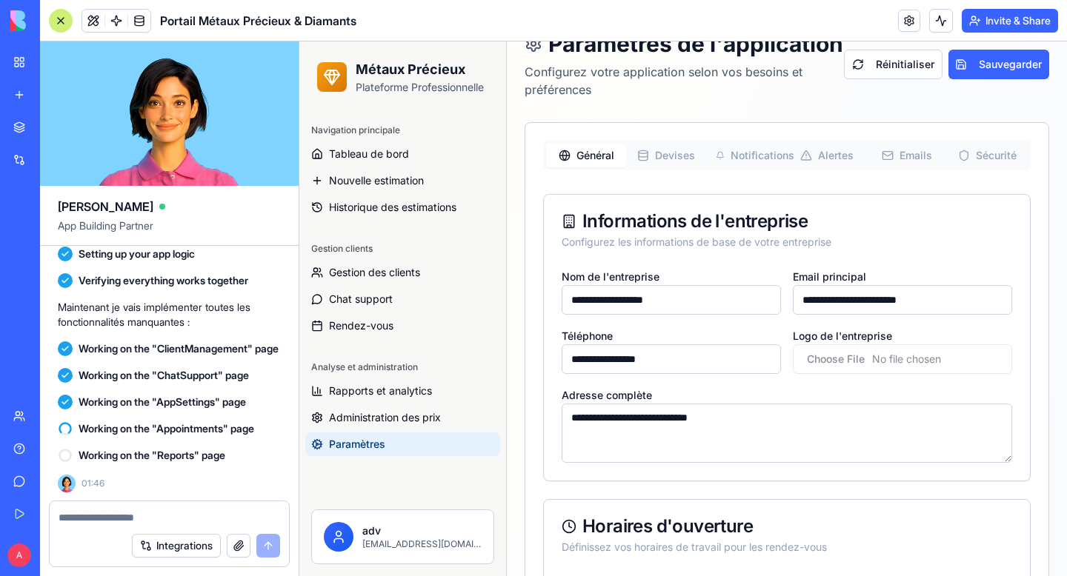
click at [982, 163] on span "Sécurité" at bounding box center [996, 155] width 41 height 15
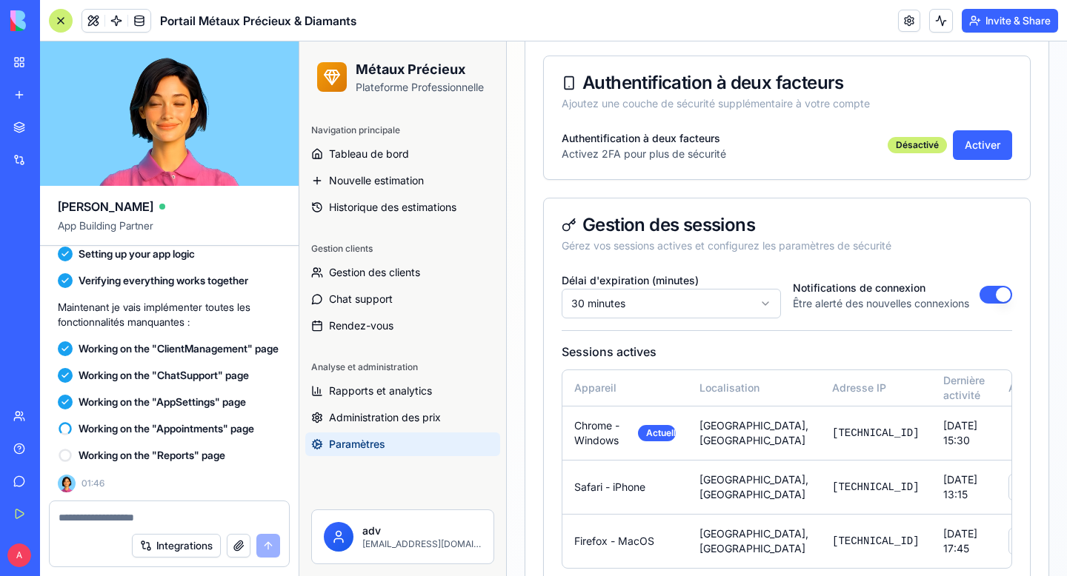
scroll to position [0, 0]
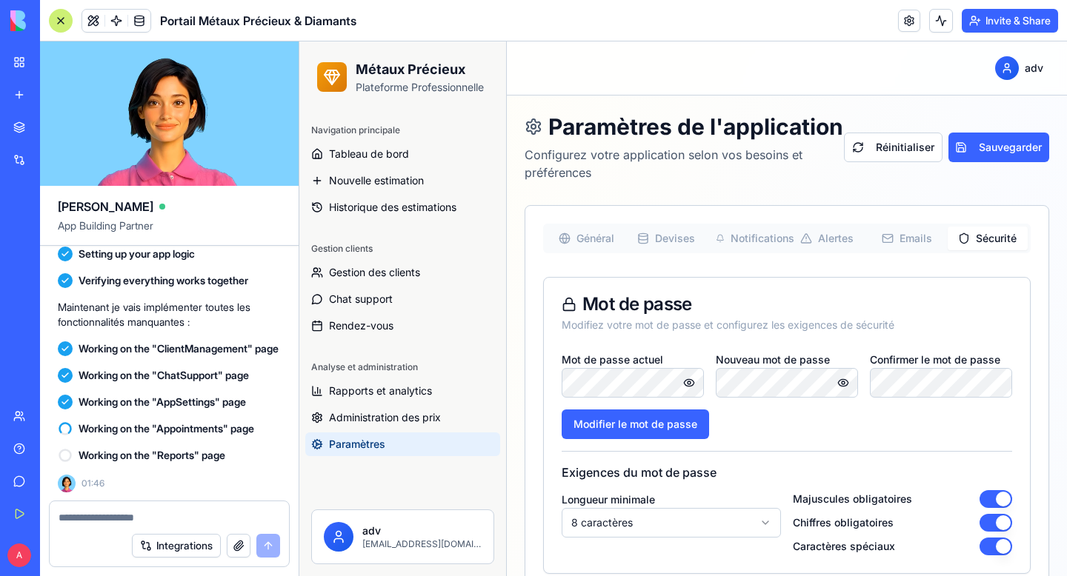
click at [590, 246] on span "Général" at bounding box center [595, 238] width 38 height 15
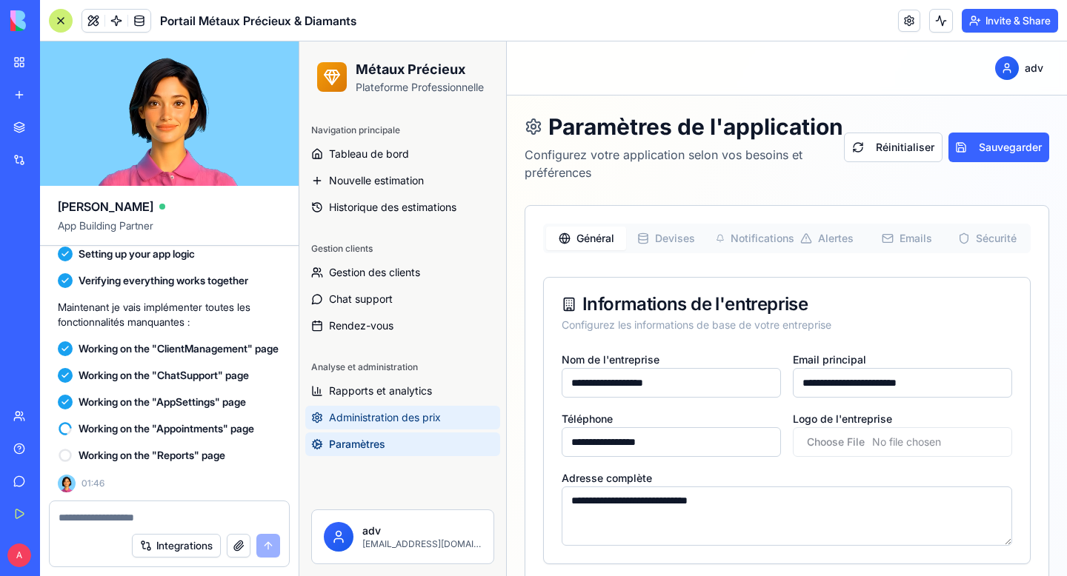
click at [390, 422] on span "Administration des prix" at bounding box center [385, 417] width 112 height 15
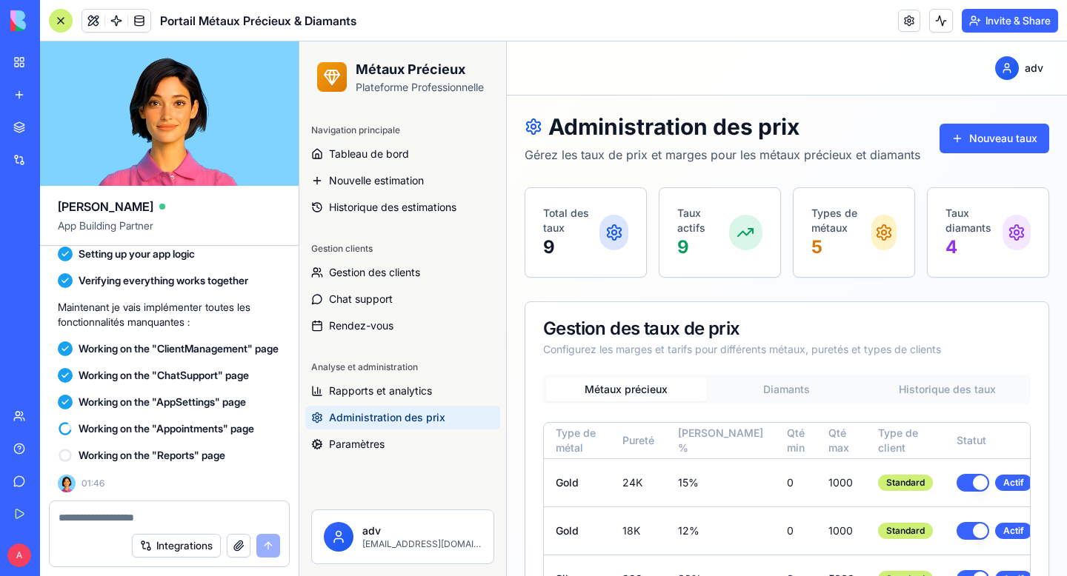
scroll to position [189, 0]
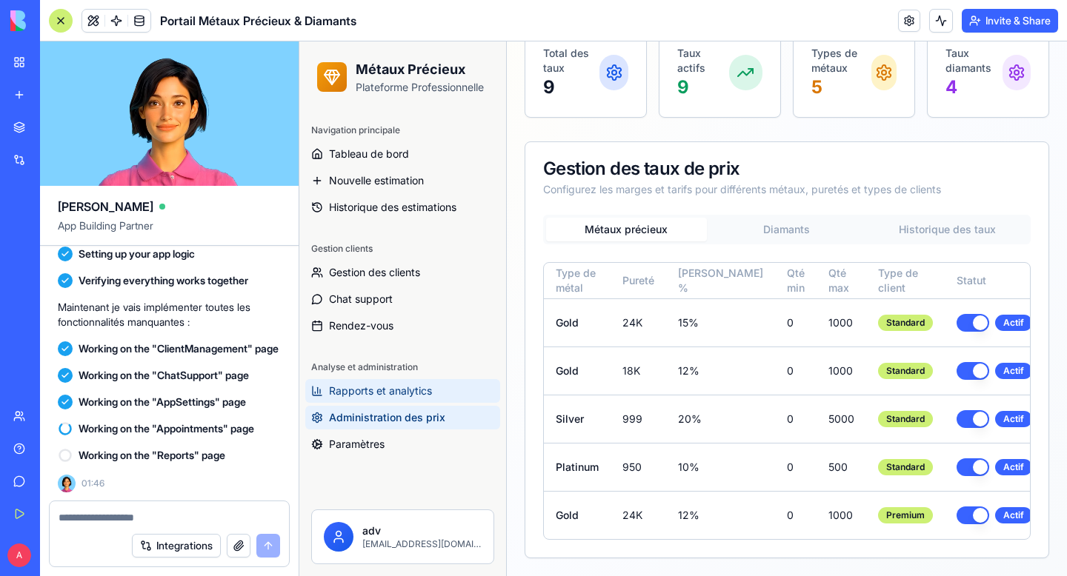
click at [410, 390] on span "Rapports et analytics" at bounding box center [380, 391] width 103 height 15
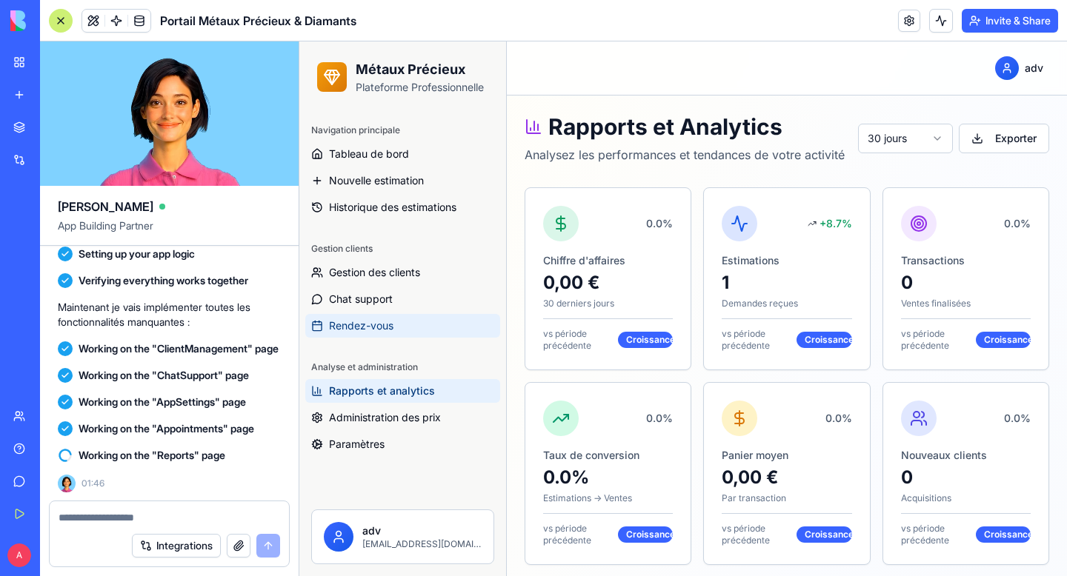
click at [410, 323] on link "Rendez-vous" at bounding box center [402, 326] width 195 height 24
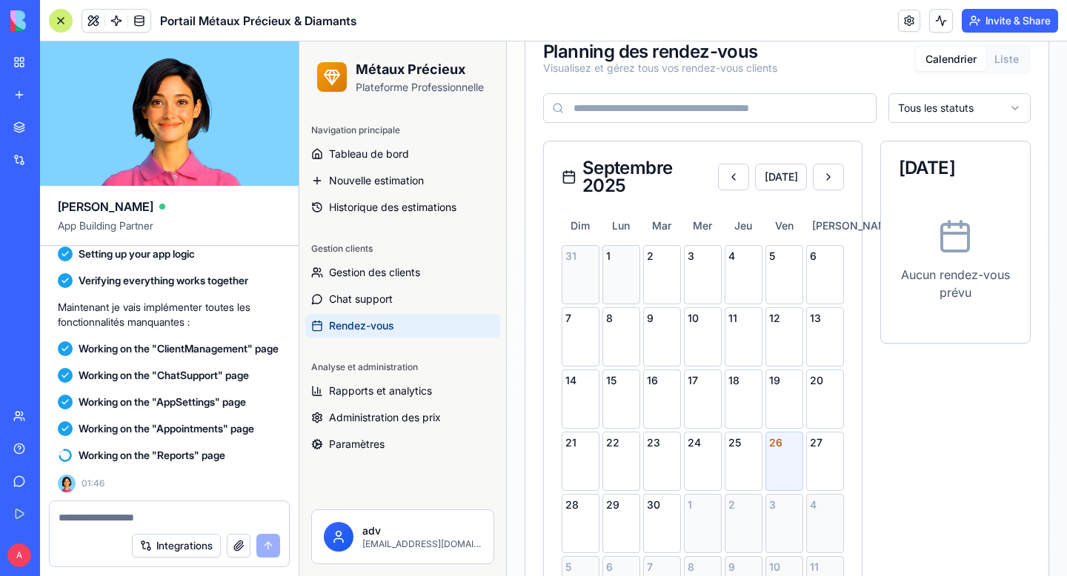
scroll to position [405, 0]
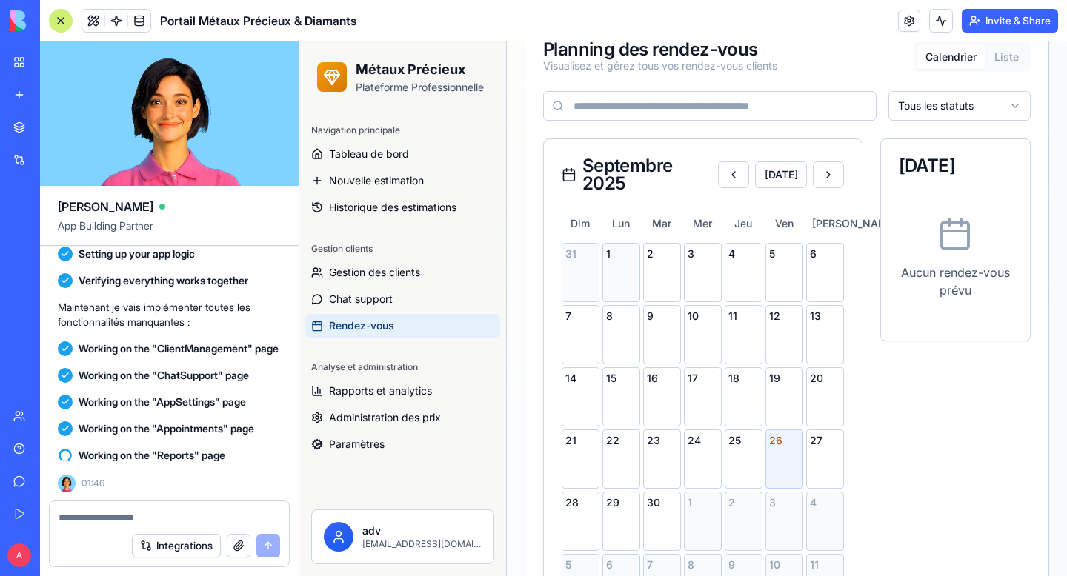
click at [625, 273] on div "1" at bounding box center [621, 272] width 38 height 59
click at [631, 310] on div "8" at bounding box center [621, 316] width 30 height 15
click at [687, 335] on div "10" at bounding box center [703, 334] width 38 height 59
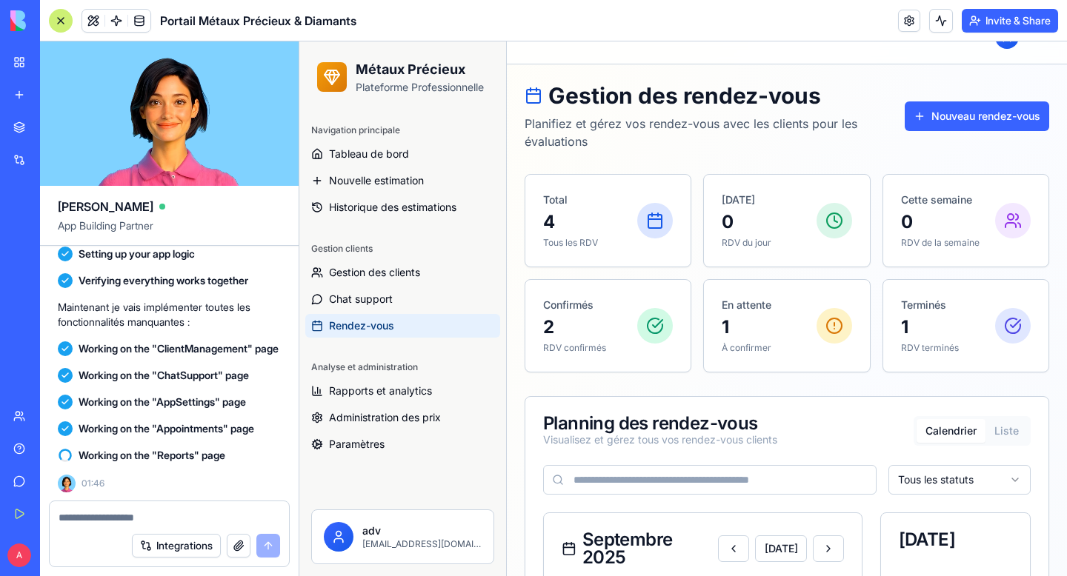
scroll to position [0, 0]
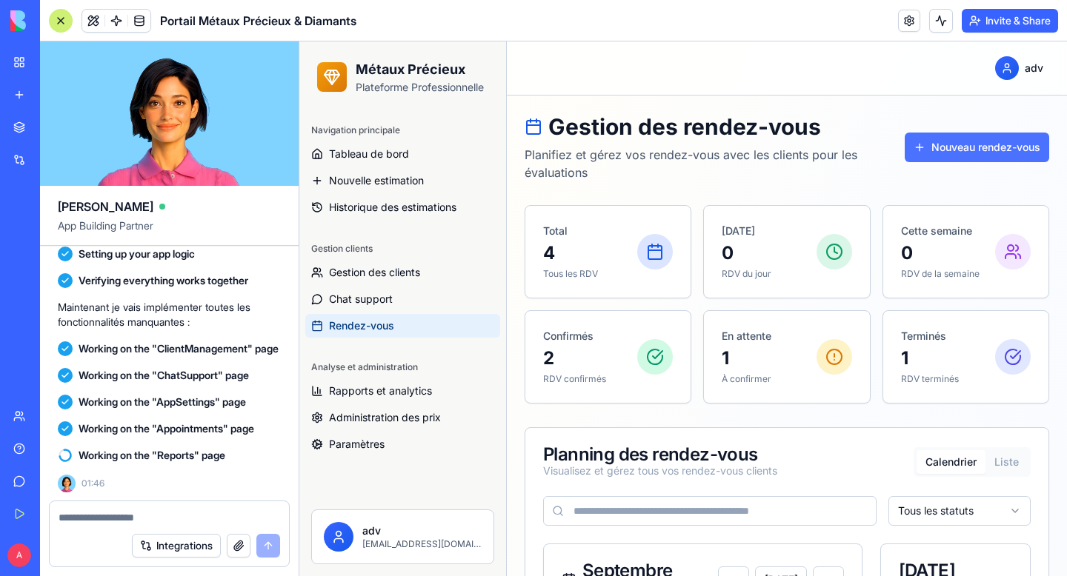
click at [958, 133] on button "Nouveau rendez-vous" at bounding box center [977, 148] width 144 height 30
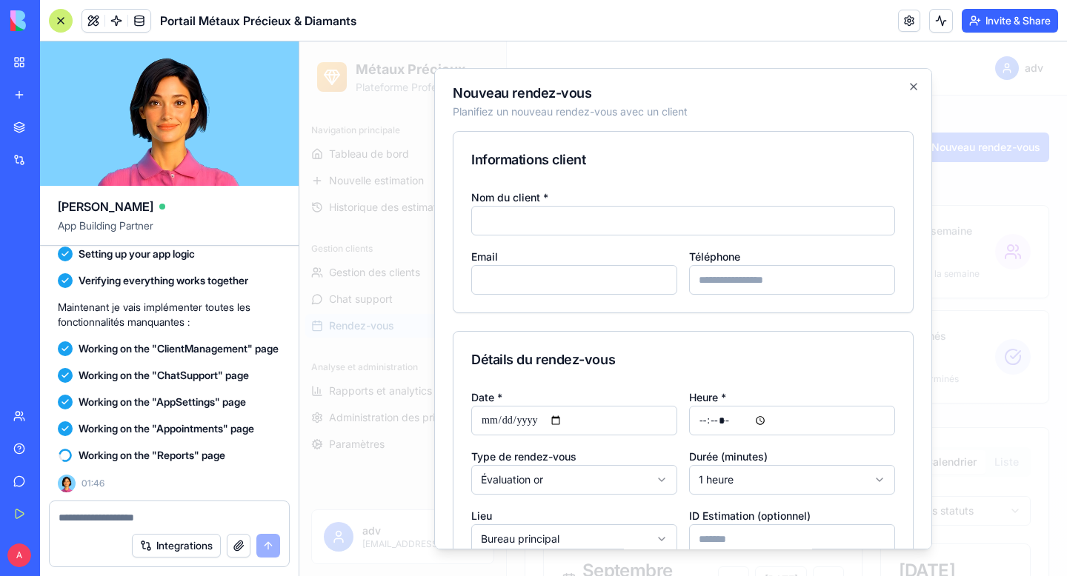
click at [605, 222] on input "Nom du client *" at bounding box center [683, 221] width 424 height 30
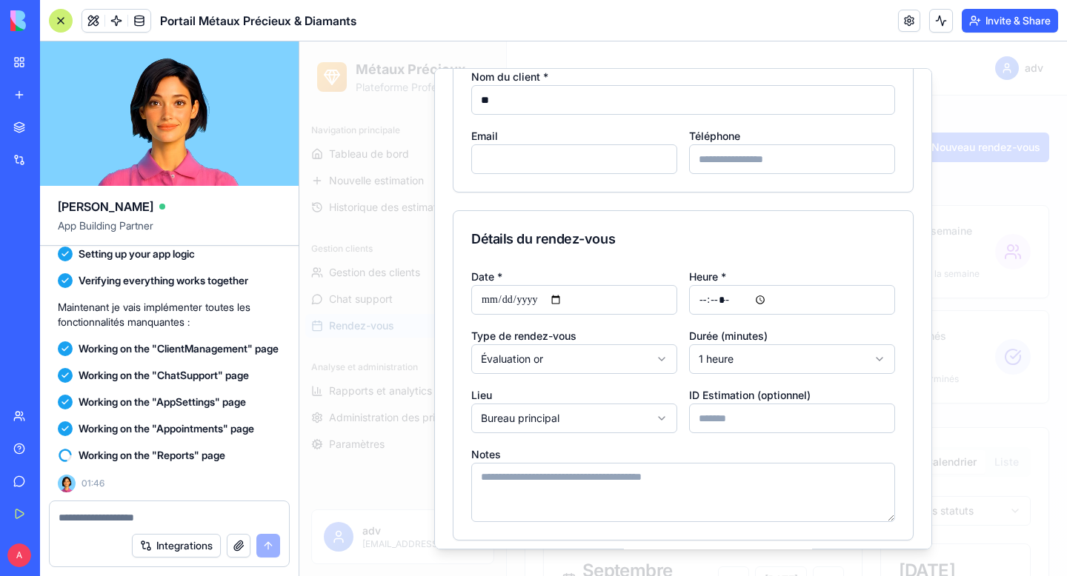
scroll to position [146, 0]
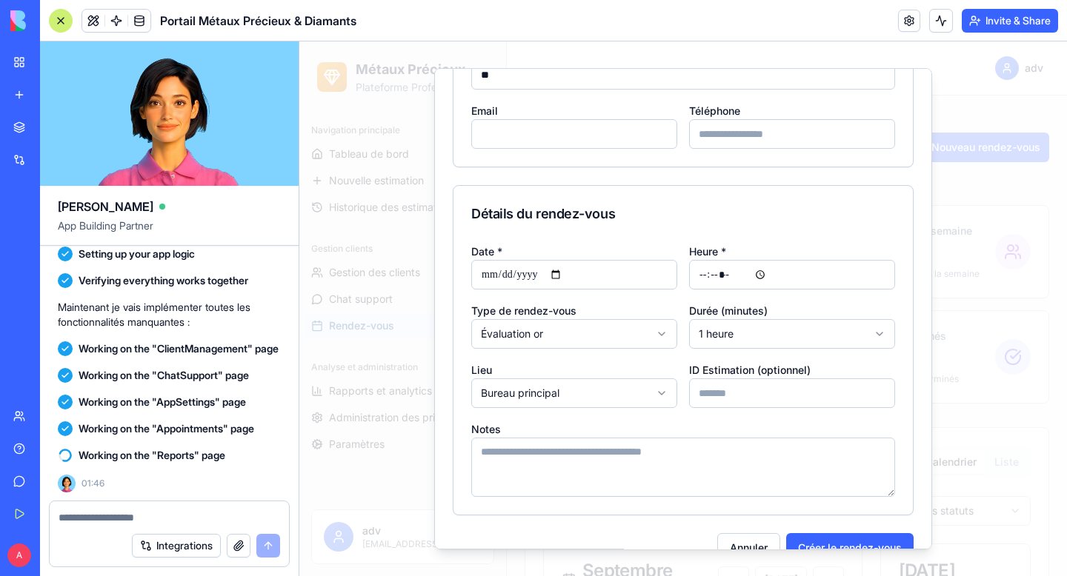
type input "**"
click at [578, 396] on body "Métaux Précieux Plateforme Professionnelle Navigation principale Tableau de bor…" at bounding box center [683, 557] width 768 height 1032
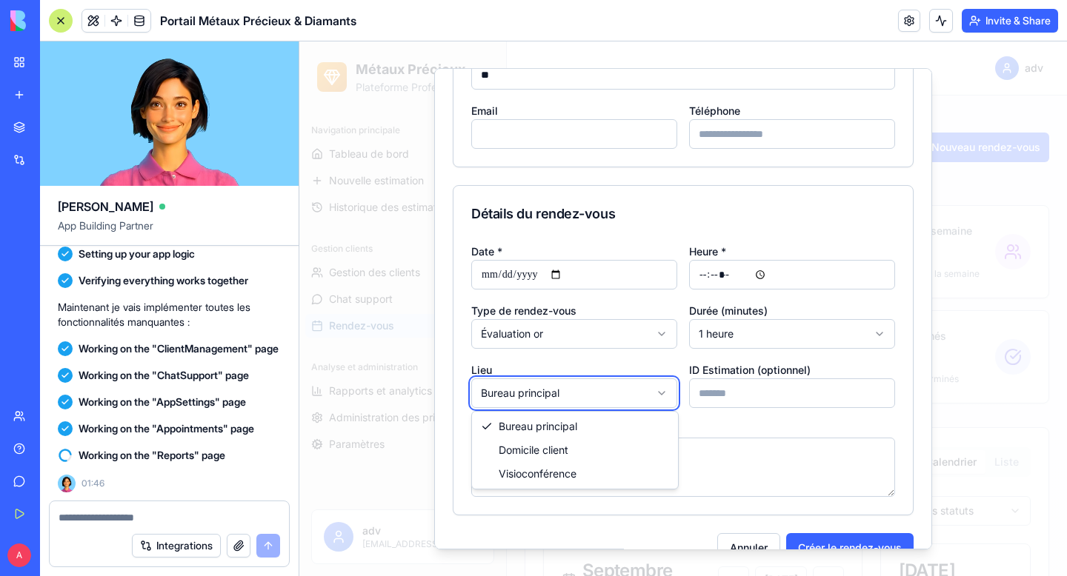
click at [652, 370] on body "Métaux Précieux Plateforme Professionnelle Navigation principale Tableau de bor…" at bounding box center [683, 557] width 768 height 1032
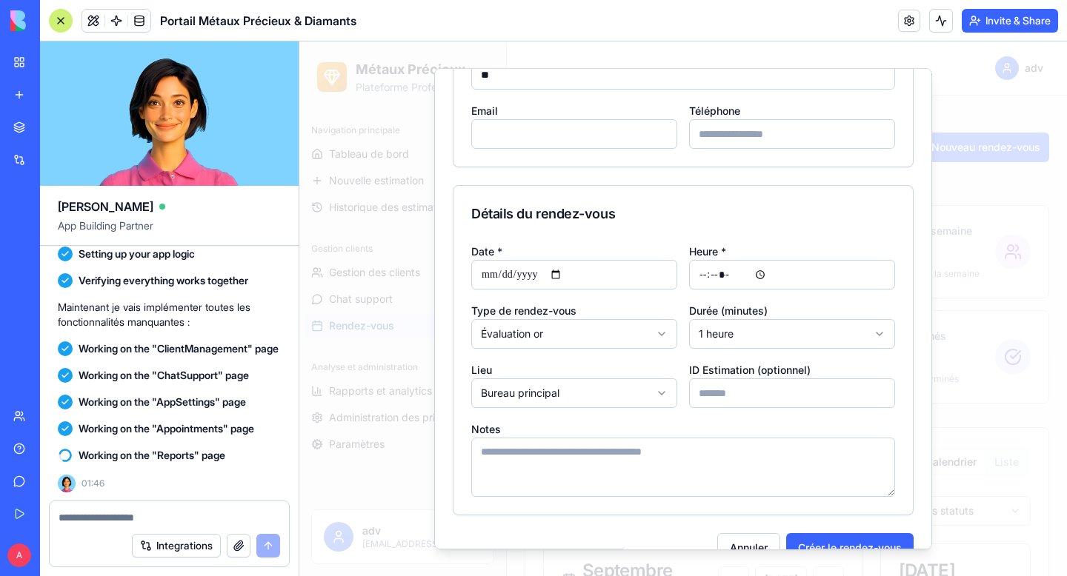
click at [739, 386] on input "ID Estimation (optionnel)" at bounding box center [792, 394] width 206 height 30
click at [654, 367] on div "**********" at bounding box center [574, 384] width 206 height 47
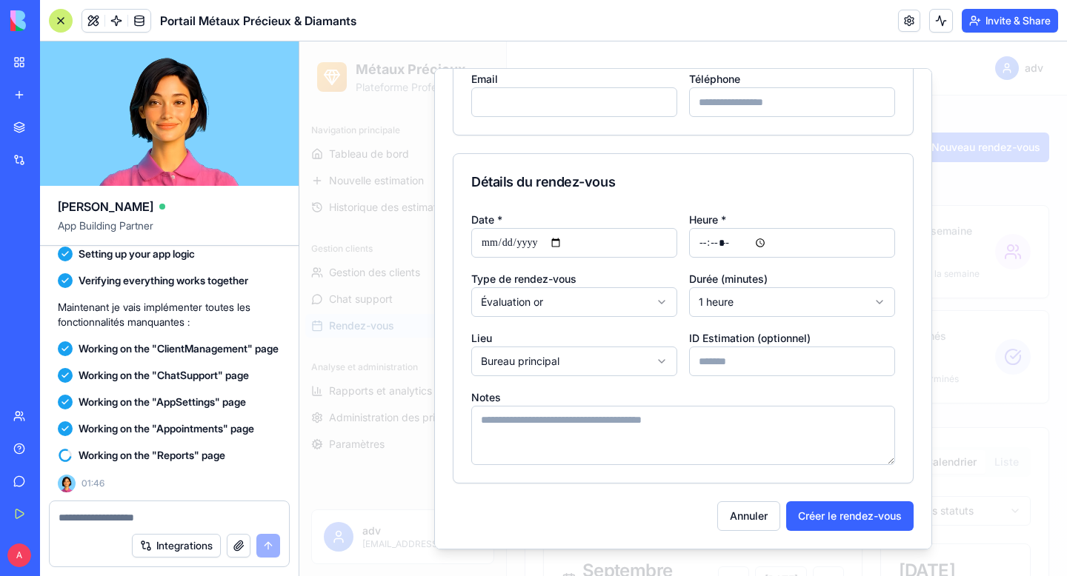
click at [564, 421] on textarea "Notes" at bounding box center [683, 435] width 424 height 59
click at [750, 519] on button "Annuler" at bounding box center [748, 517] width 63 height 30
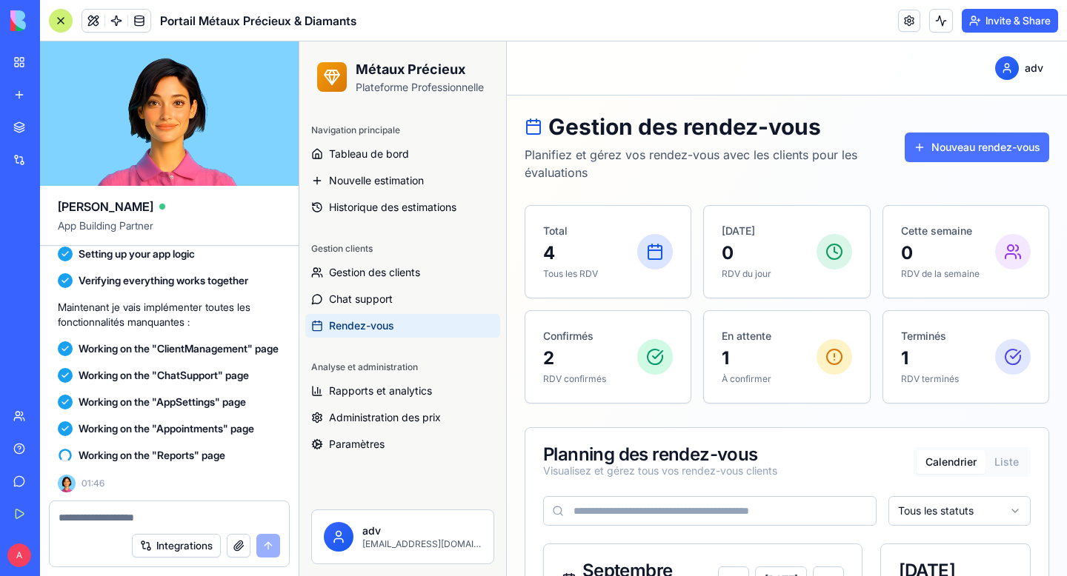
click at [987, 150] on button "Nouveau rendez-vous" at bounding box center [977, 148] width 144 height 30
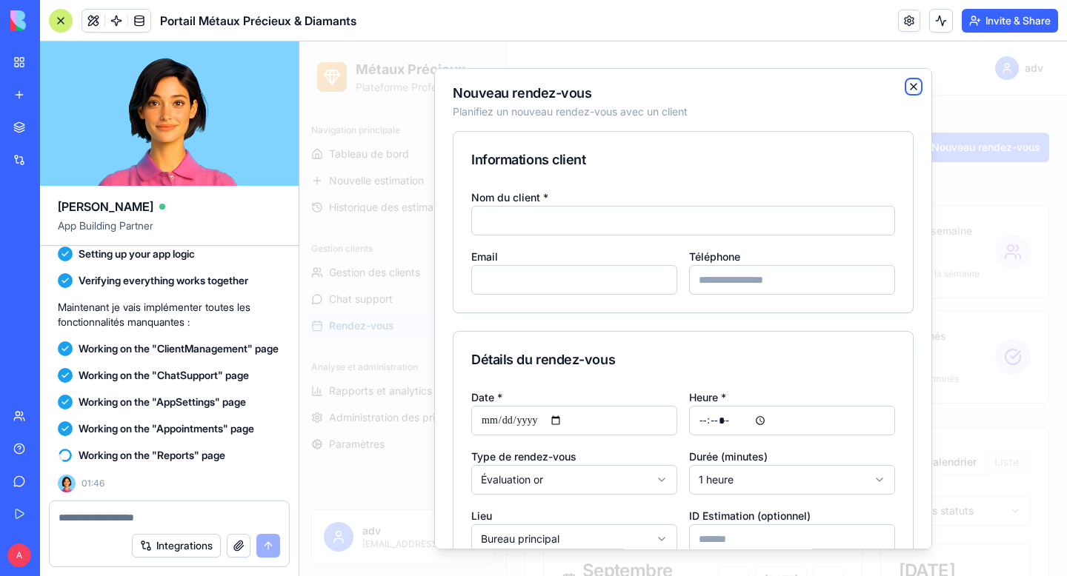
click at [915, 87] on icon "button" at bounding box center [914, 87] width 12 height 12
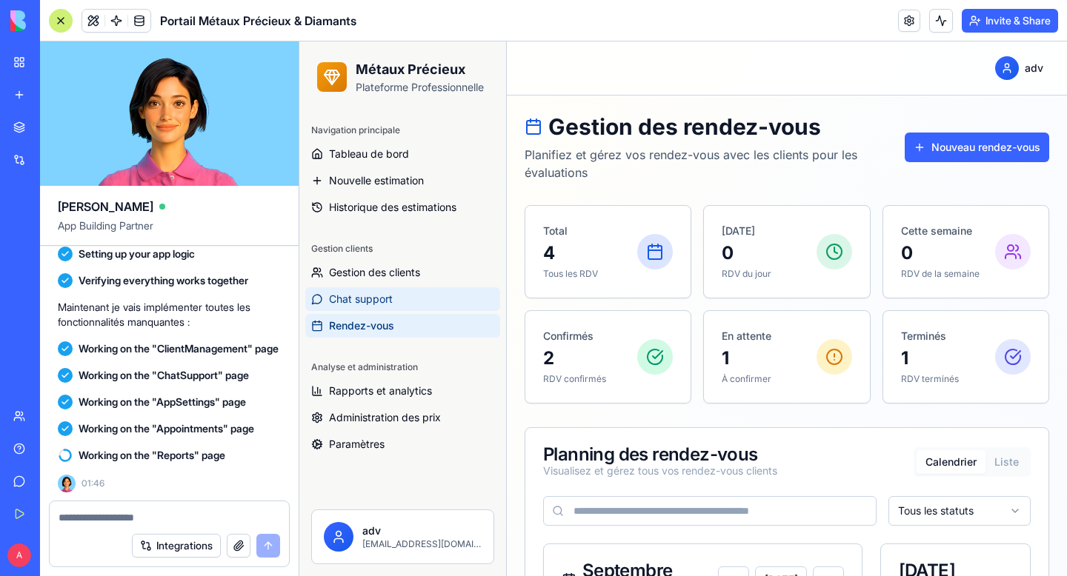
click at [405, 298] on link "Chat support" at bounding box center [402, 299] width 195 height 24
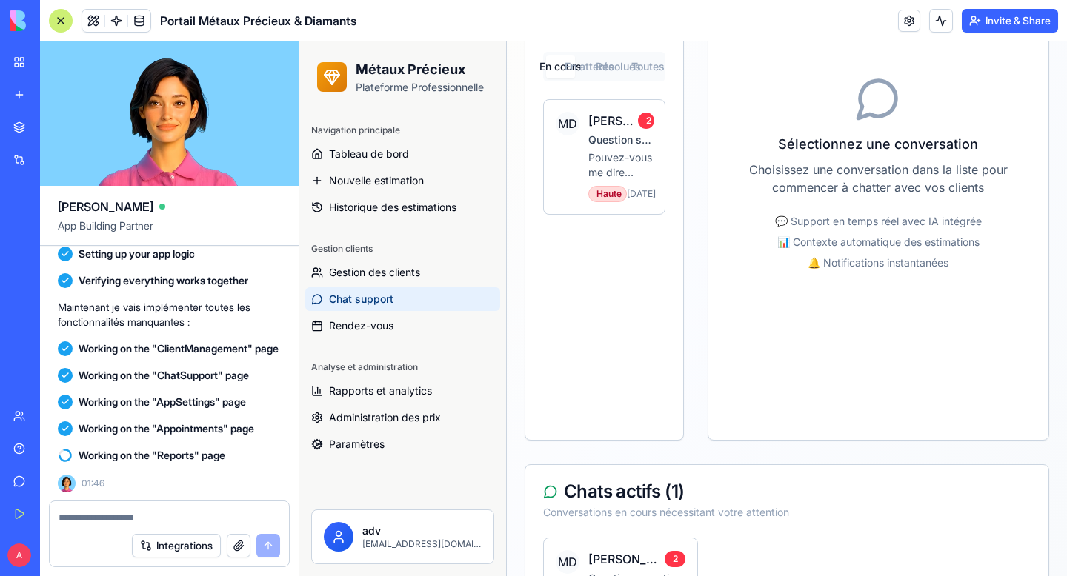
scroll to position [608, 0]
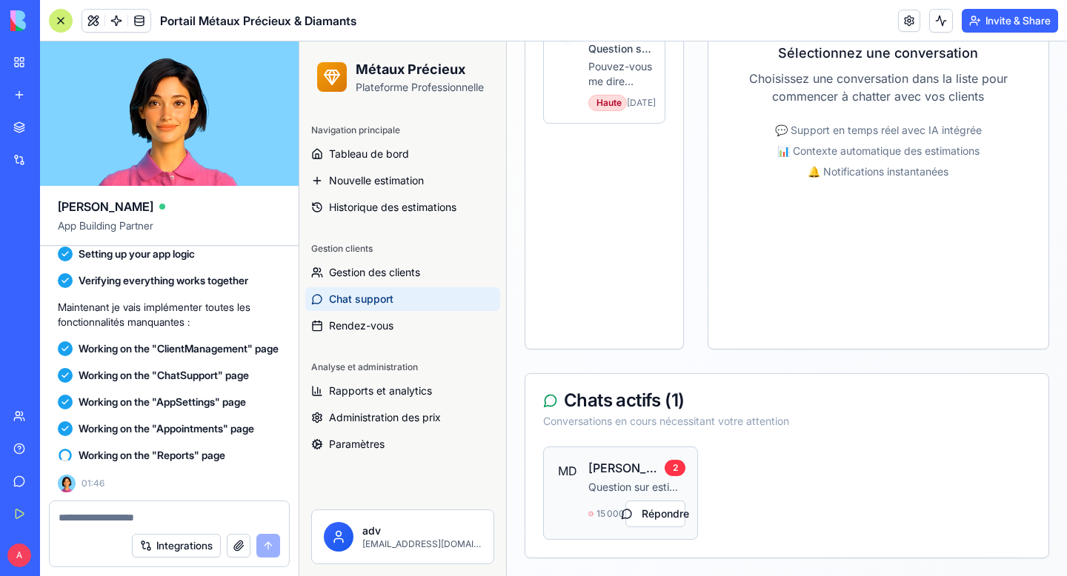
click at [596, 479] on div "Marie Dubois 2 Question sur estimation diamant 15 000,00 € Répondre" at bounding box center [636, 493] width 97 height 68
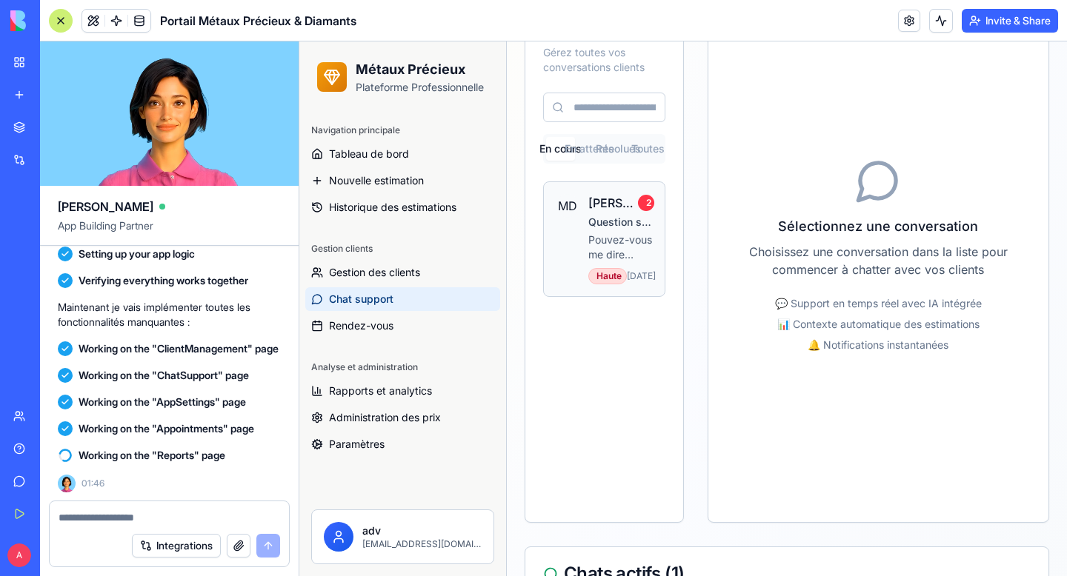
scroll to position [370, 0]
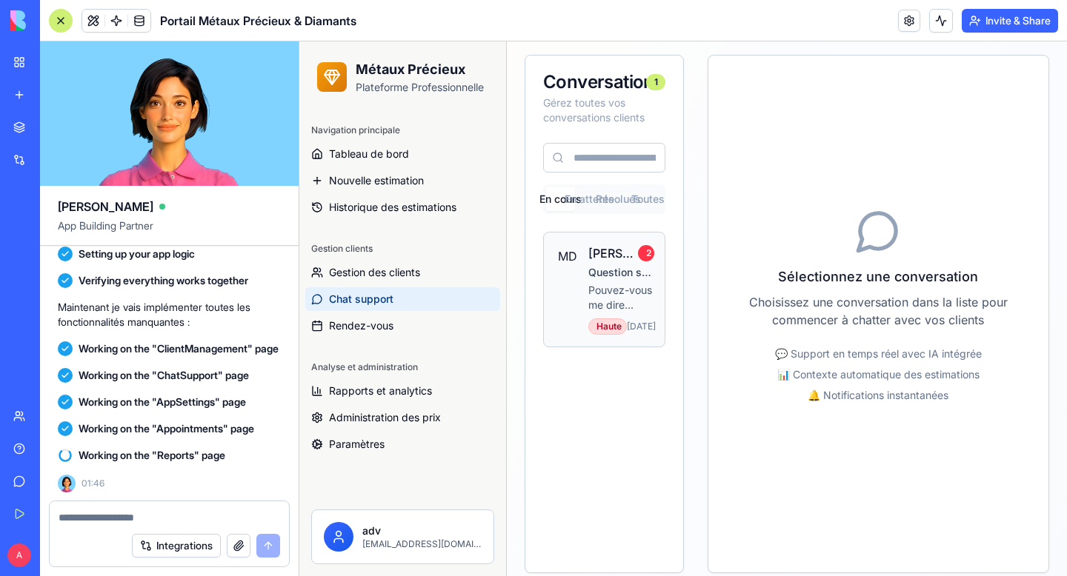
click at [627, 280] on p "Question sur estimation diamant" at bounding box center [620, 272] width 64 height 15
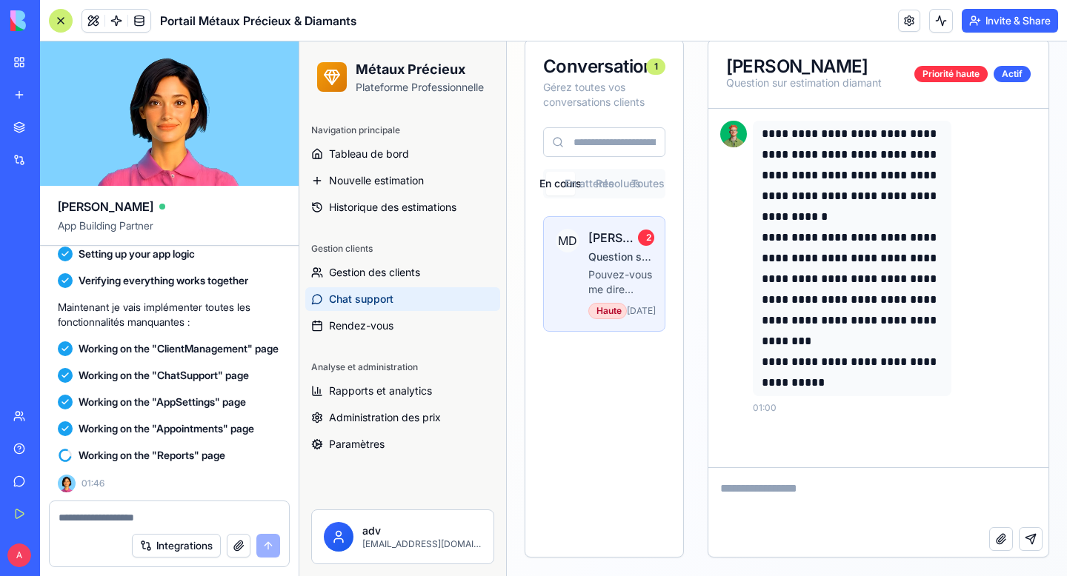
scroll to position [388, 0]
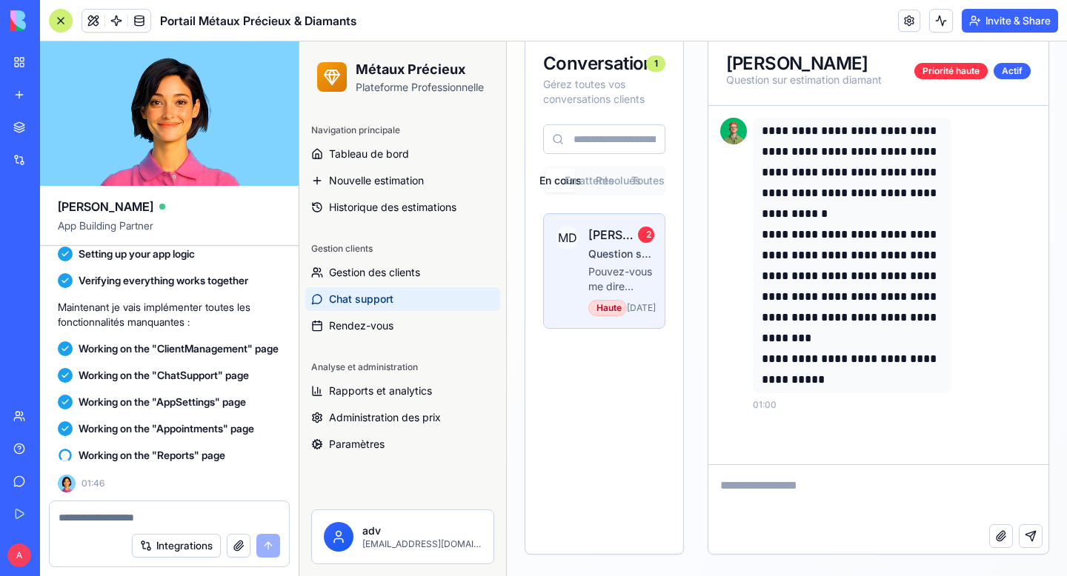
click at [794, 507] on textarea at bounding box center [878, 494] width 340 height 59
click at [628, 314] on span "[DATE]" at bounding box center [640, 308] width 26 height 12
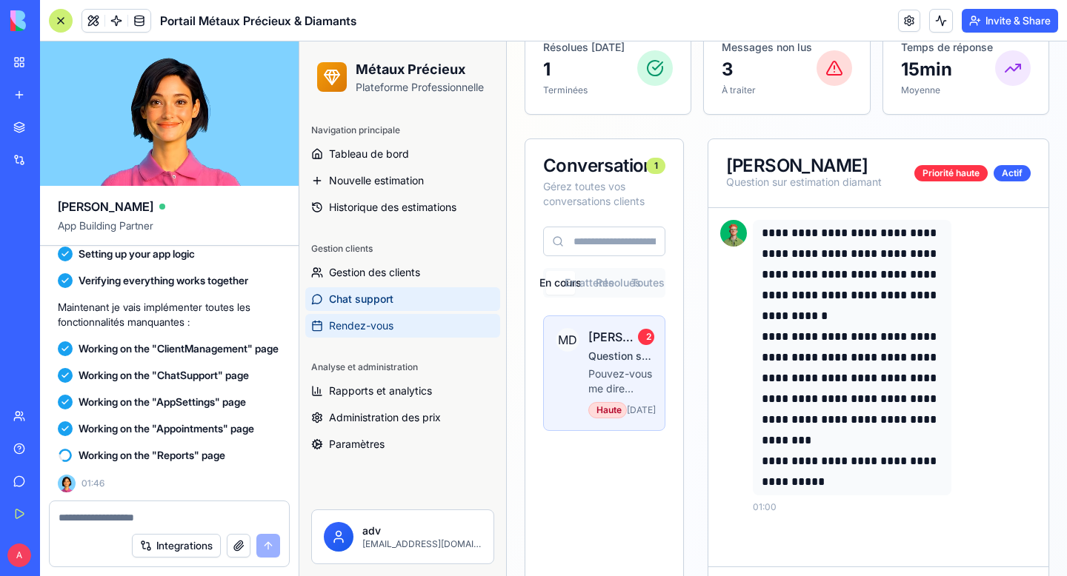
scroll to position [285, 0]
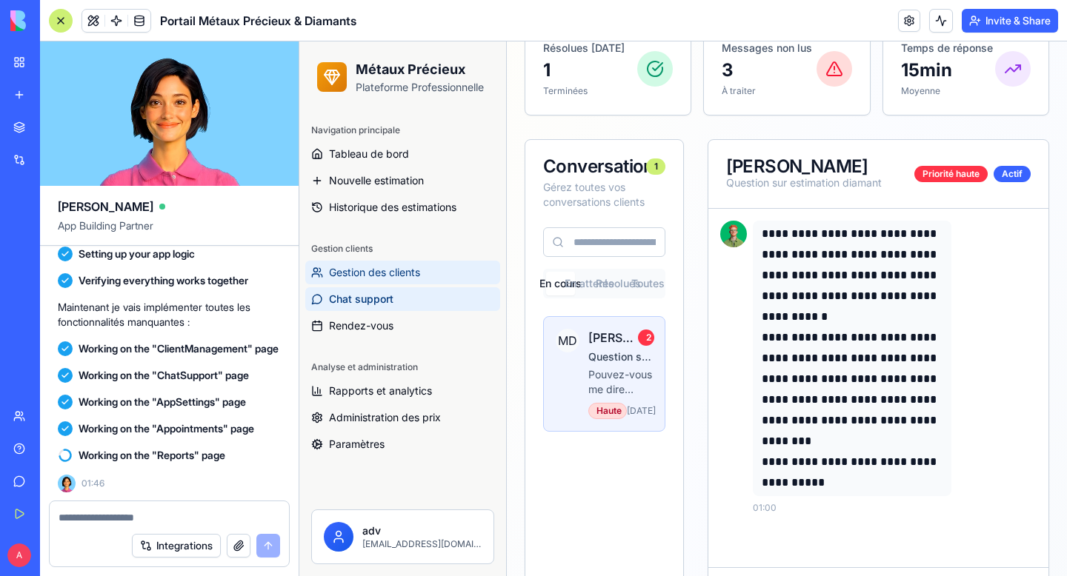
click at [399, 279] on span "Gestion des clients" at bounding box center [374, 272] width 91 height 15
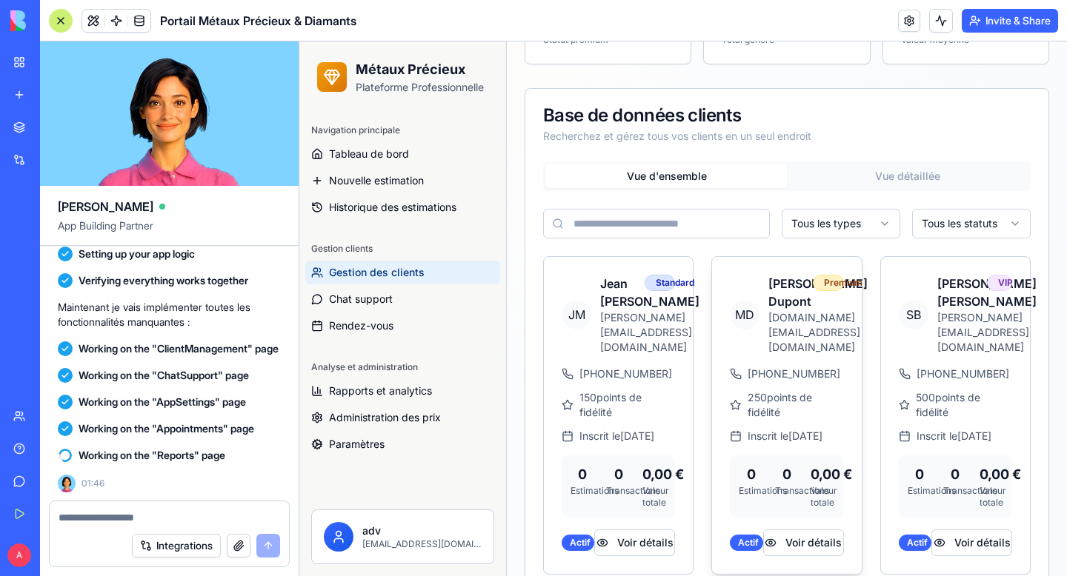
scroll to position [342, 0]
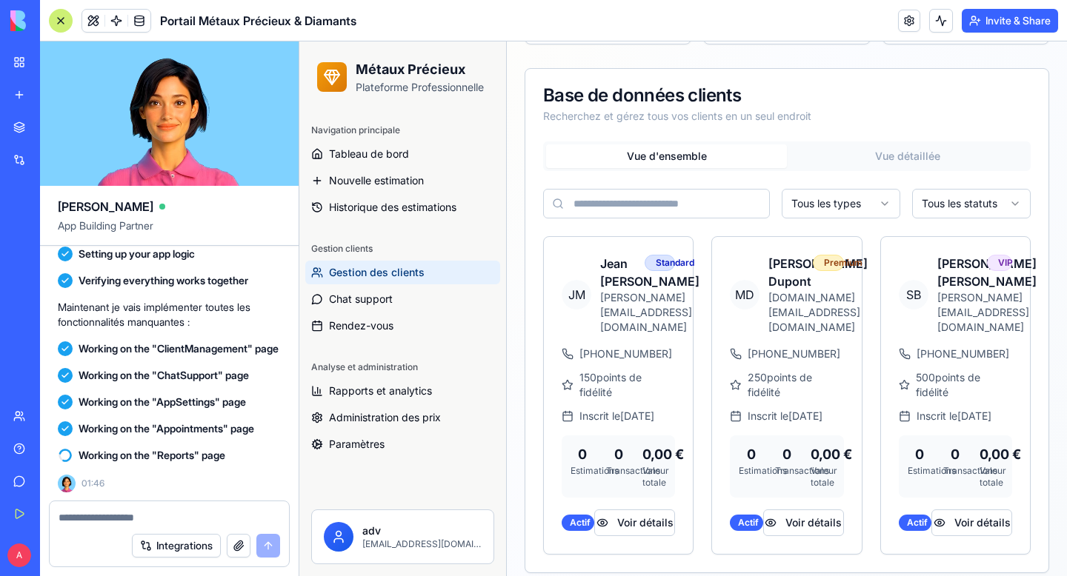
click at [58, 23] on div at bounding box center [61, 21] width 24 height 24
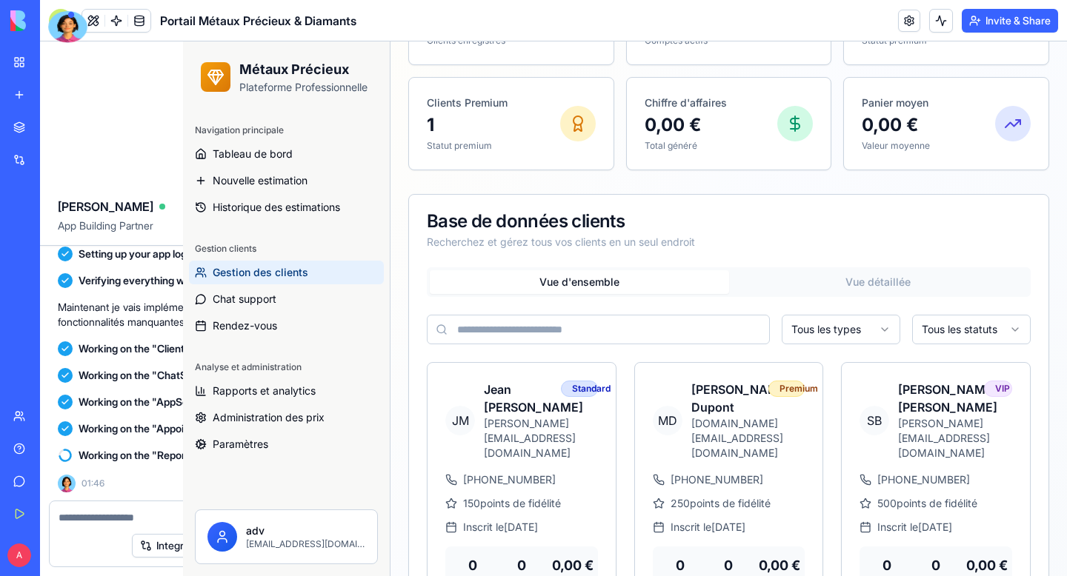
scroll to position [204, 0]
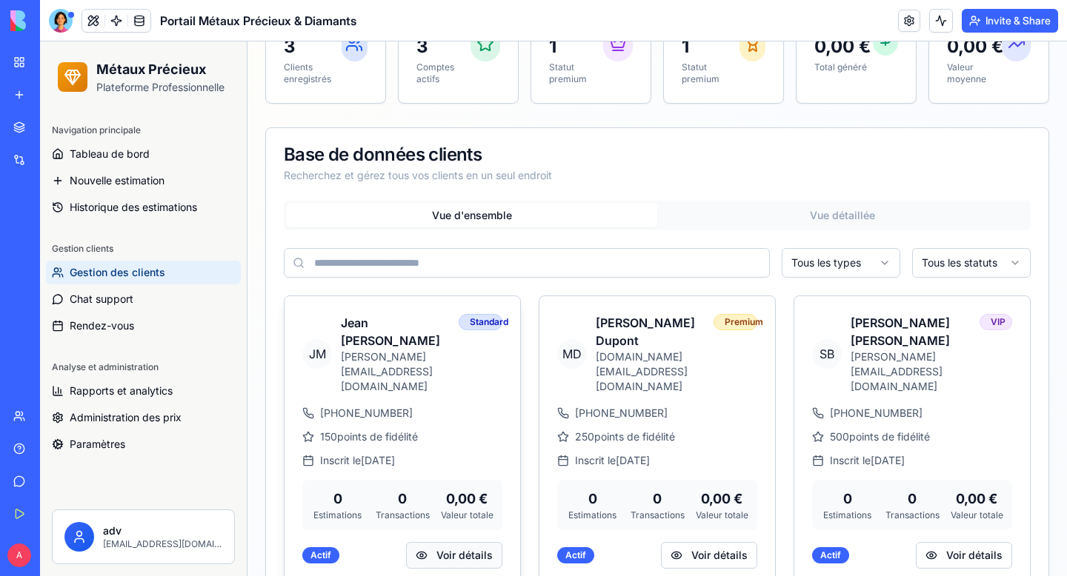
click at [432, 542] on button "Voir détails" at bounding box center [454, 555] width 96 height 27
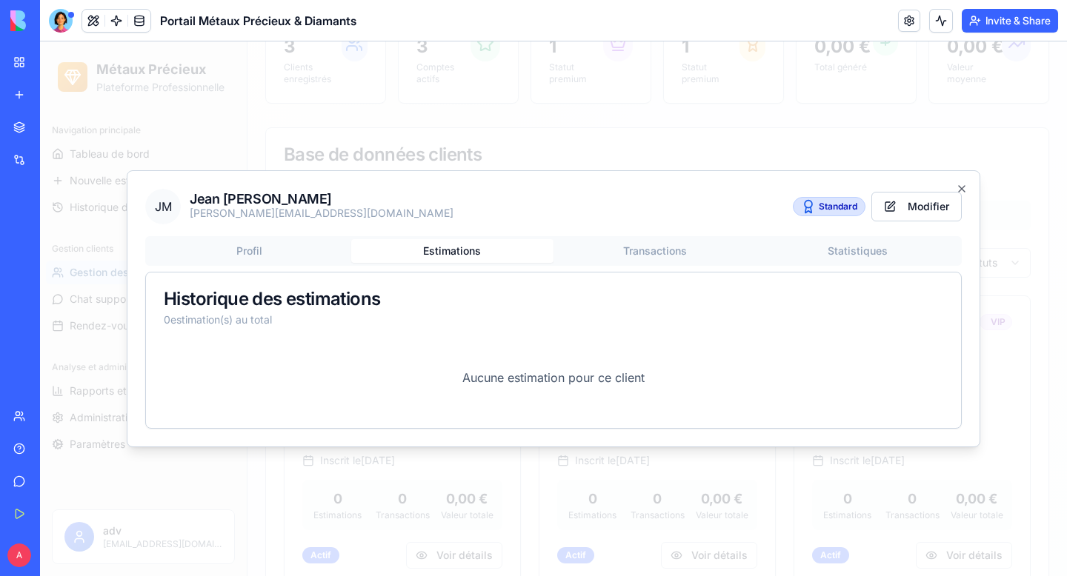
click at [442, 205] on div "J M Jean Martin jean.martin@email.com Standard Modifier Profil Estimations Tran…" at bounding box center [554, 308] width 854 height 277
click at [623, 252] on button "Transactions" at bounding box center [654, 251] width 203 height 24
click at [872, 256] on div "Profil Estimations Transactions Statistiques Historique des transactions 0 tran…" at bounding box center [553, 332] width 816 height 193
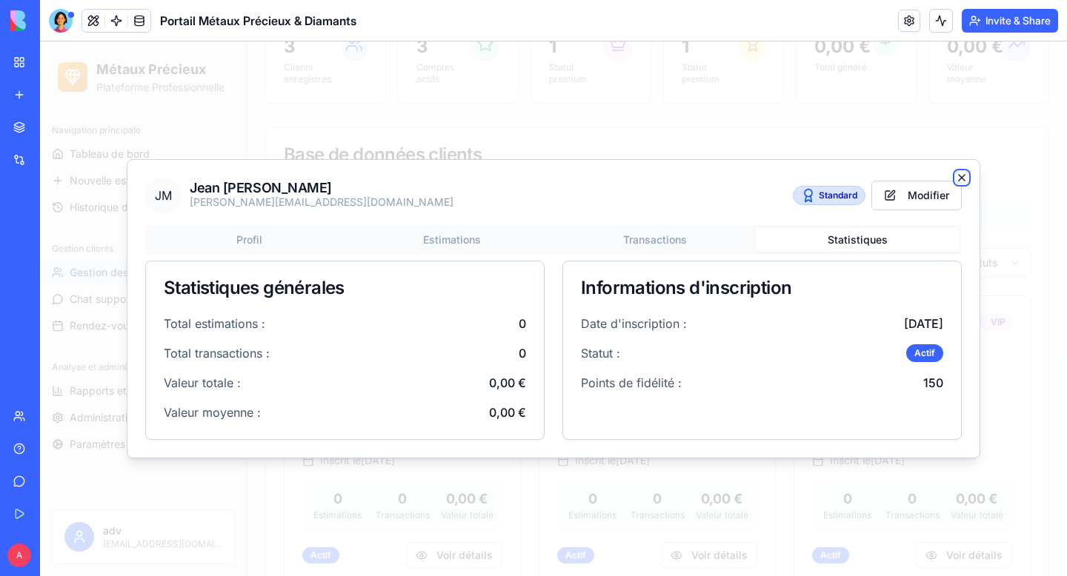
click at [962, 175] on icon "button" at bounding box center [962, 178] width 12 height 12
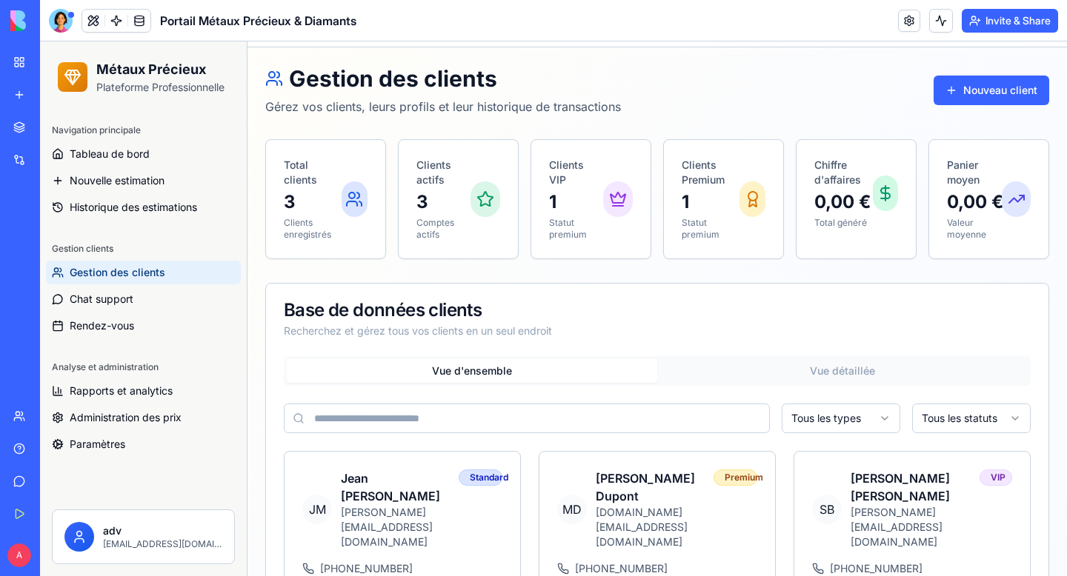
scroll to position [5, 0]
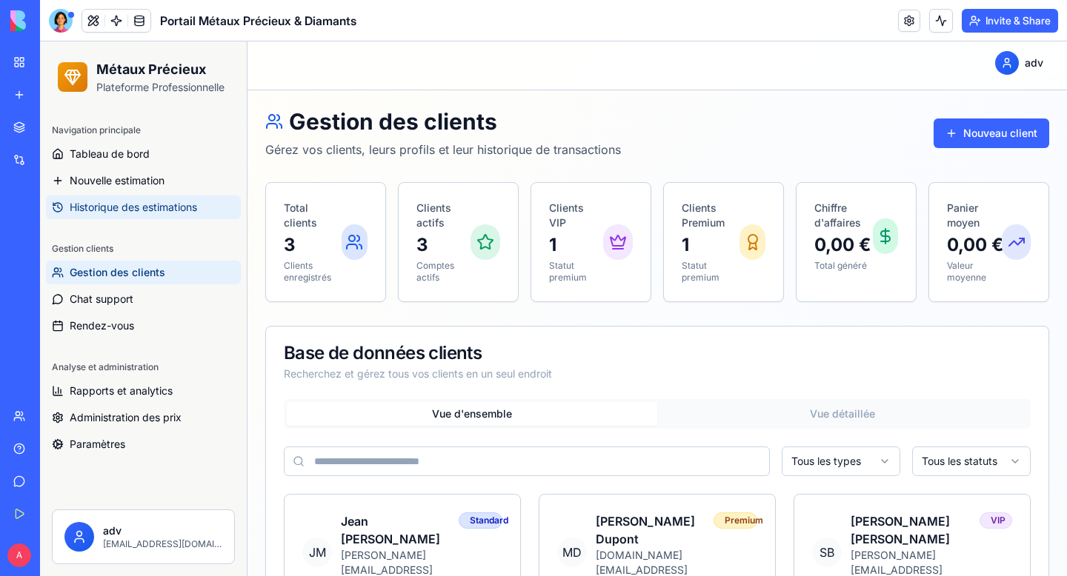
click at [142, 209] on span "Historique des estimations" at bounding box center [133, 207] width 127 height 15
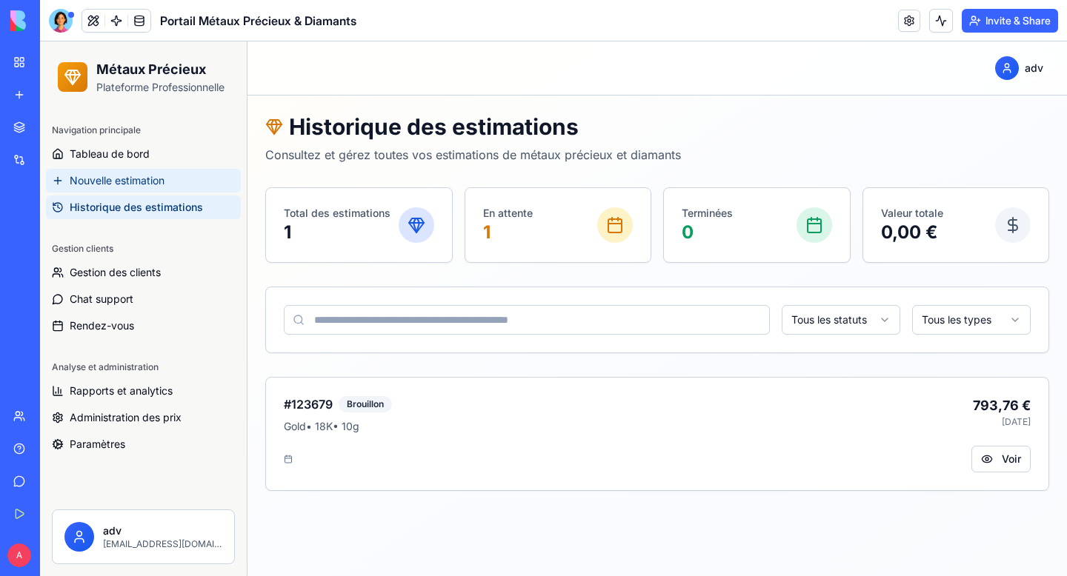
click at [144, 179] on span "Nouvelle estimation" at bounding box center [117, 180] width 95 height 15
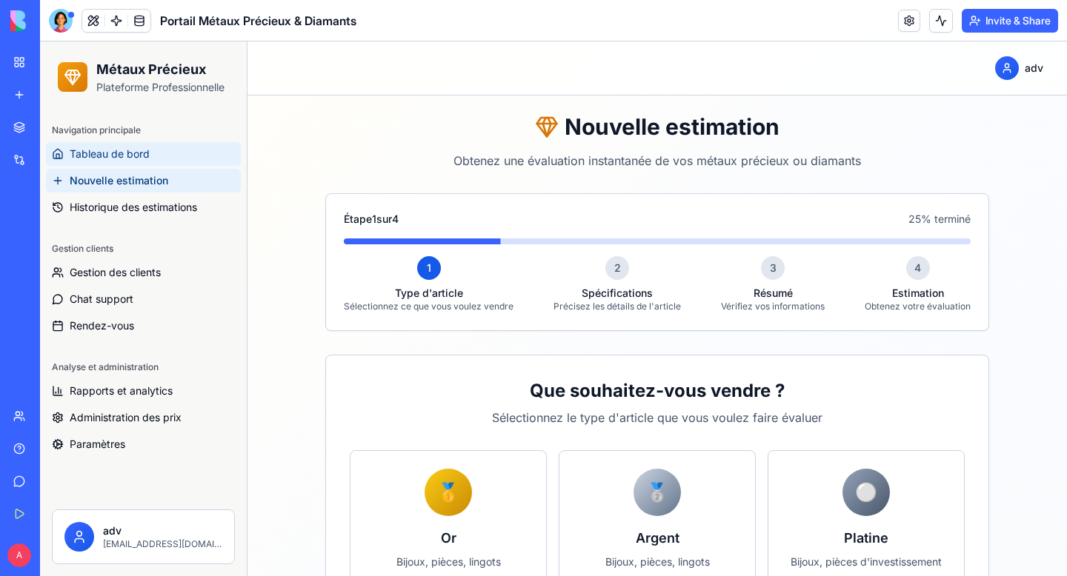
click at [141, 159] on span "Tableau de bord" at bounding box center [110, 154] width 80 height 15
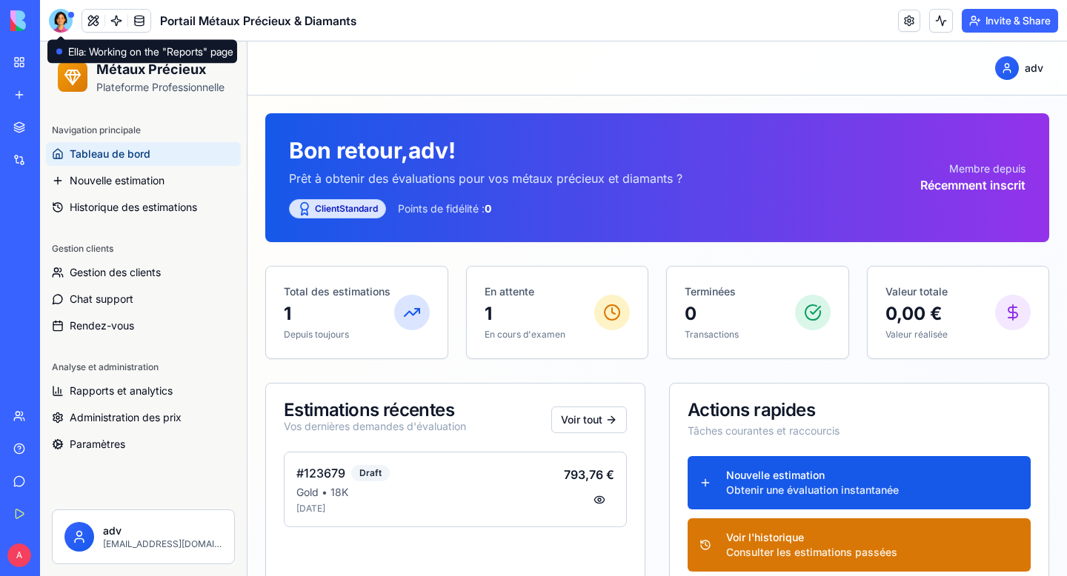
click at [69, 23] on div at bounding box center [61, 21] width 24 height 24
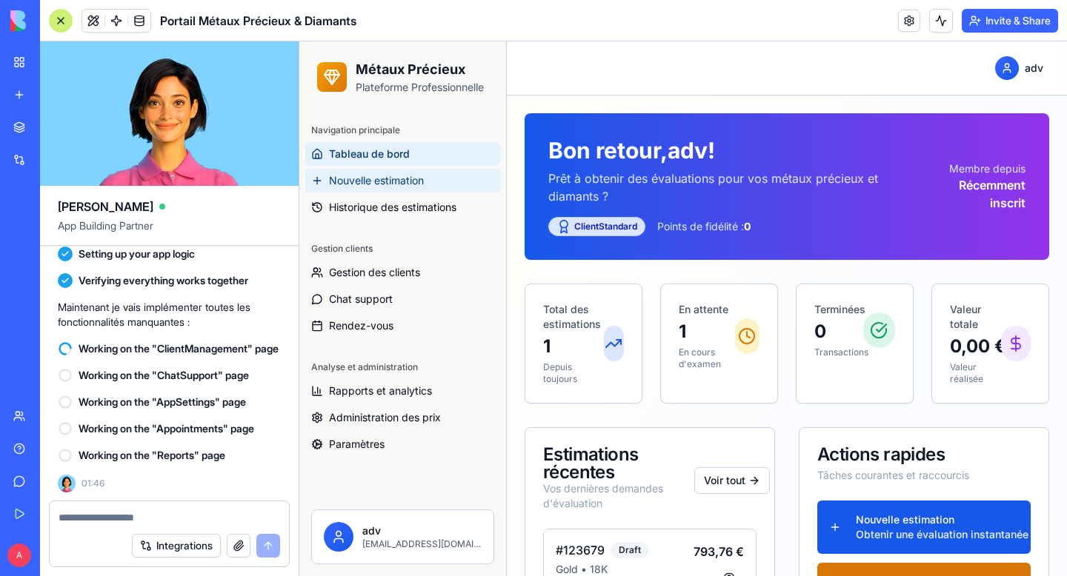
click at [462, 179] on link "Nouvelle estimation" at bounding box center [402, 181] width 195 height 24
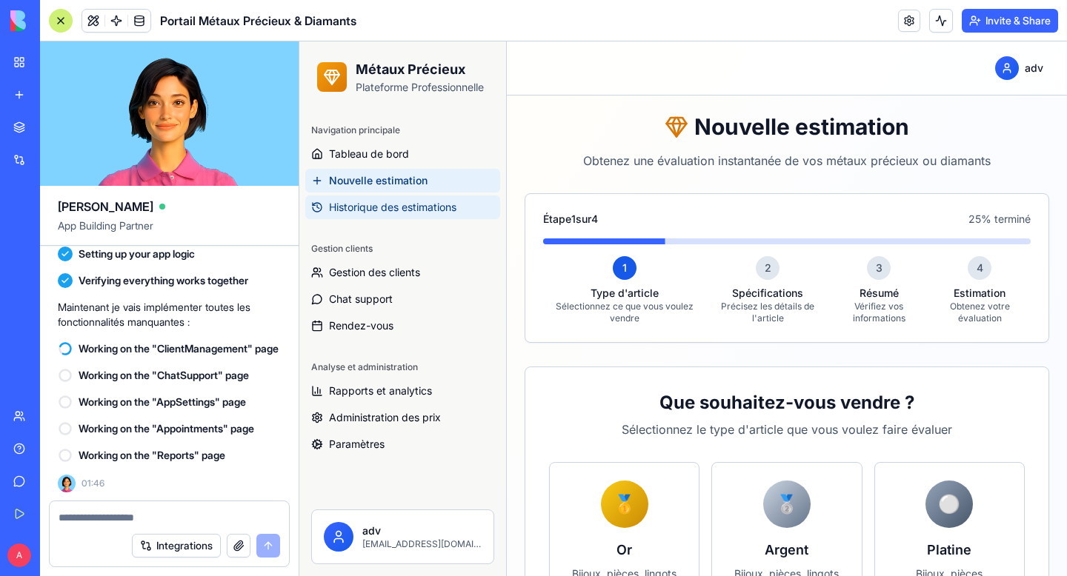
click at [410, 208] on span "Historique des estimations" at bounding box center [392, 207] width 127 height 15
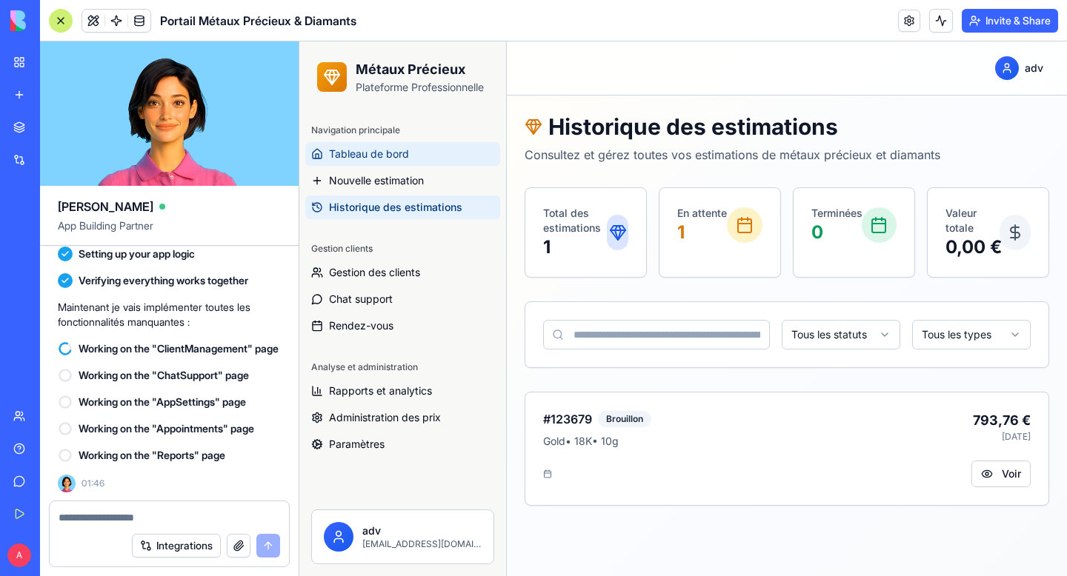
click at [387, 153] on span "Tableau de bord" at bounding box center [369, 154] width 80 height 15
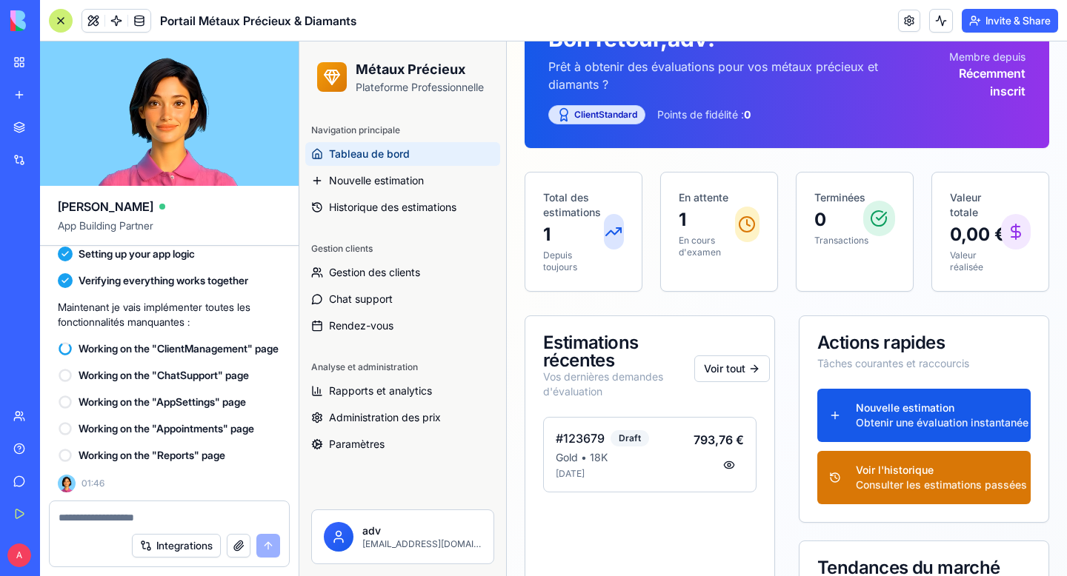
scroll to position [138, 0]
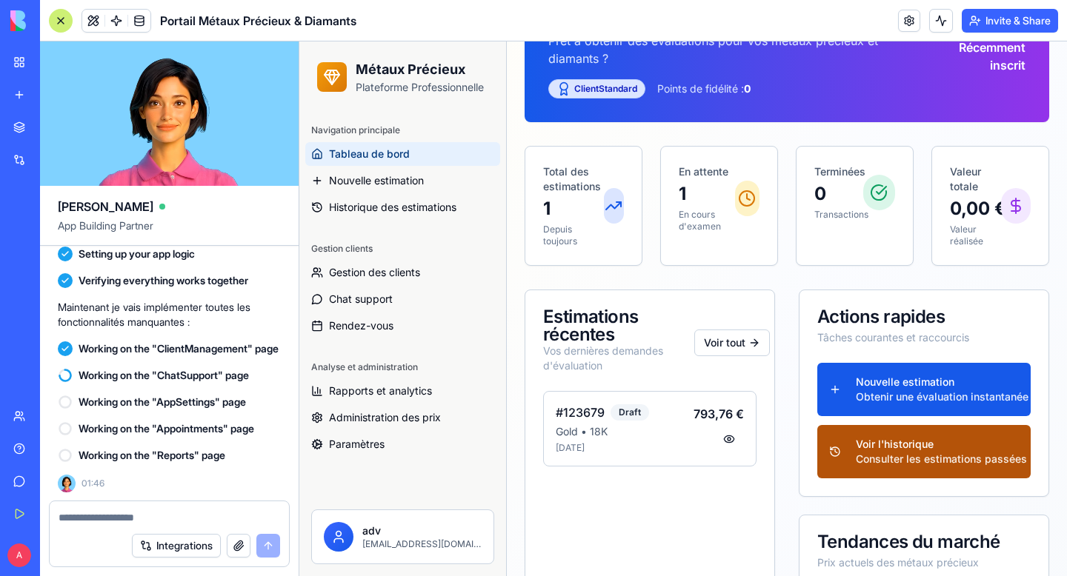
click at [881, 459] on div "Consulter les estimations passées" at bounding box center [937, 459] width 163 height 15
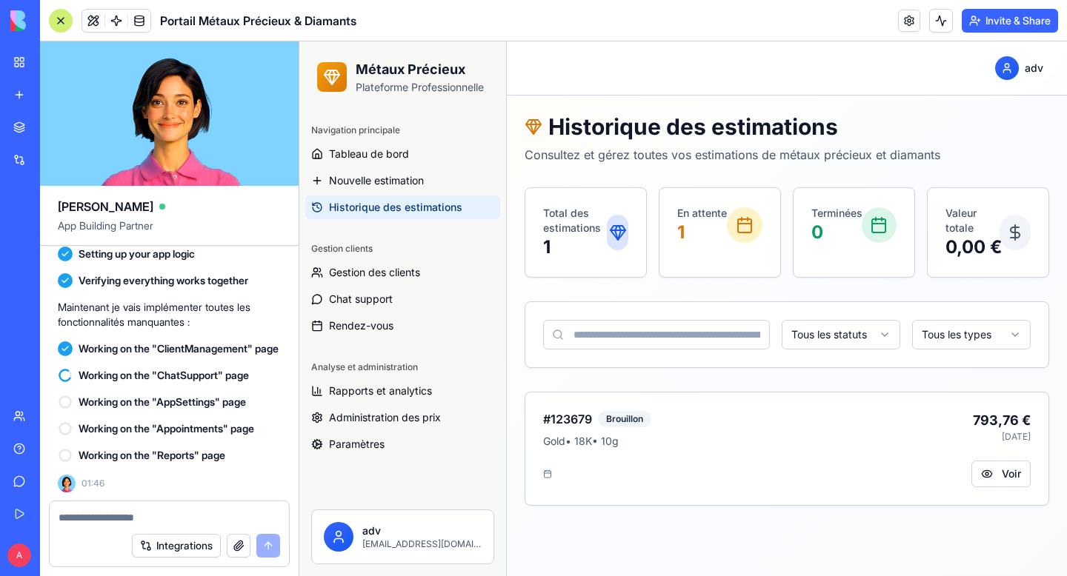
click at [193, 508] on div at bounding box center [169, 514] width 239 height 24
click at [190, 510] on textarea at bounding box center [170, 517] width 222 height 15
paste textarea "**********"
type textarea "**********"
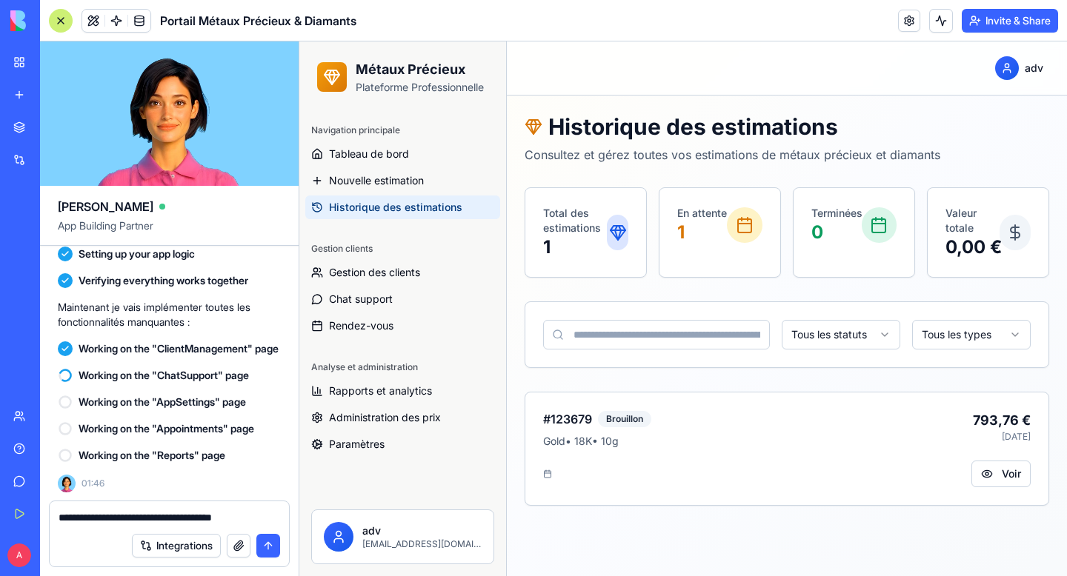
click at [76, 513] on textarea "**********" at bounding box center [170, 517] width 222 height 15
click at [61, 519] on textarea "**********" at bounding box center [170, 517] width 222 height 15
click at [75, 523] on textarea "**********" at bounding box center [170, 517] width 222 height 15
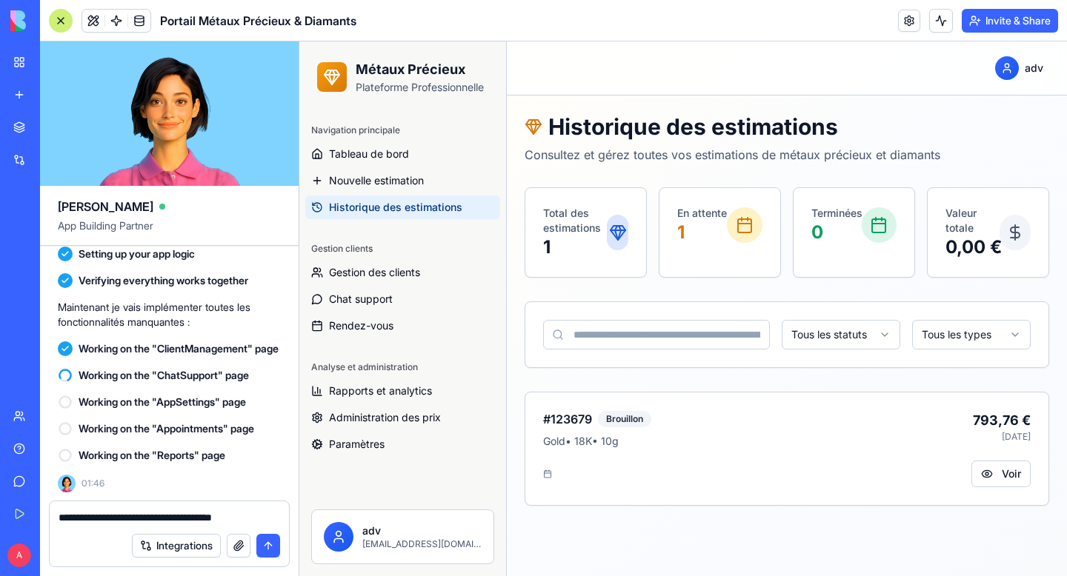
click at [75, 523] on textarea "**********" at bounding box center [170, 517] width 222 height 15
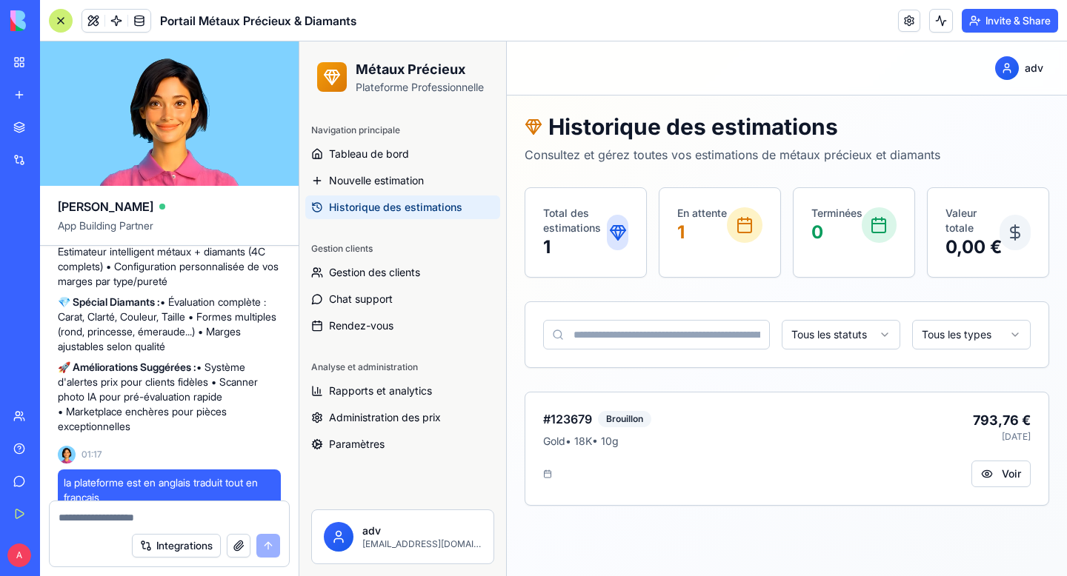
scroll to position [2821, 0]
drag, startPoint x: 205, startPoint y: 414, endPoint x: 238, endPoint y: 473, distance: 67.6
click at [238, 436] on p "🚀 Améliorations Suggérées : • Système d'alertes prix pour clients fidèles • Sca…" at bounding box center [169, 399] width 223 height 74
copy p "• Système d'alertes prix pour clients fidèles • Scanner photo IA pour pré-évalu…"
click at [168, 519] on textarea at bounding box center [170, 517] width 222 height 15
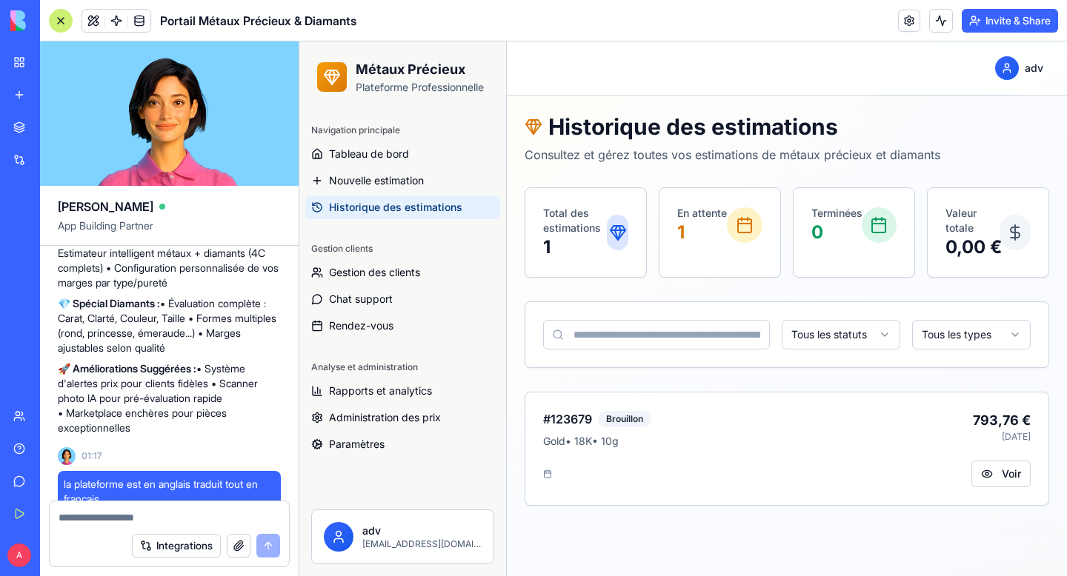
paste textarea "**********"
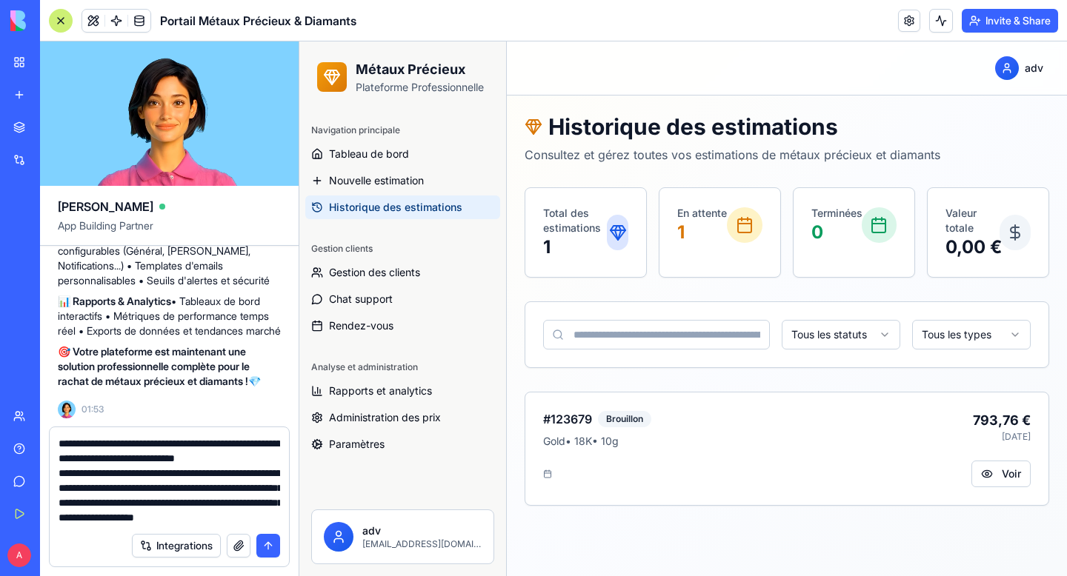
scroll to position [43, 0]
type textarea "**********"
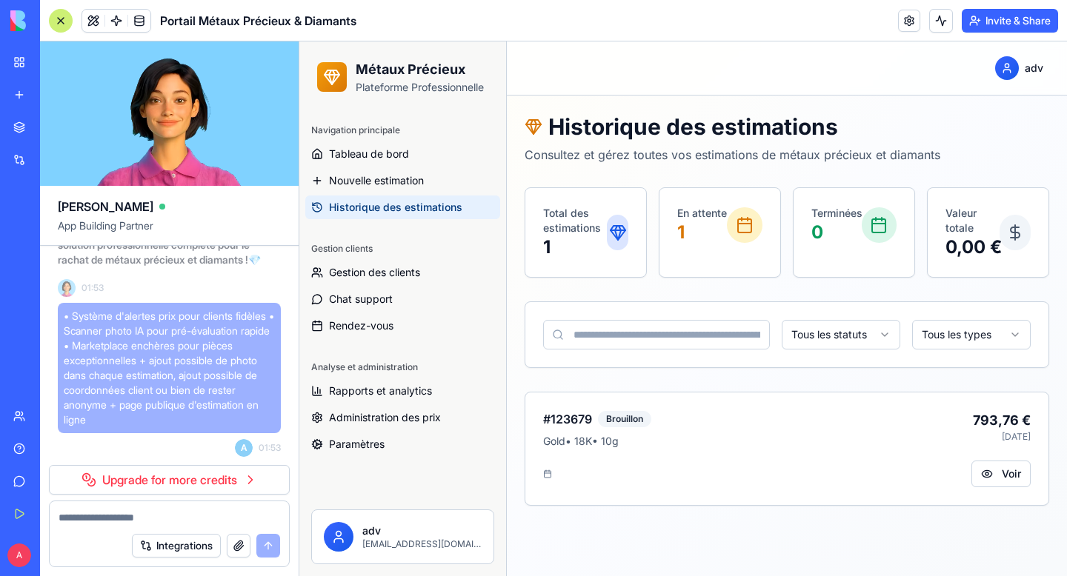
scroll to position [4925, 0]
click at [167, 332] on span "• Système d'alertes prix pour clients fidèles • Scanner photo IA pour pré-évalu…" at bounding box center [169, 368] width 211 height 119
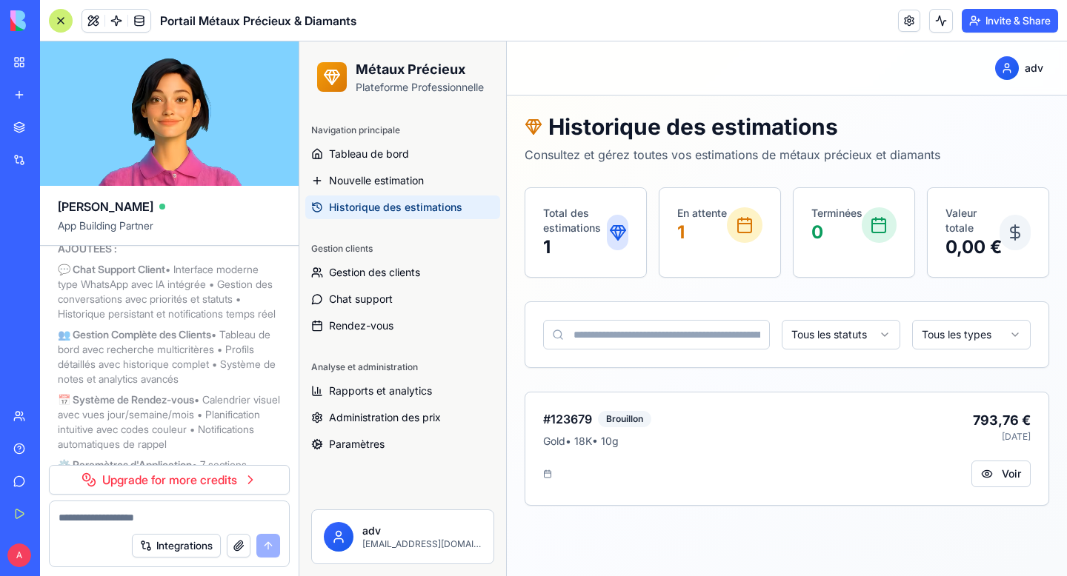
scroll to position [4445, 0]
click at [367, 302] on span "Chat support" at bounding box center [361, 299] width 64 height 15
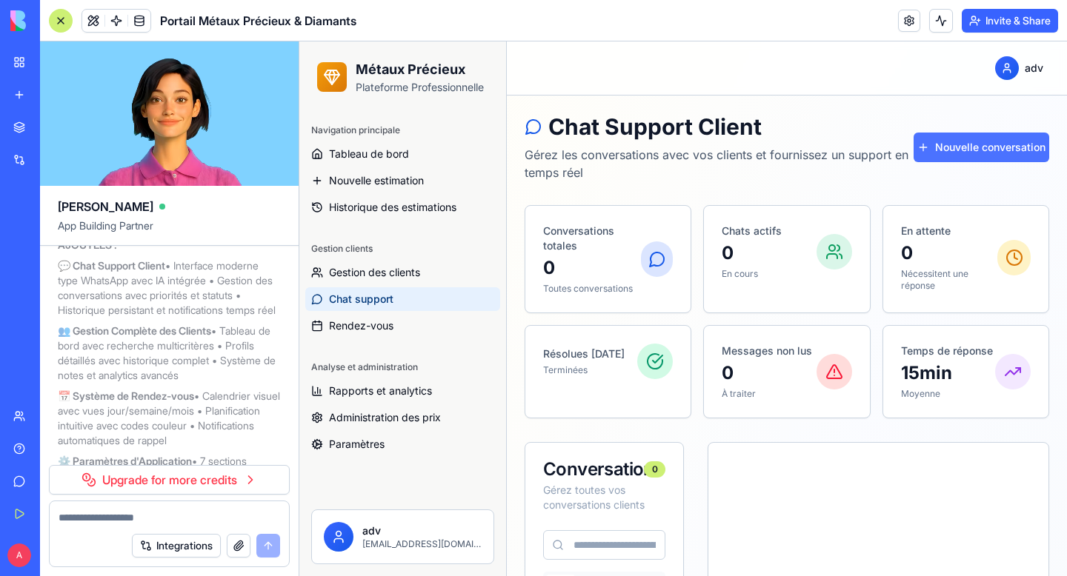
click at [990, 142] on button "Nouvelle conversation" at bounding box center [982, 148] width 136 height 30
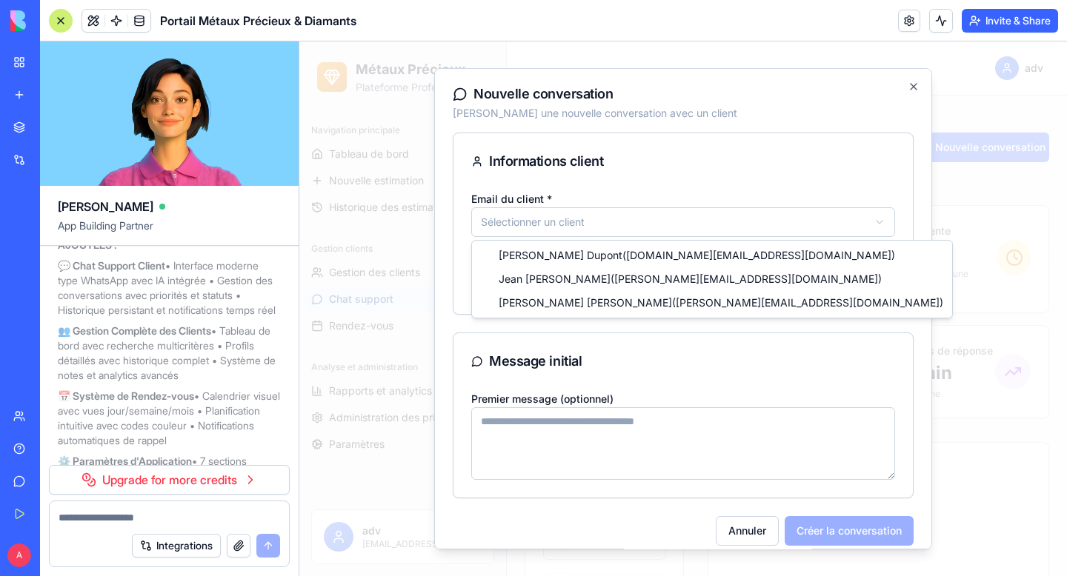
click at [590, 224] on body "Métaux Précieux Plateforme Professionnelle Navigation principale Tableau de bor…" at bounding box center [683, 567] width 768 height 1053
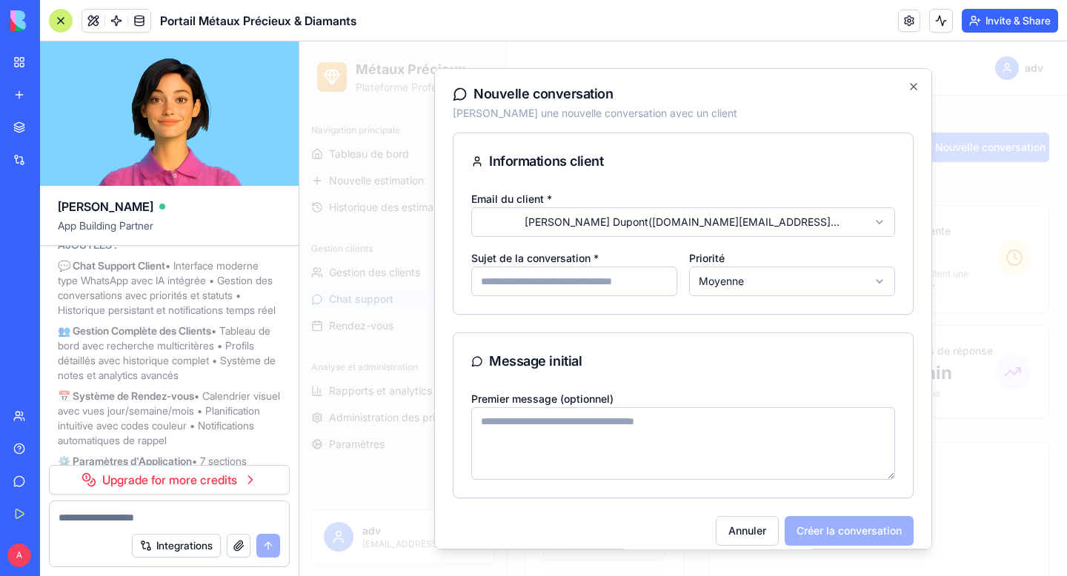
click at [552, 285] on input "Sujet de la conversation *" at bounding box center [574, 282] width 206 height 30
type input "**"
click at [552, 436] on textarea "Premier message (optionnel)" at bounding box center [683, 443] width 424 height 73
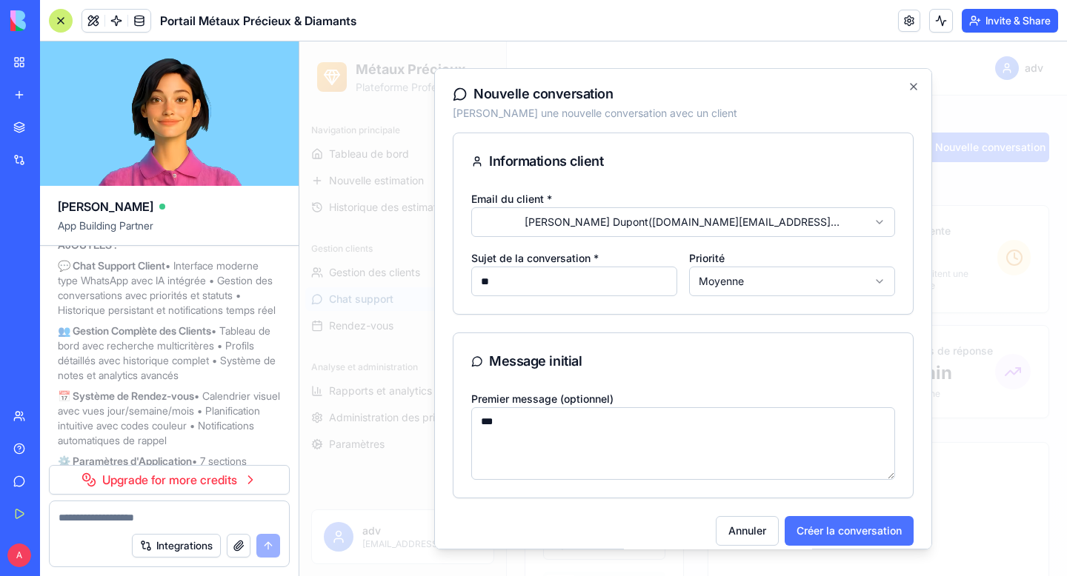
type textarea "***"
click at [827, 533] on button "Créer la conversation" at bounding box center [849, 531] width 129 height 30
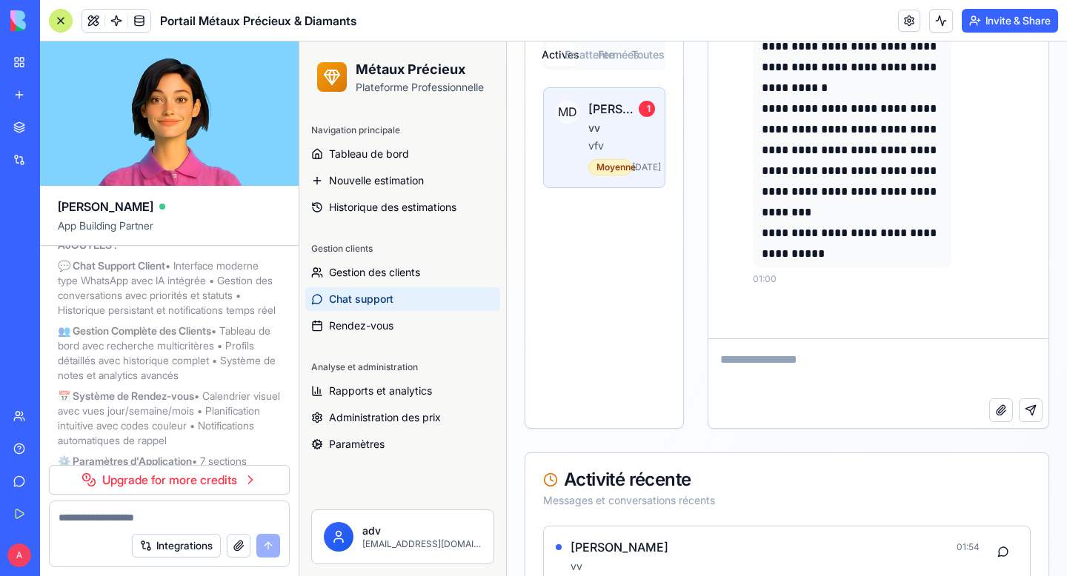
scroll to position [596, 0]
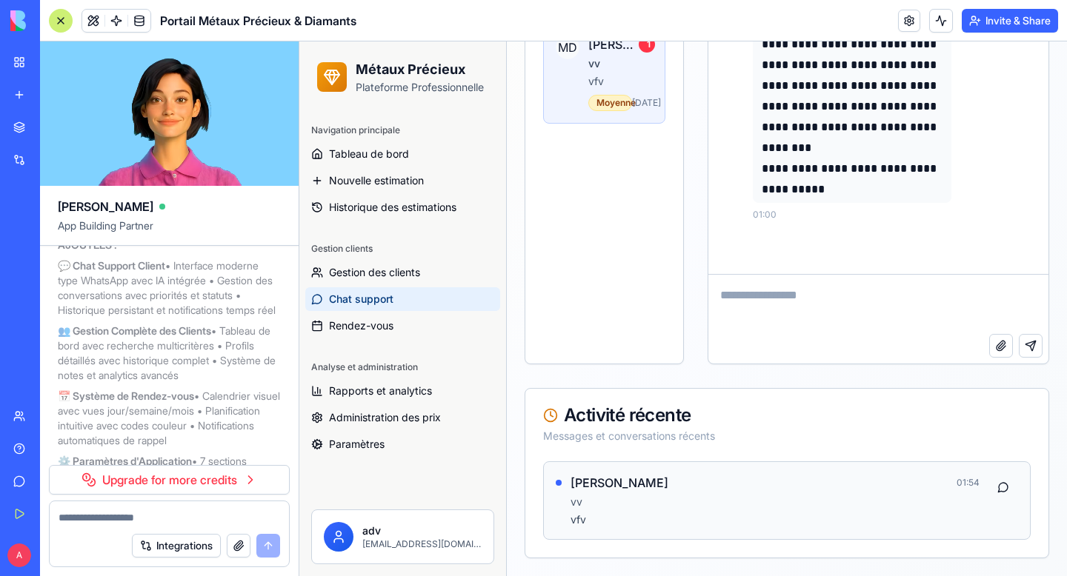
click at [656, 506] on p "vv" at bounding box center [774, 502] width 409 height 15
click at [598, 474] on p "Marie Dupont" at bounding box center [619, 483] width 98 height 18
click at [1002, 489] on button at bounding box center [1003, 487] width 30 height 27
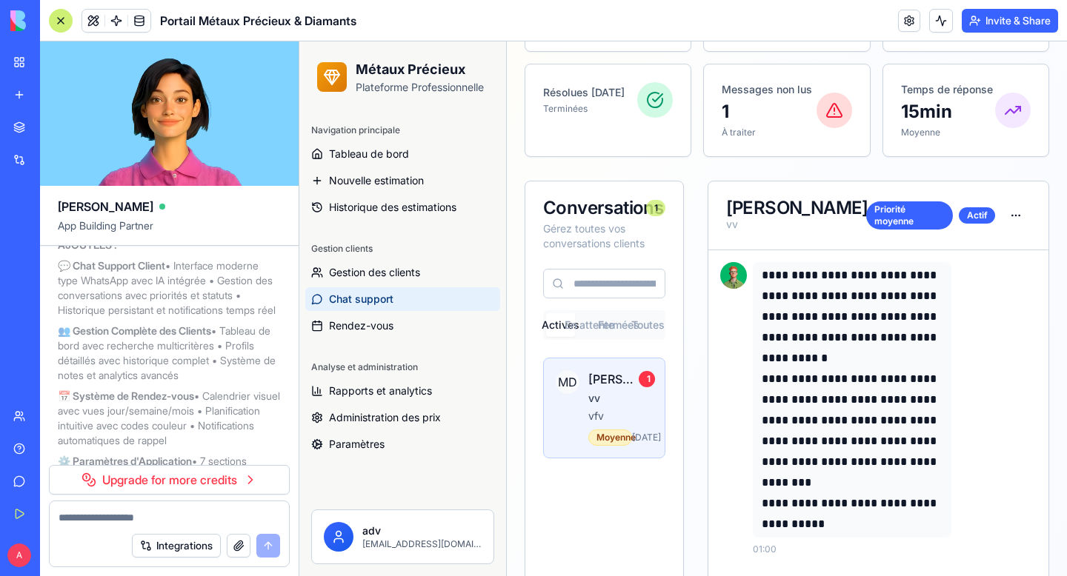
scroll to position [296, 0]
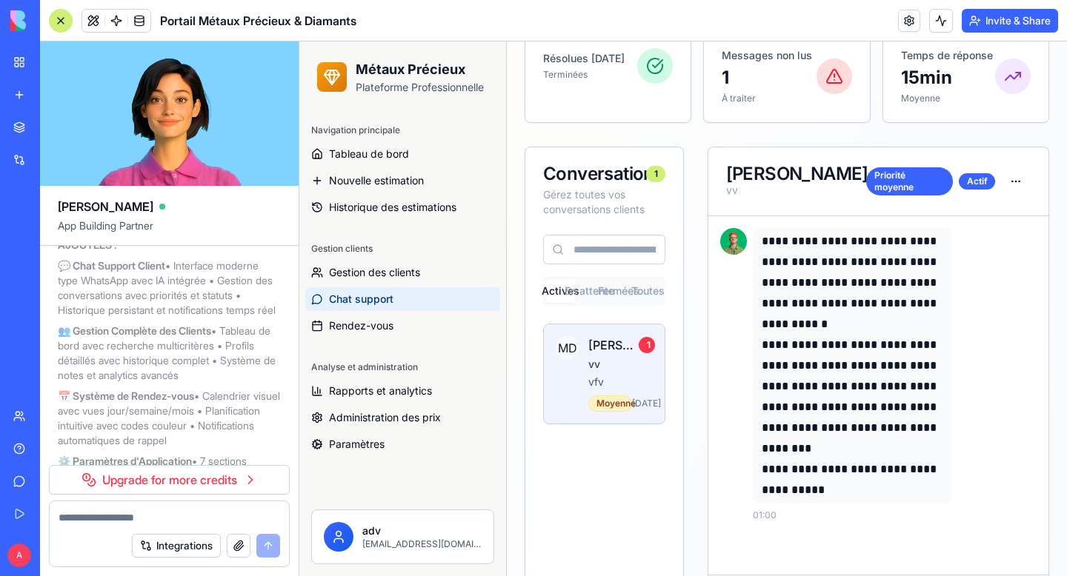
click at [611, 264] on input at bounding box center [604, 250] width 122 height 30
click at [575, 292] on button "En attente" at bounding box center [589, 291] width 29 height 24
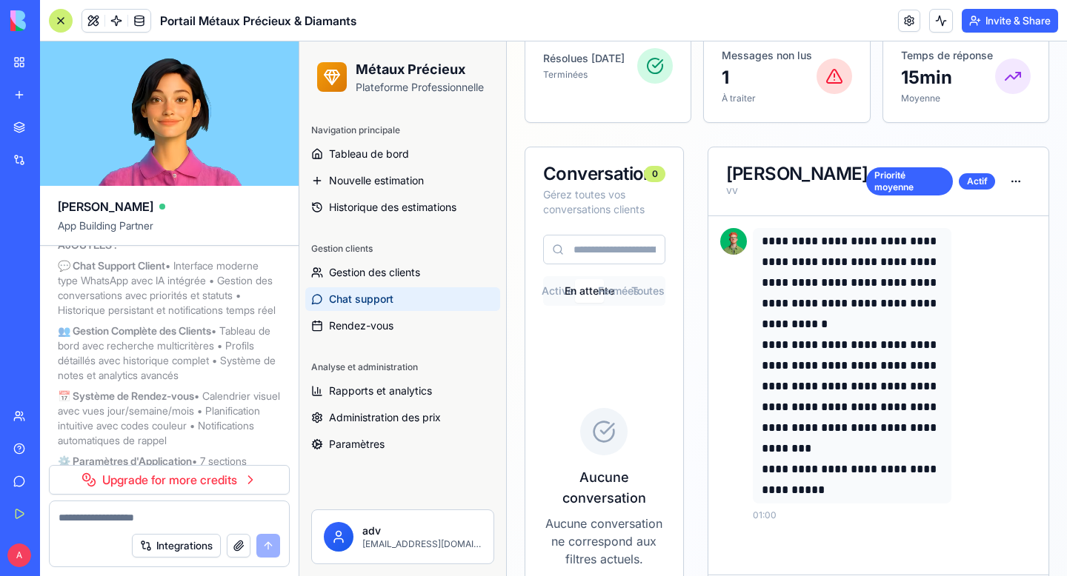
click at [618, 293] on button "Fermées" at bounding box center [618, 291] width 29 height 24
click at [641, 293] on button "Toutes" at bounding box center [647, 291] width 29 height 24
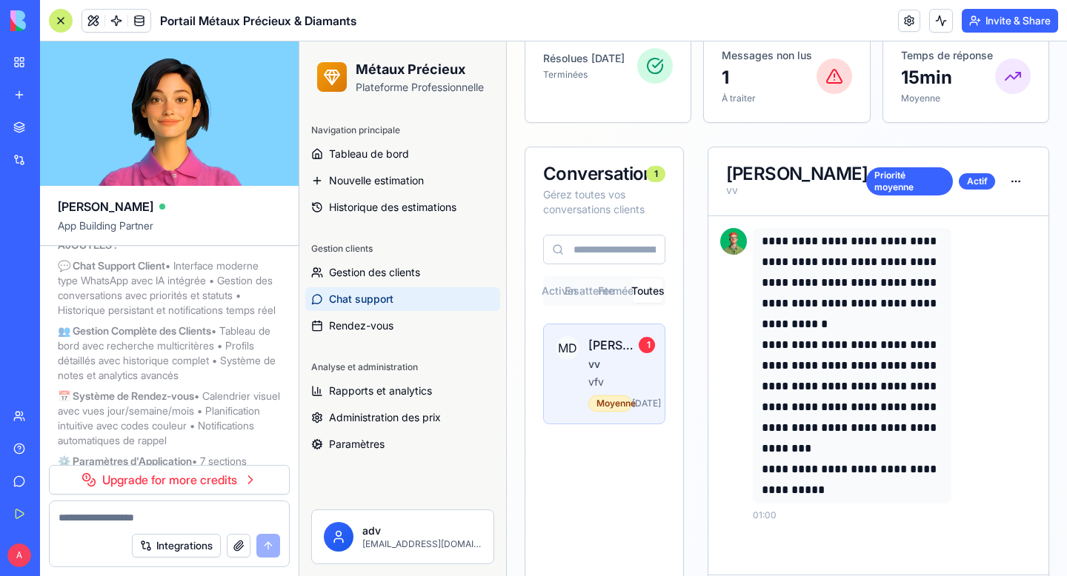
click at [613, 196] on div "Gérez toutes vos conversations clients" at bounding box center [604, 202] width 122 height 30
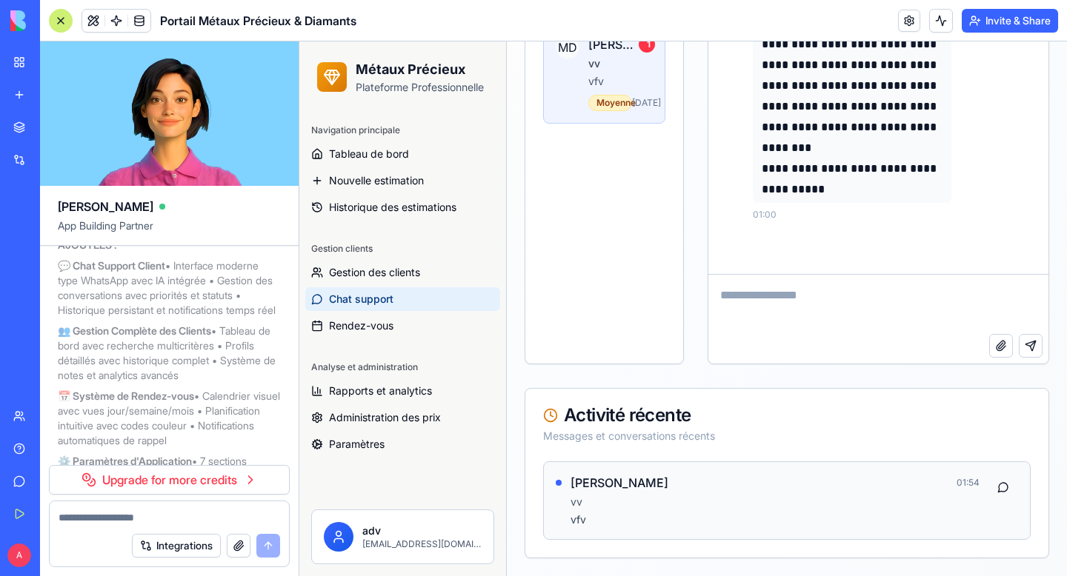
click at [593, 503] on p "vv" at bounding box center [774, 502] width 409 height 15
click at [1000, 492] on button at bounding box center [1003, 487] width 30 height 27
click at [1002, 488] on button at bounding box center [1003, 487] width 30 height 27
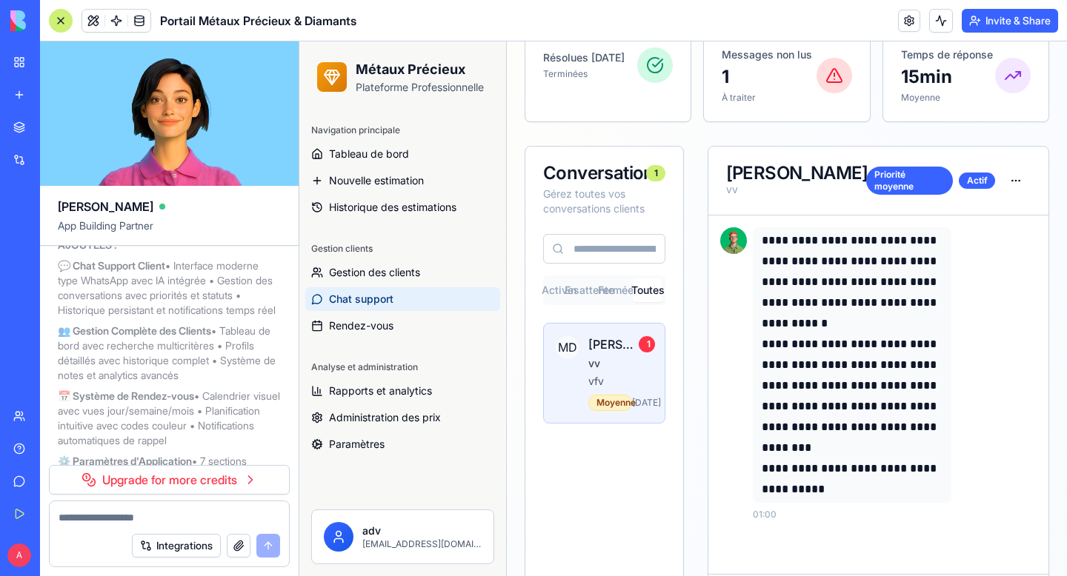
scroll to position [0, 0]
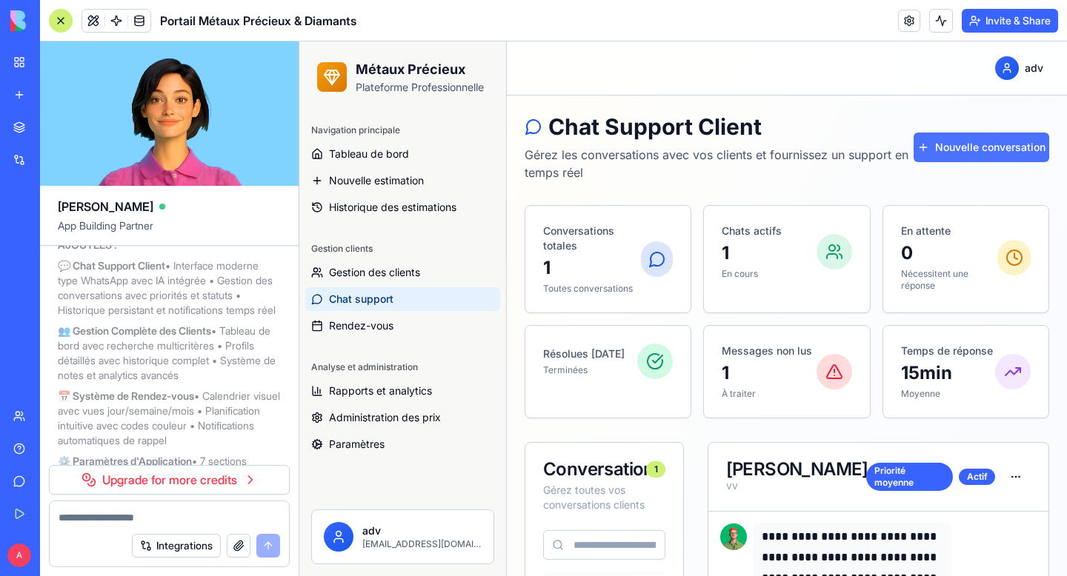
click at [986, 147] on button "Nouvelle conversation" at bounding box center [982, 148] width 136 height 30
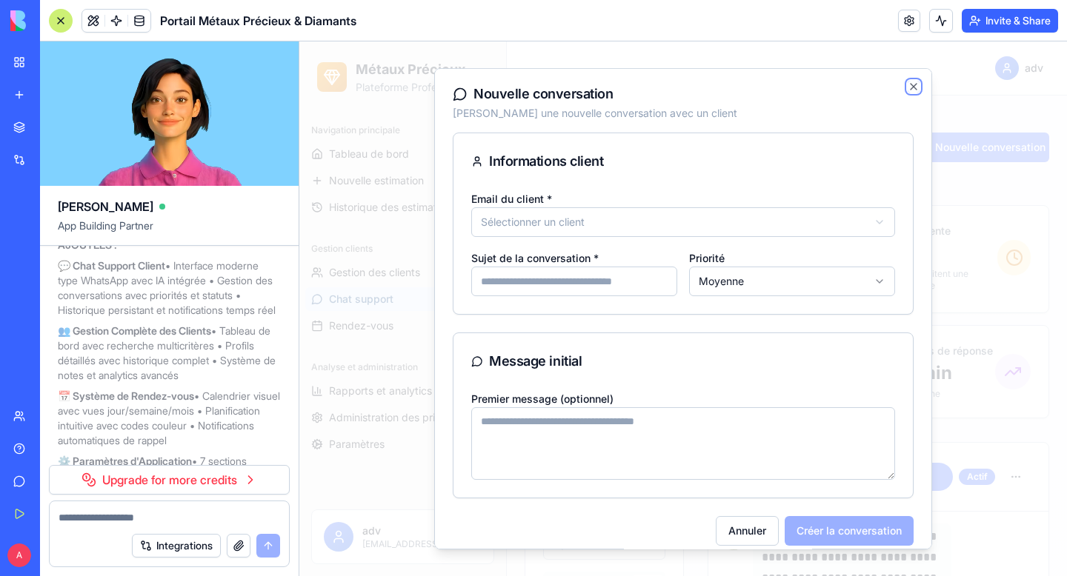
click at [915, 82] on icon "button" at bounding box center [914, 87] width 12 height 12
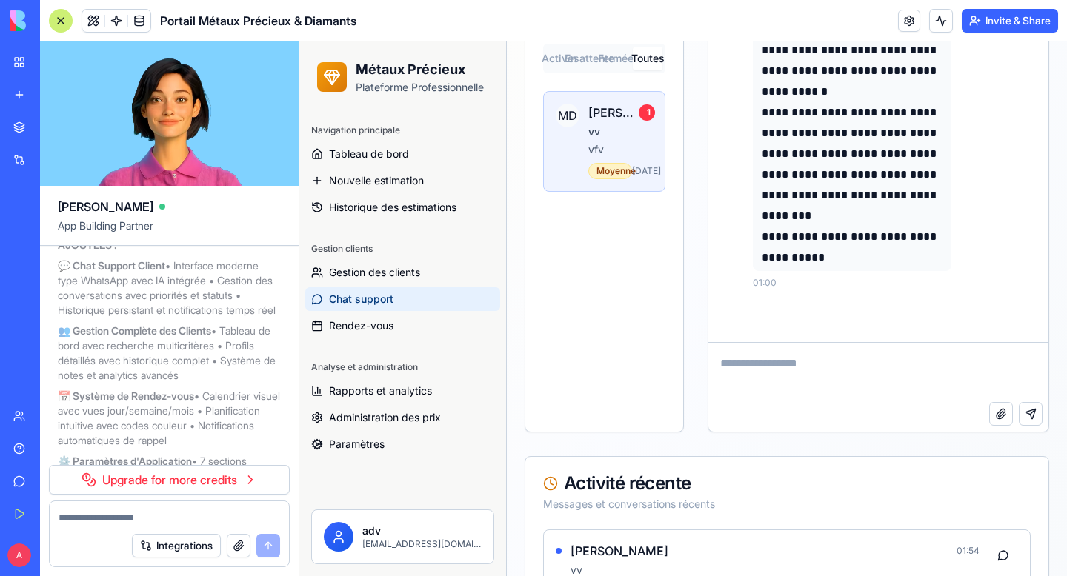
scroll to position [596, 0]
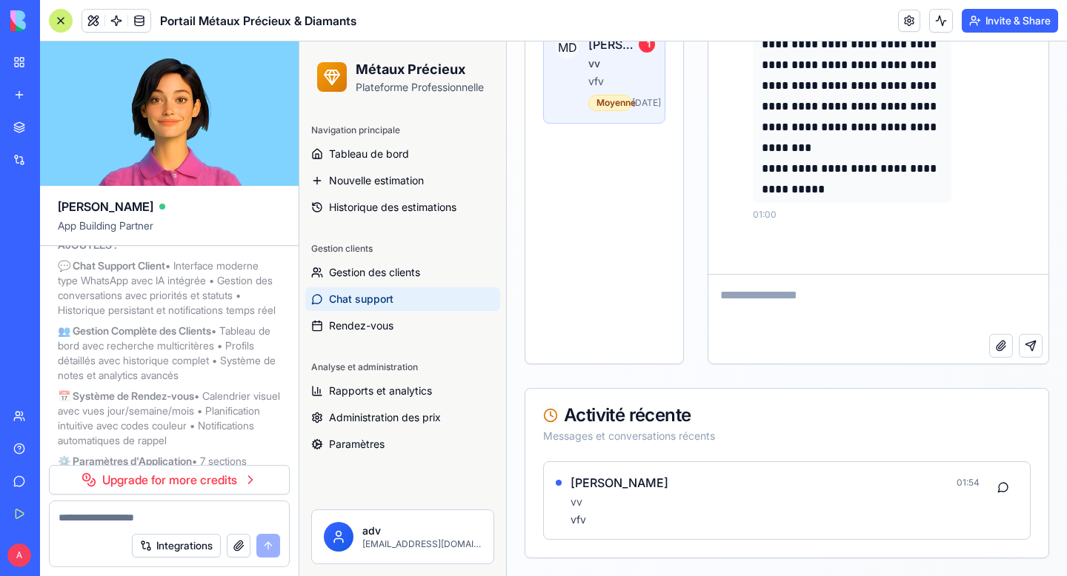
drag, startPoint x: 986, startPoint y: 147, endPoint x: 771, endPoint y: 325, distance: 279.0
click at [771, 325] on textarea at bounding box center [878, 304] width 340 height 59
type textarea "**"
click at [1045, 350] on div "Attach file Send message" at bounding box center [878, 349] width 340 height 30
click at [1031, 345] on button "Send message" at bounding box center [1031, 346] width 24 height 24
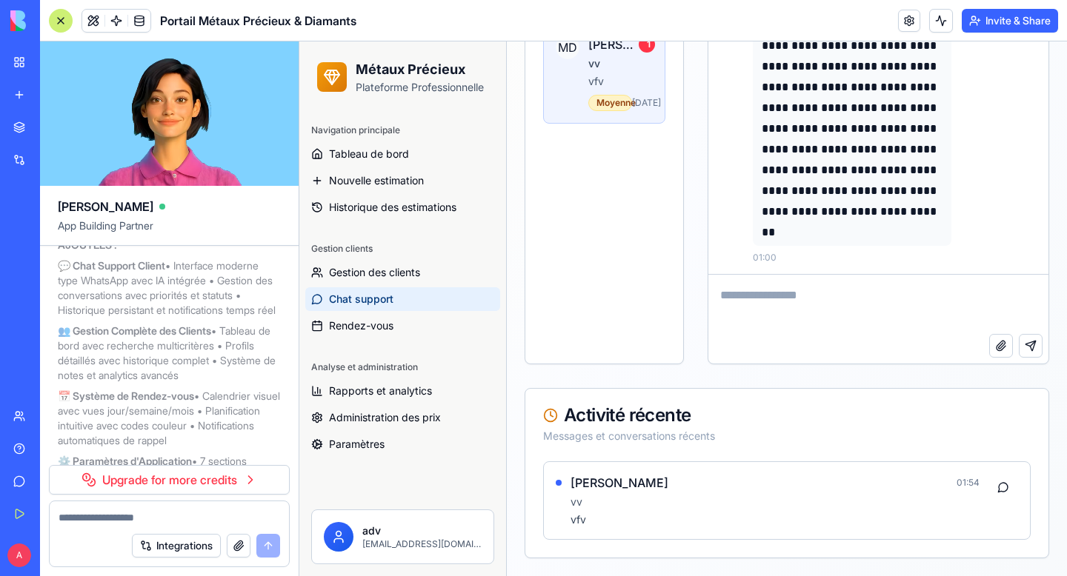
scroll to position [299, 0]
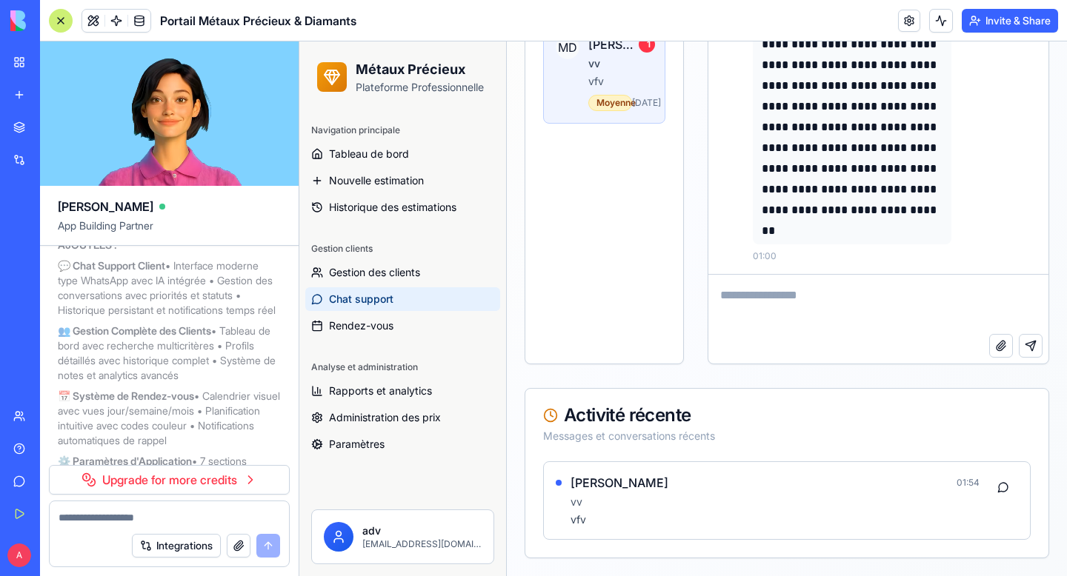
click at [787, 299] on textarea at bounding box center [878, 304] width 340 height 59
type textarea "**********"
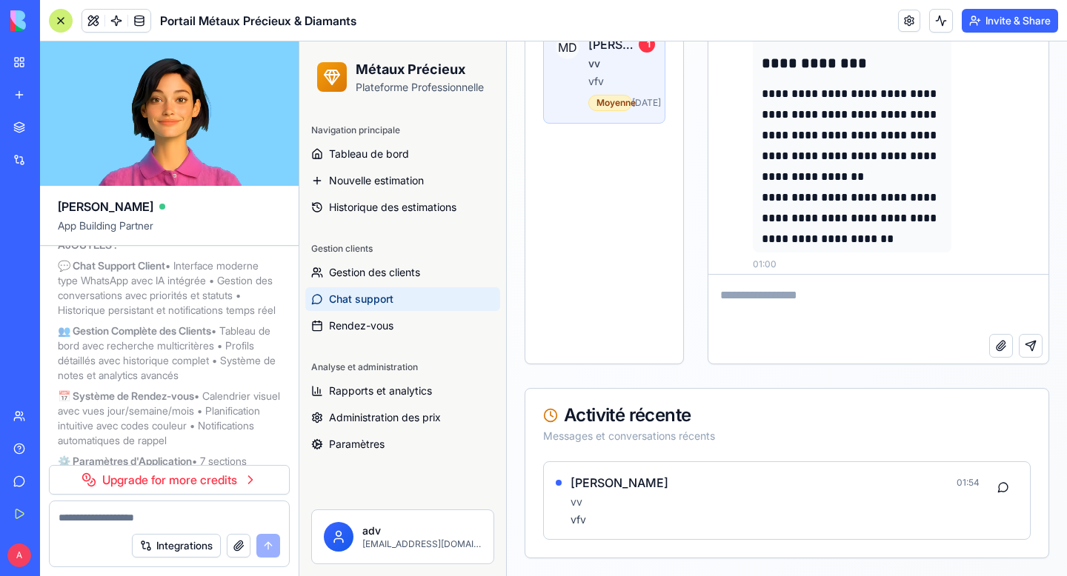
scroll to position [1589, 0]
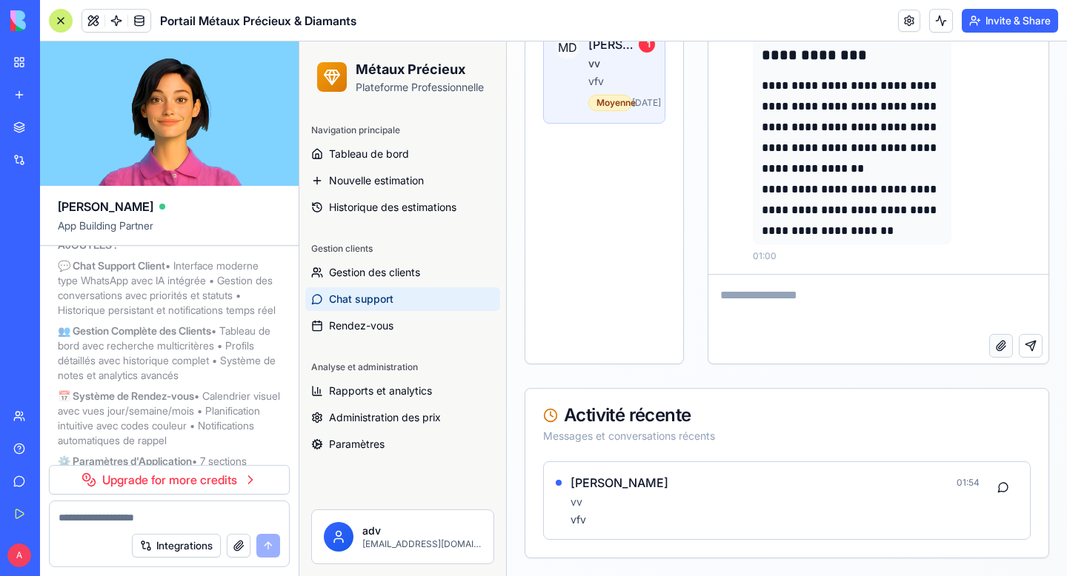
drag, startPoint x: 771, startPoint y: 325, endPoint x: 997, endPoint y: 342, distance: 226.7
click at [997, 342] on button "Attach file" at bounding box center [1001, 346] width 24 height 24
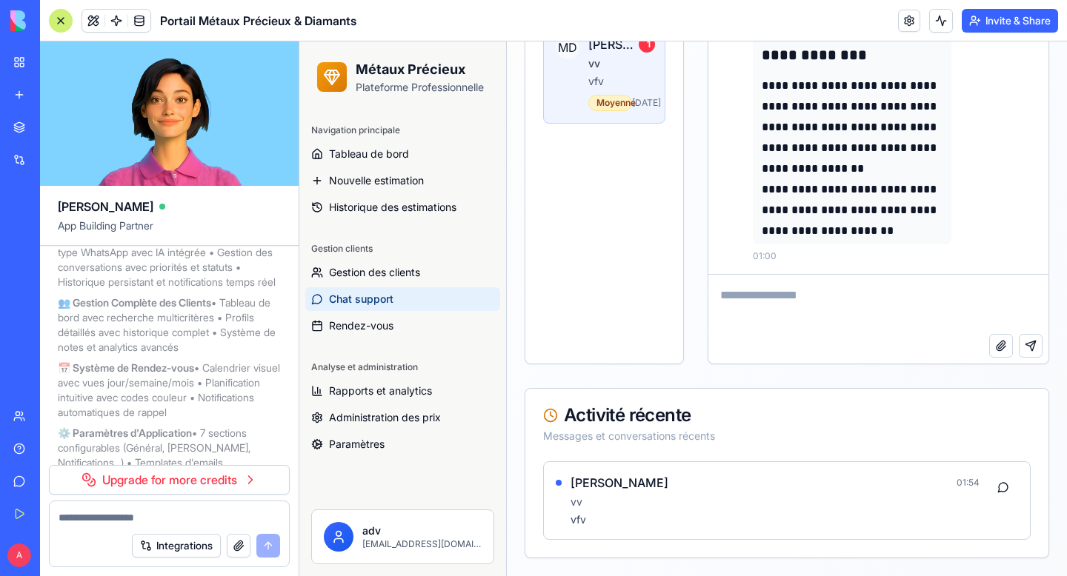
scroll to position [4577, 0]
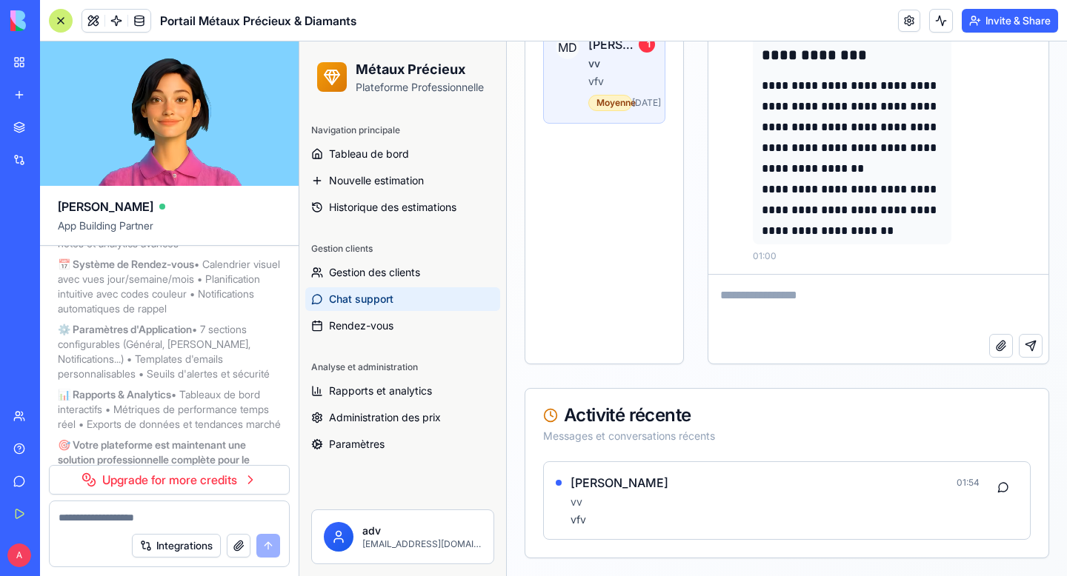
click at [193, 477] on link "Upgrade for more credits" at bounding box center [169, 480] width 241 height 30
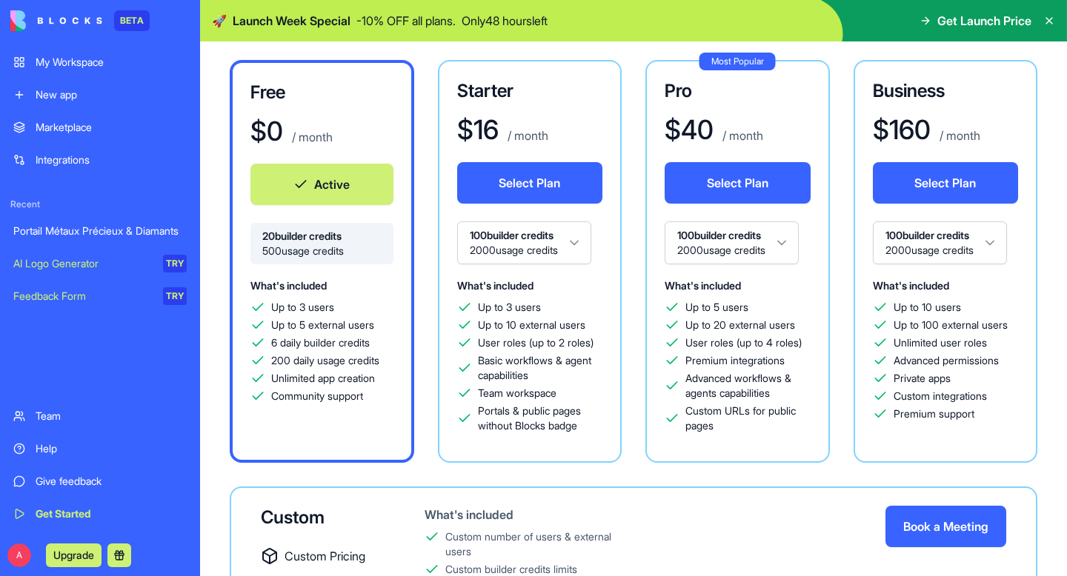
scroll to position [122, 0]
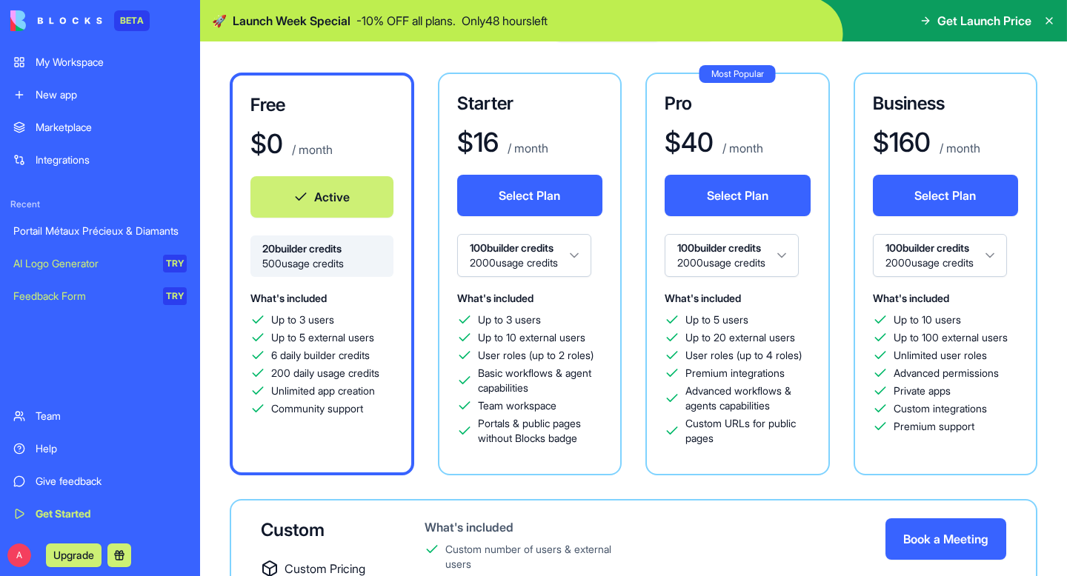
click at [773, 397] on span "Advanced workflows & agents capabilities" at bounding box center [747, 399] width 125 height 30
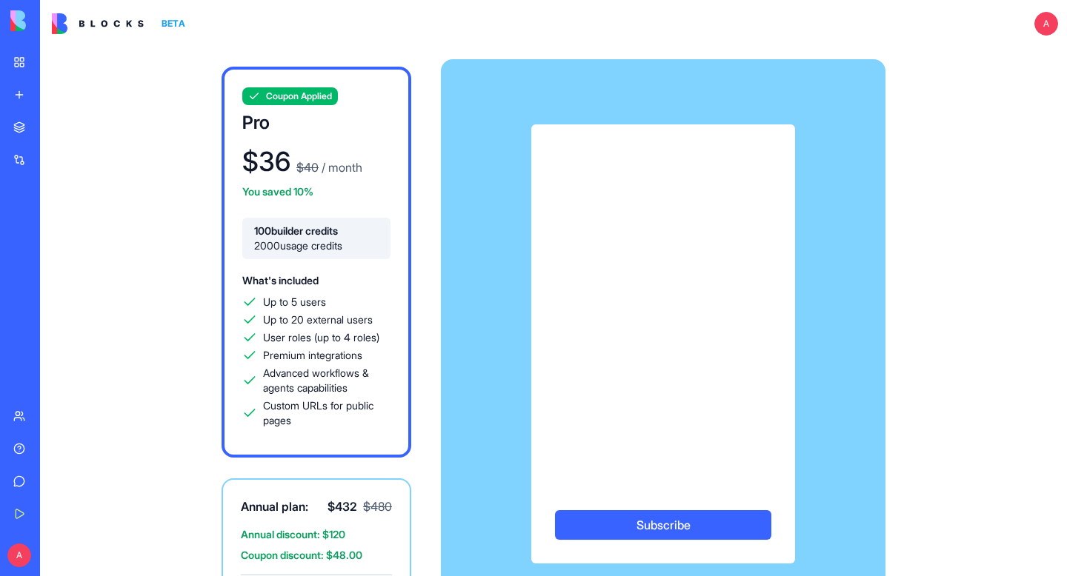
click at [13, 31] on div "BETA" at bounding box center [19, 20] width 31 height 41
click at [38, 59] on div "My Workspace" at bounding box center [45, 62] width 19 height 15
